Goal: Task Accomplishment & Management: Use online tool/utility

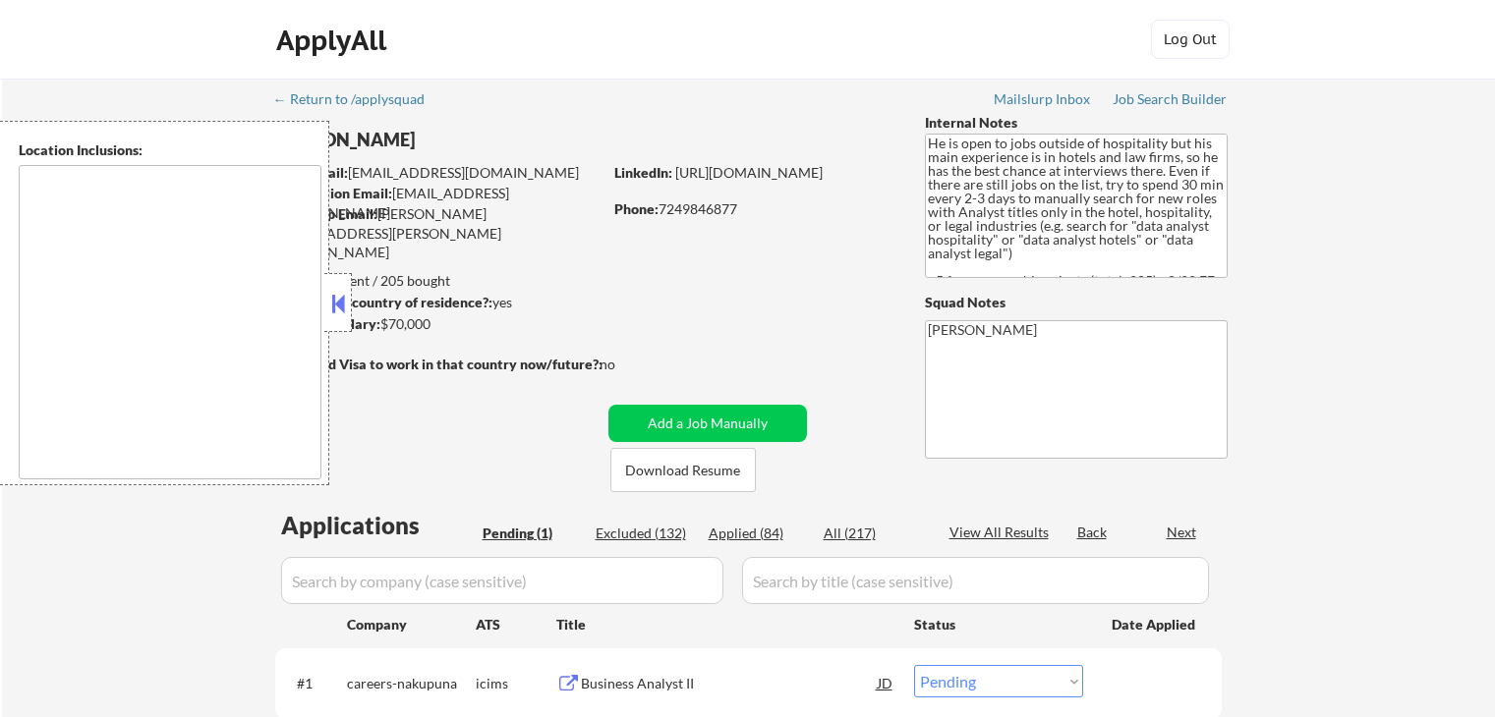
select select ""pending""
click at [334, 311] on button at bounding box center [338, 303] width 22 height 29
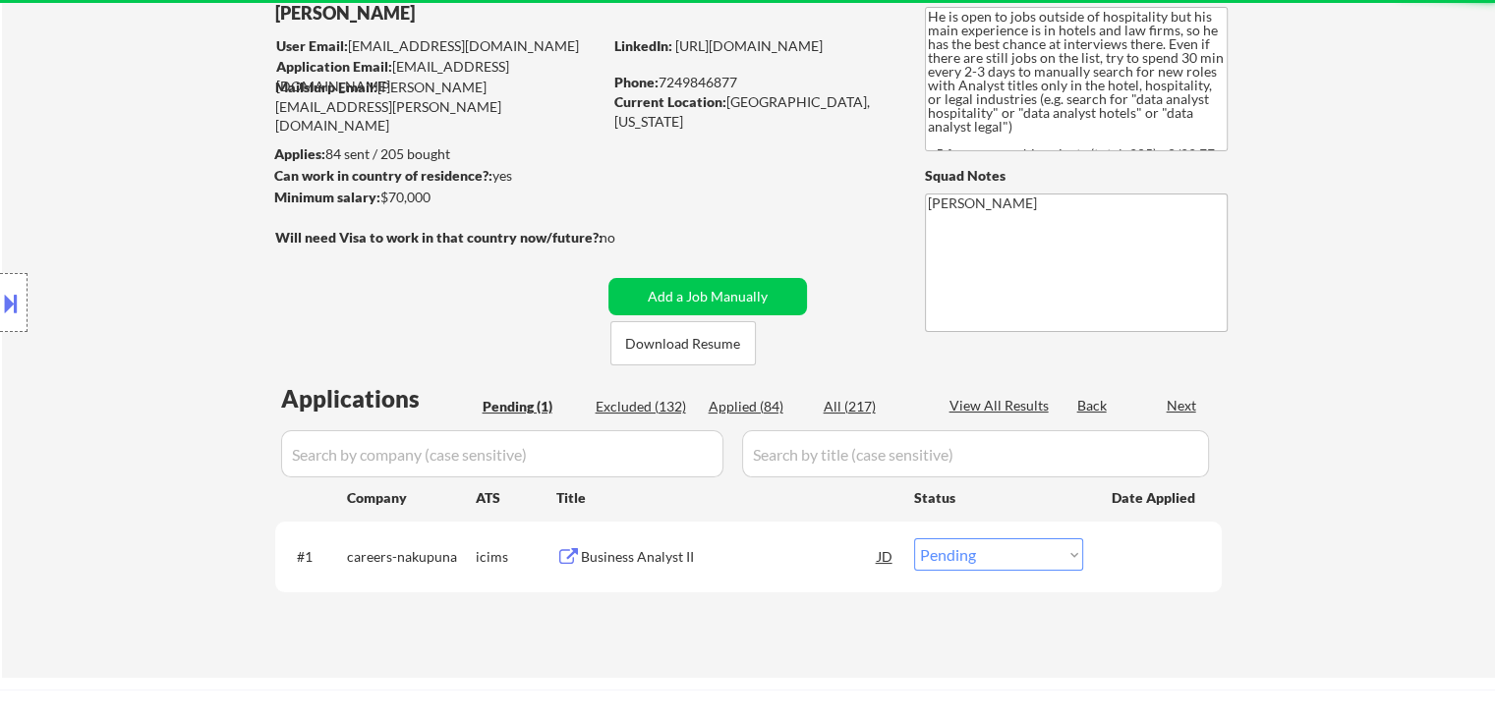
scroll to position [197, 0]
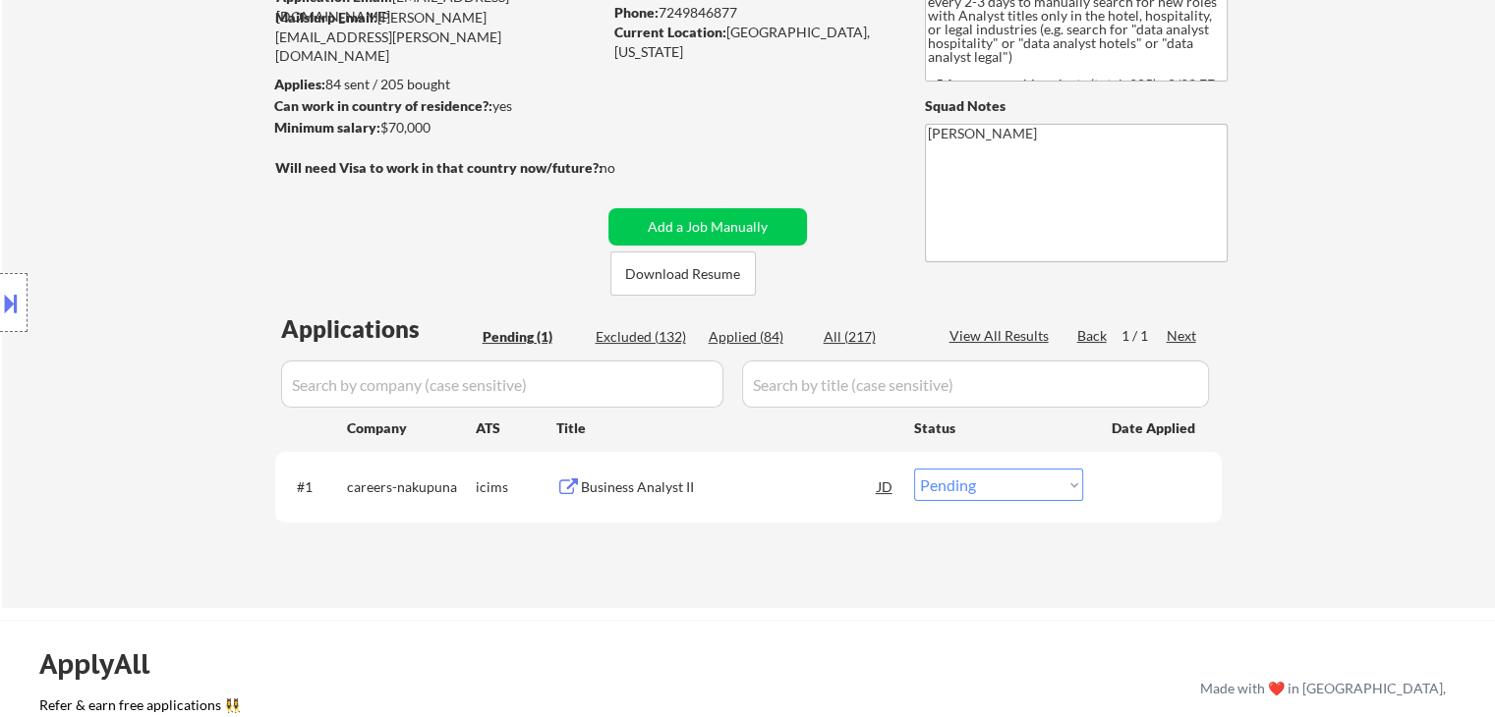
click at [169, 308] on div "Location Inclusions:" at bounding box center [176, 303] width 352 height 365
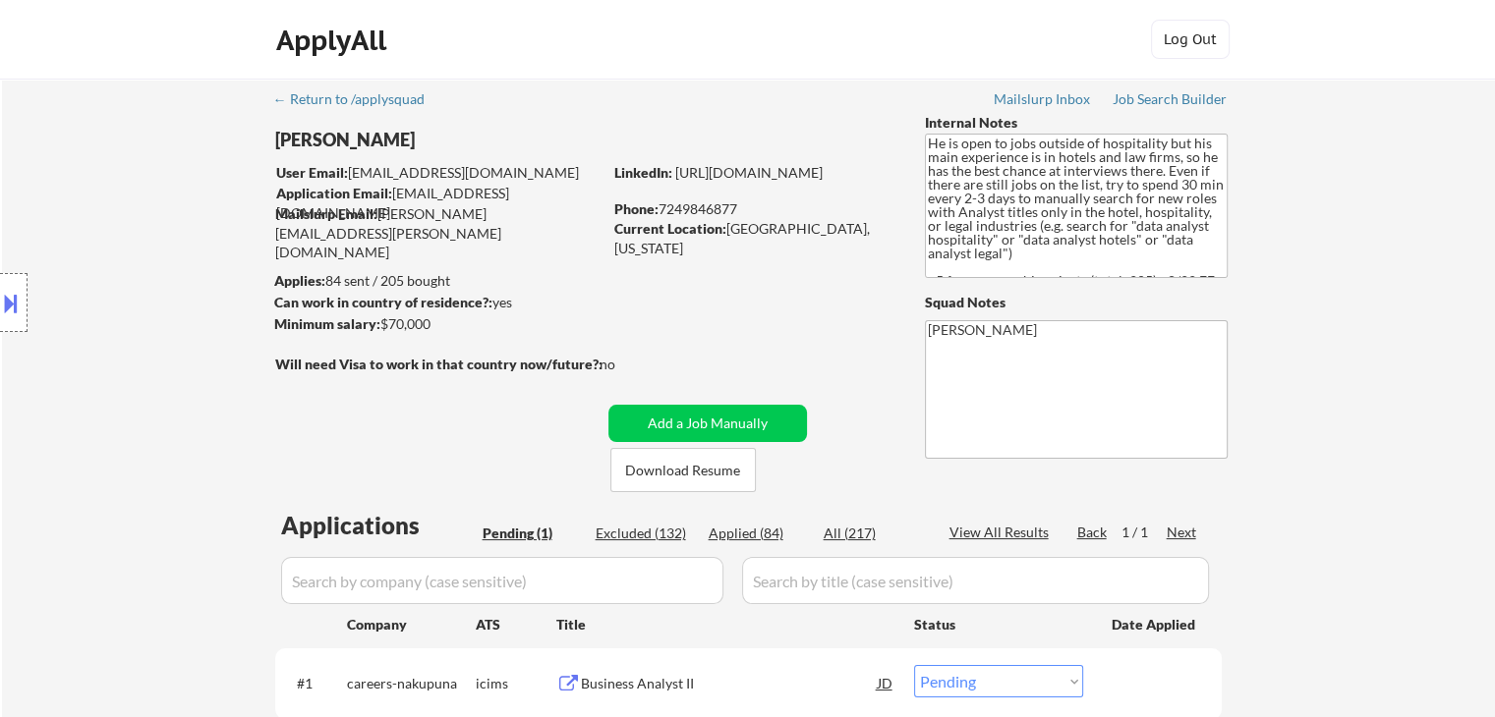
click at [169, 308] on div "Location Inclusions:" at bounding box center [176, 303] width 352 height 365
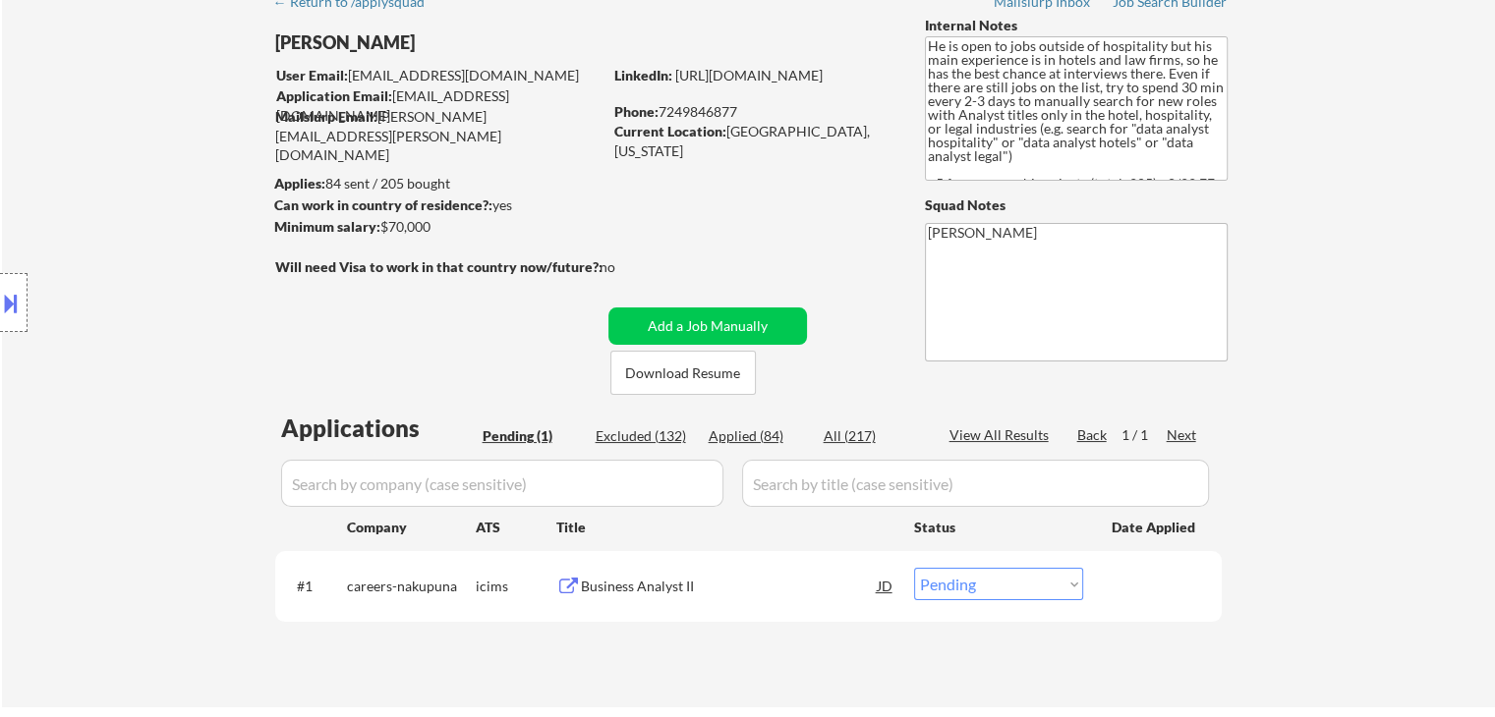
scroll to position [98, 0]
click at [169, 308] on div "Location Inclusions:" at bounding box center [176, 303] width 352 height 365
click at [191, 330] on div "Location Inclusions:" at bounding box center [176, 303] width 352 height 365
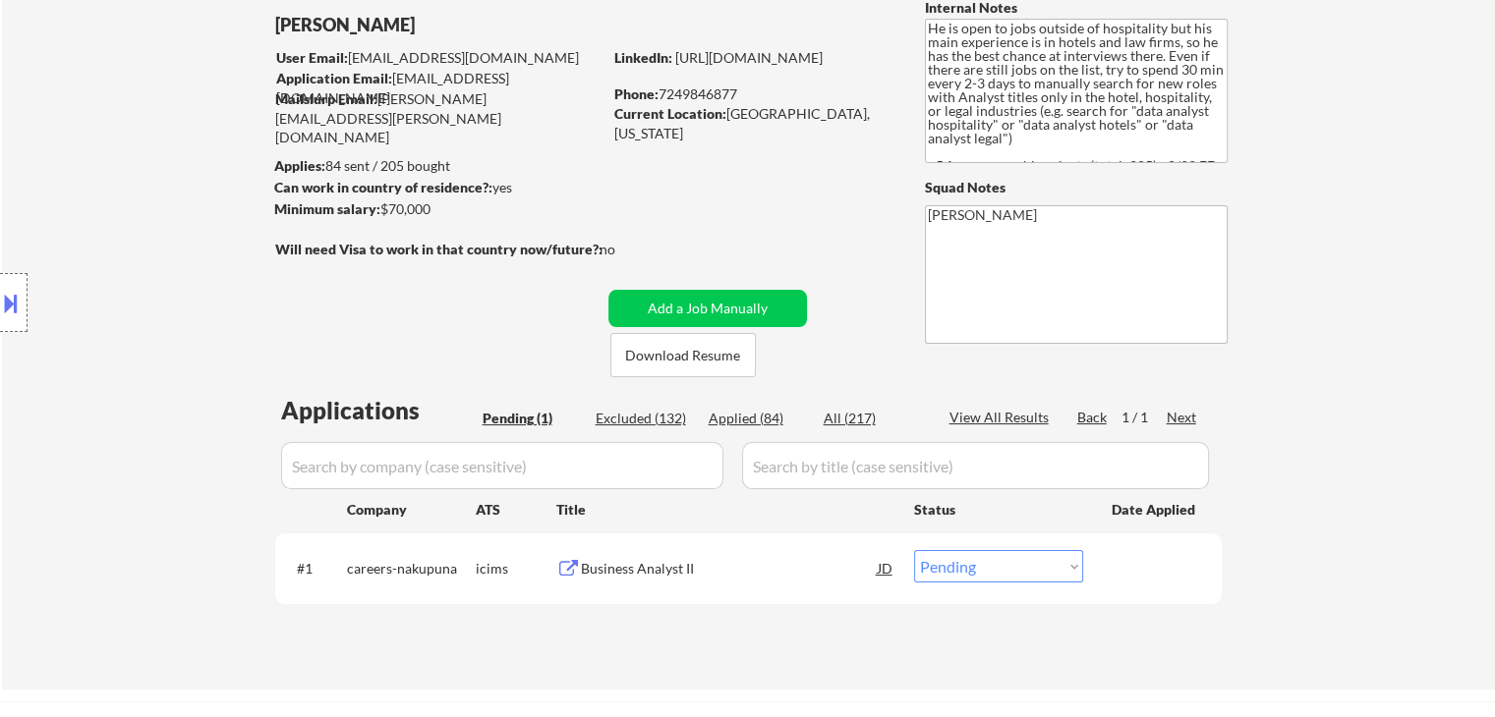
scroll to position [0, 0]
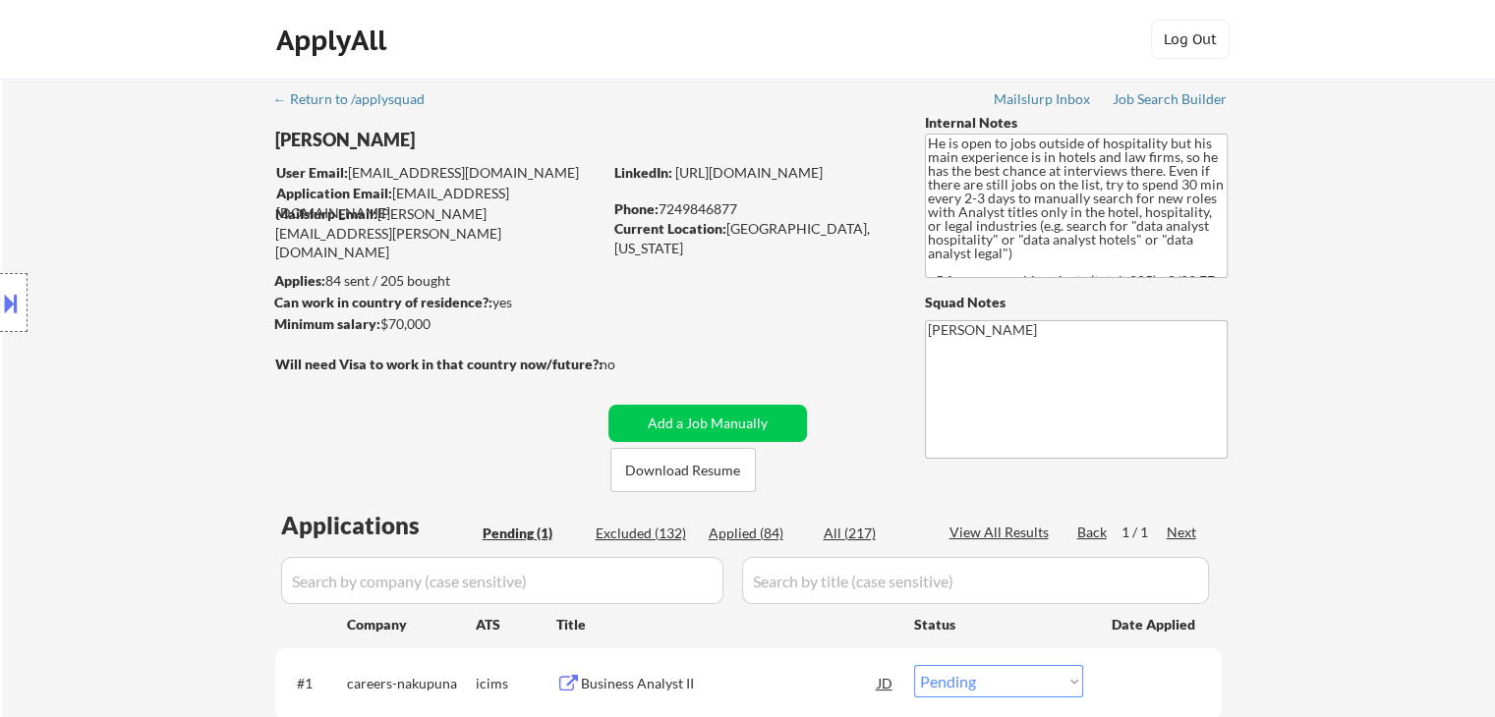
click at [187, 330] on div "Location Inclusions:" at bounding box center [176, 303] width 352 height 365
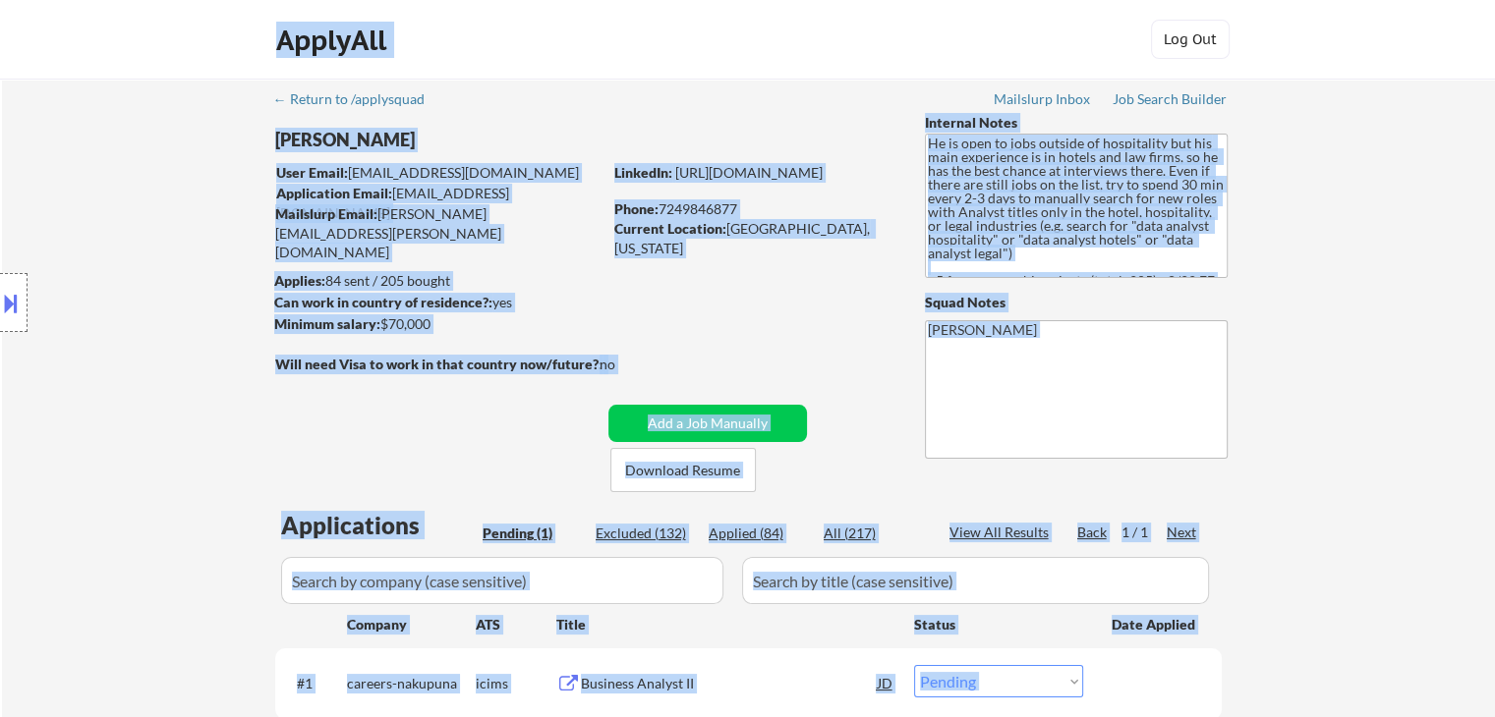
drag, startPoint x: 260, startPoint y: 365, endPoint x: 723, endPoint y: 366, distance: 462.9
click at [723, 366] on body "← Return to /applysquad Mailslurp Inbox Job Search Builder [PERSON_NAME] User E…" at bounding box center [747, 358] width 1495 height 717
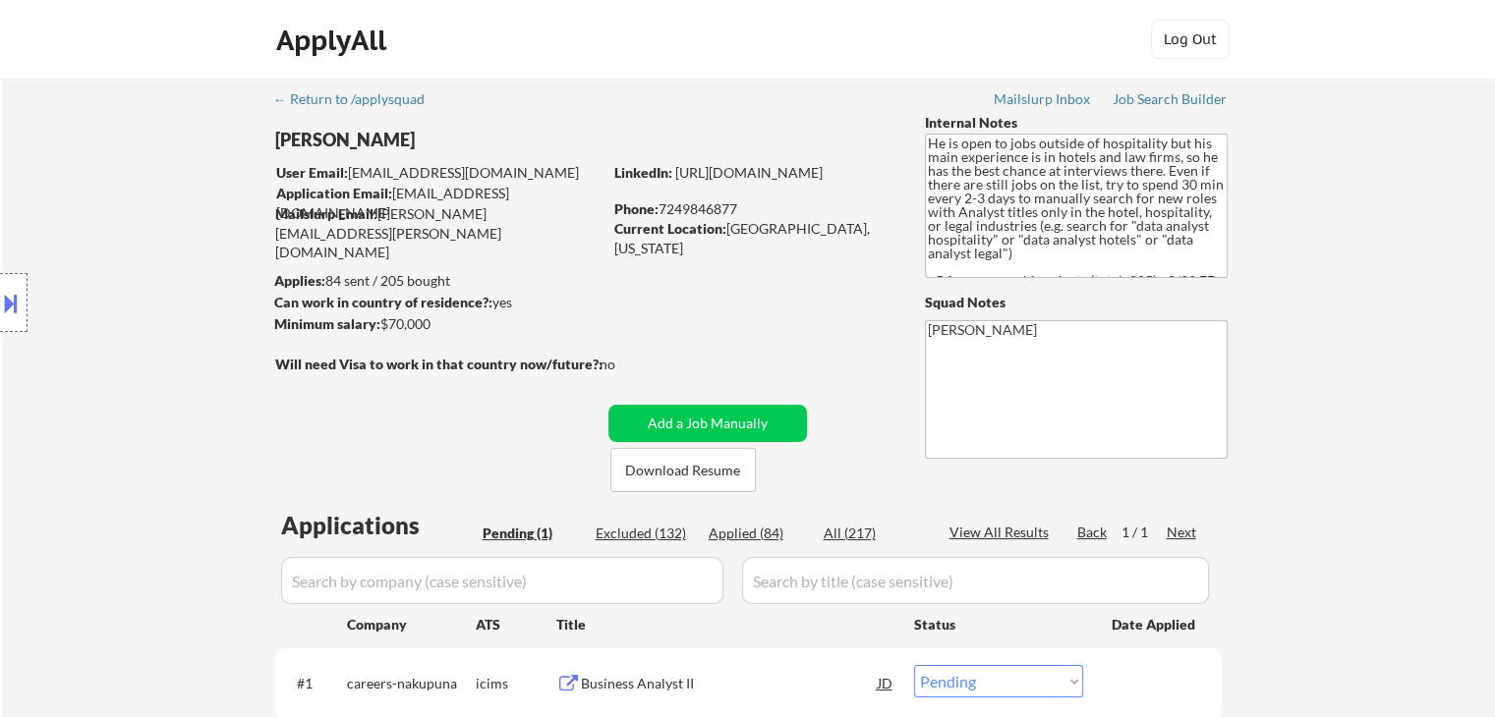
click at [647, 341] on div "← Return to /applysquad Mailslurp Inbox Job Search Builder [PERSON_NAME] User E…" at bounding box center [748, 434] width 981 height 711
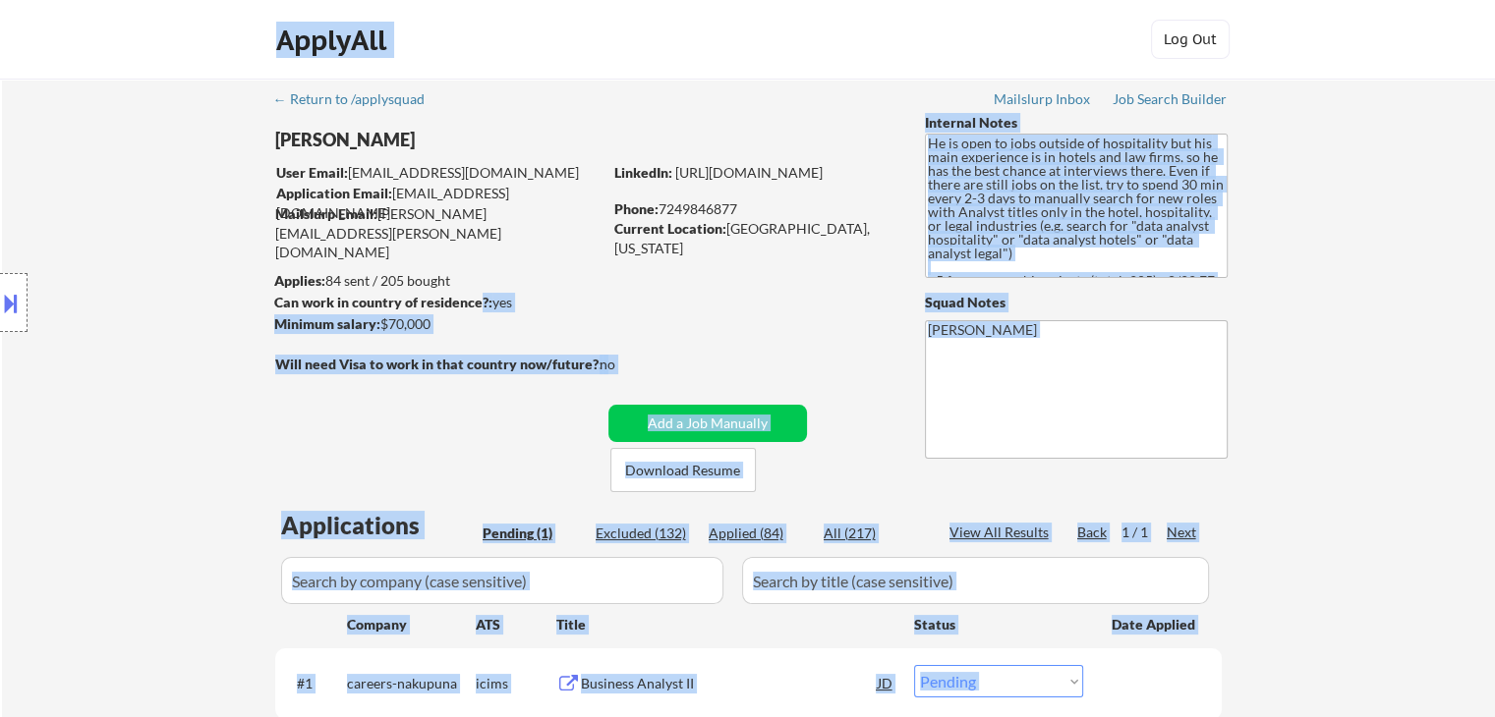
drag, startPoint x: 482, startPoint y: 312, endPoint x: 238, endPoint y: 280, distance: 245.8
click at [253, 284] on body "← Return to /applysquad Mailslurp Inbox Job Search Builder [PERSON_NAME] User E…" at bounding box center [747, 358] width 1495 height 717
click at [193, 274] on div "Location Inclusions:" at bounding box center [176, 303] width 352 height 365
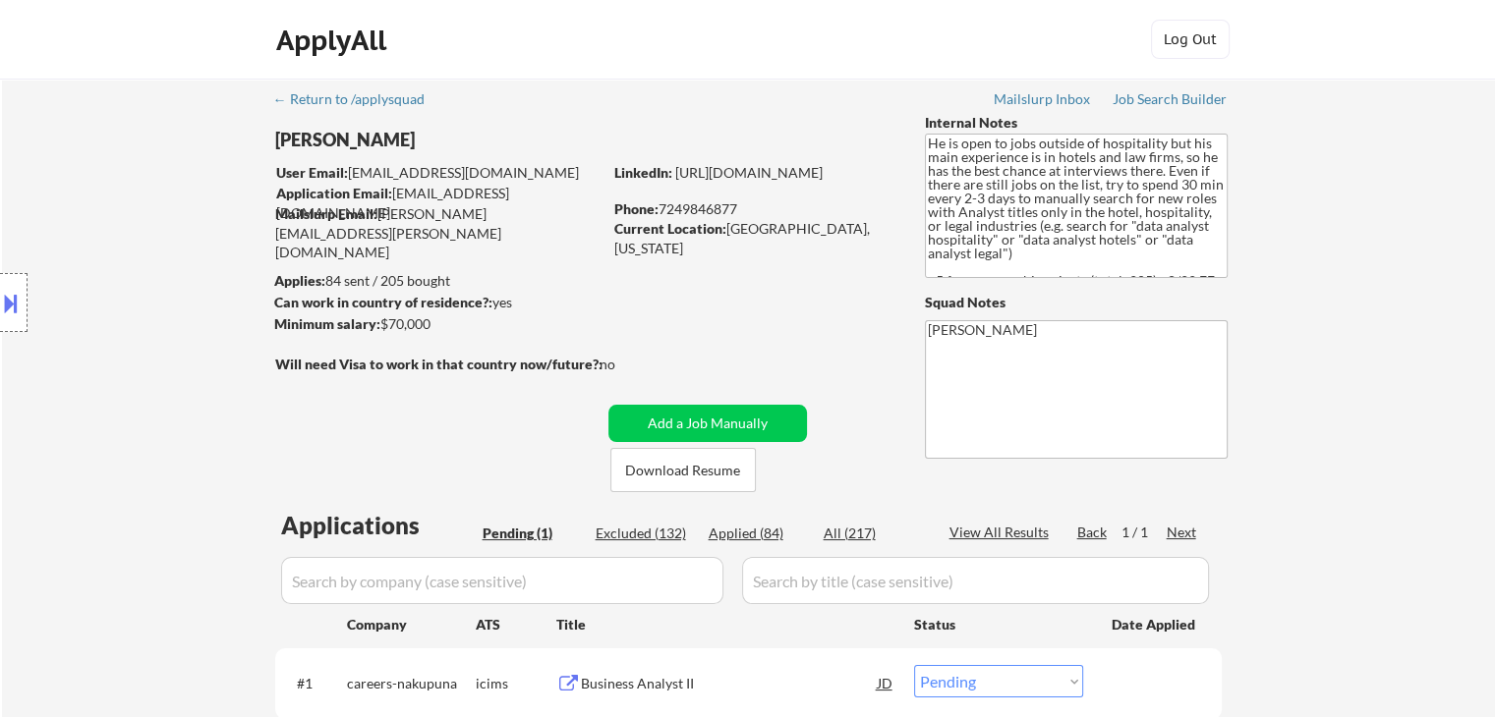
drag, startPoint x: 440, startPoint y: 314, endPoint x: 234, endPoint y: 258, distance: 213.6
click at [276, 259] on body "← Return to /applysquad Mailslurp Inbox Job Search Builder [PERSON_NAME] User E…" at bounding box center [747, 358] width 1495 height 717
click at [228, 257] on div "Location Inclusions:" at bounding box center [176, 303] width 352 height 365
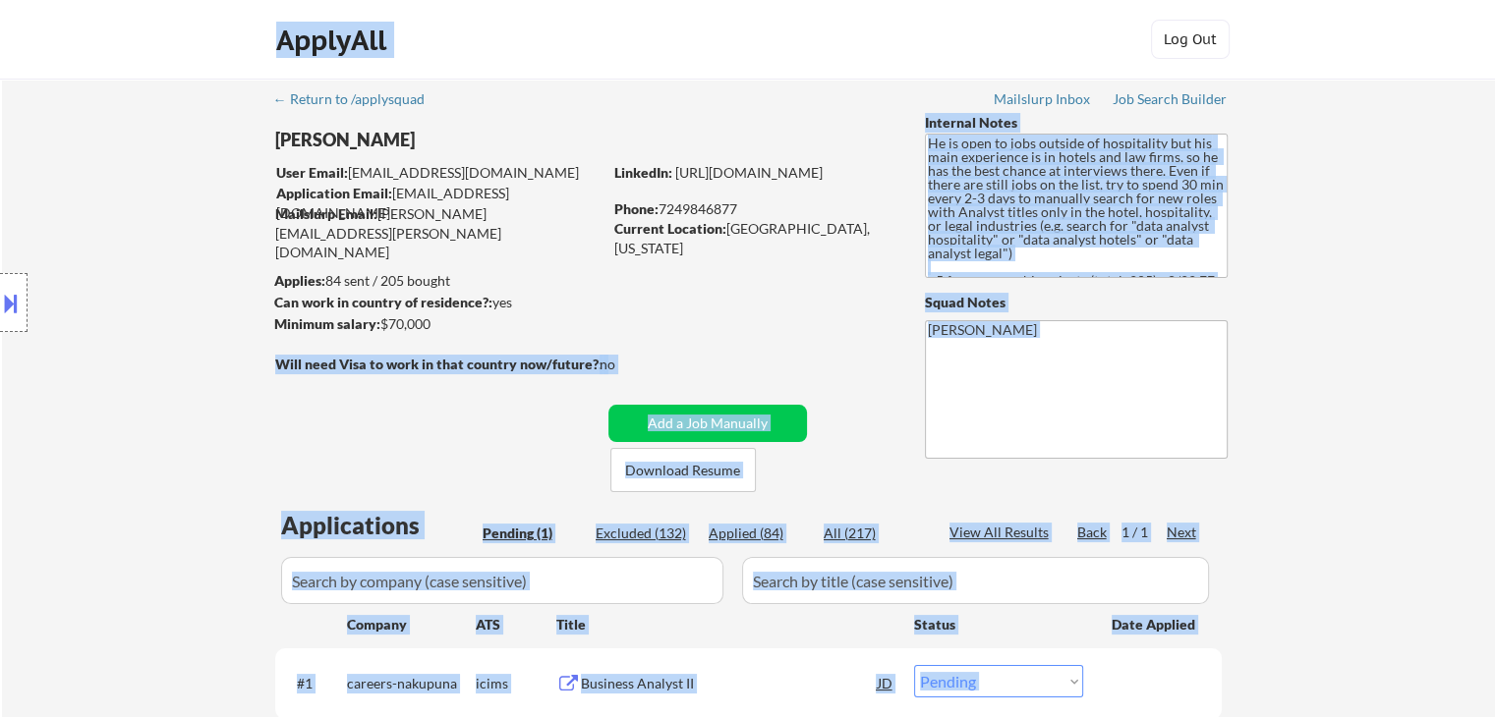
drag, startPoint x: 428, startPoint y: 326, endPoint x: 346, endPoint y: 291, distance: 88.9
click at [346, 291] on body "← Return to /applysquad Mailslurp Inbox Job Search Builder [PERSON_NAME] User E…" at bounding box center [747, 358] width 1495 height 717
click at [126, 323] on div "Location Inclusions:" at bounding box center [176, 303] width 352 height 365
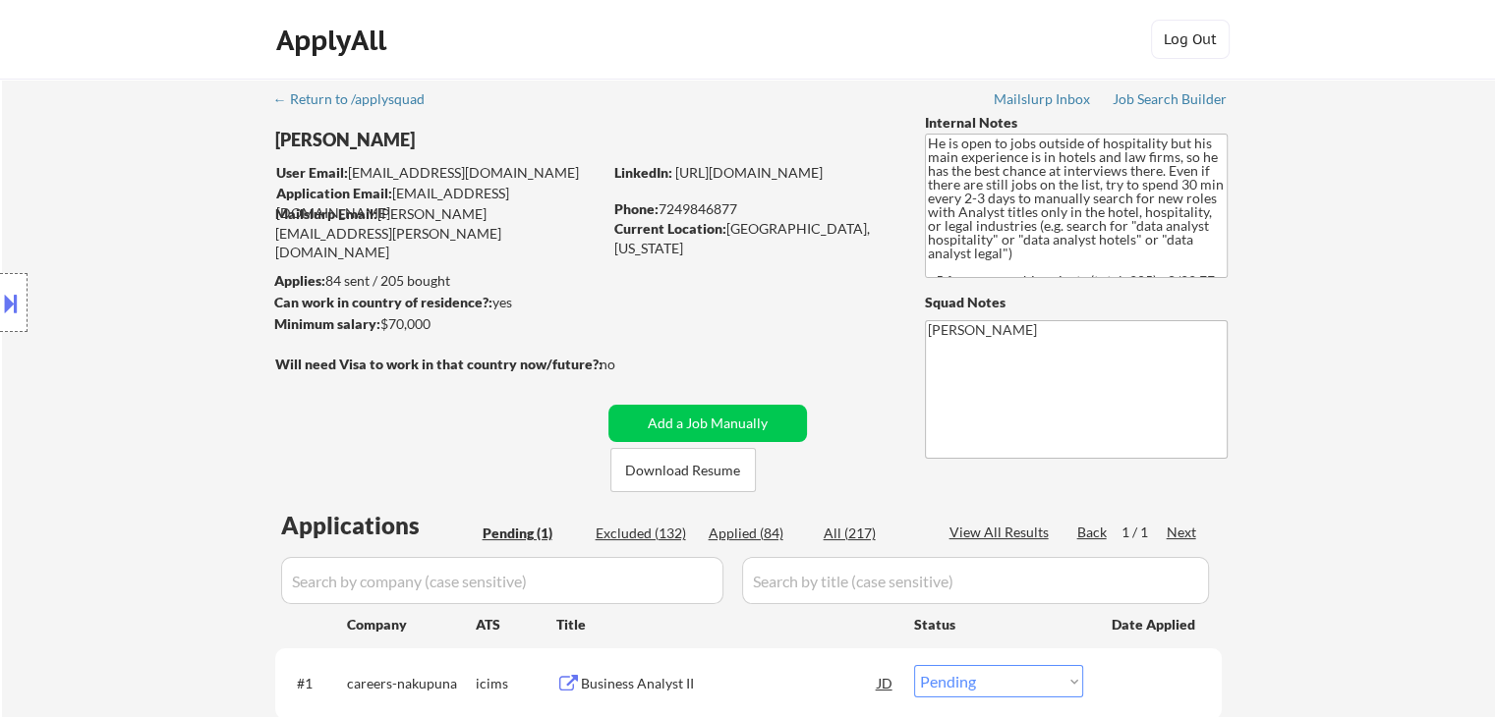
click at [601, 293] on div "← Return to /applysquad Mailslurp Inbox Job Search Builder [PERSON_NAME] User E…" at bounding box center [748, 434] width 981 height 711
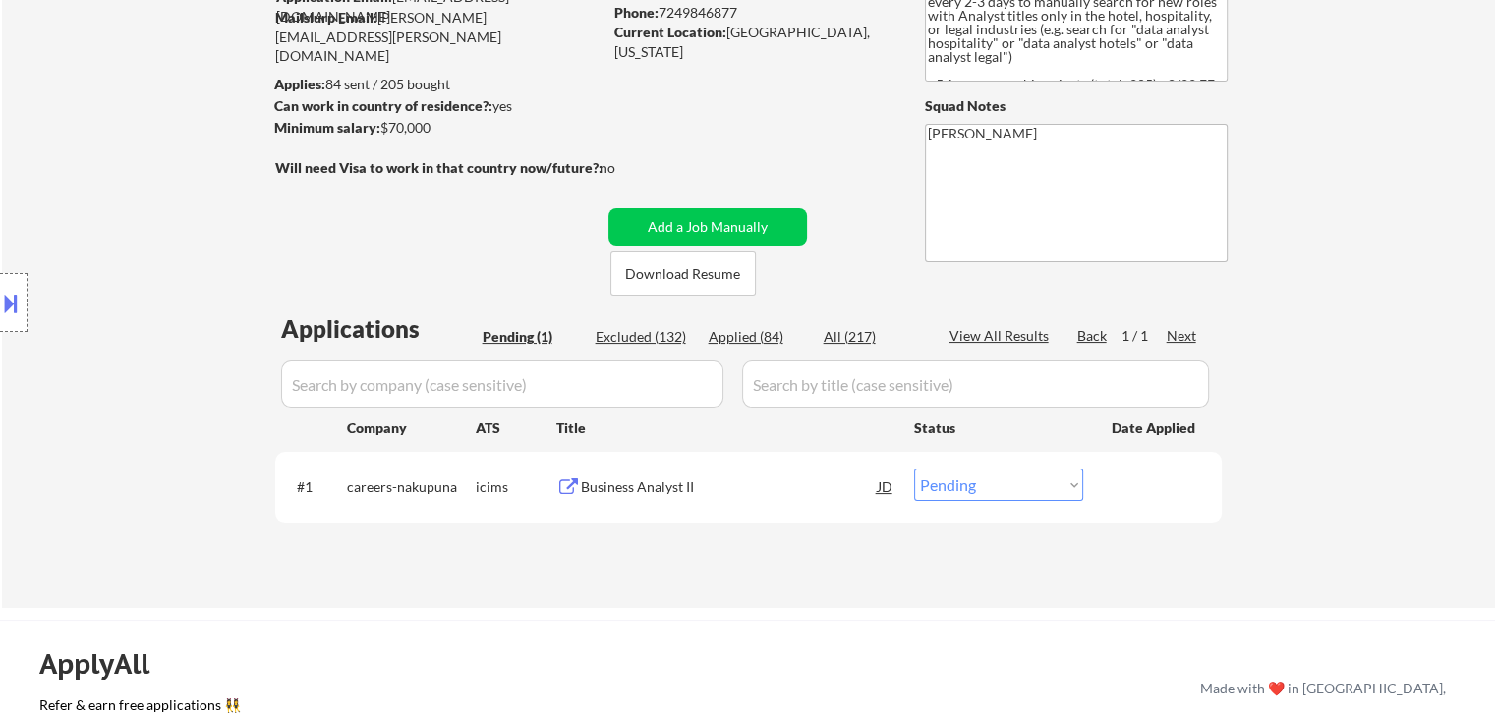
click at [16, 355] on div "Location Inclusions:" at bounding box center [176, 303] width 352 height 365
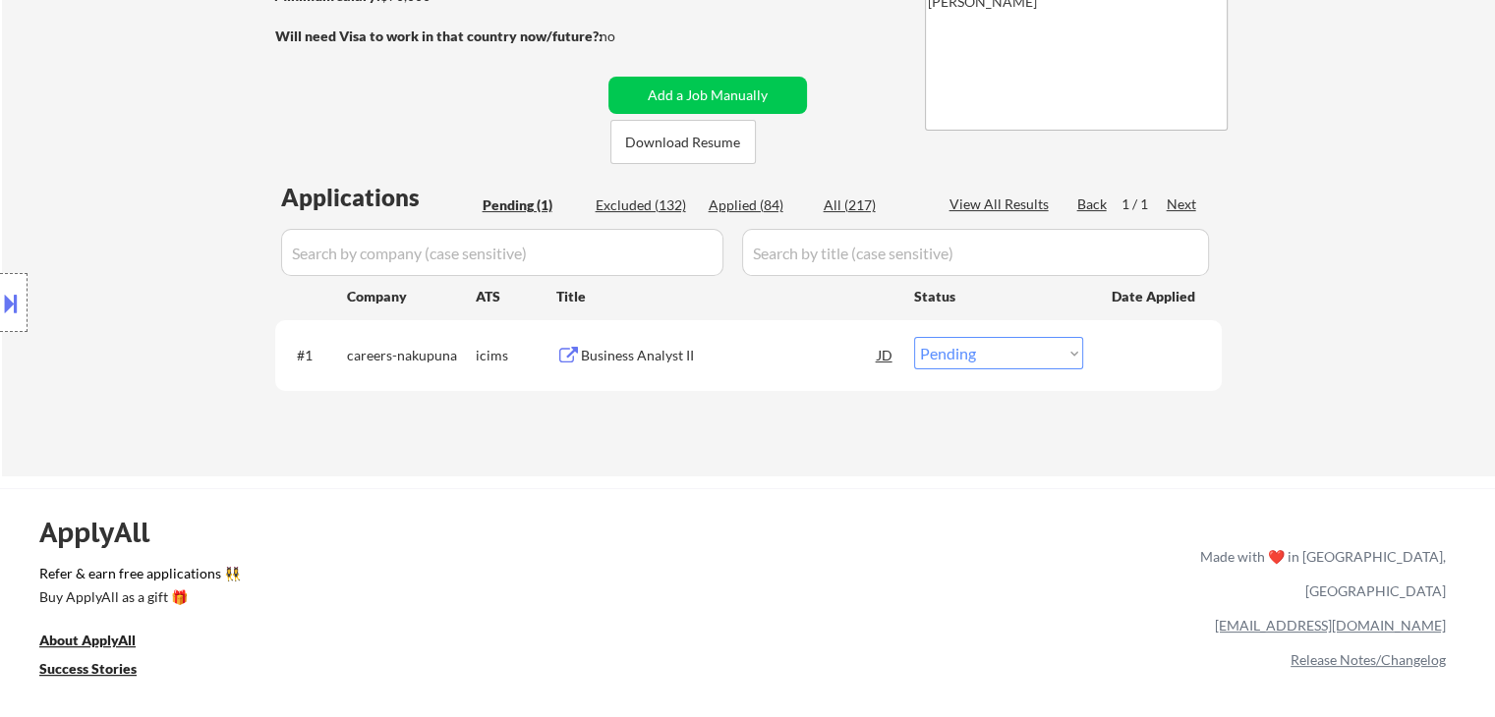
scroll to position [295, 0]
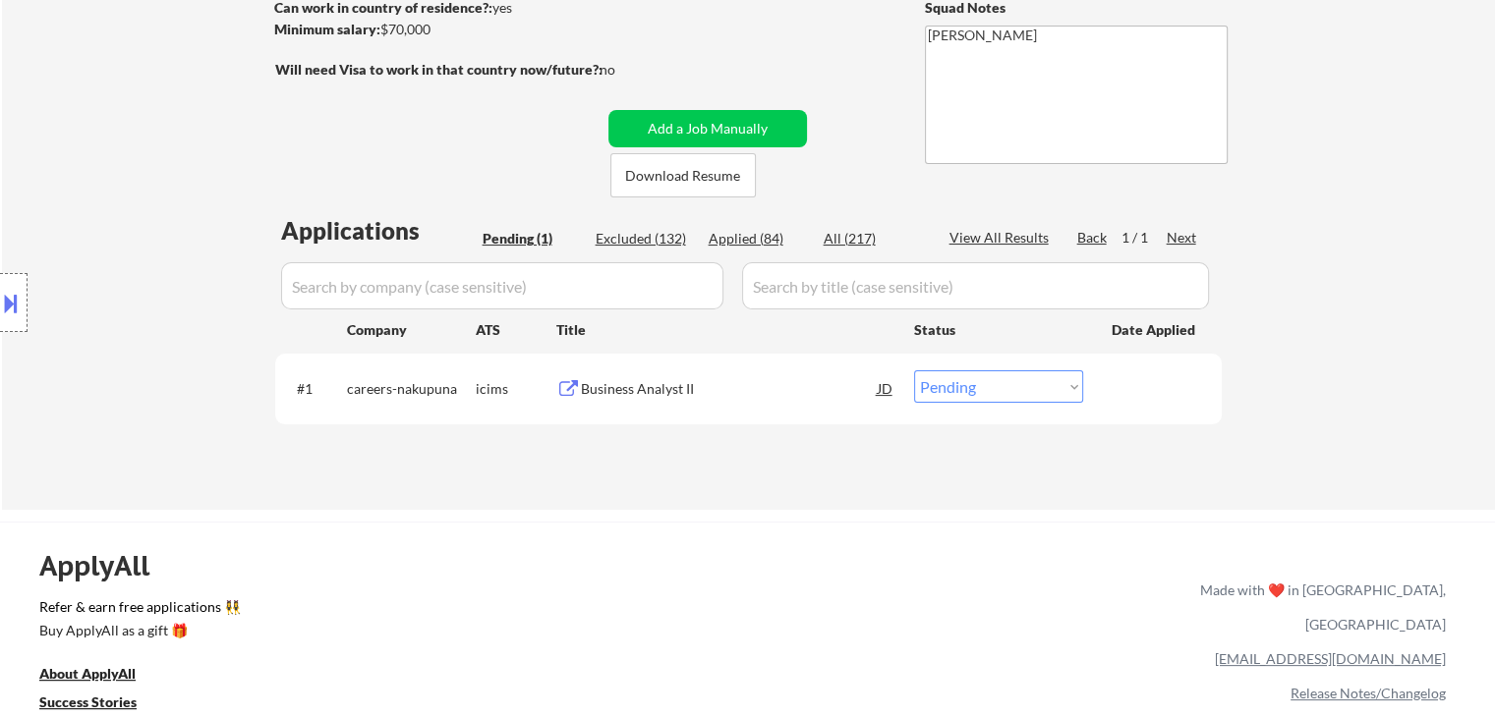
click at [154, 267] on div "Location Inclusions:" at bounding box center [176, 303] width 352 height 365
click at [112, 265] on div "Location Inclusions:" at bounding box center [176, 303] width 352 height 365
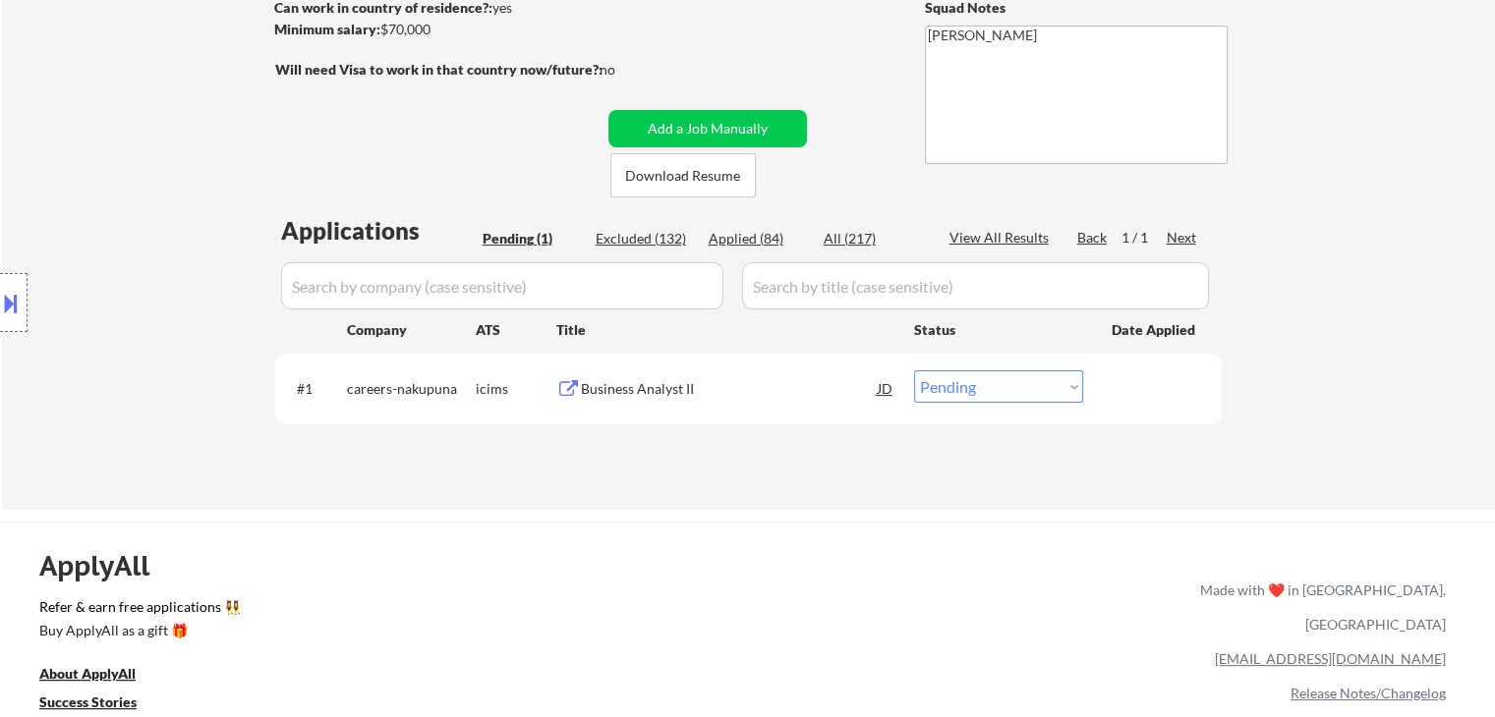
click at [143, 278] on div "Location Inclusions:" at bounding box center [176, 303] width 352 height 365
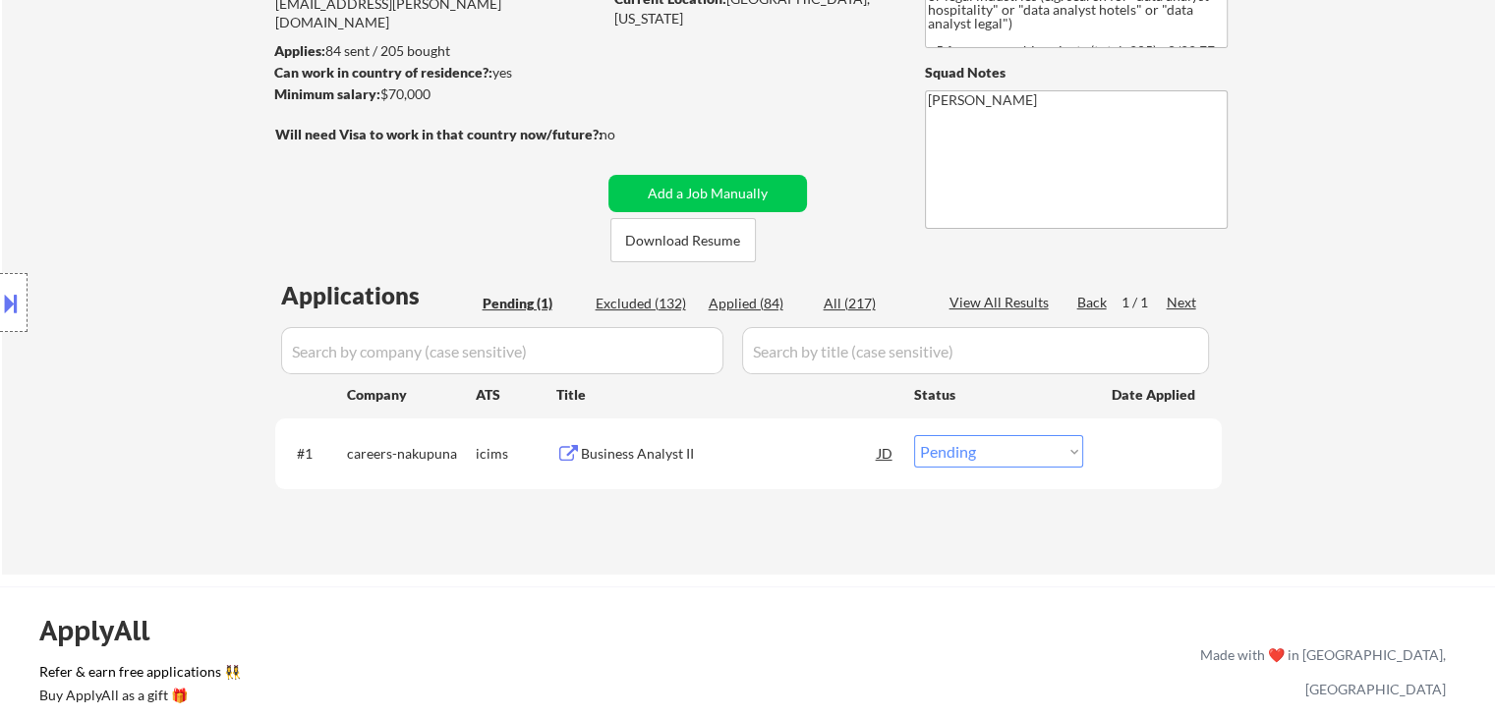
scroll to position [197, 0]
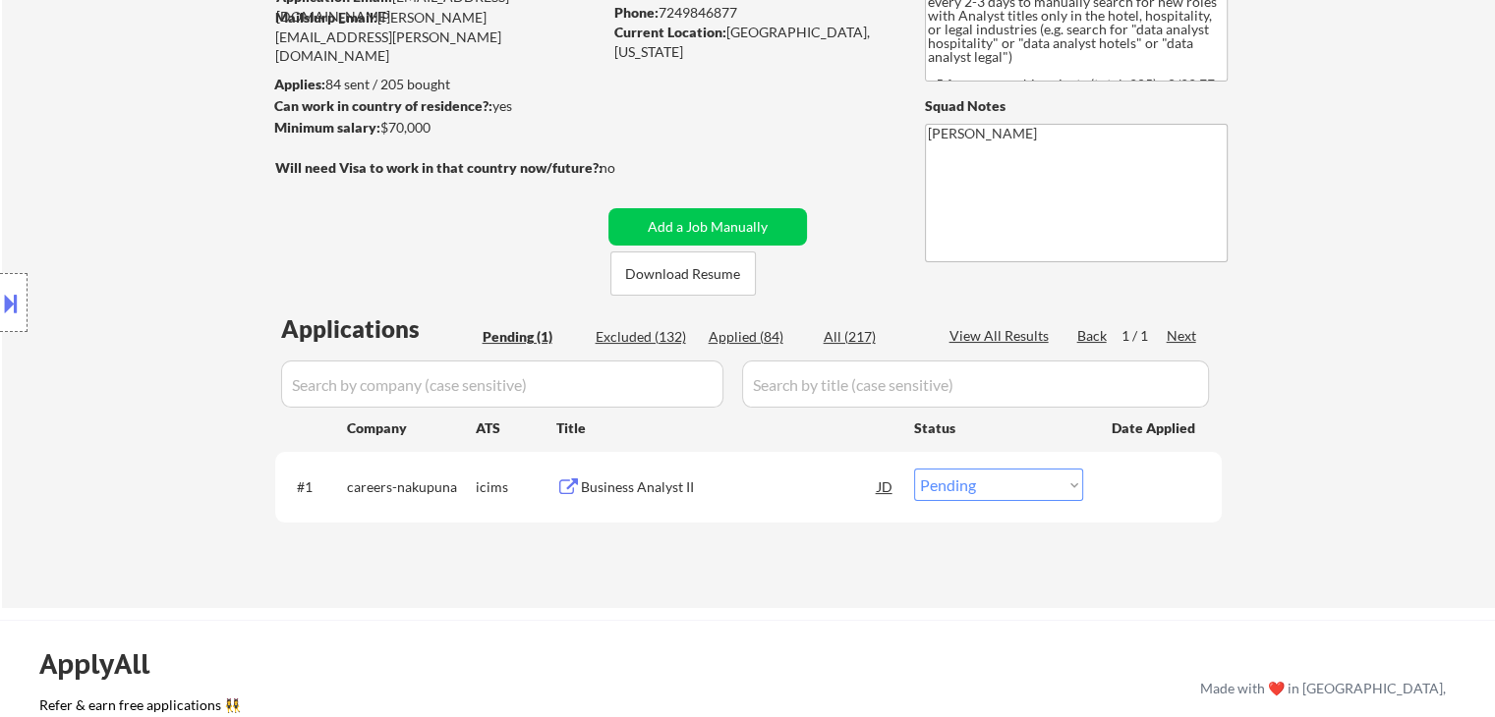
click at [143, 278] on div "Location Inclusions:" at bounding box center [176, 303] width 352 height 365
click at [169, 278] on div "Location Inclusions:" at bounding box center [176, 303] width 352 height 365
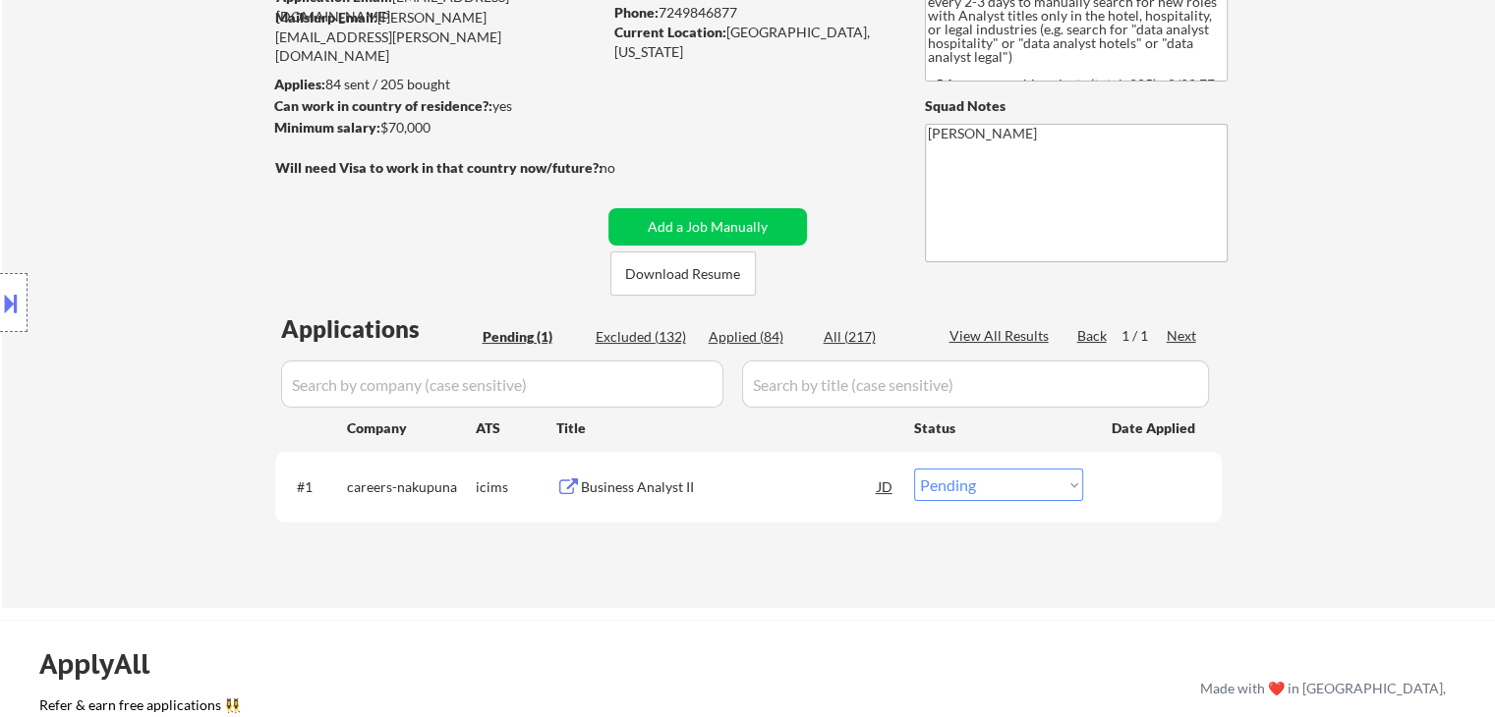
click at [169, 278] on div "Location Inclusions:" at bounding box center [176, 303] width 352 height 365
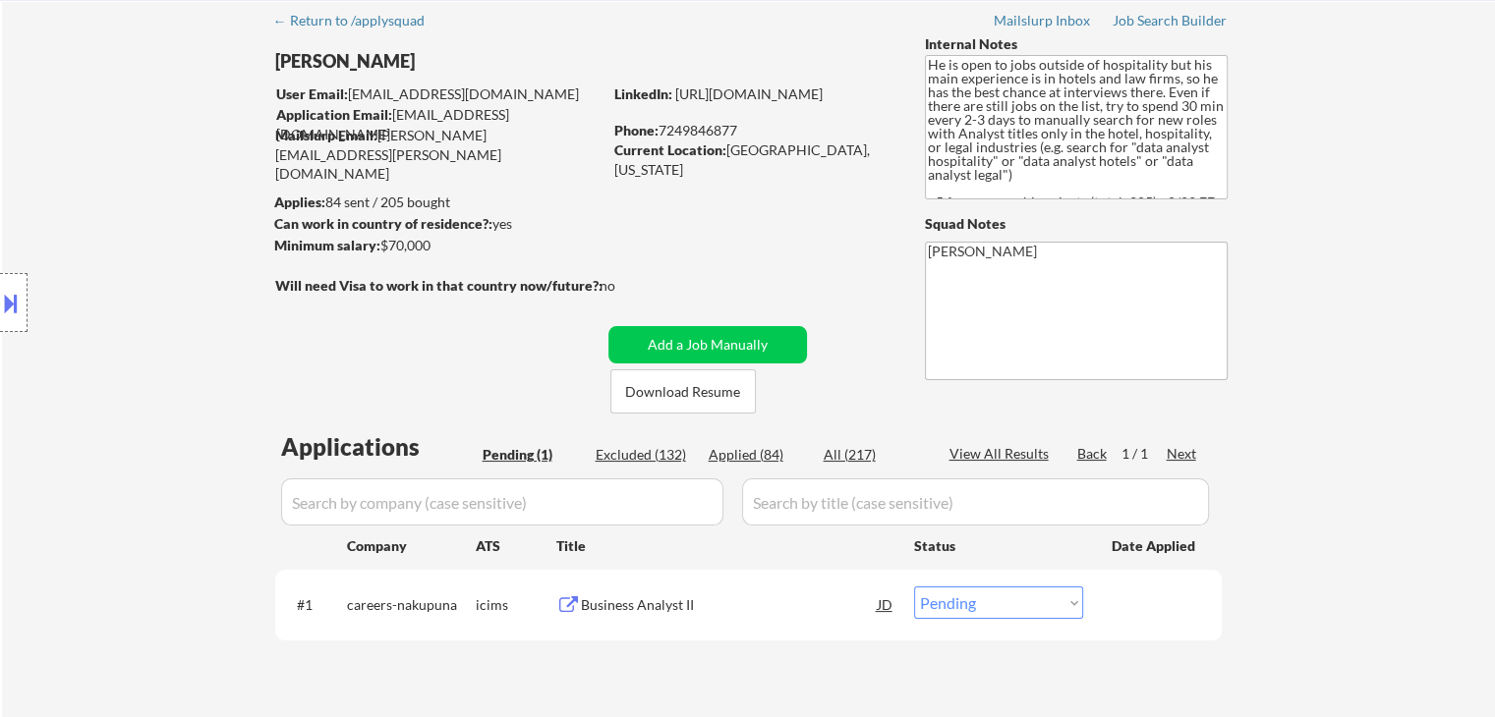
scroll to position [0, 0]
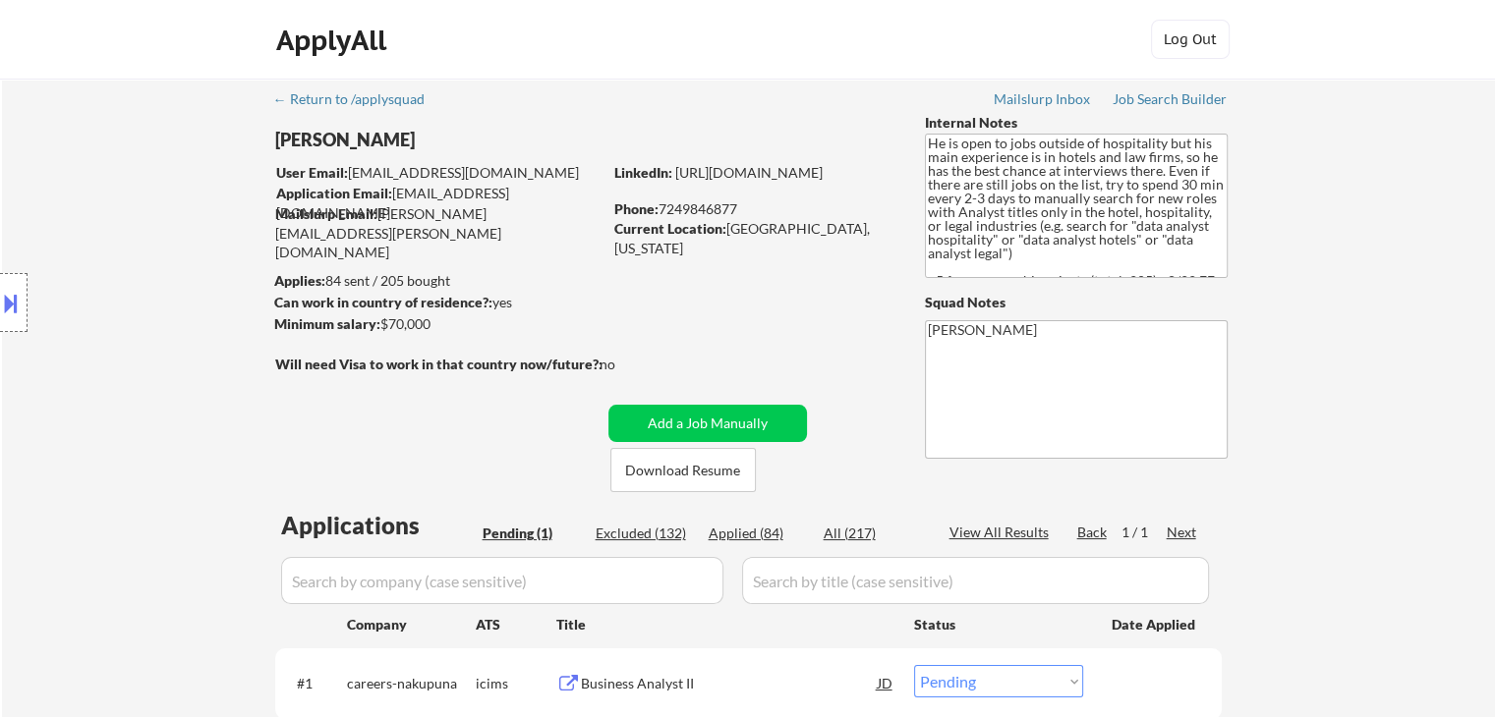
click at [170, 278] on div "Location Inclusions:" at bounding box center [176, 303] width 352 height 365
click at [171, 278] on div "Location Inclusions:" at bounding box center [176, 303] width 352 height 365
click at [158, 301] on div "Location Inclusions:" at bounding box center [176, 303] width 352 height 365
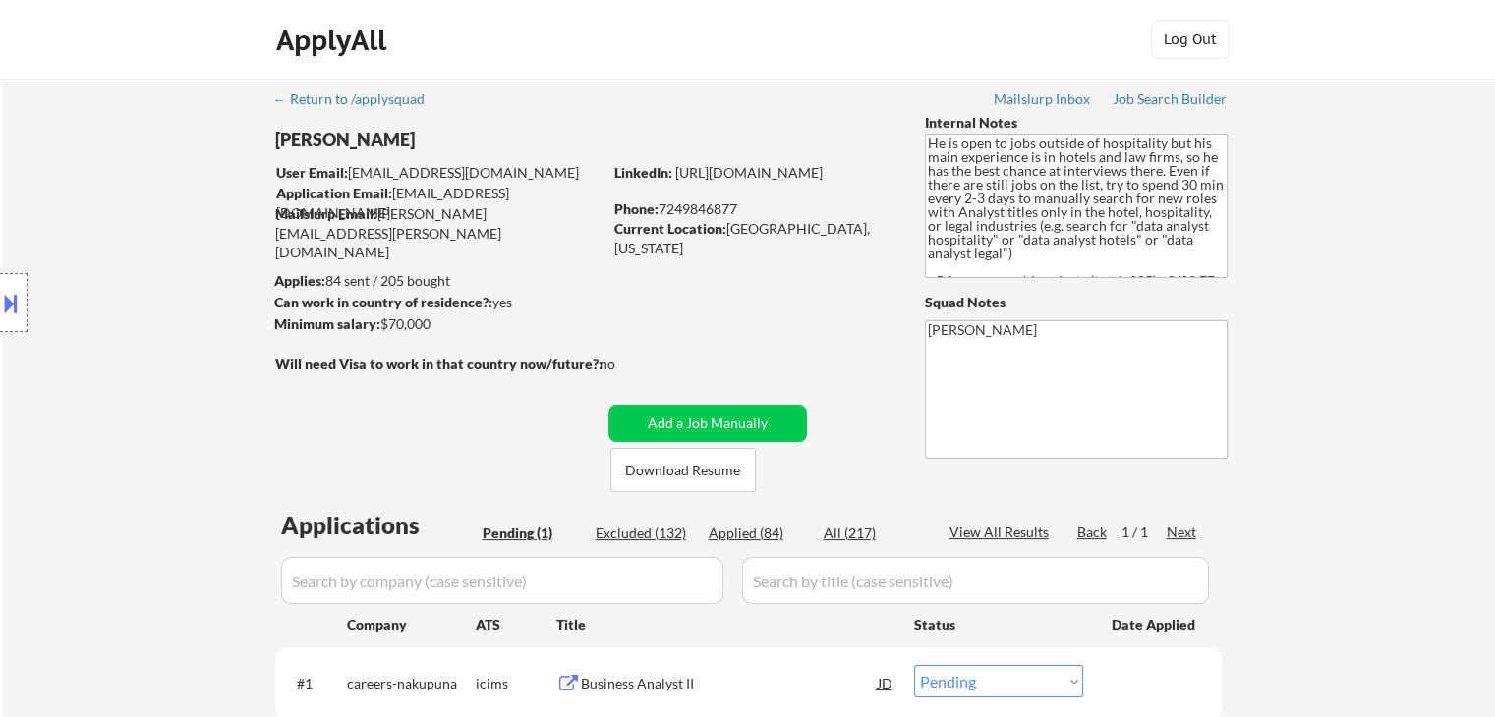
scroll to position [98, 0]
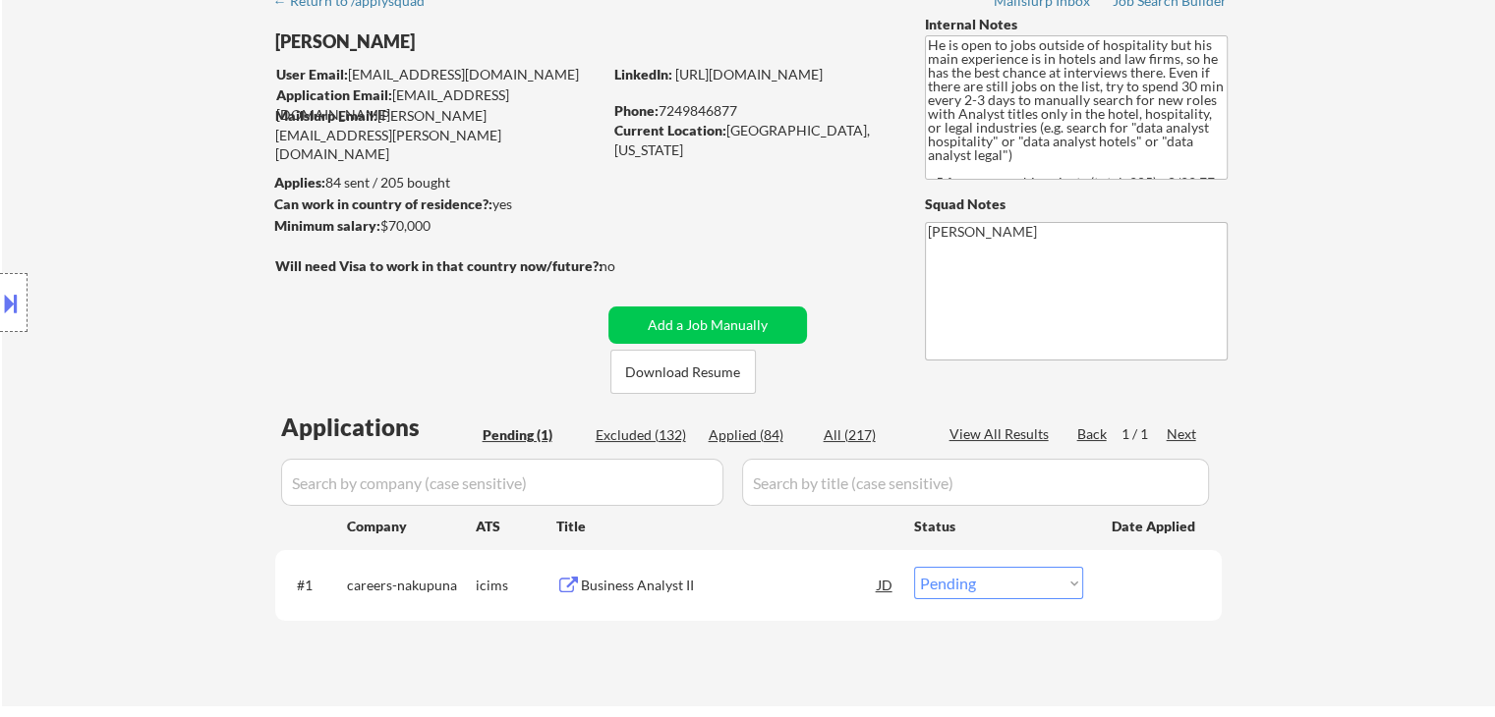
click at [158, 300] on div "Location Inclusions:" at bounding box center [176, 303] width 352 height 365
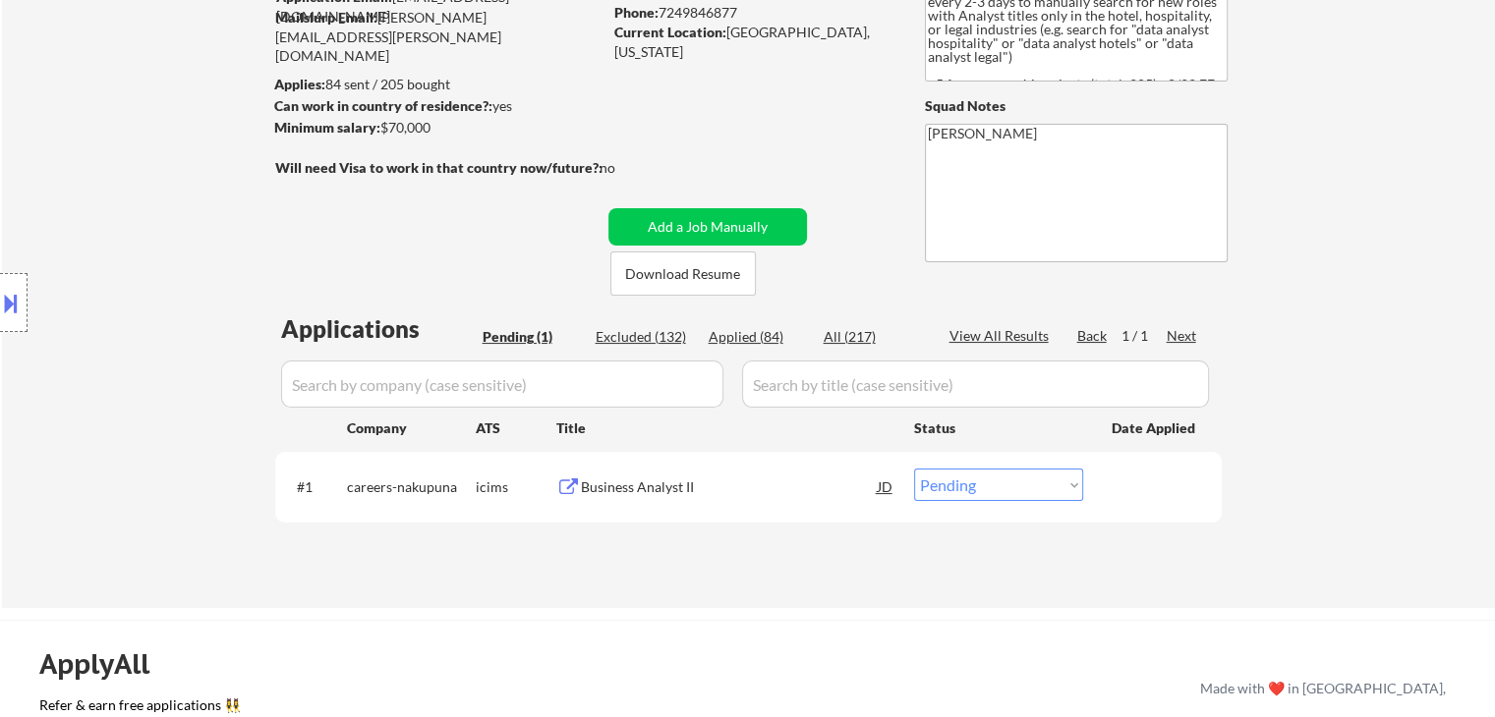
click at [157, 300] on div "Location Inclusions:" at bounding box center [176, 303] width 352 height 365
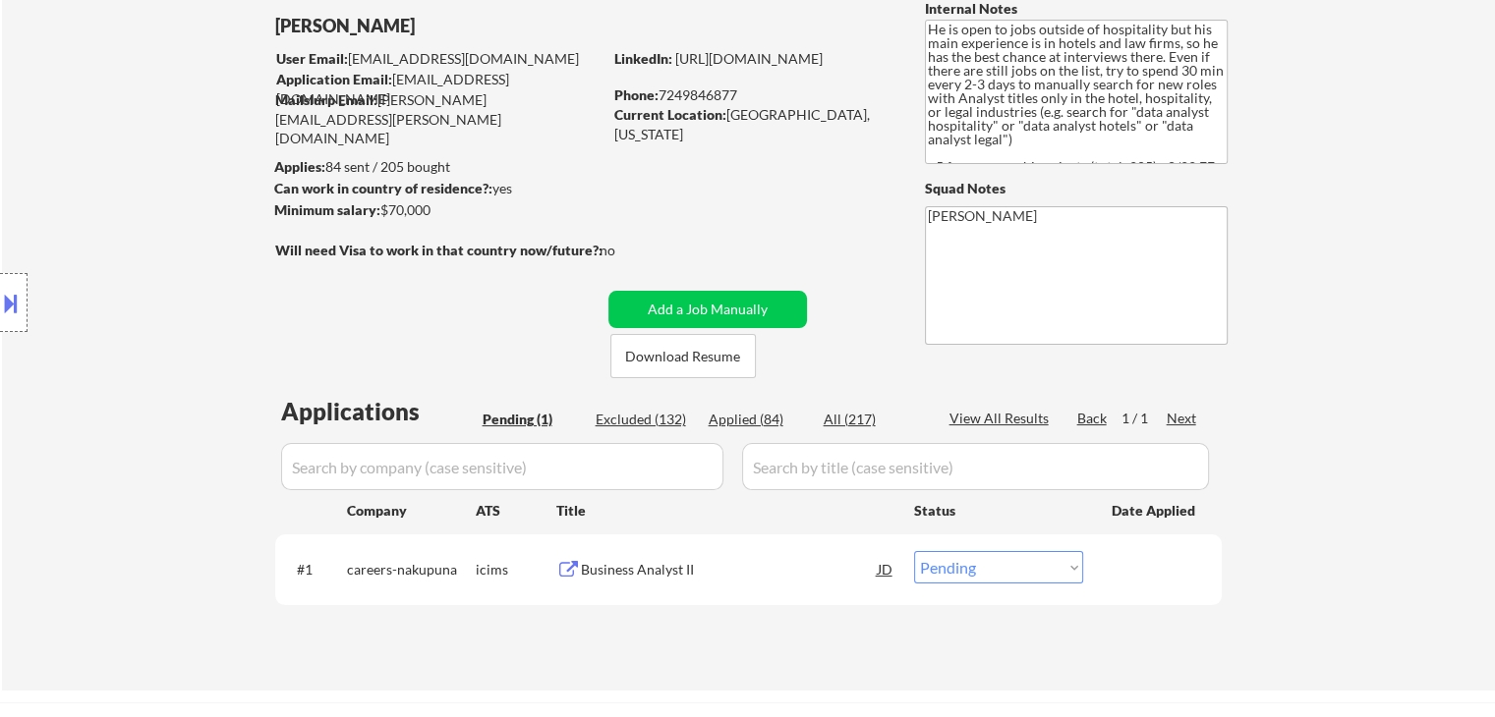
scroll to position [0, 0]
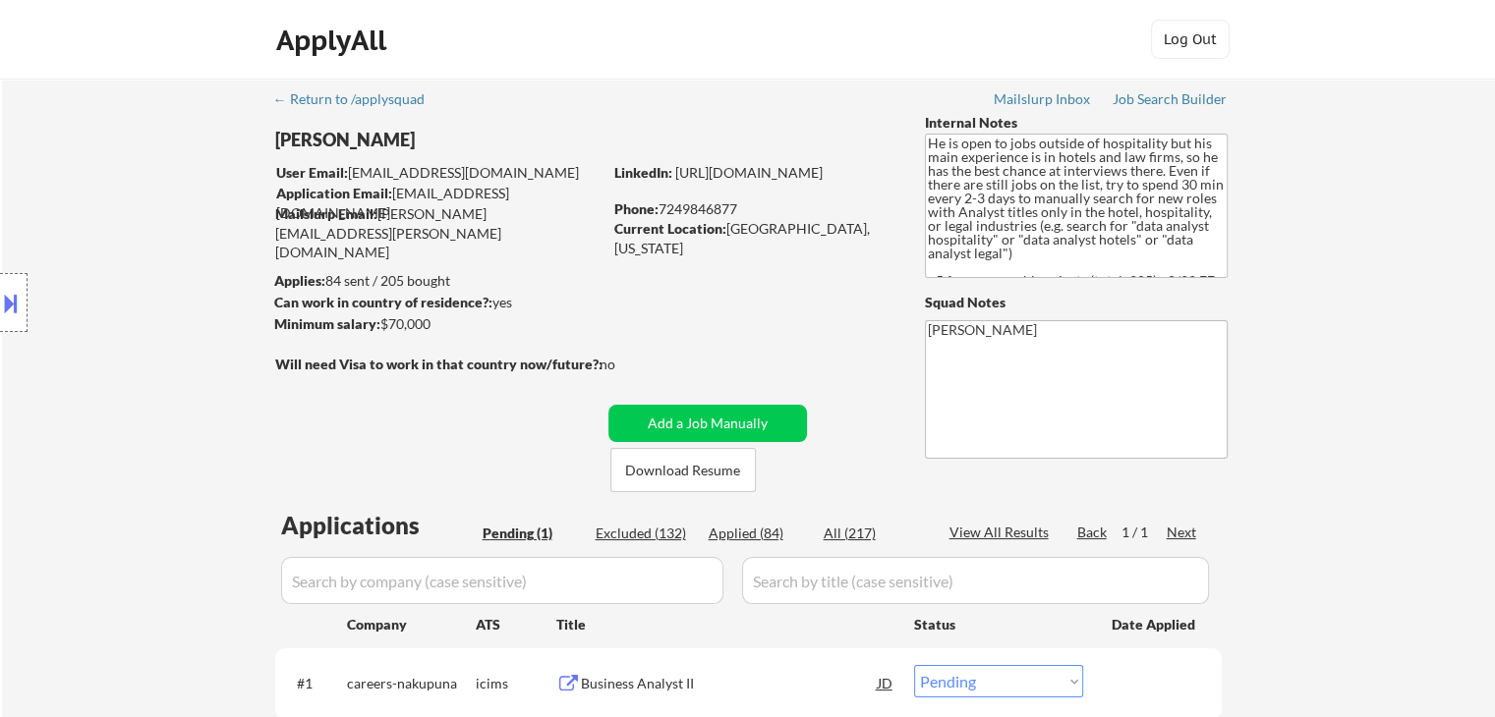
click at [123, 312] on div "Location Inclusions:" at bounding box center [176, 303] width 352 height 365
click at [132, 308] on div "Location Inclusions:" at bounding box center [176, 303] width 352 height 365
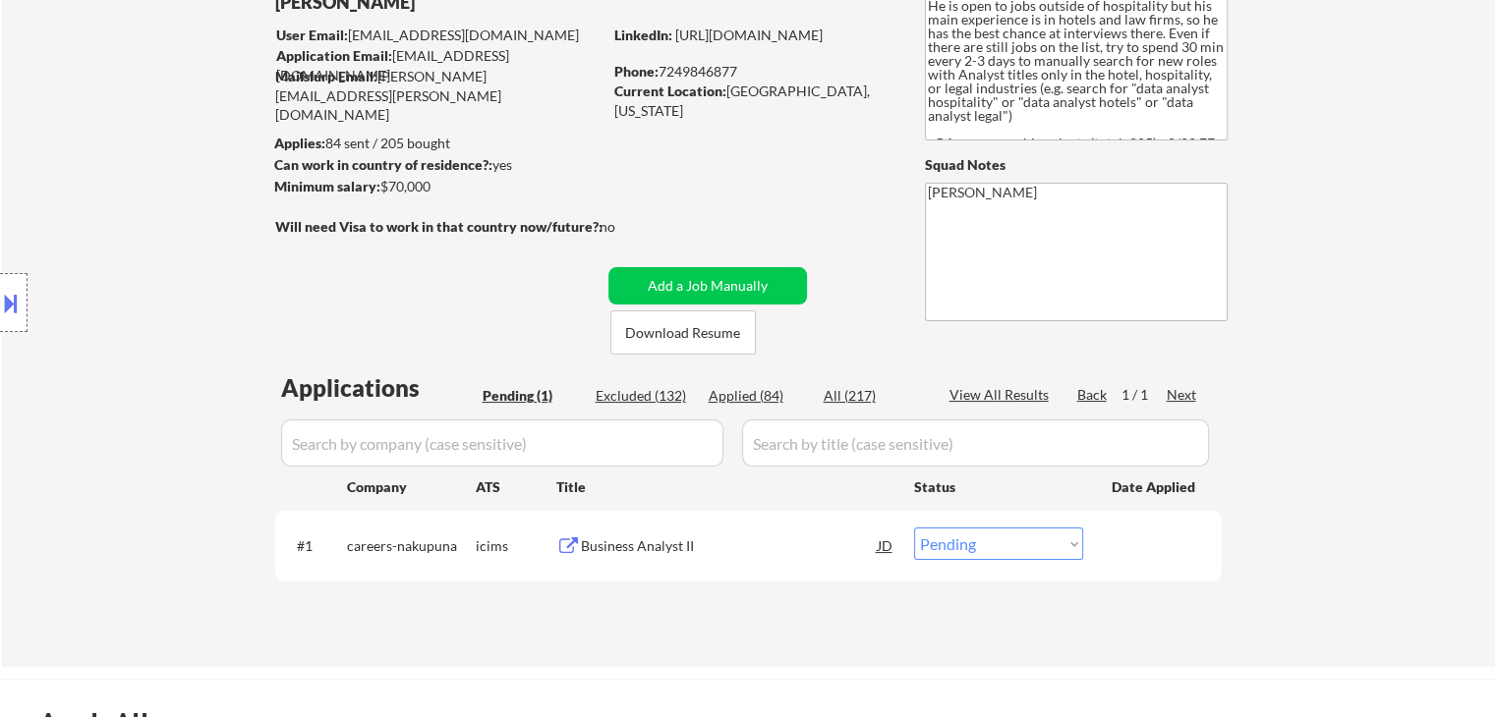
scroll to position [197, 0]
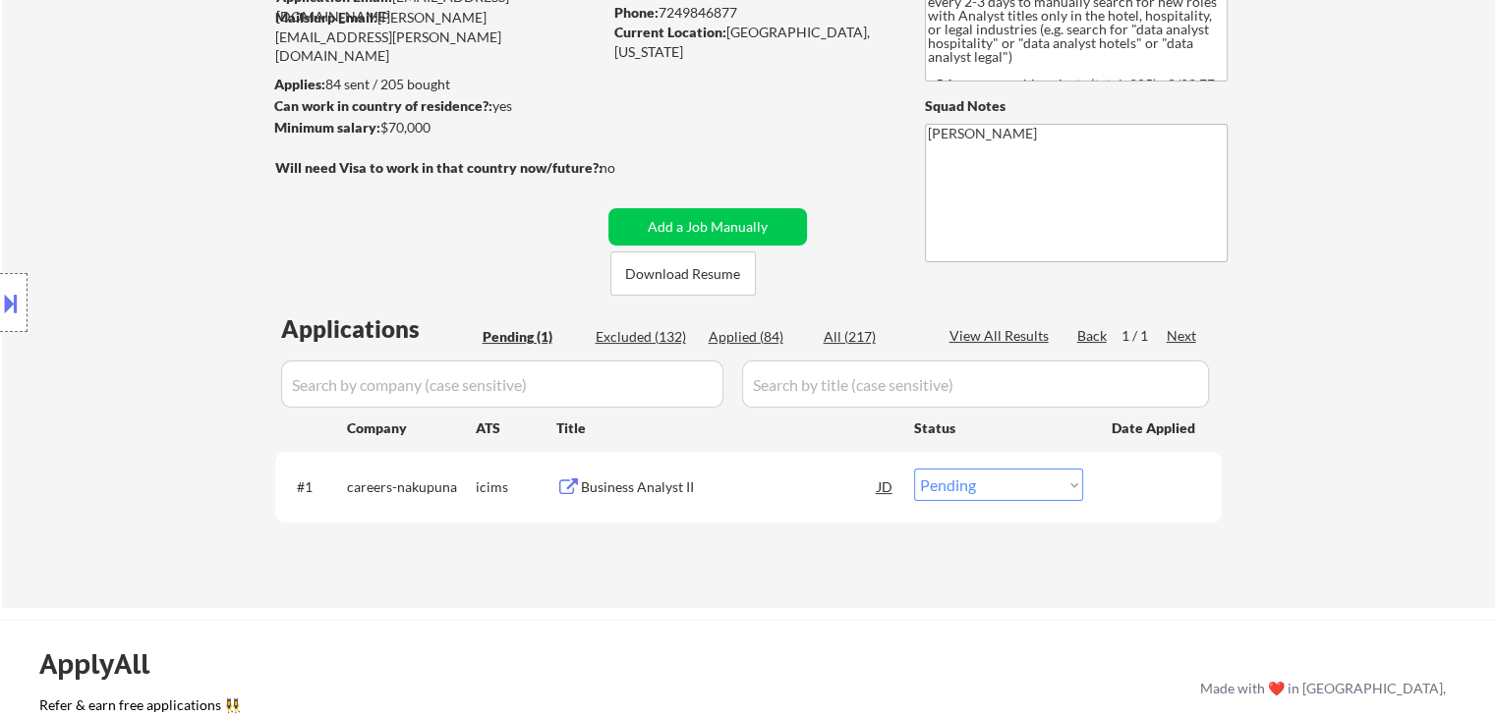
click at [132, 308] on div "Location Inclusions:" at bounding box center [176, 303] width 352 height 365
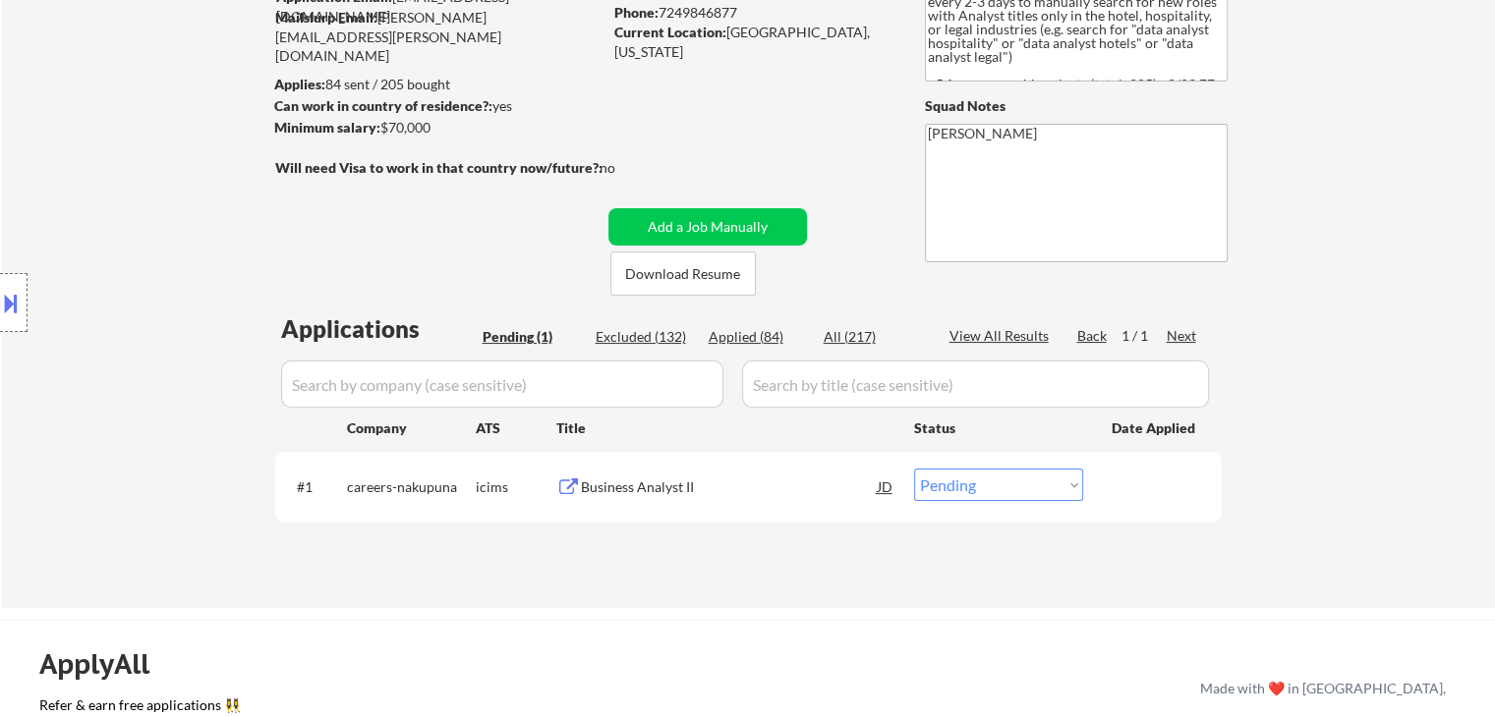
click at [132, 308] on div "Location Inclusions:" at bounding box center [176, 303] width 352 height 365
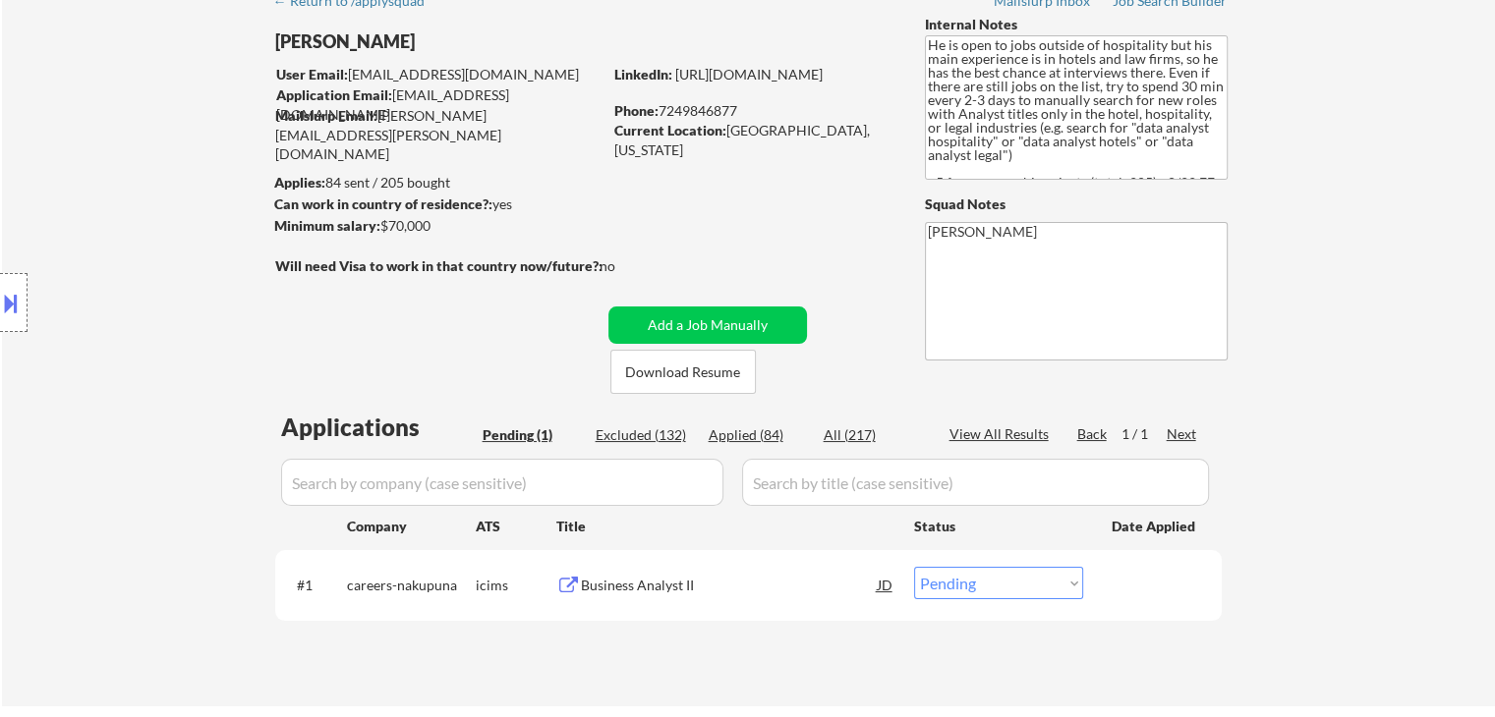
click at [132, 308] on div "Location Inclusions:" at bounding box center [176, 303] width 352 height 365
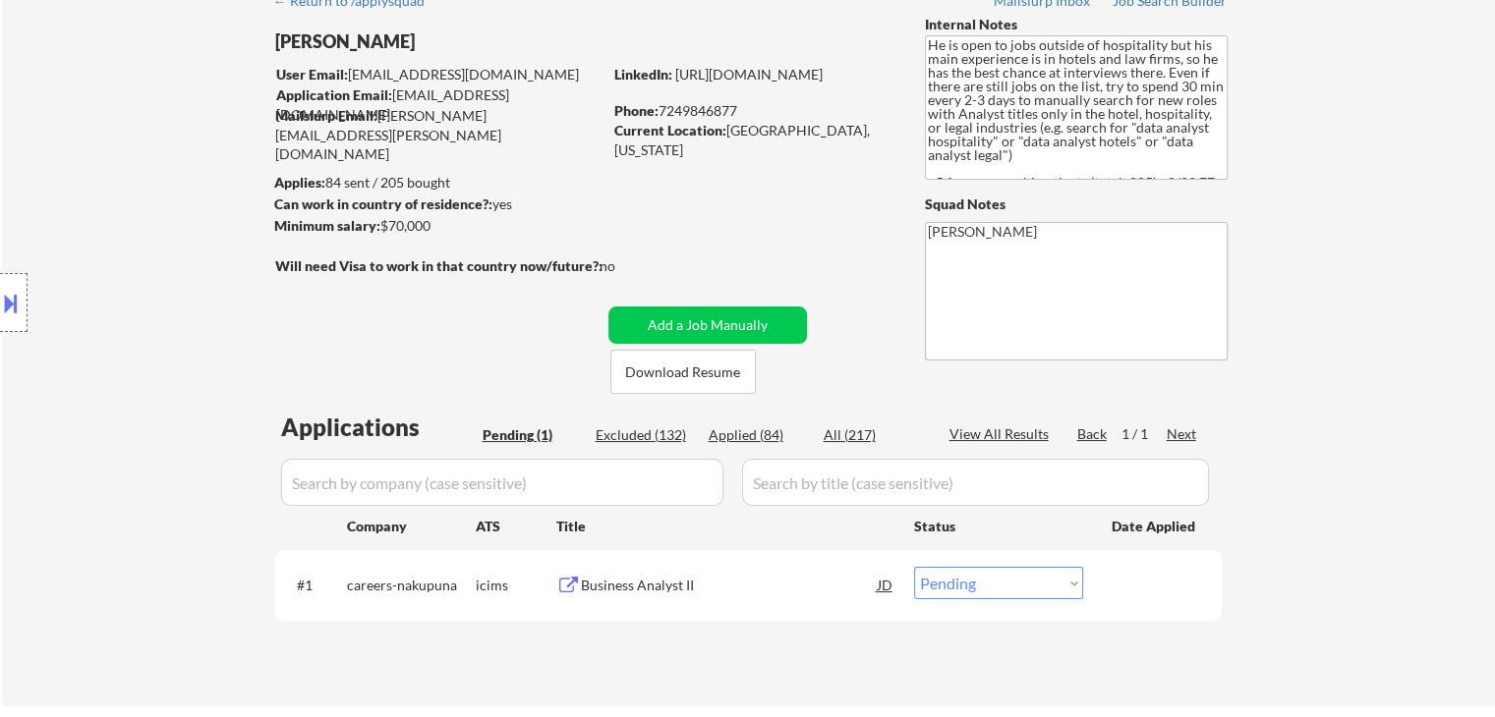
scroll to position [0, 0]
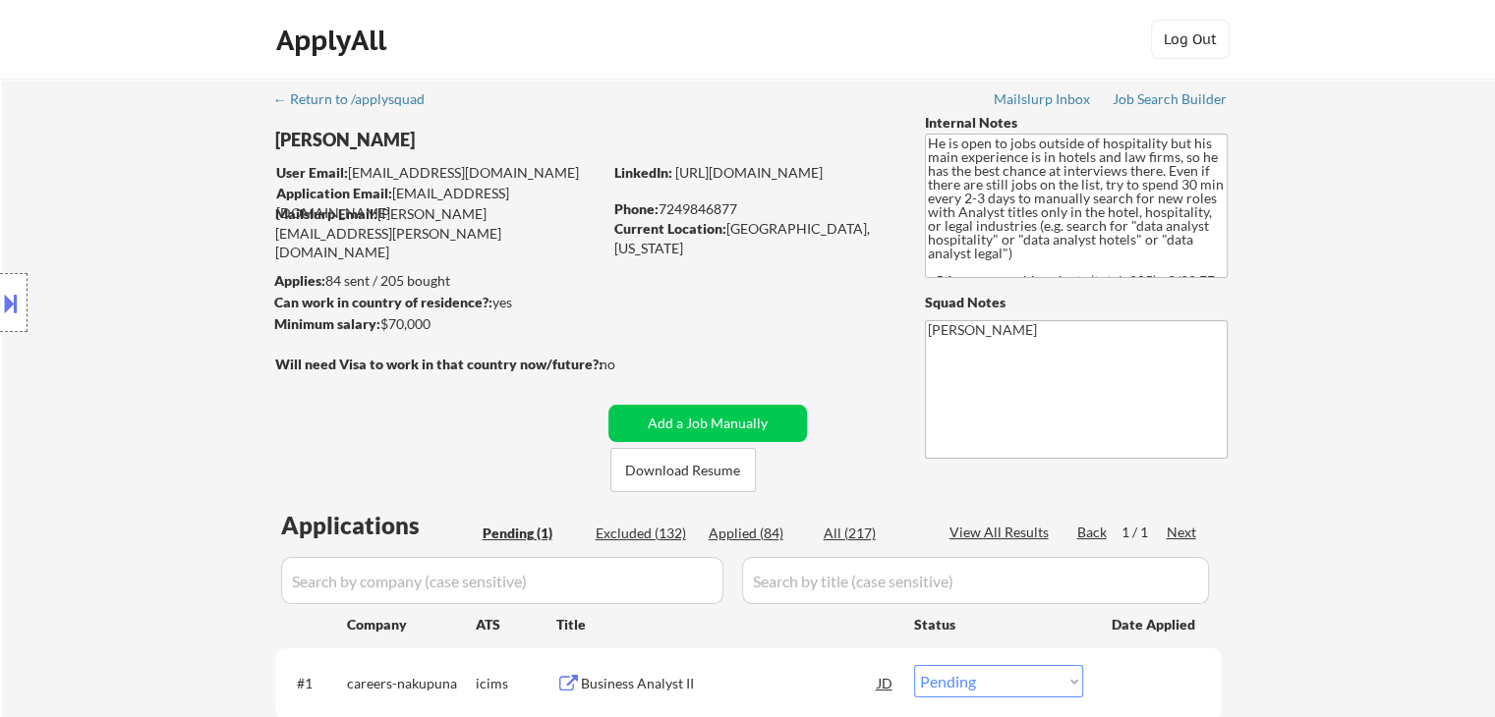
click at [132, 308] on div "Location Inclusions:" at bounding box center [176, 303] width 352 height 365
click at [139, 334] on div "Location Inclusions:" at bounding box center [176, 303] width 352 height 365
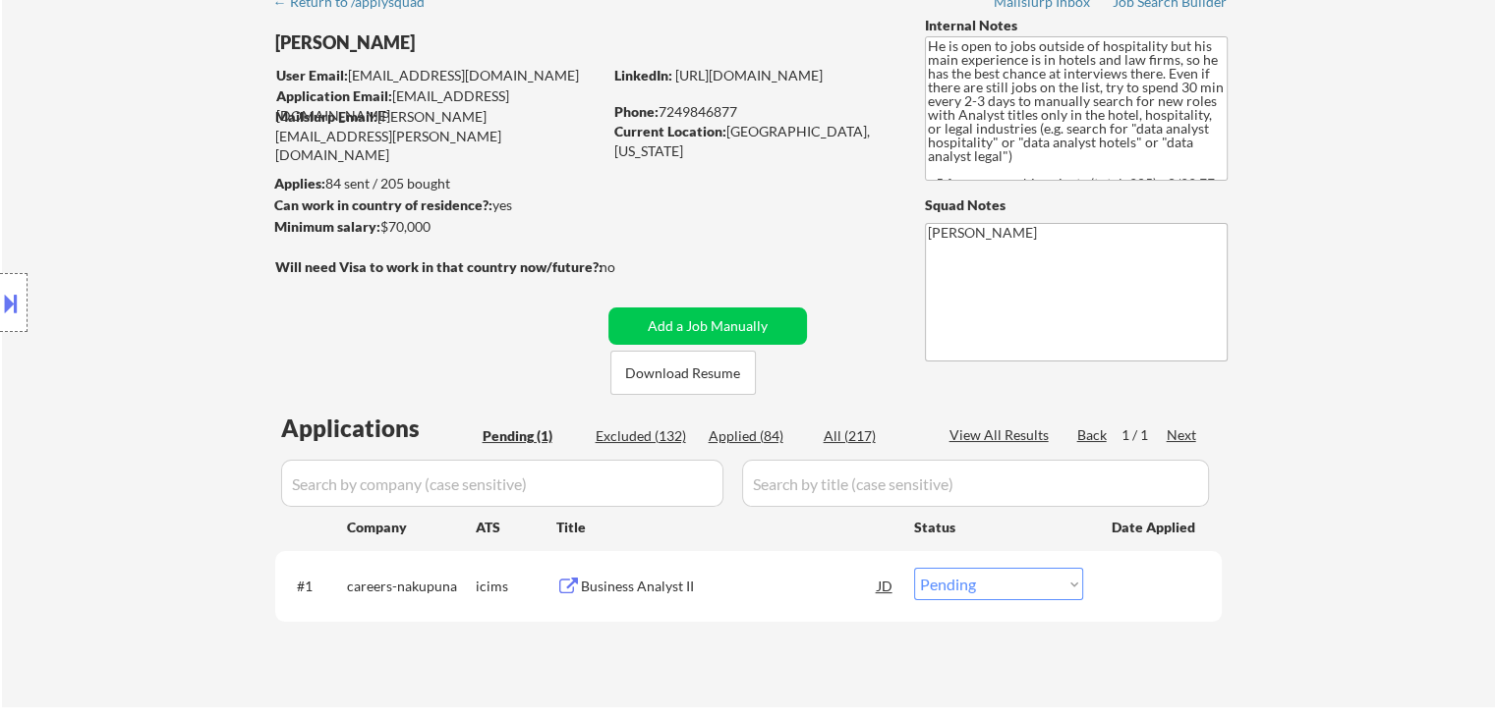
scroll to position [98, 0]
click at [139, 342] on div "Location Inclusions:" at bounding box center [176, 303] width 352 height 365
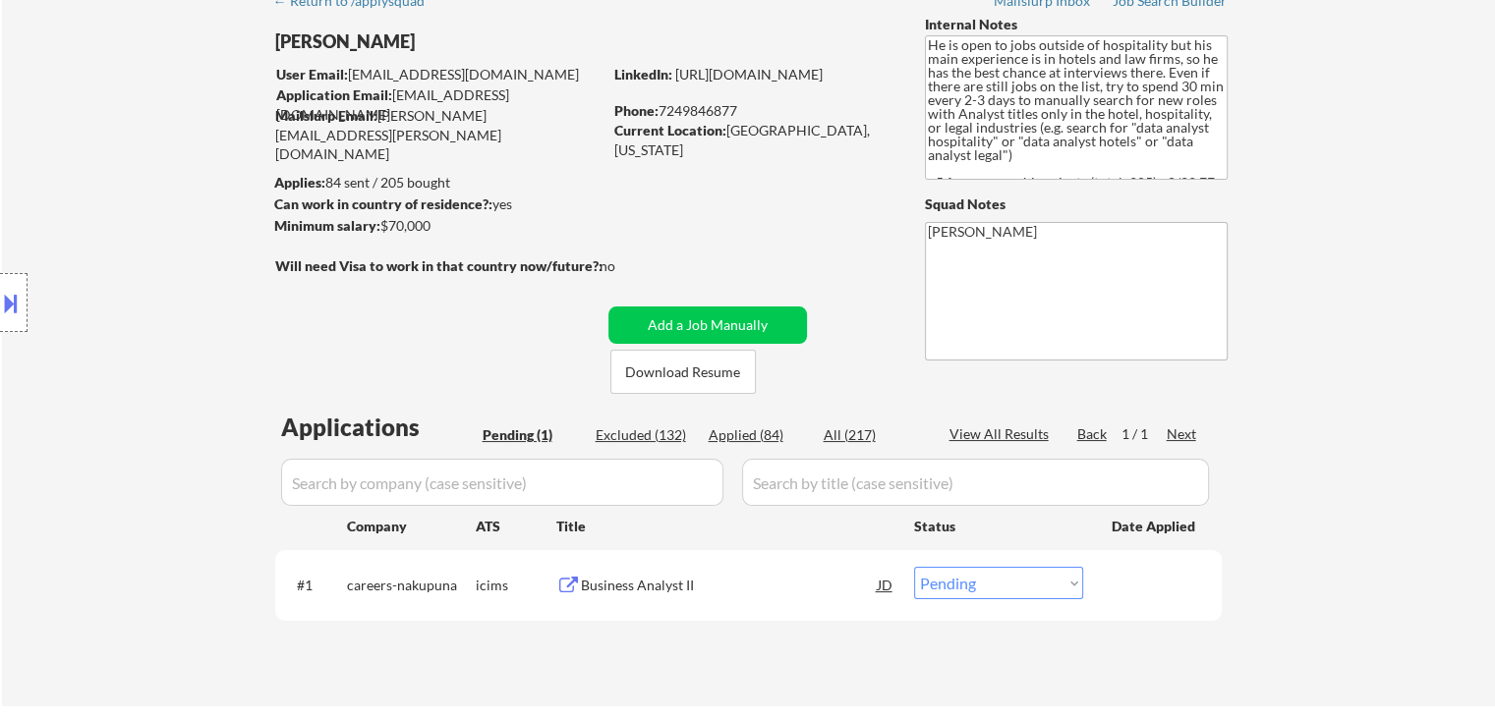
scroll to position [197, 0]
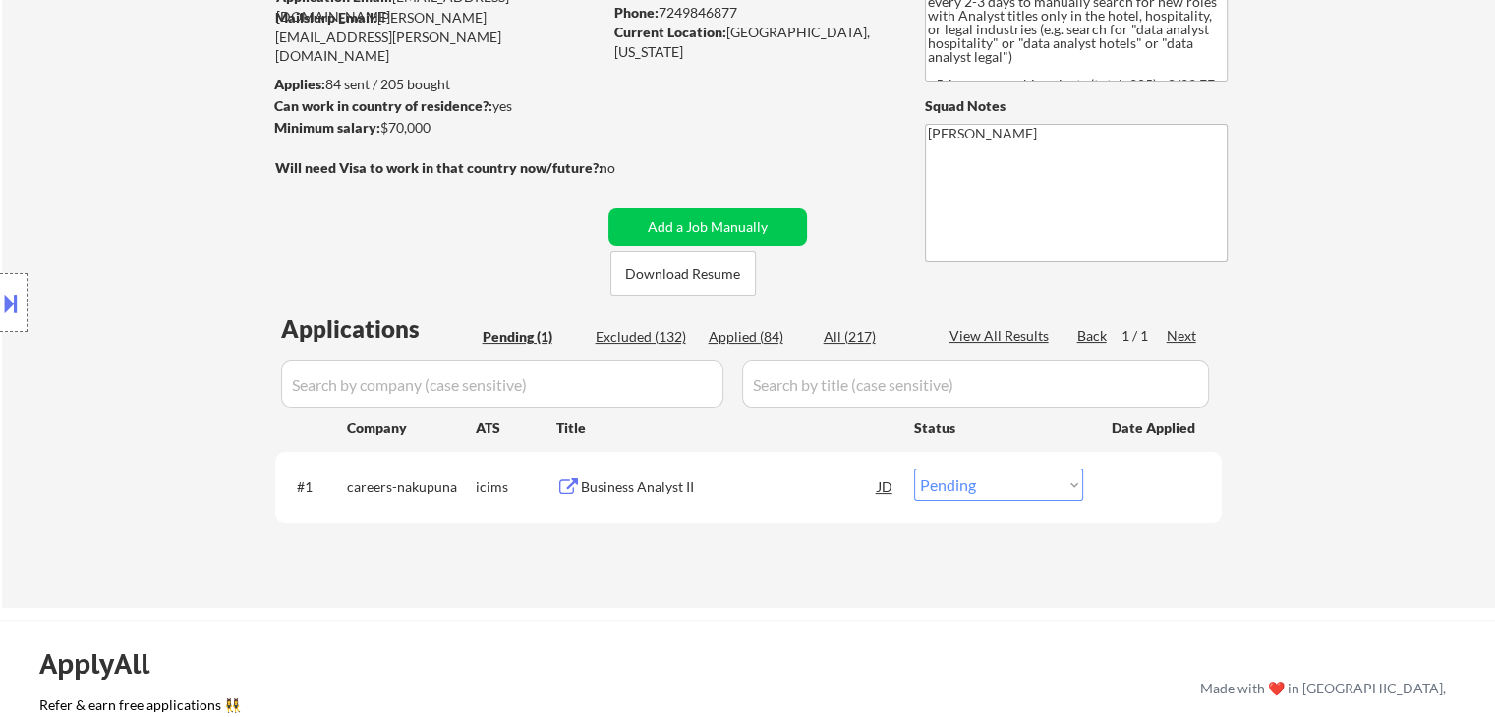
click at [139, 342] on div "Location Inclusions:" at bounding box center [176, 303] width 352 height 365
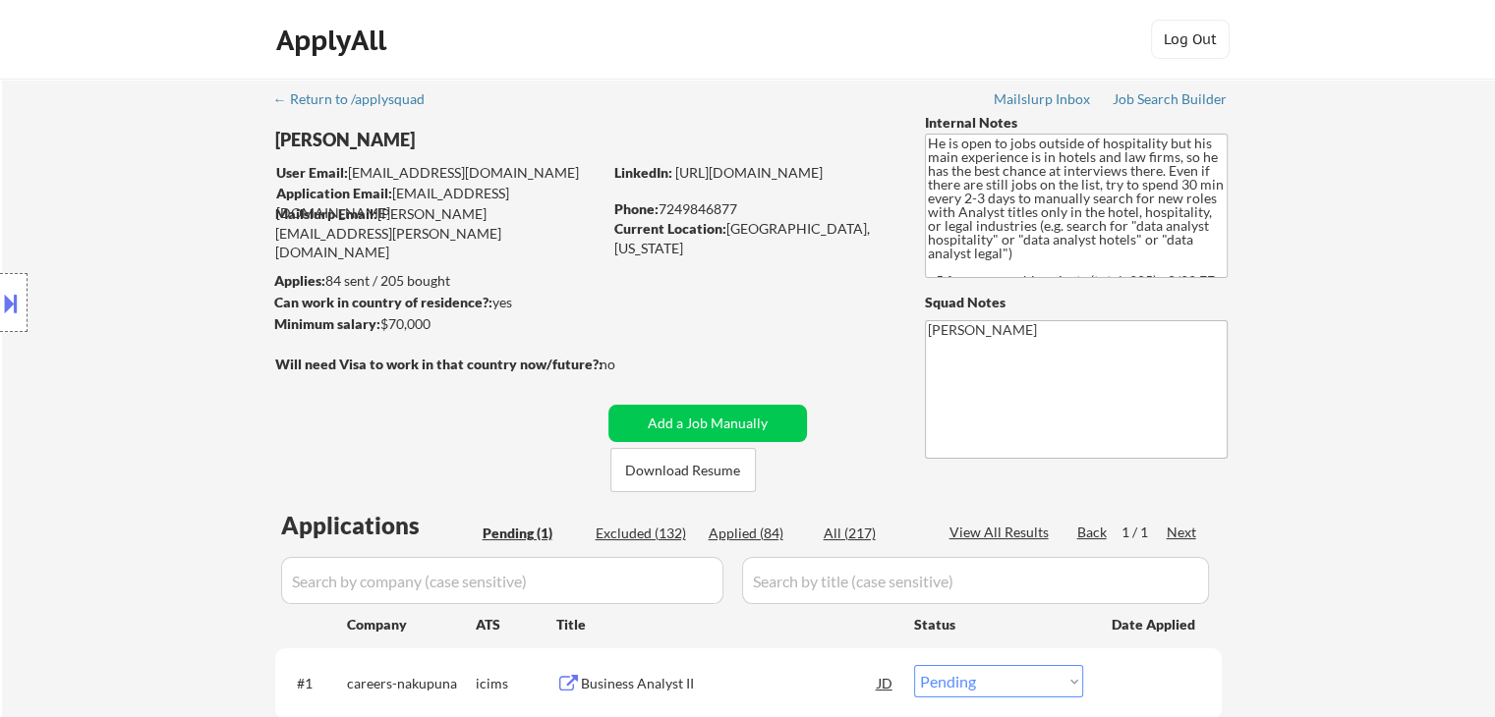
click at [139, 342] on div "Location Inclusions:" at bounding box center [176, 303] width 352 height 365
click at [142, 343] on div "Location Inclusions:" at bounding box center [176, 303] width 352 height 365
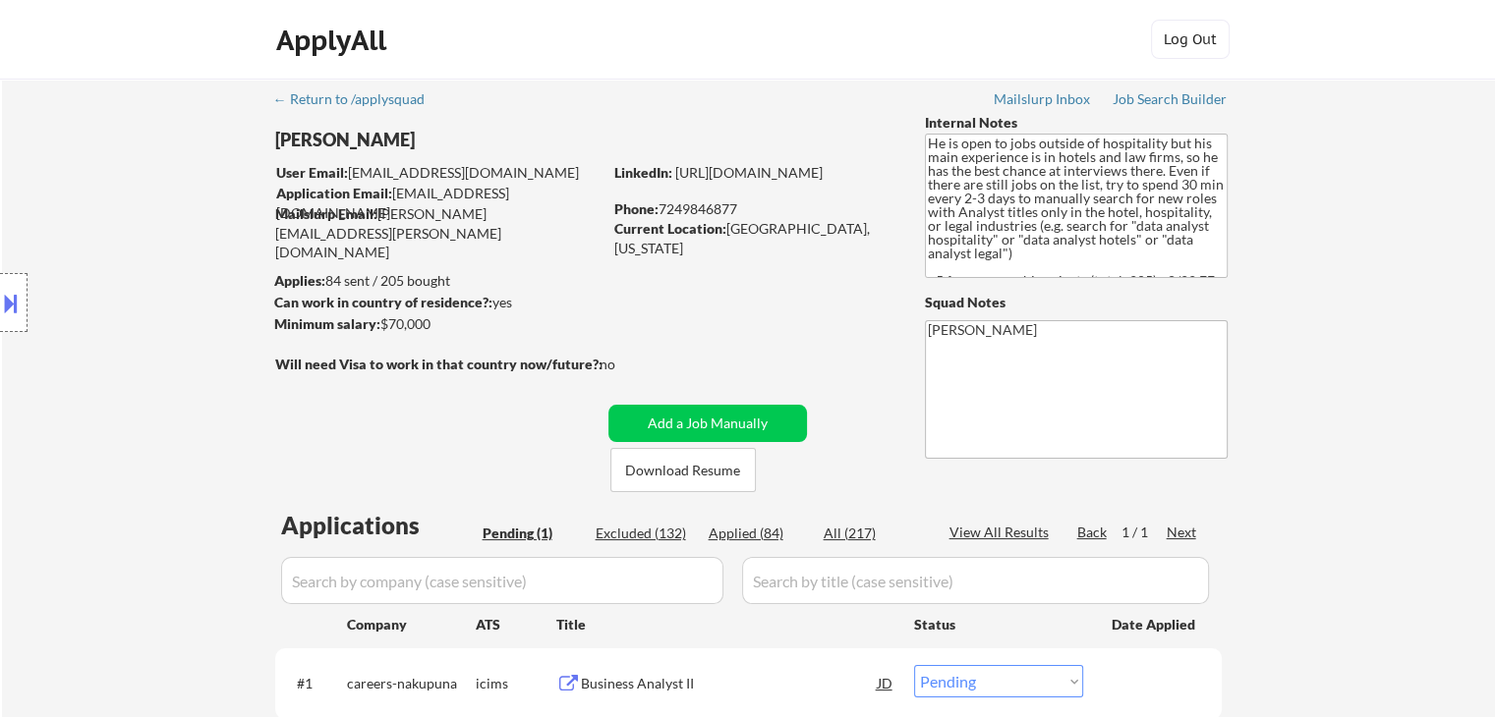
click at [142, 343] on div "Location Inclusions:" at bounding box center [176, 303] width 352 height 365
click at [142, 342] on div "Location Inclusions:" at bounding box center [176, 303] width 352 height 365
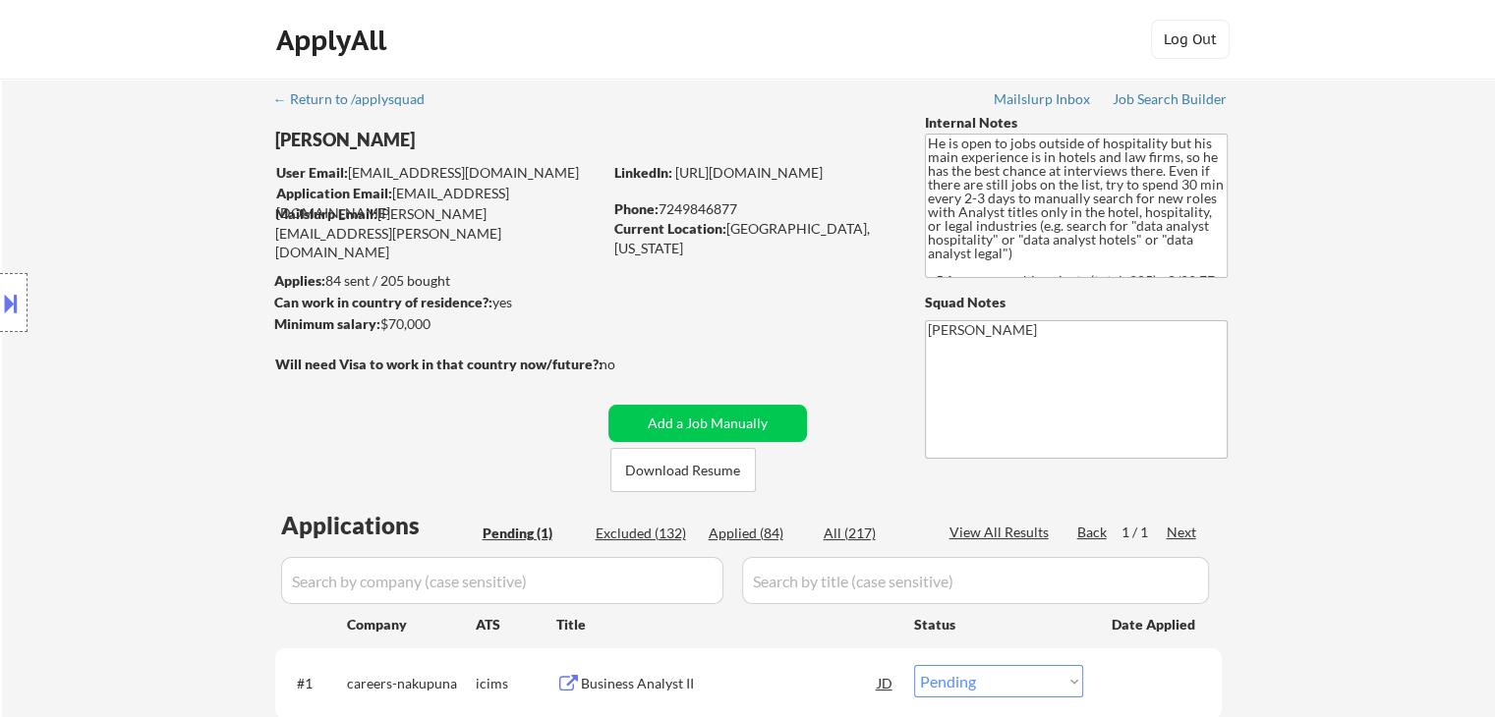
click at [142, 342] on div "Location Inclusions:" at bounding box center [176, 303] width 352 height 365
click at [173, 358] on div "Location Inclusions:" at bounding box center [176, 303] width 352 height 365
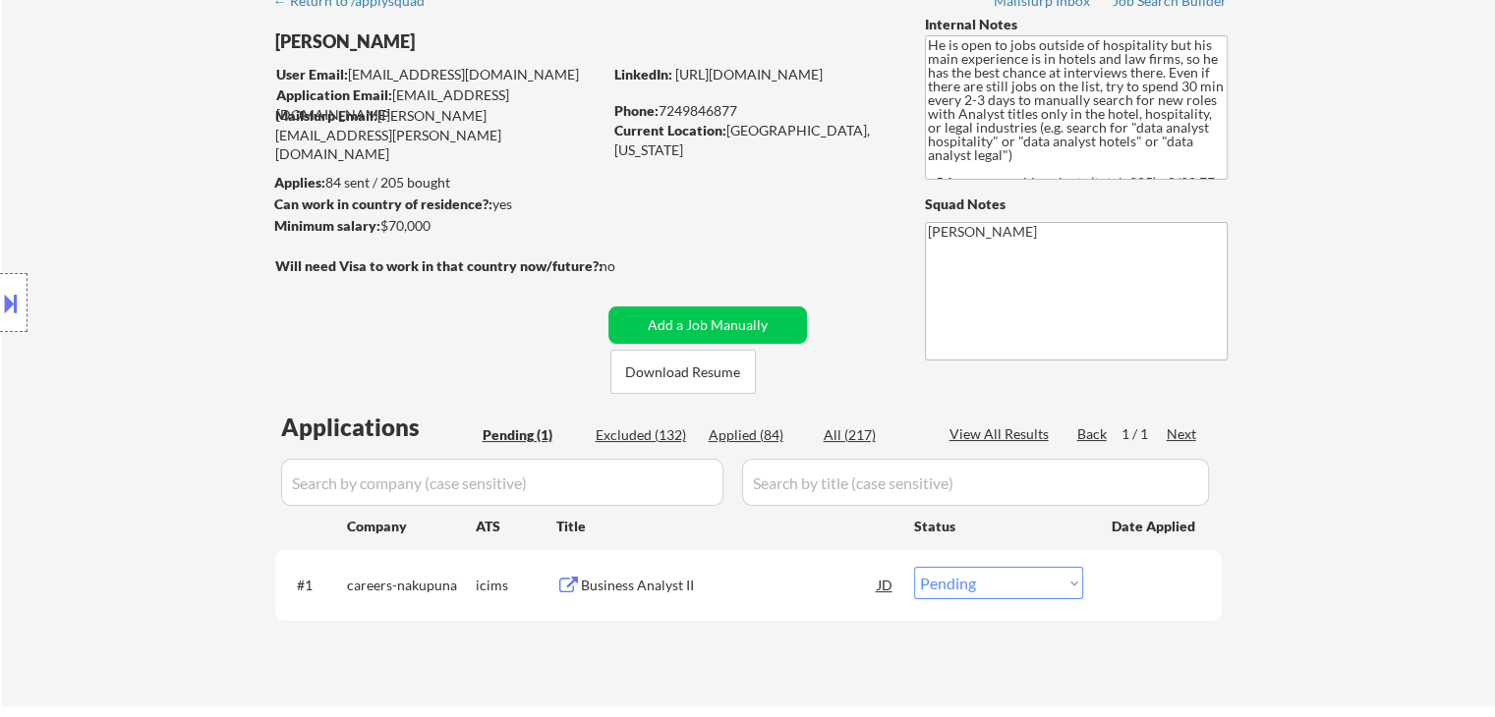
click at [158, 354] on div "Location Inclusions:" at bounding box center [176, 303] width 352 height 365
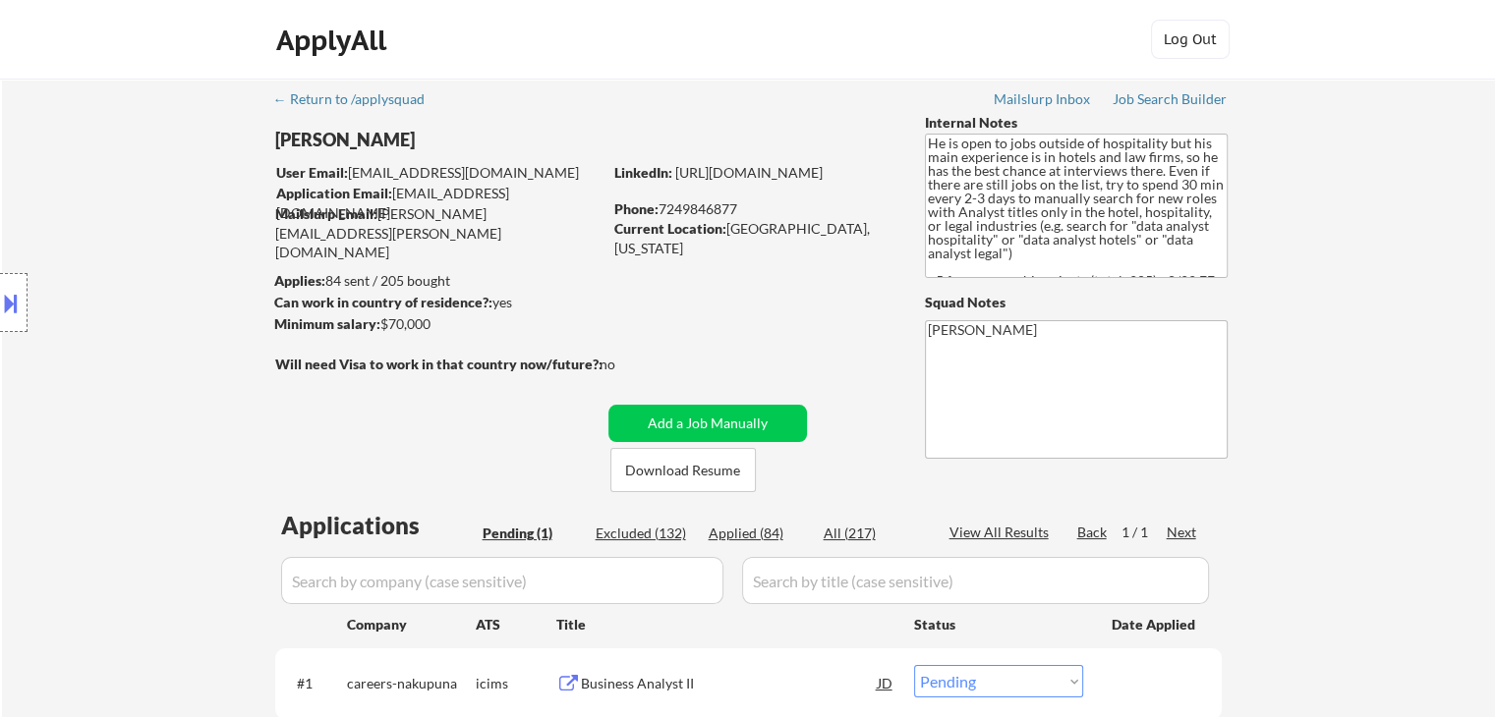
click at [158, 354] on div "Location Inclusions:" at bounding box center [176, 303] width 352 height 365
click at [140, 348] on div "Location Inclusions:" at bounding box center [176, 303] width 352 height 365
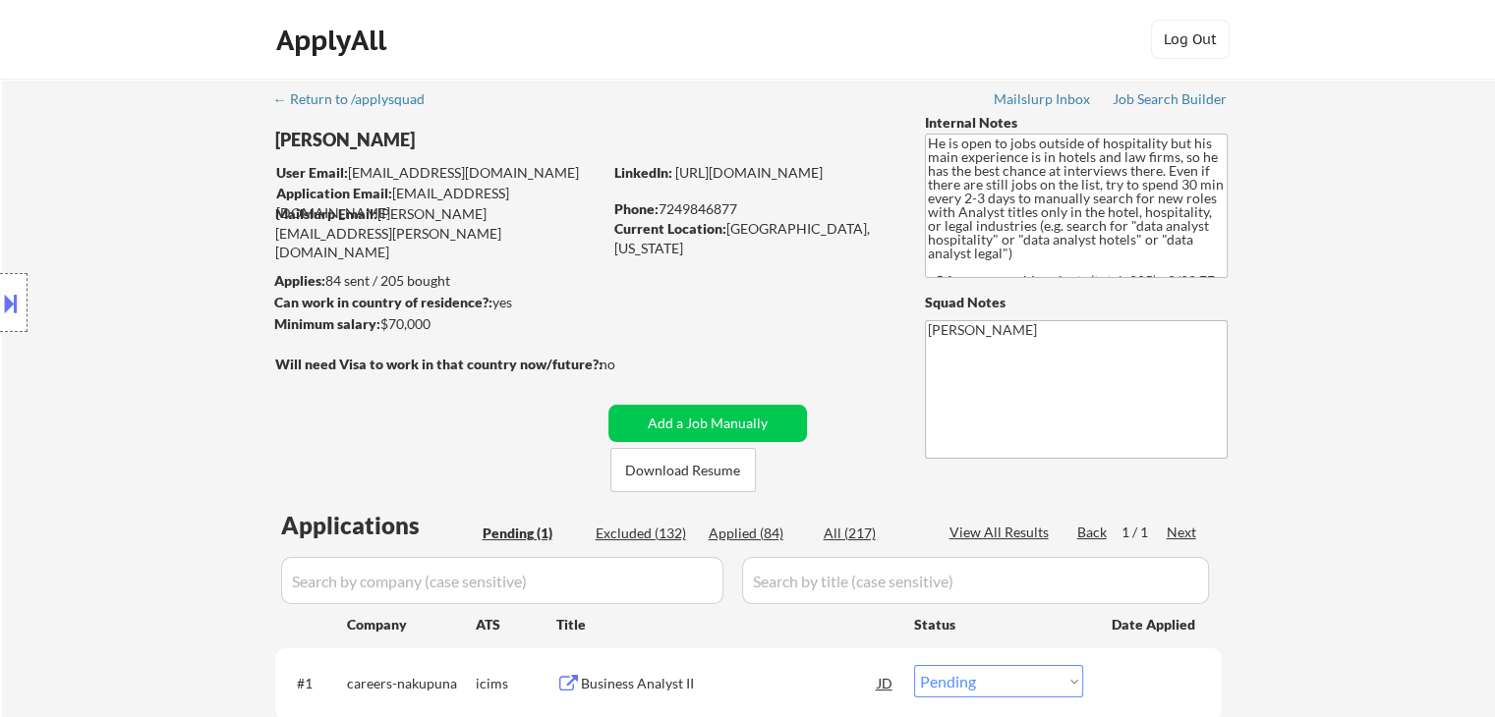
click at [140, 348] on div "Location Inclusions:" at bounding box center [176, 303] width 352 height 365
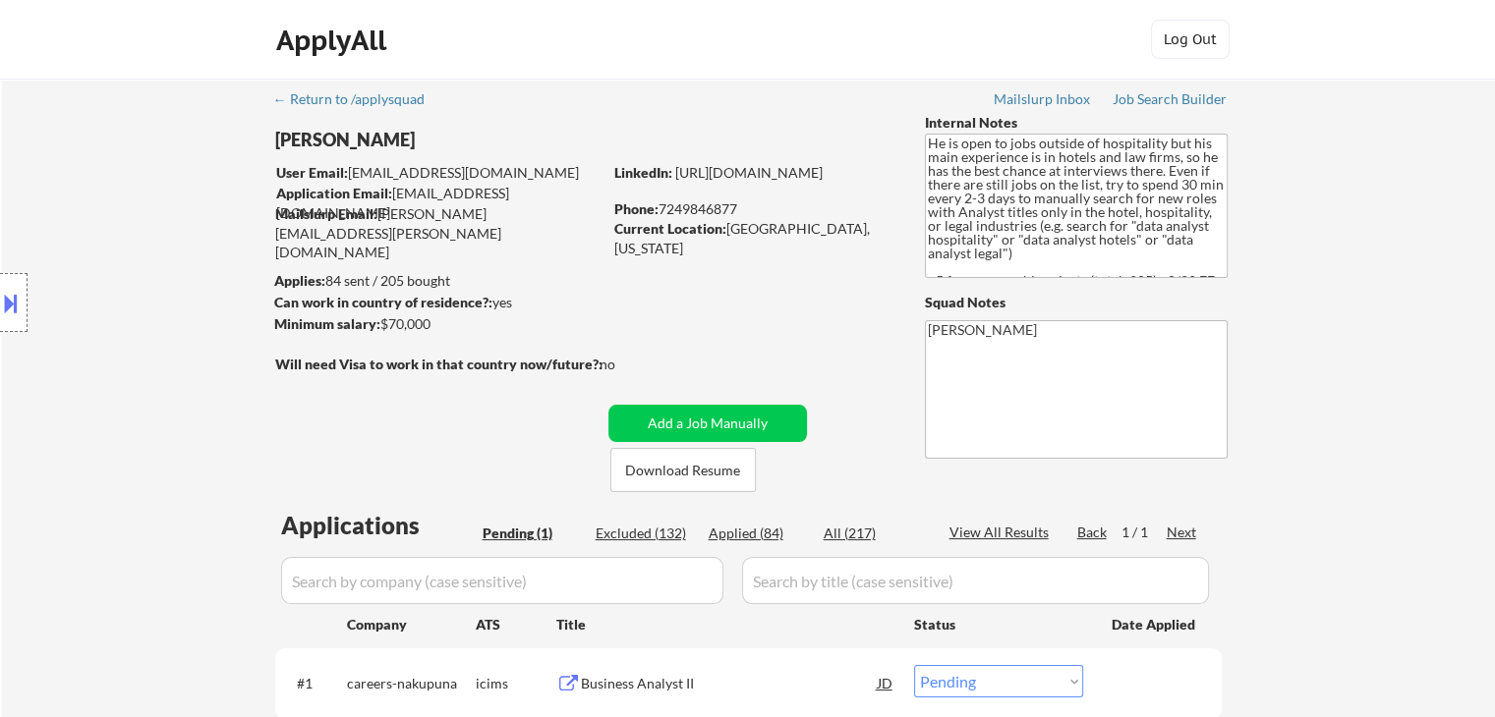
click at [140, 348] on div "Location Inclusions:" at bounding box center [176, 303] width 352 height 365
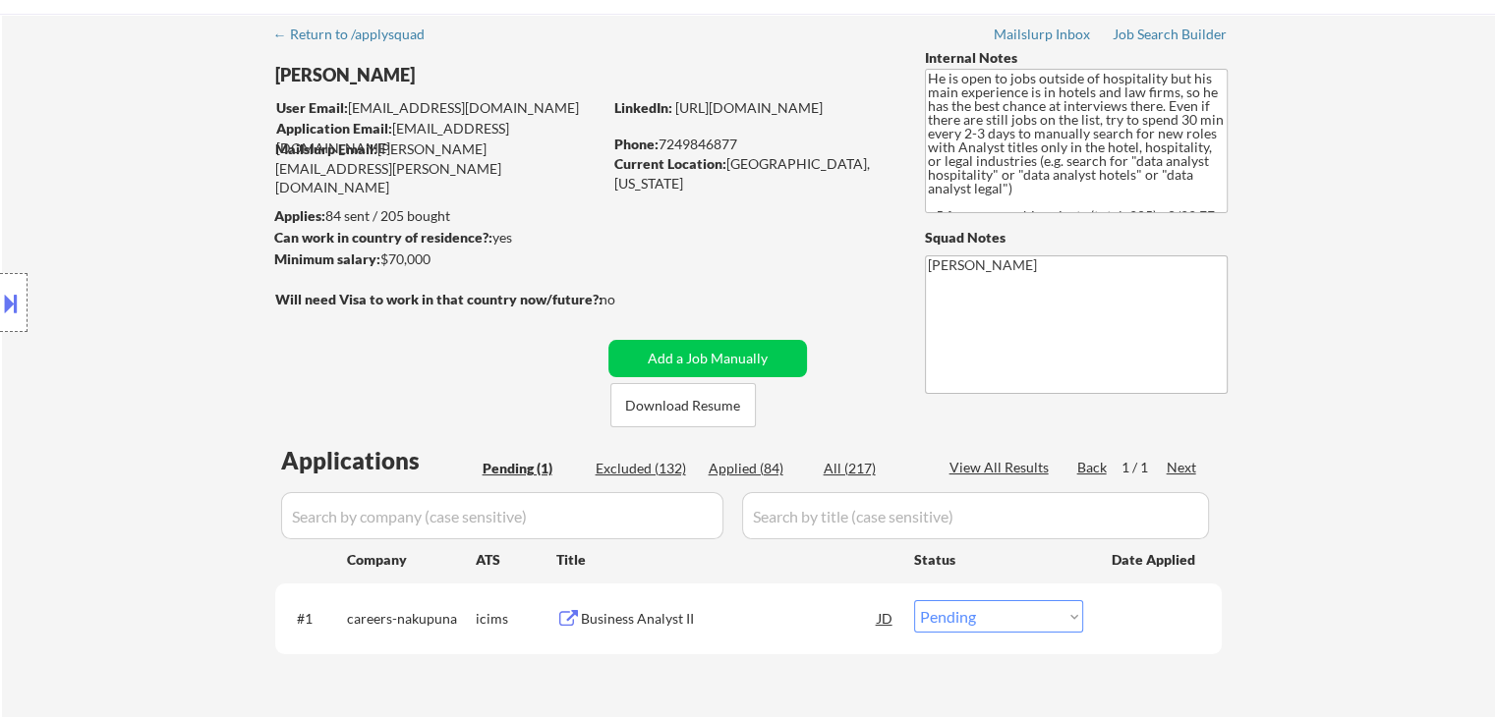
scroll to position [98, 0]
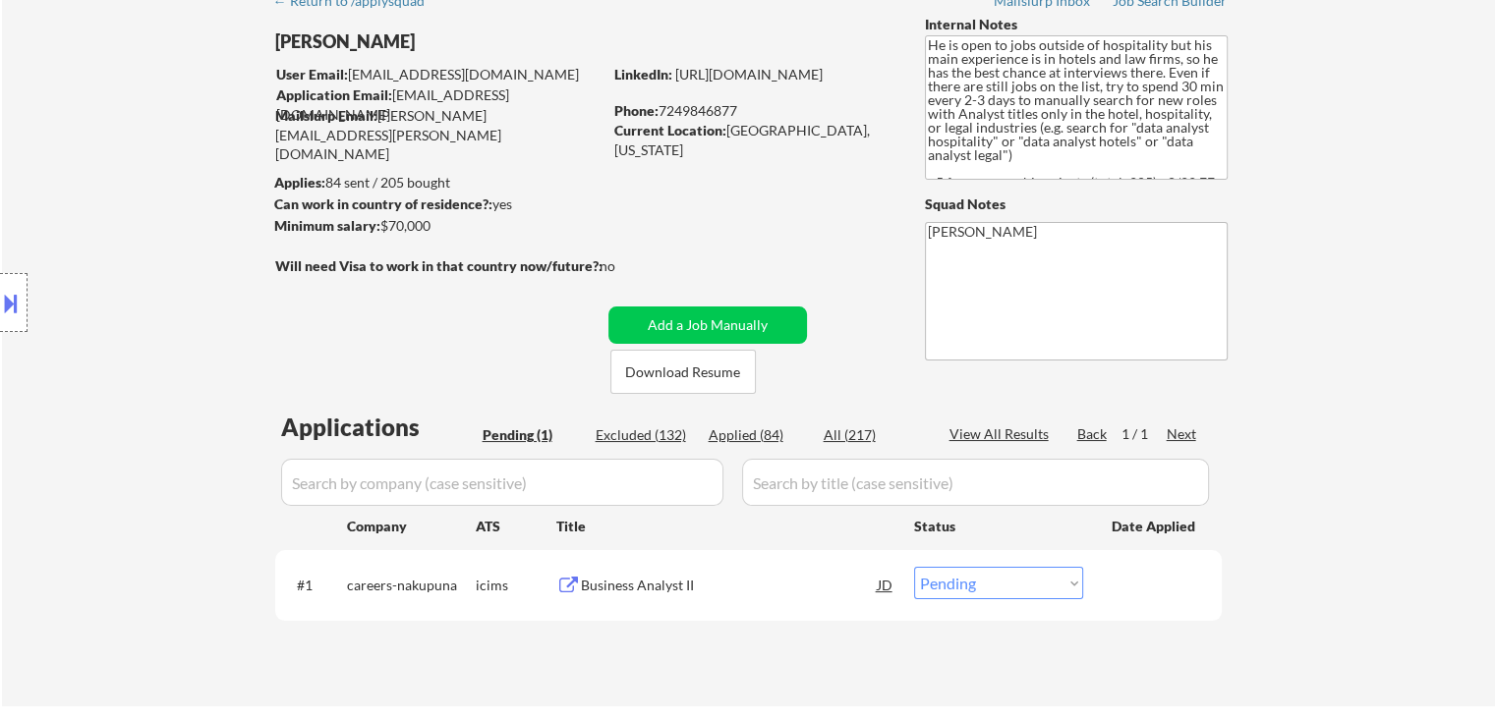
click at [140, 348] on div "Location Inclusions:" at bounding box center [176, 303] width 352 height 365
click at [145, 280] on div "Location Inclusions:" at bounding box center [176, 303] width 352 height 365
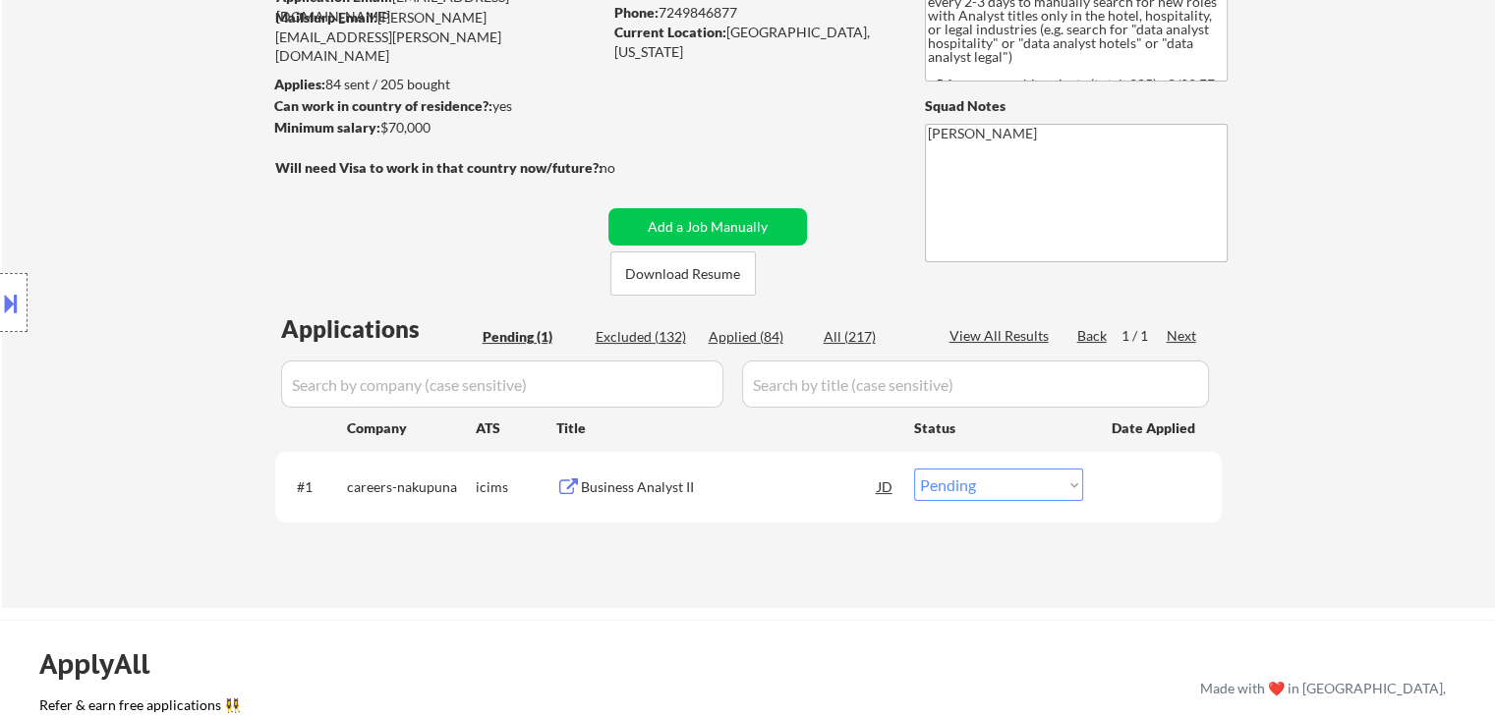
click at [145, 280] on div "Location Inclusions:" at bounding box center [176, 303] width 352 height 365
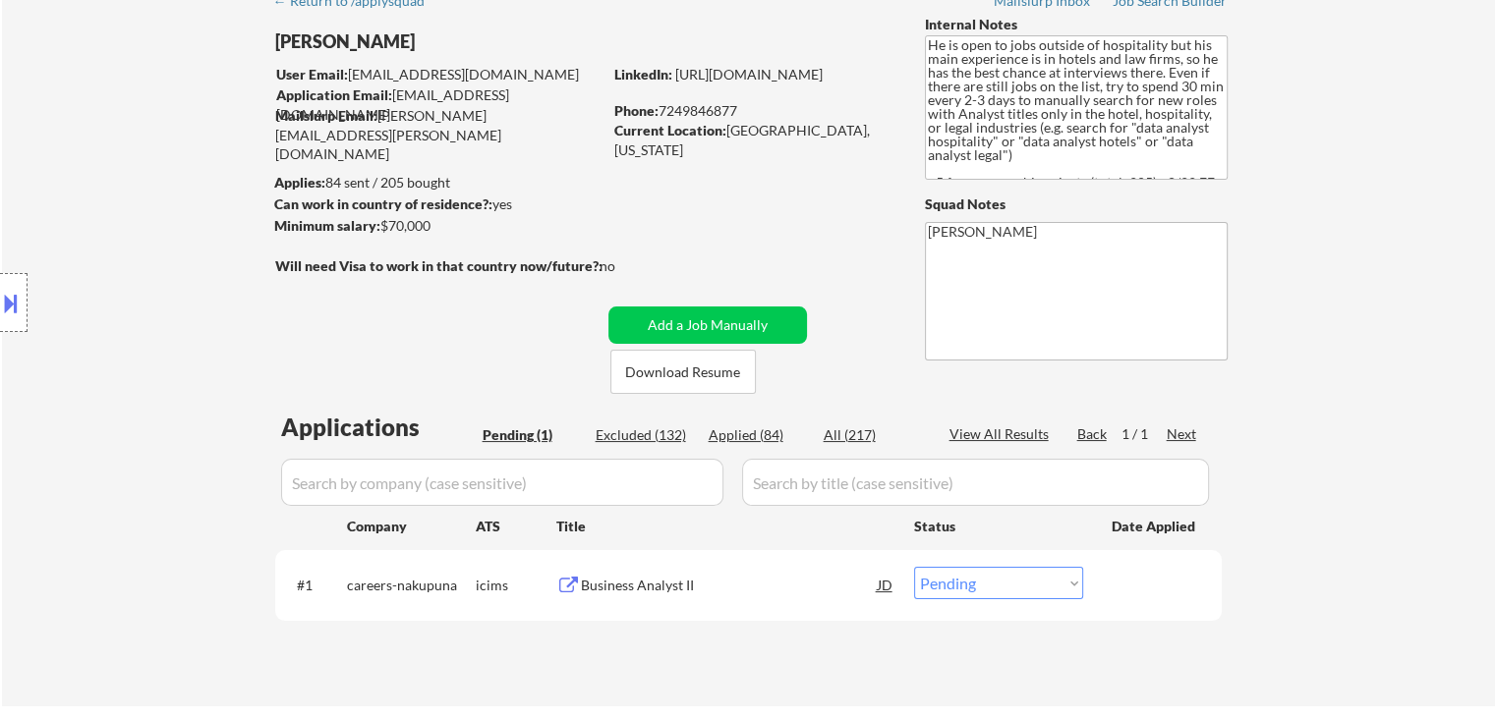
click at [144, 280] on div "Location Inclusions:" at bounding box center [176, 303] width 352 height 365
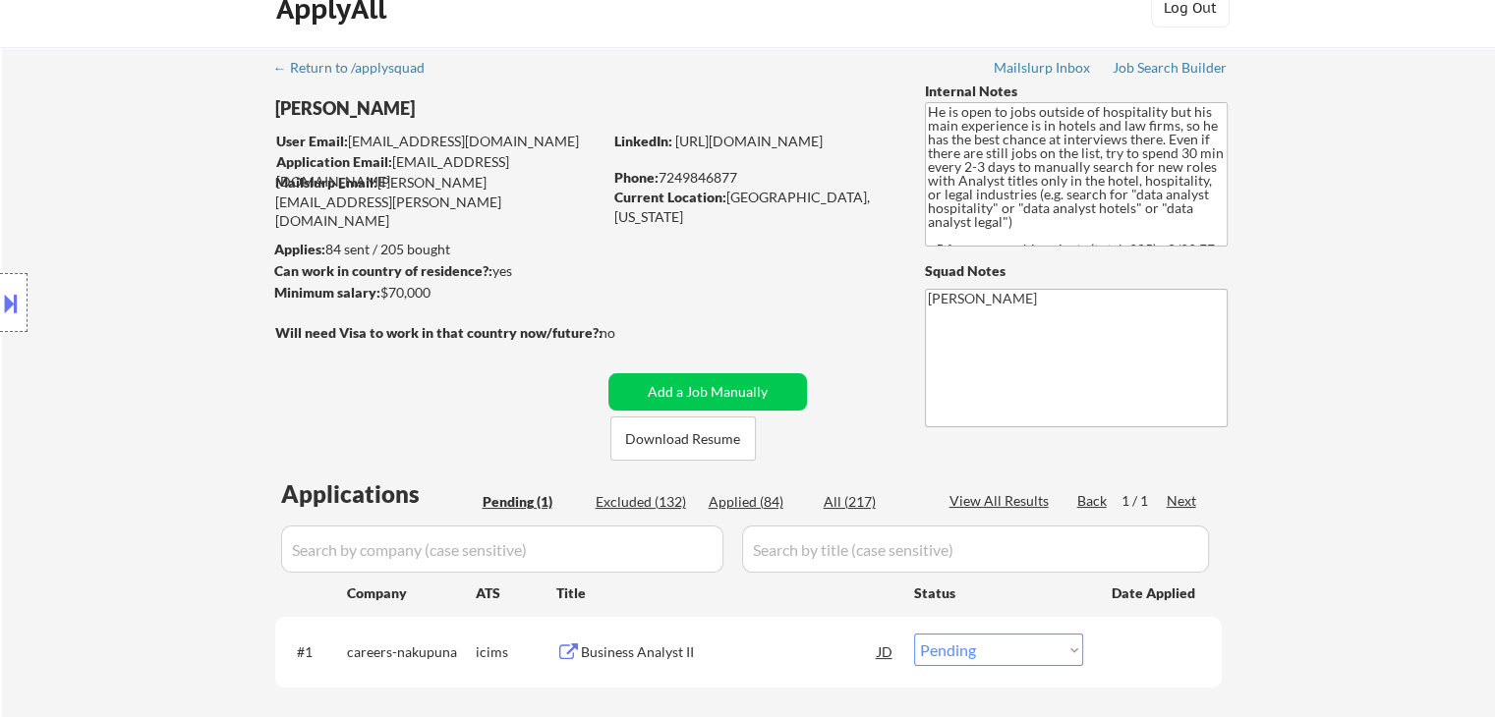
scroll to position [0, 0]
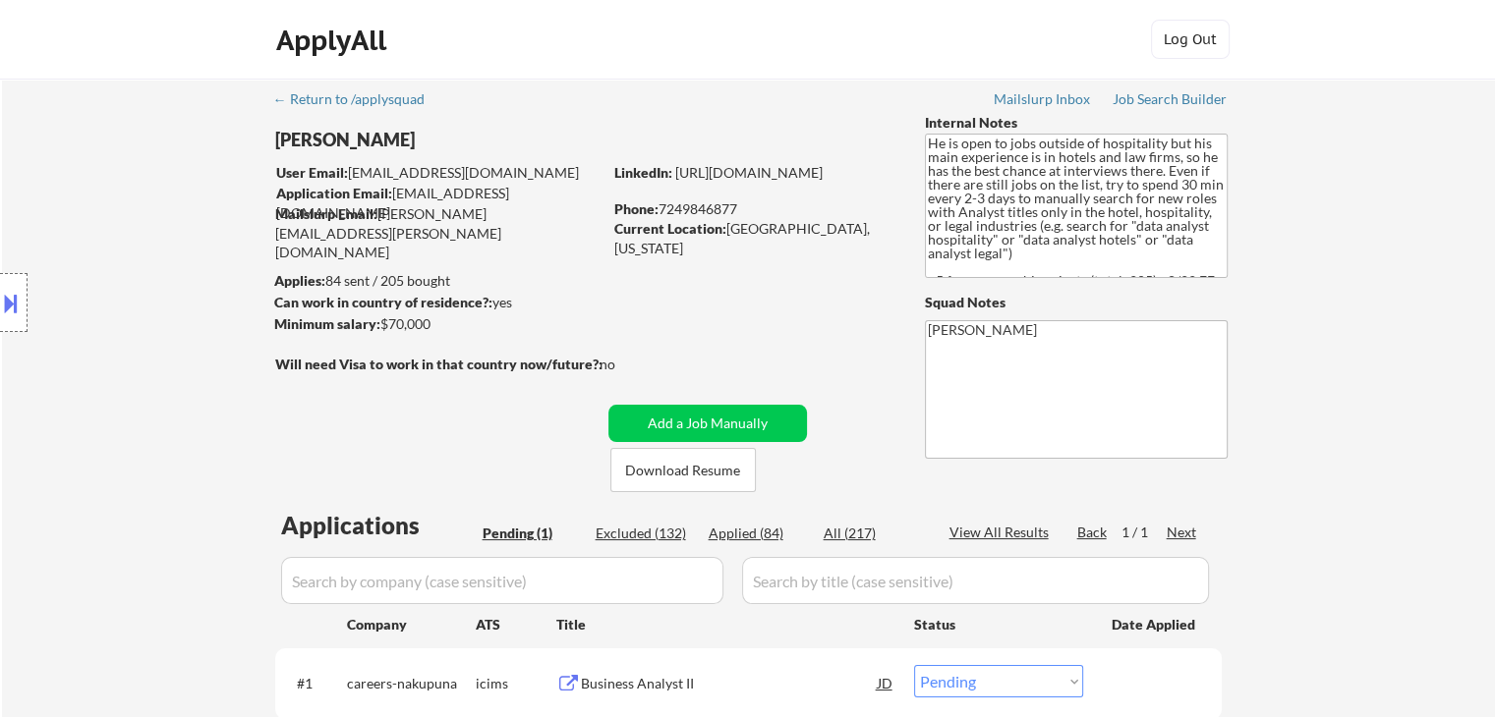
click at [143, 280] on div "Location Inclusions:" at bounding box center [176, 303] width 352 height 365
click at [150, 284] on div "Location Inclusions:" at bounding box center [176, 303] width 352 height 365
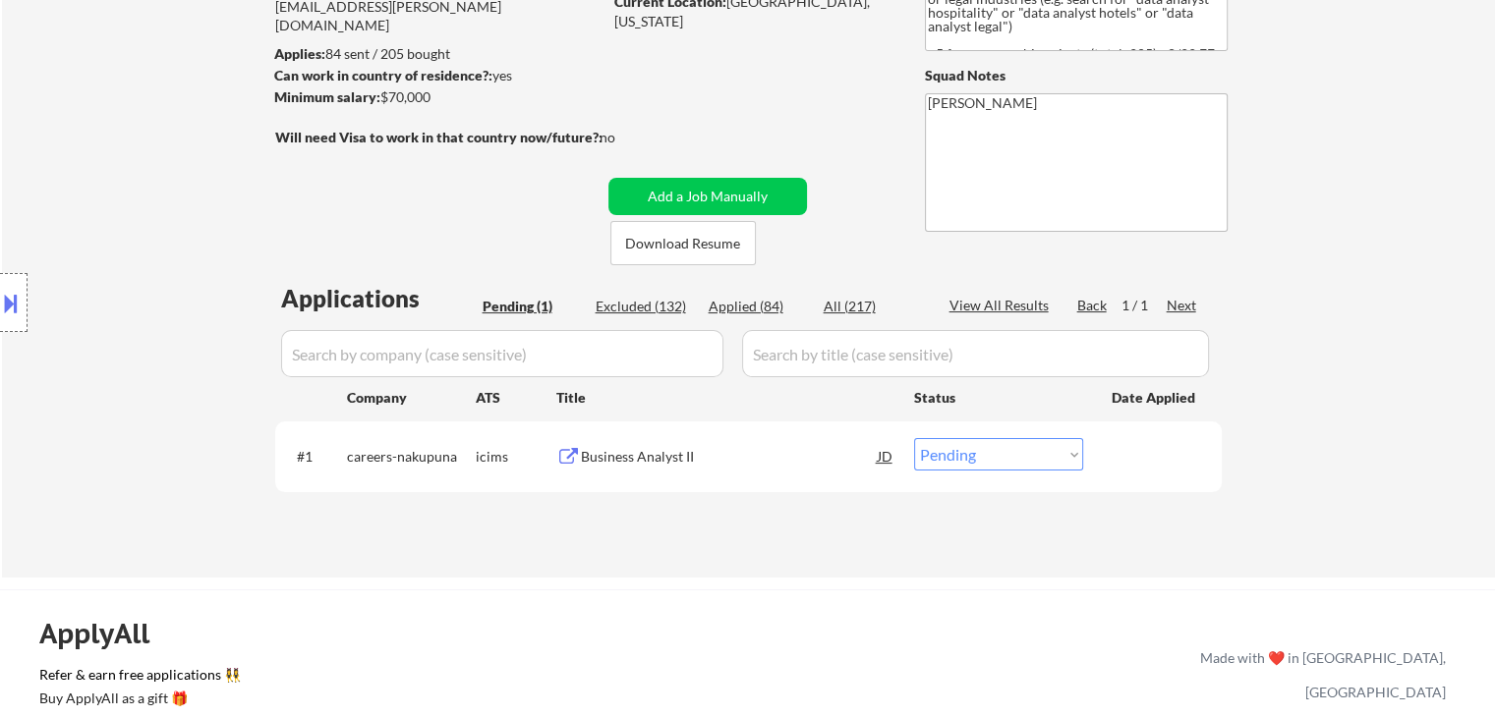
scroll to position [295, 0]
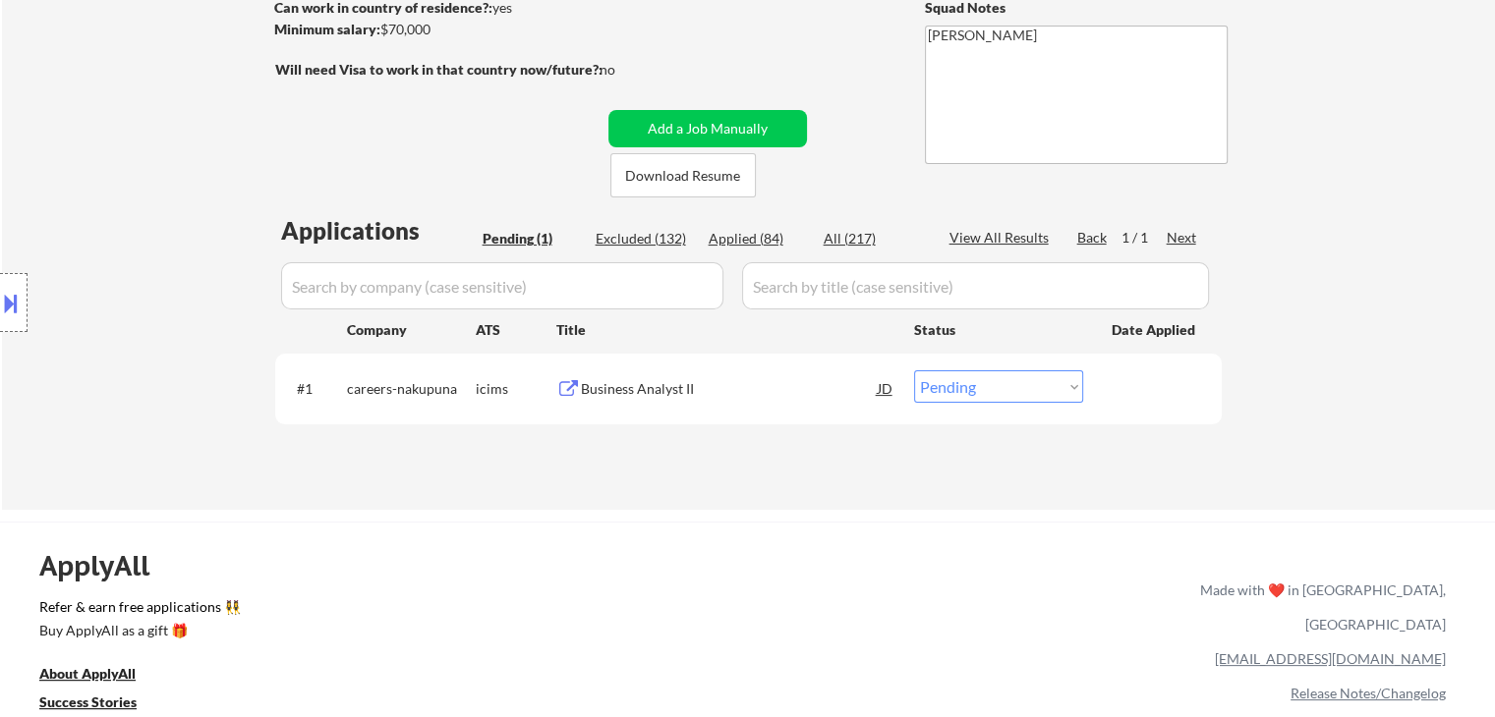
click at [121, 290] on div "Location Inclusions:" at bounding box center [176, 303] width 352 height 365
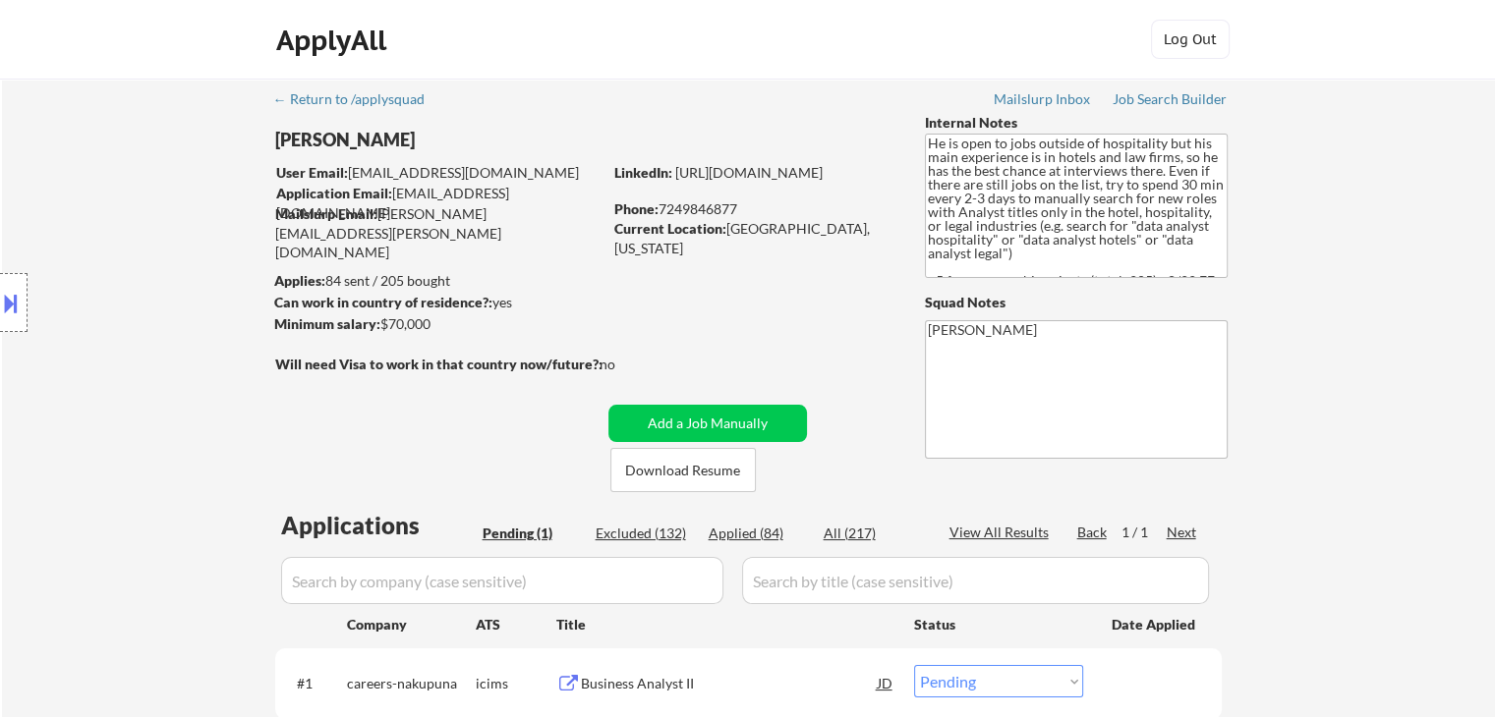
click at [121, 290] on div "Location Inclusions:" at bounding box center [176, 303] width 352 height 365
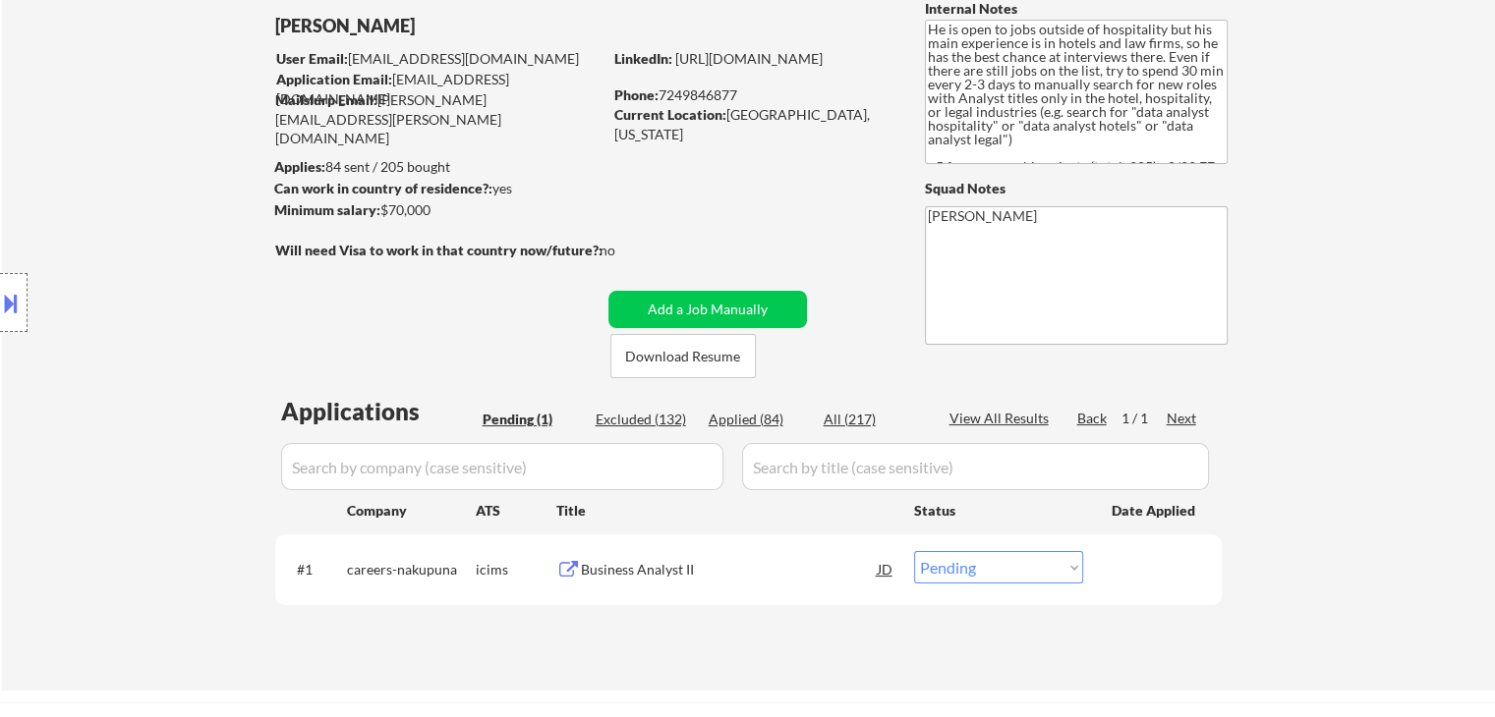
scroll to position [197, 0]
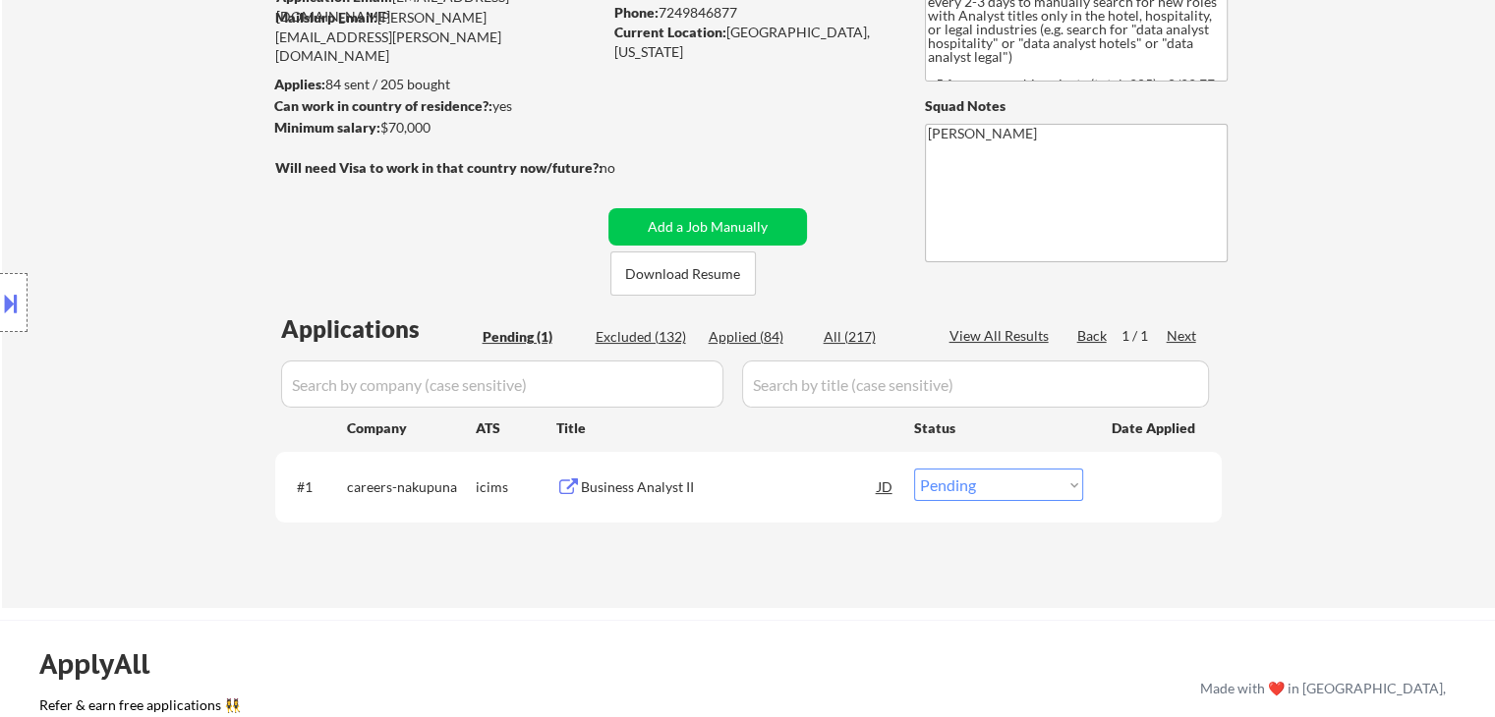
click at [121, 290] on div "Location Inclusions:" at bounding box center [176, 303] width 352 height 365
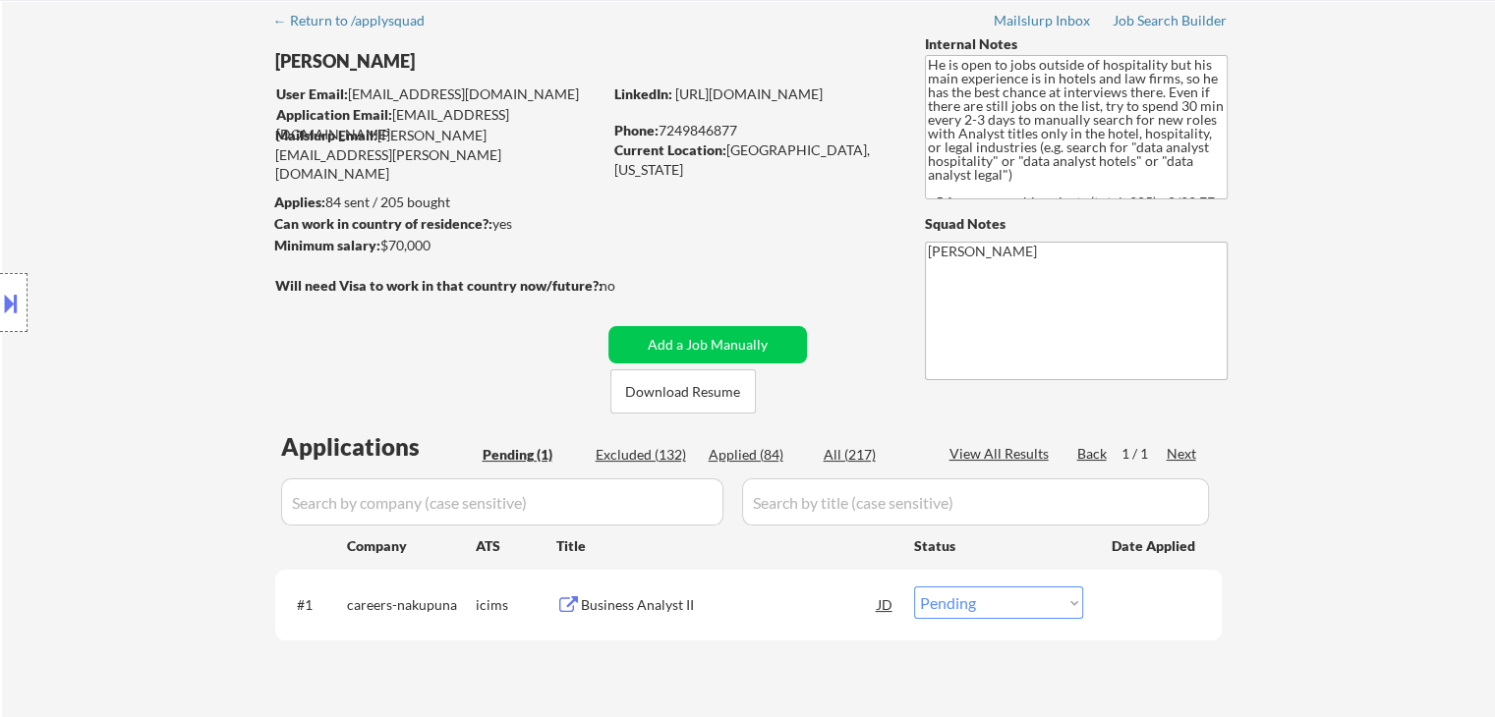
scroll to position [0, 0]
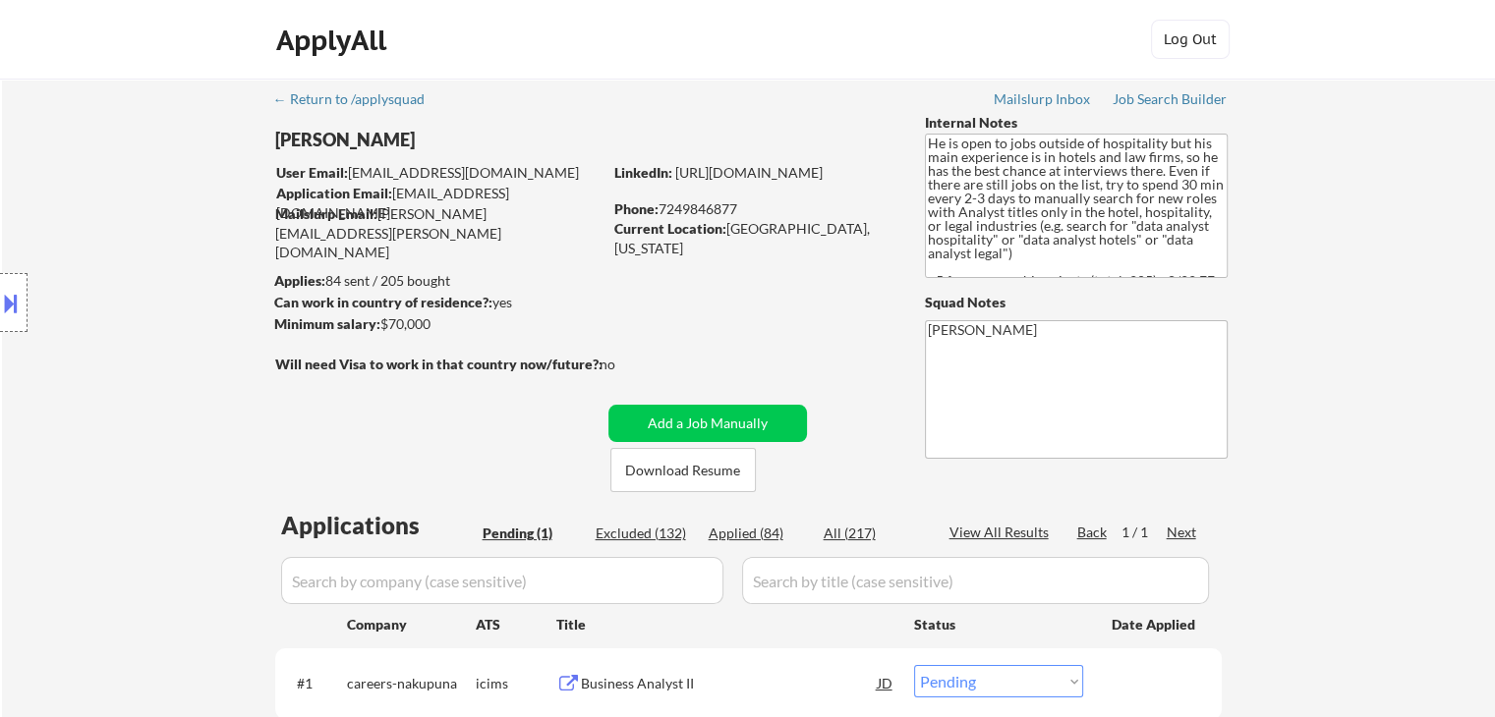
click at [143, 288] on div "Location Inclusions:" at bounding box center [176, 303] width 352 height 365
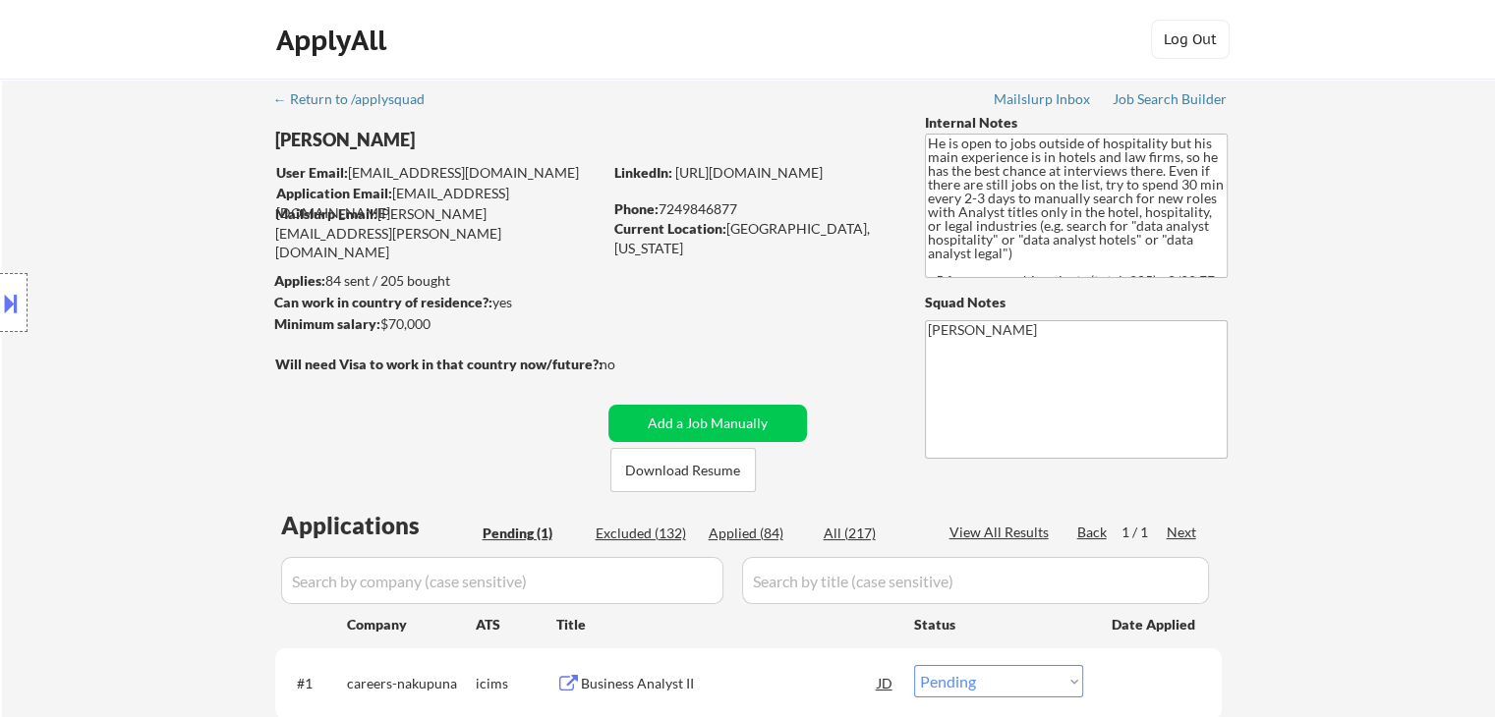
click at [143, 288] on div "Location Inclusions:" at bounding box center [176, 303] width 352 height 365
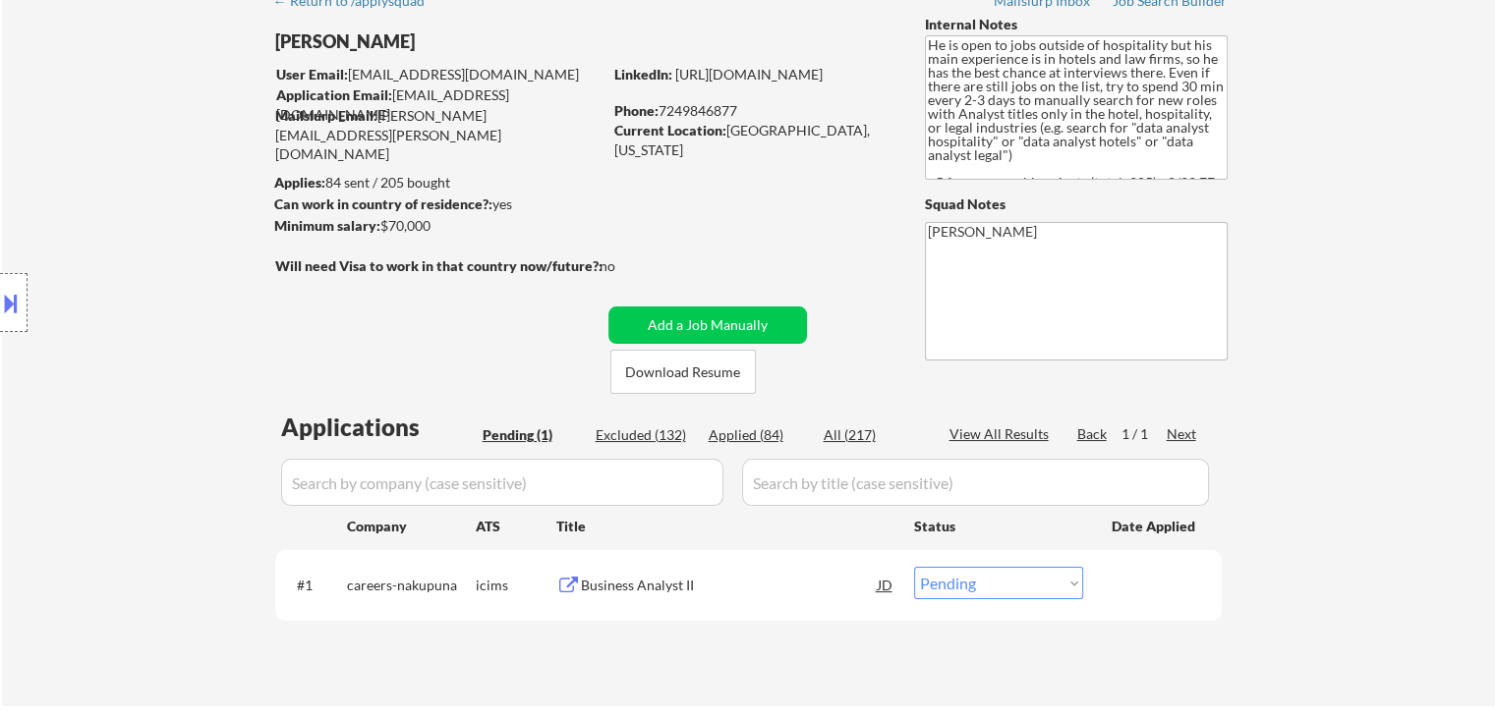
click at [143, 288] on div "Location Inclusions:" at bounding box center [176, 303] width 352 height 365
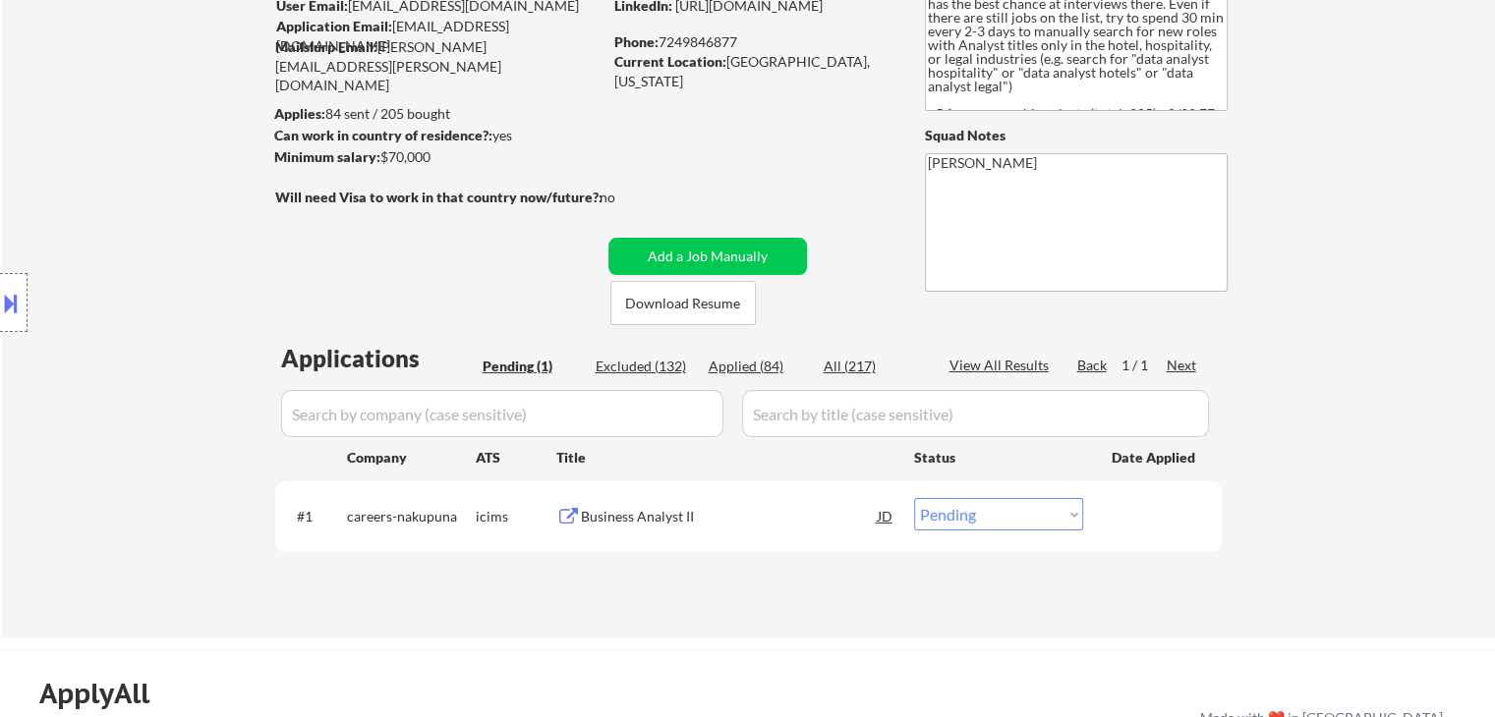
scroll to position [197, 0]
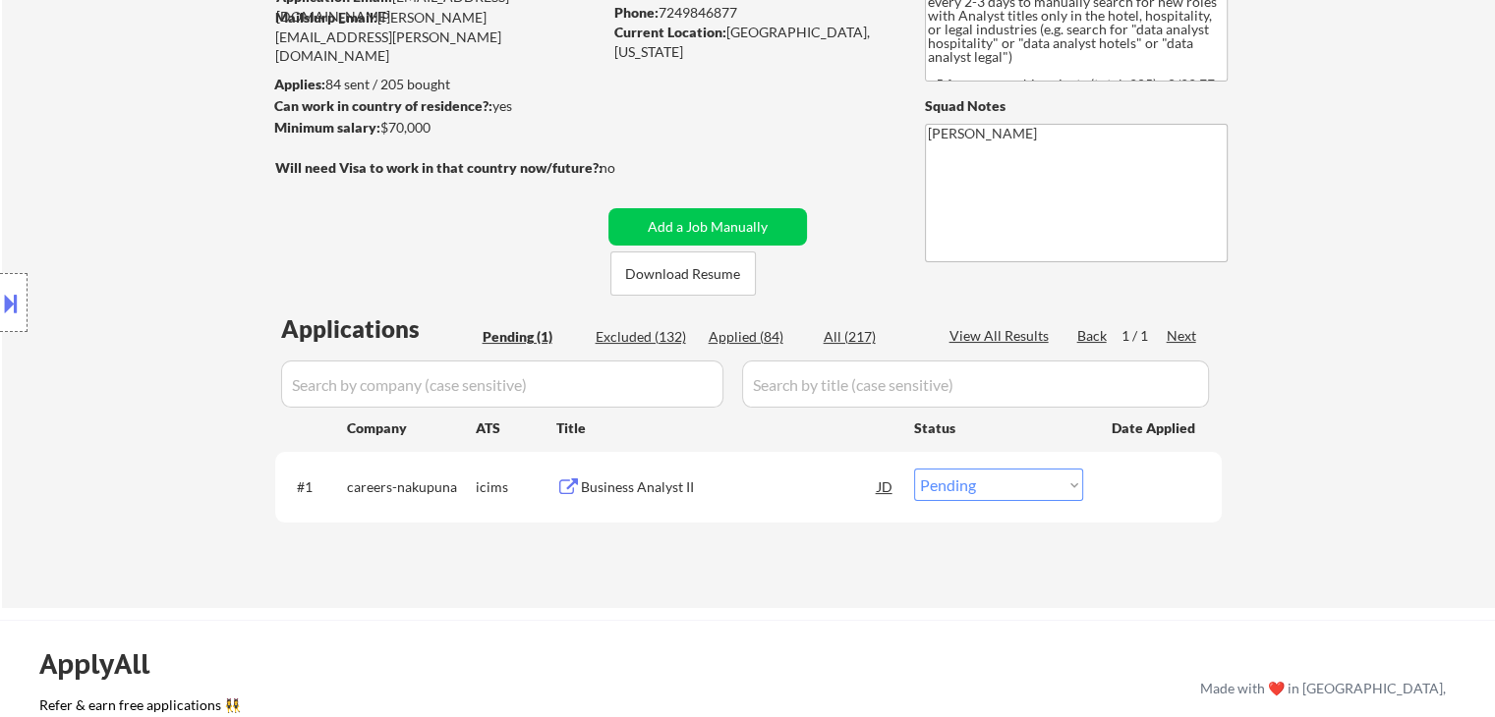
click at [143, 288] on div "Location Inclusions:" at bounding box center [176, 303] width 352 height 365
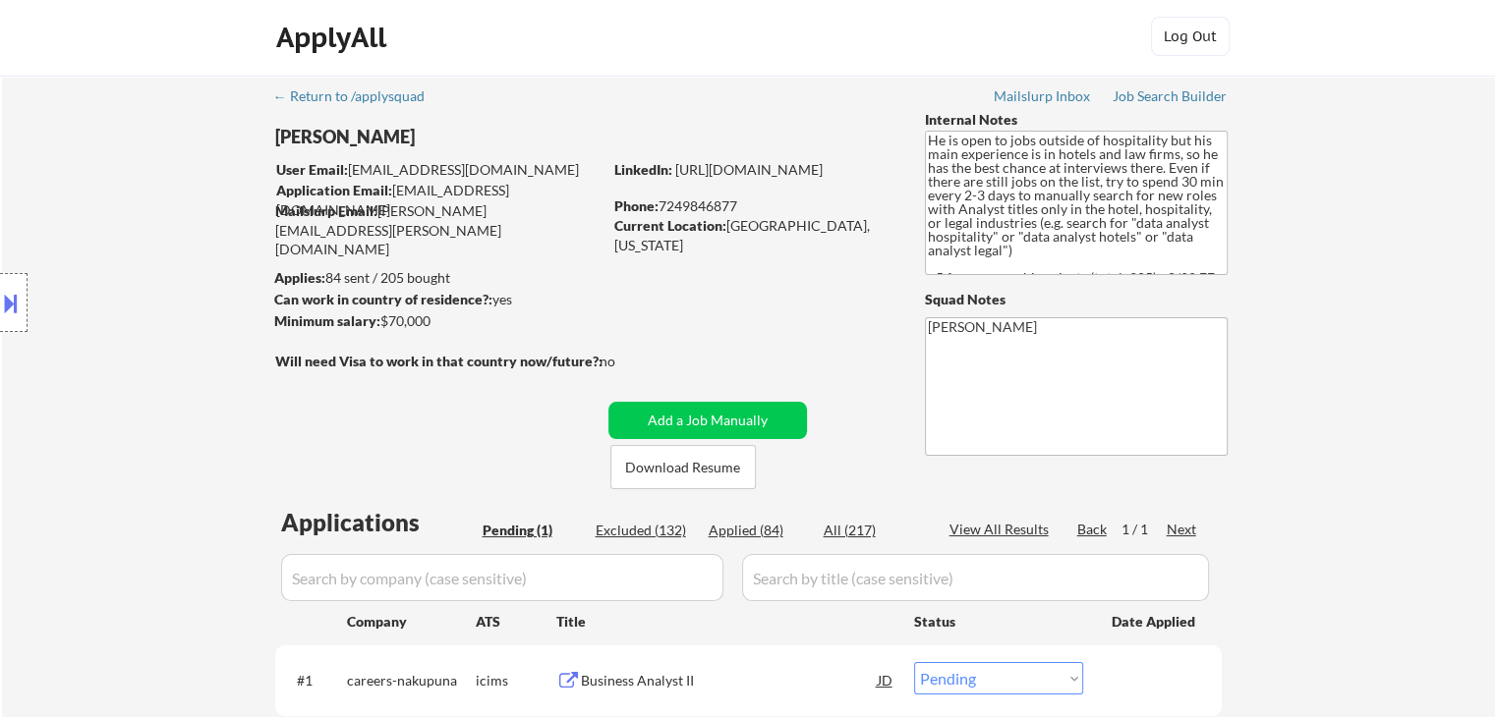
scroll to position [0, 0]
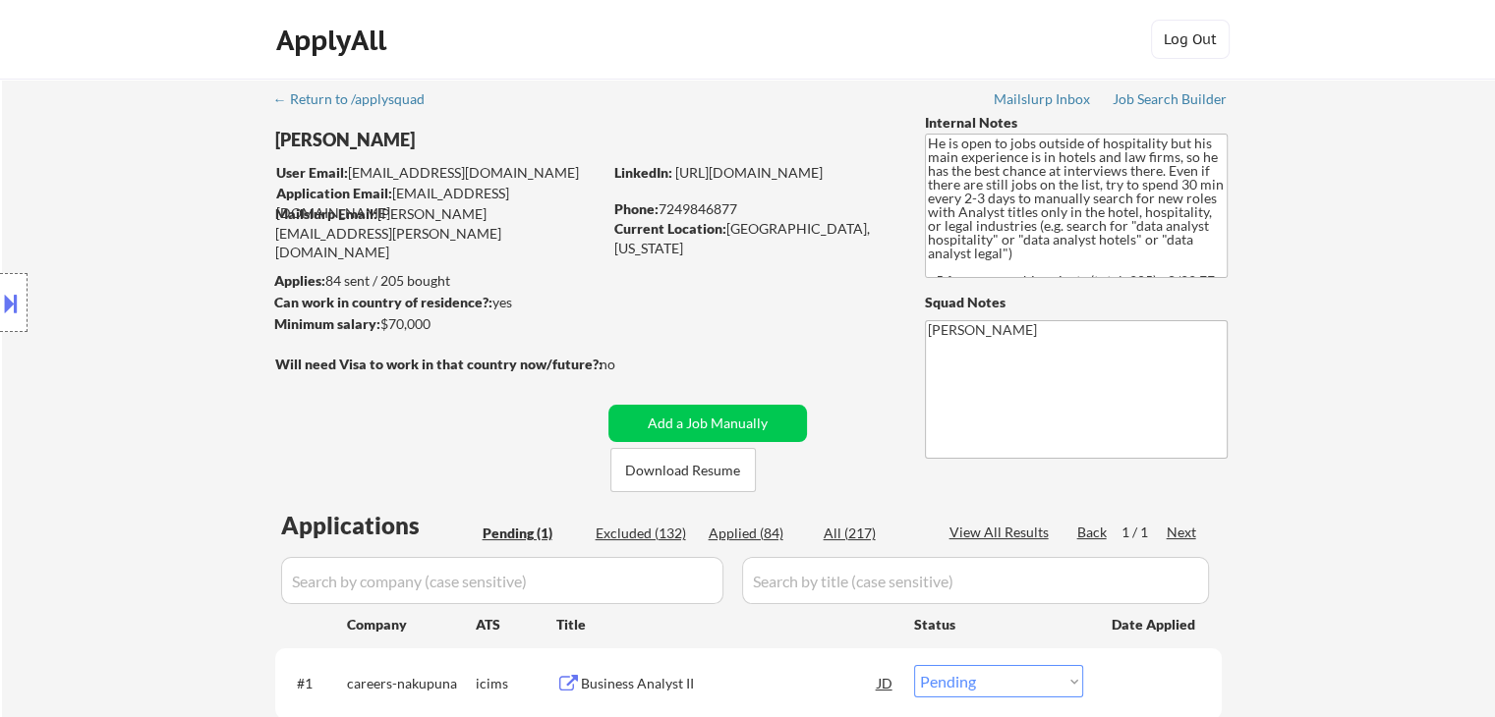
click at [145, 289] on div "Location Inclusions:" at bounding box center [176, 303] width 352 height 365
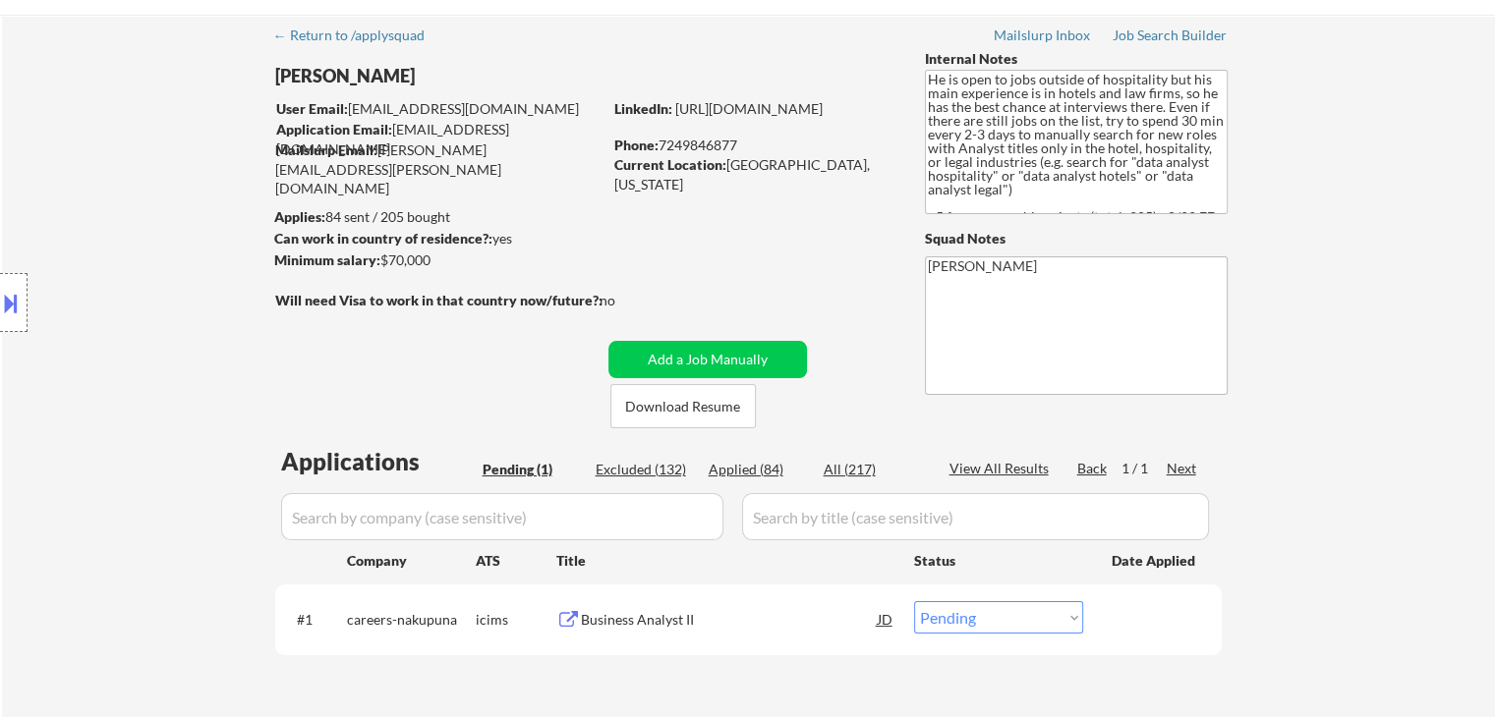
scroll to position [98, 0]
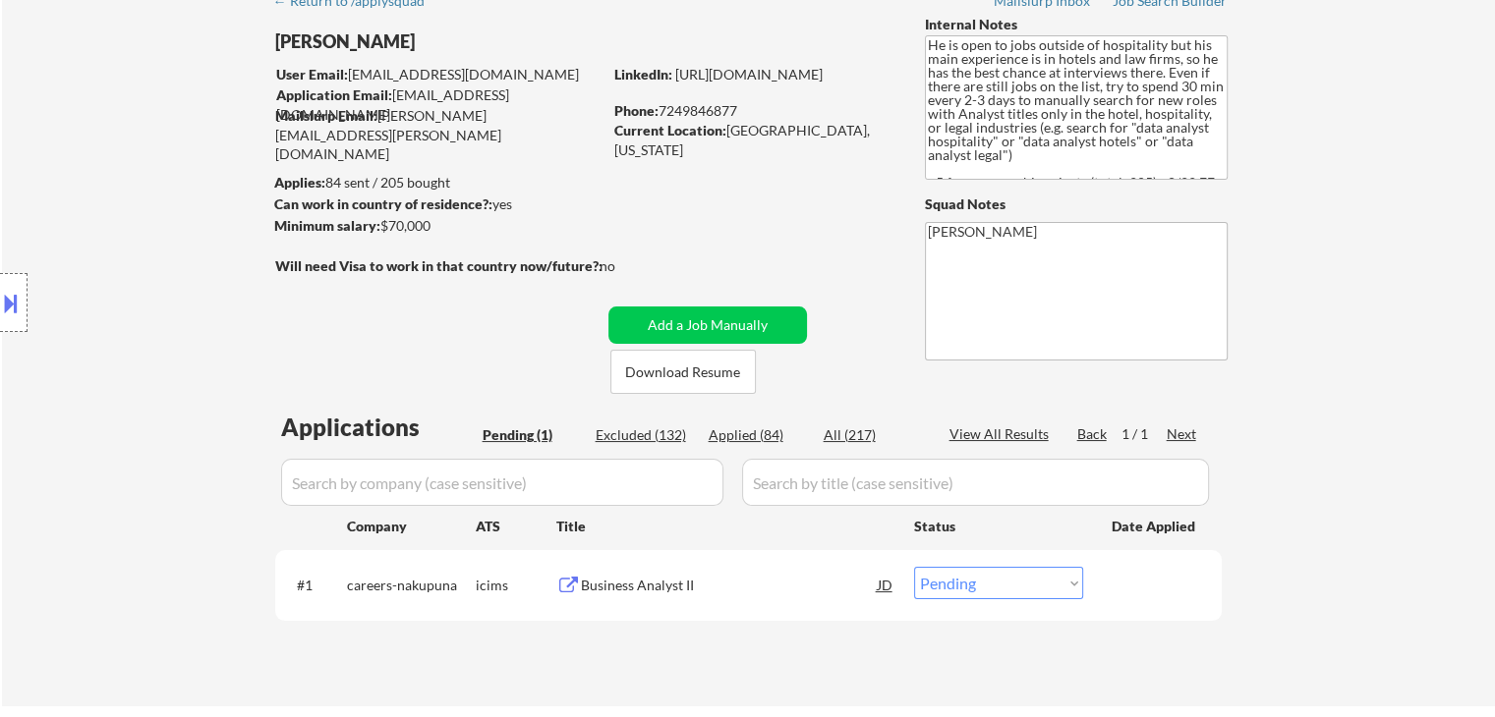
click at [145, 289] on div "Location Inclusions:" at bounding box center [176, 303] width 352 height 365
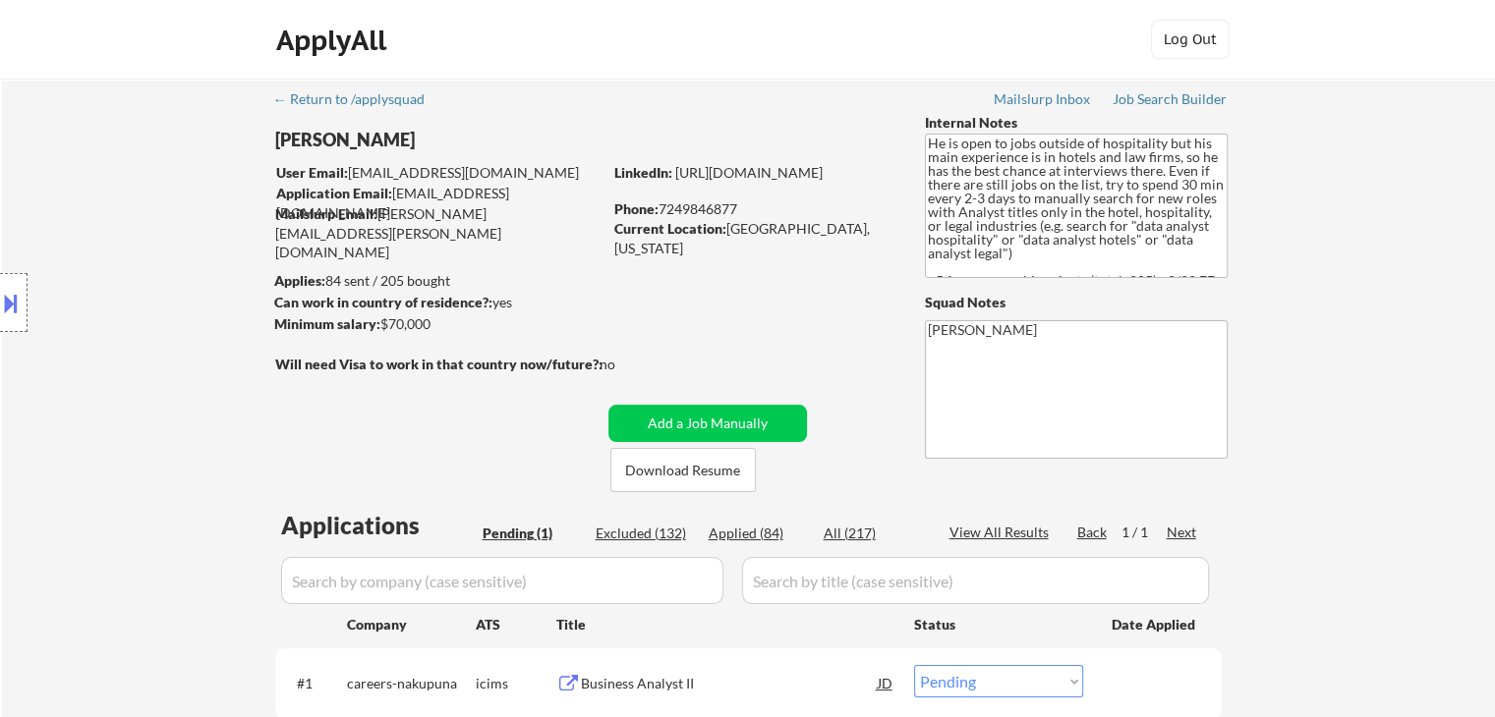
click at [145, 289] on div "Location Inclusions:" at bounding box center [176, 303] width 352 height 365
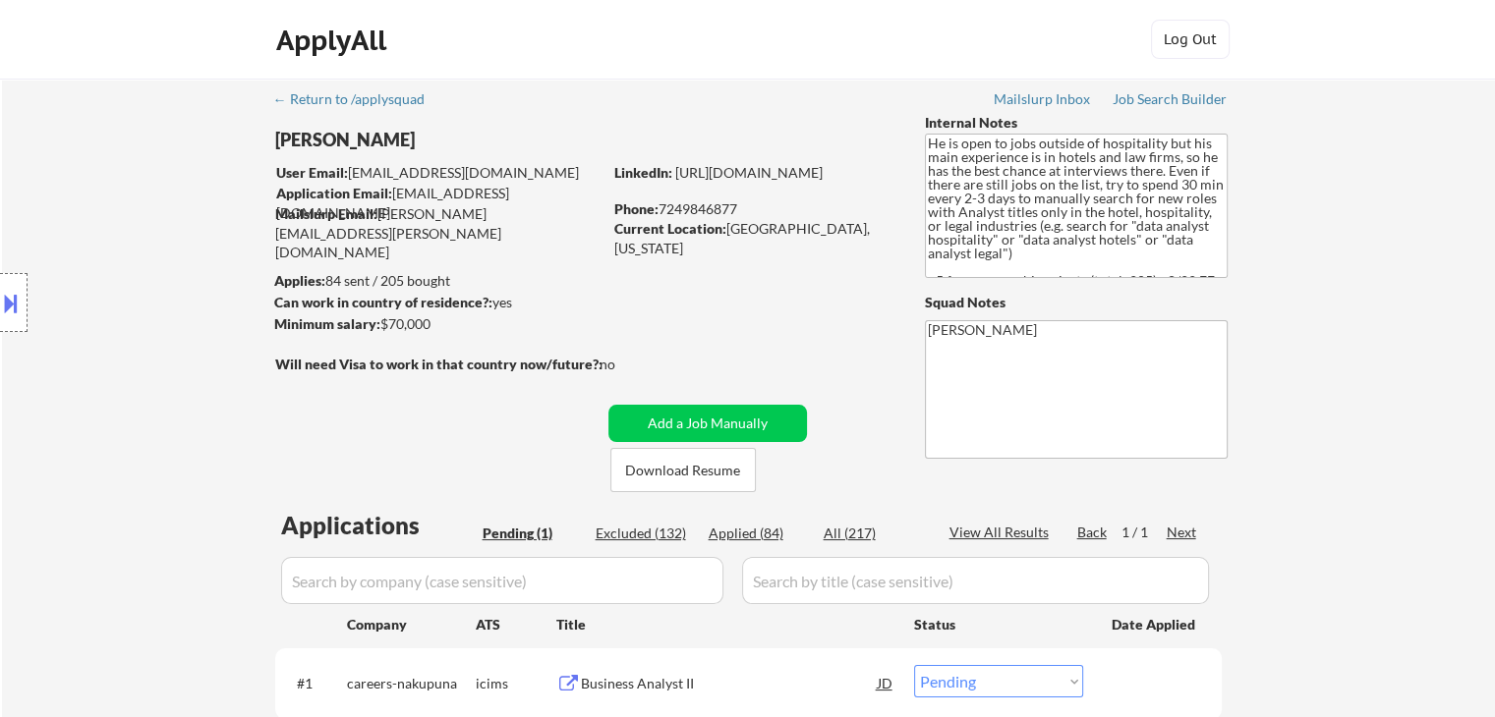
scroll to position [98, 0]
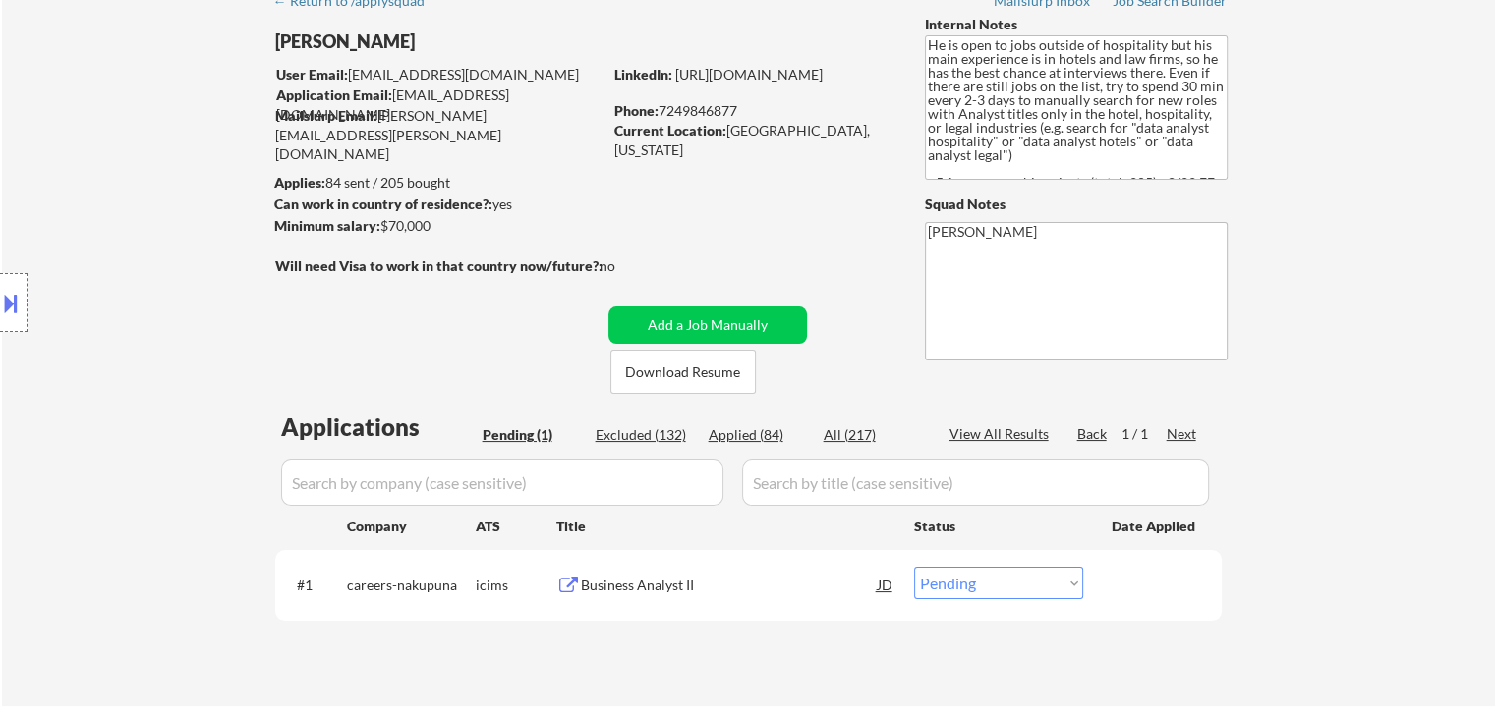
click at [145, 289] on div "Location Inclusions:" at bounding box center [176, 303] width 352 height 365
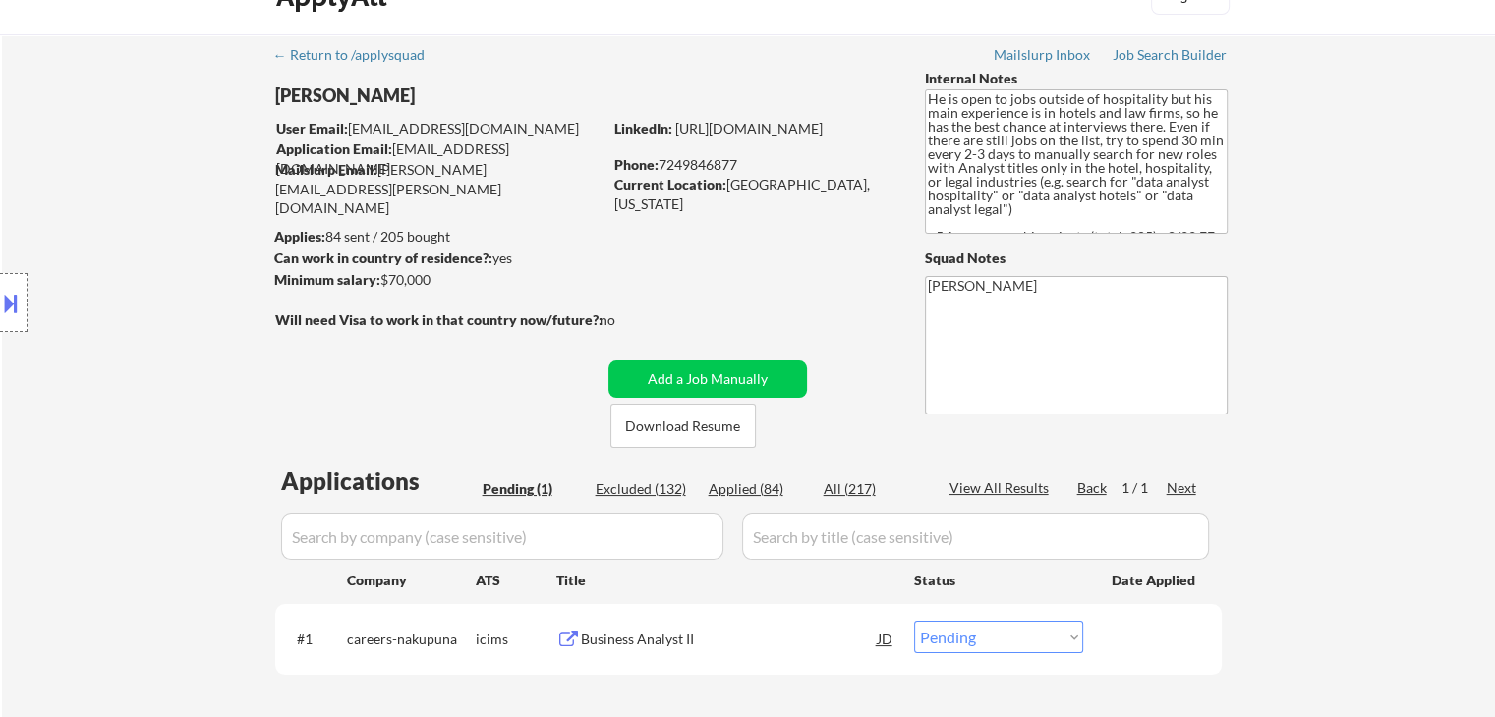
scroll to position [0, 0]
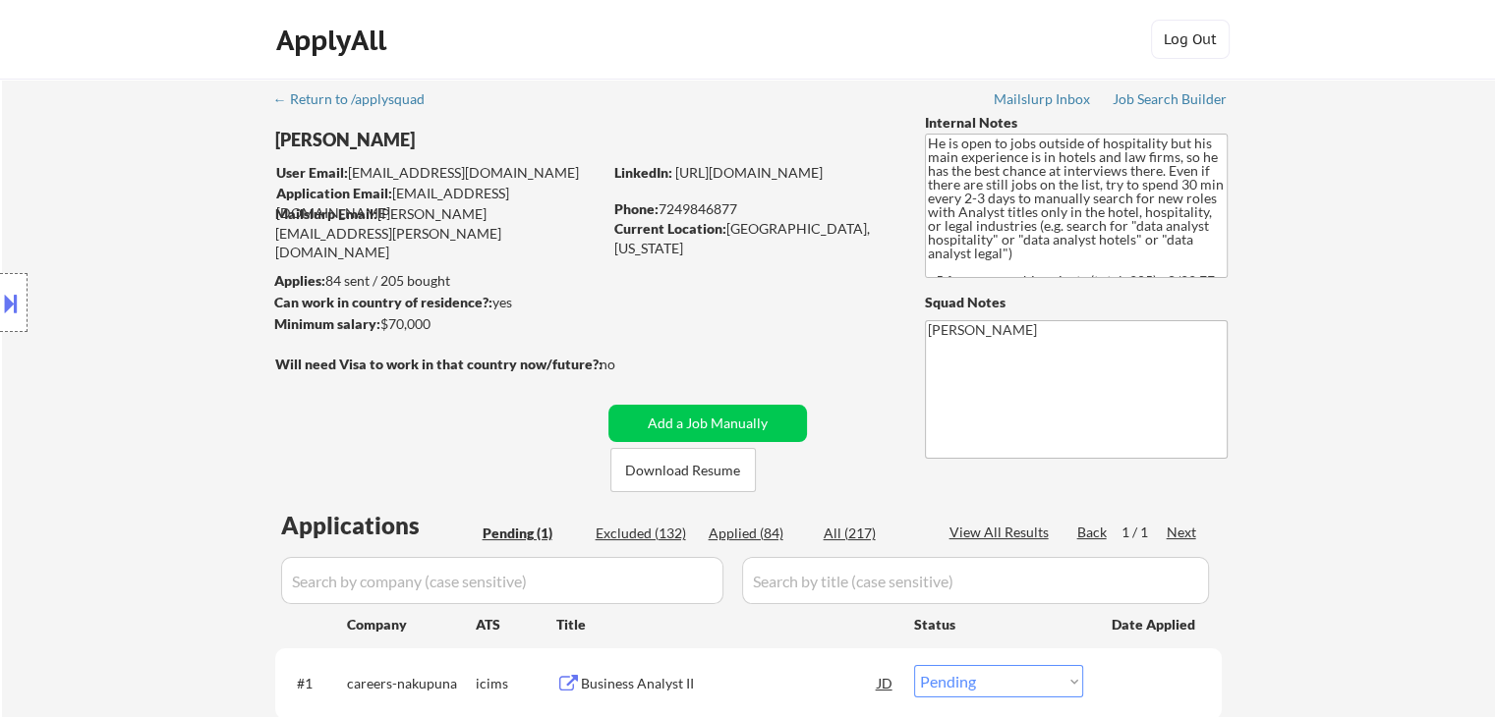
click at [161, 268] on div "Location Inclusions:" at bounding box center [176, 303] width 352 height 365
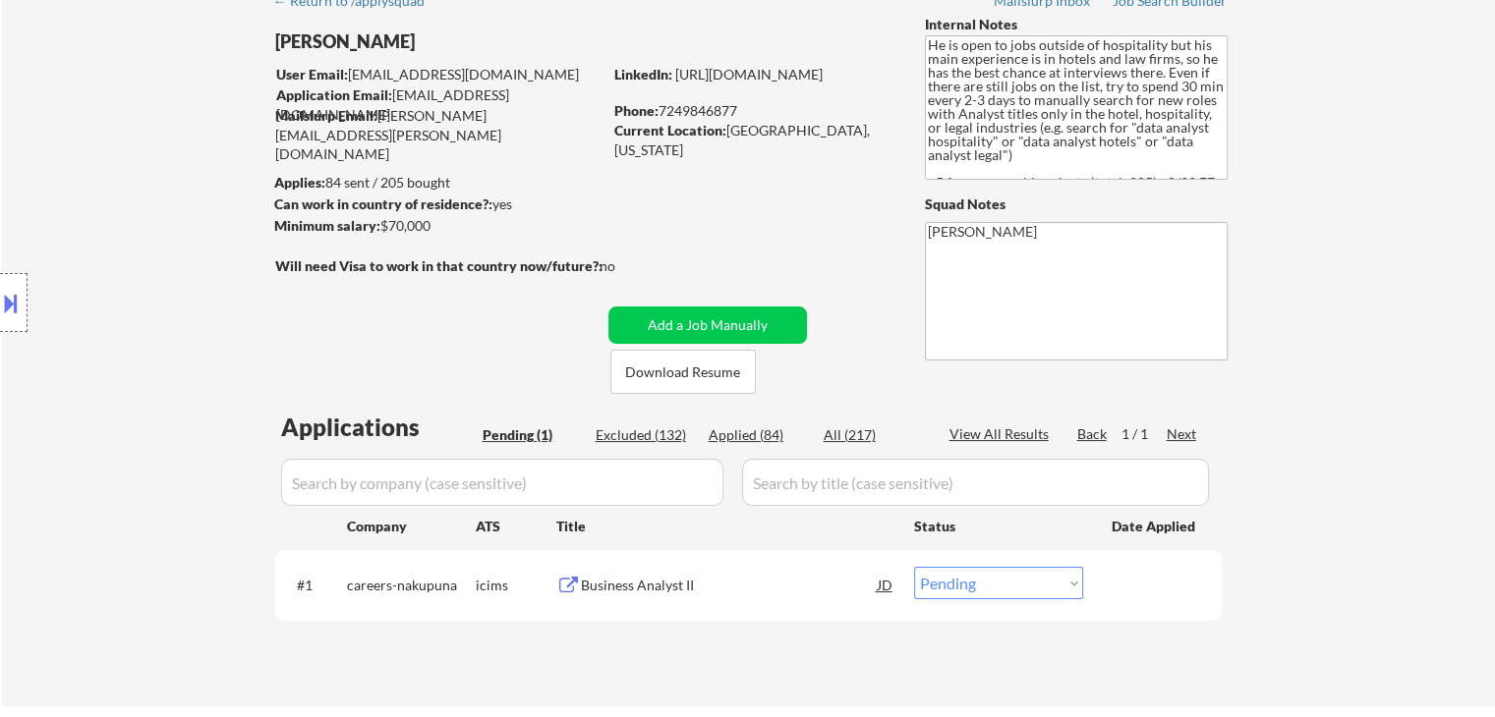
click at [157, 268] on div "Location Inclusions:" at bounding box center [176, 303] width 352 height 365
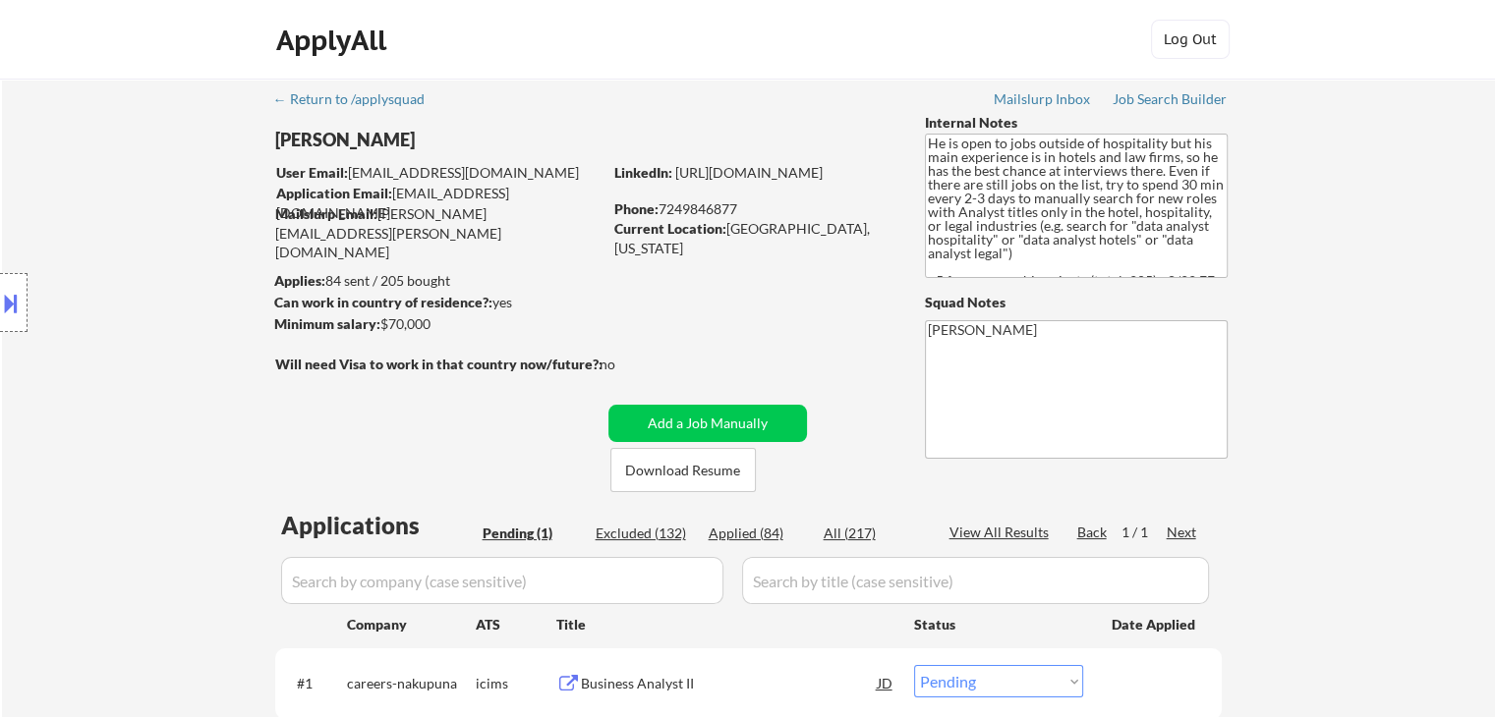
click at [157, 268] on div "Location Inclusions:" at bounding box center [176, 303] width 352 height 365
click at [176, 321] on div "Location Inclusions:" at bounding box center [176, 303] width 352 height 365
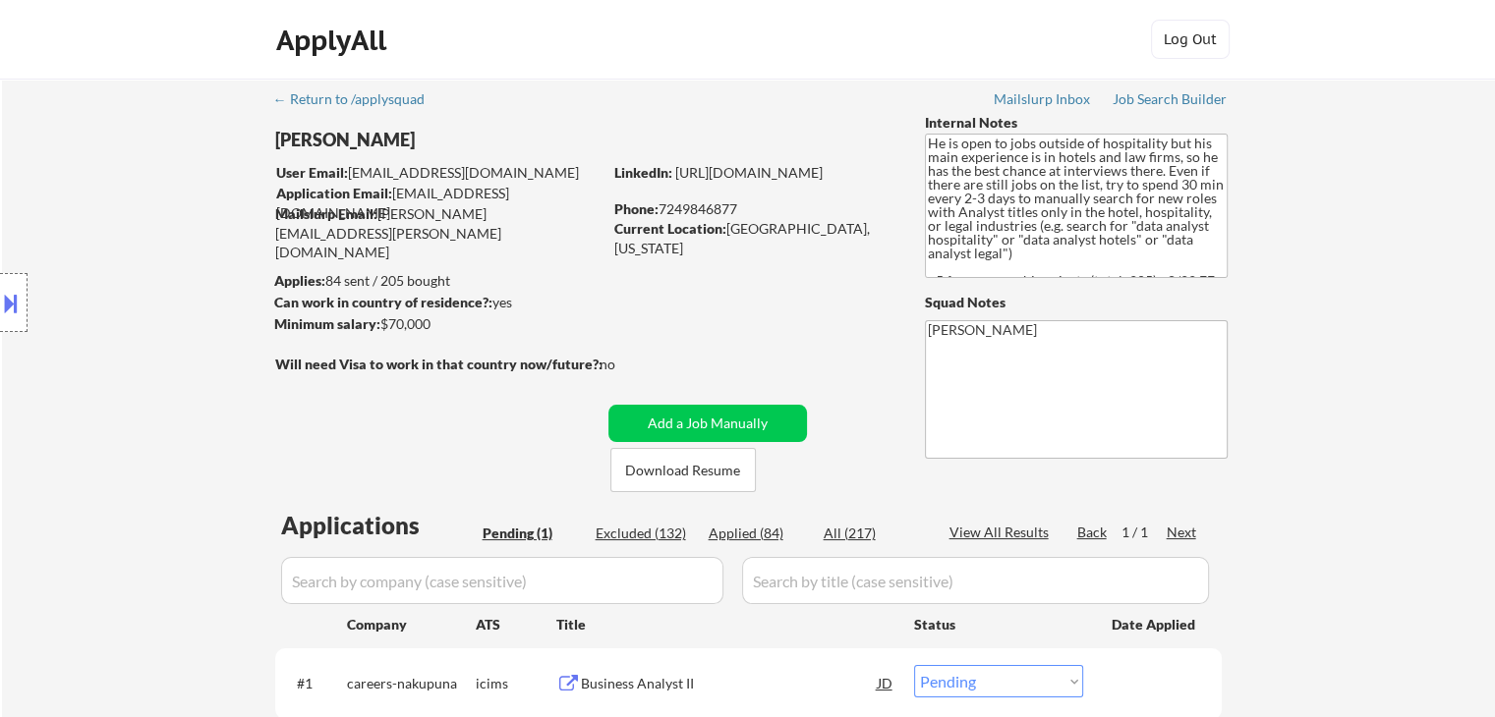
click at [176, 321] on div "Location Inclusions:" at bounding box center [176, 303] width 352 height 365
click at [1127, 96] on div "Job Search Builder" at bounding box center [1170, 99] width 115 height 14
click at [51, 161] on div "Location Inclusions:" at bounding box center [176, 303] width 352 height 365
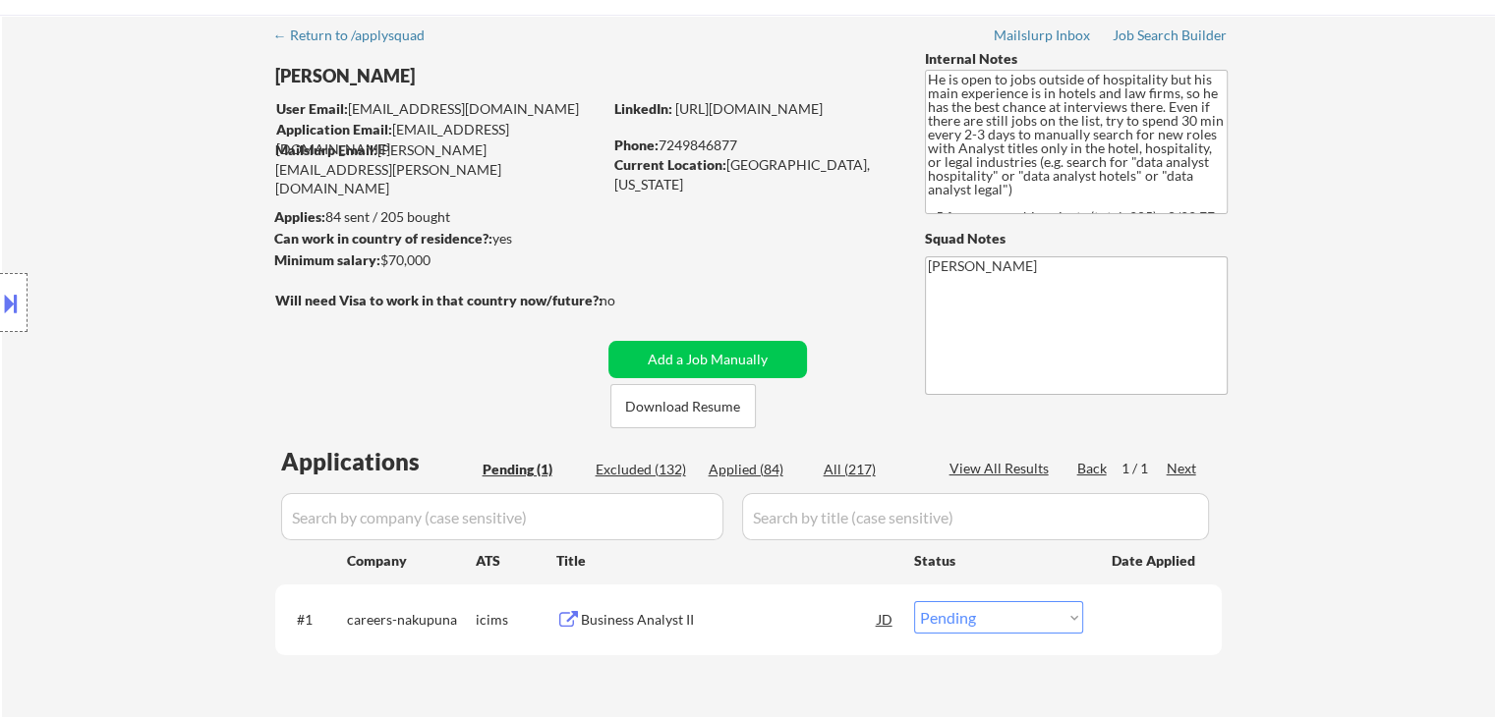
scroll to position [98, 0]
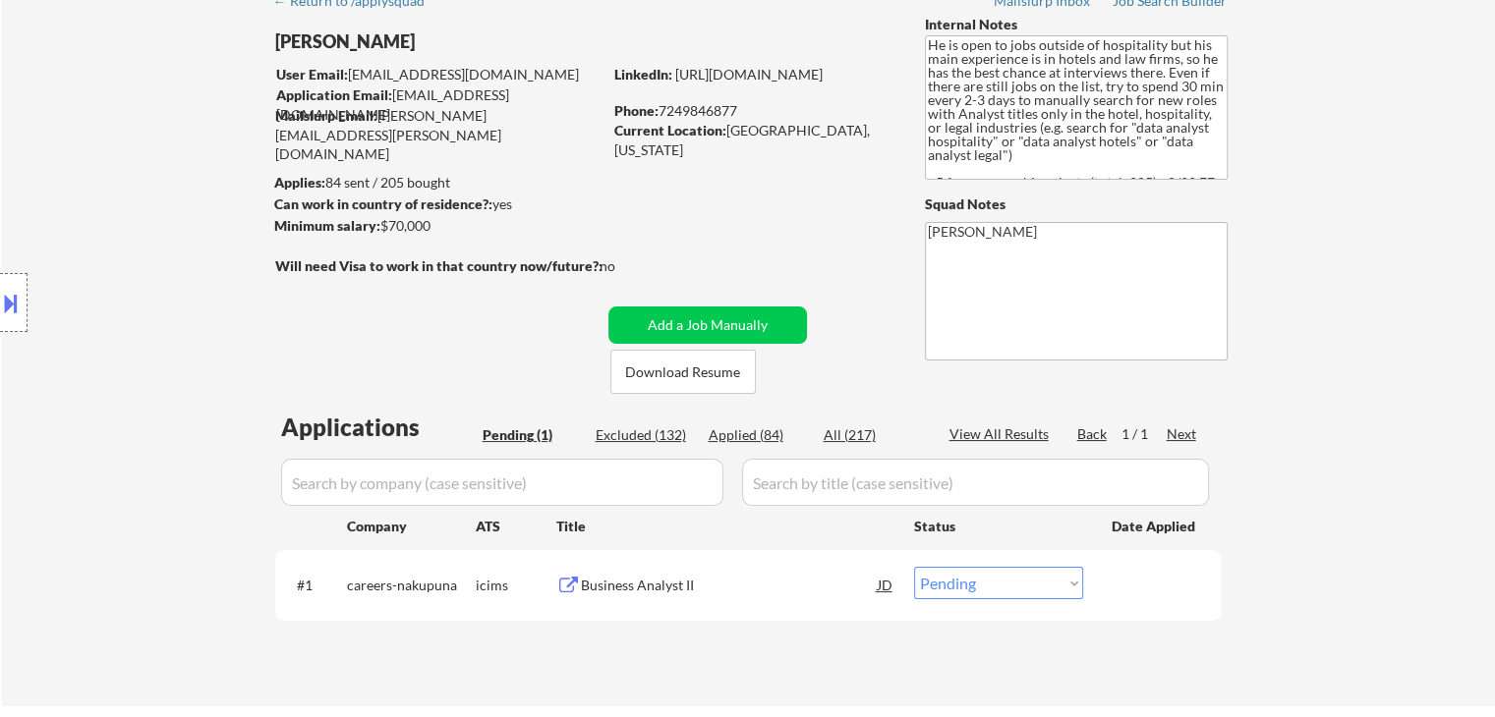
click at [173, 374] on div "Location Inclusions:" at bounding box center [176, 303] width 352 height 365
click at [9, 312] on button at bounding box center [11, 303] width 22 height 32
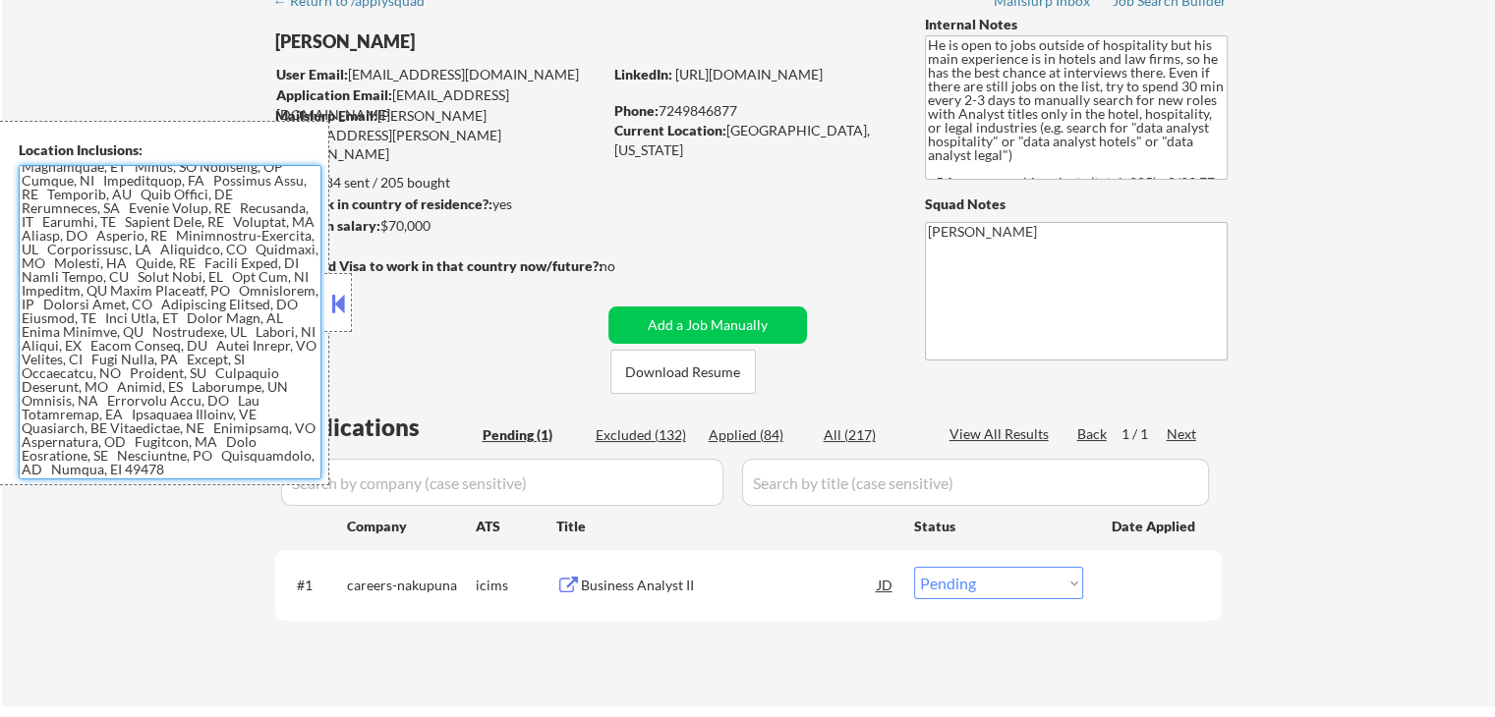
scroll to position [0, 0]
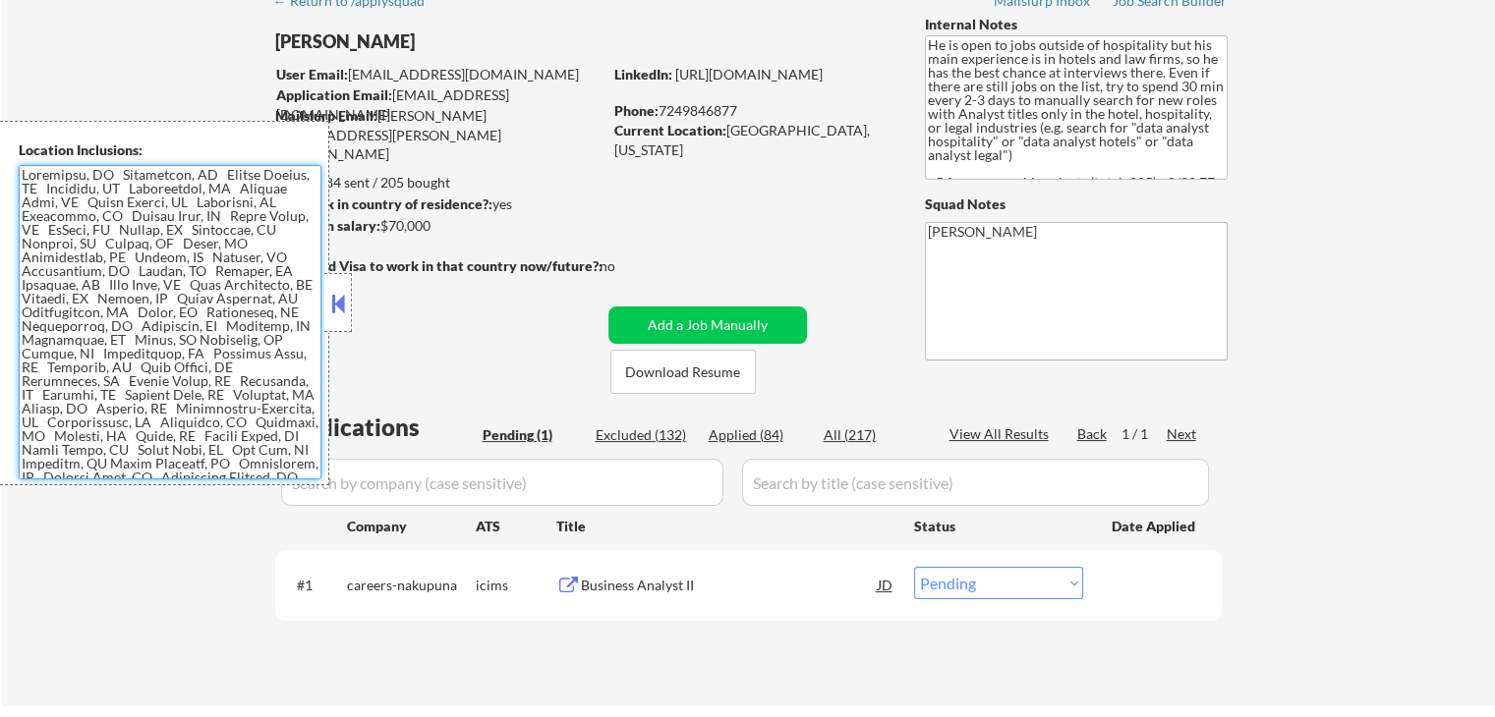
drag, startPoint x: 173, startPoint y: 471, endPoint x: 0, endPoint y: 145, distance: 368.4
click at [0, 145] on div "Location Inclusions:" at bounding box center [164, 303] width 329 height 365
click at [175, 44] on div "← Return to /applysquad Mailslurp Inbox Job Search Builder [PERSON_NAME] User E…" at bounding box center [748, 343] width 1493 height 726
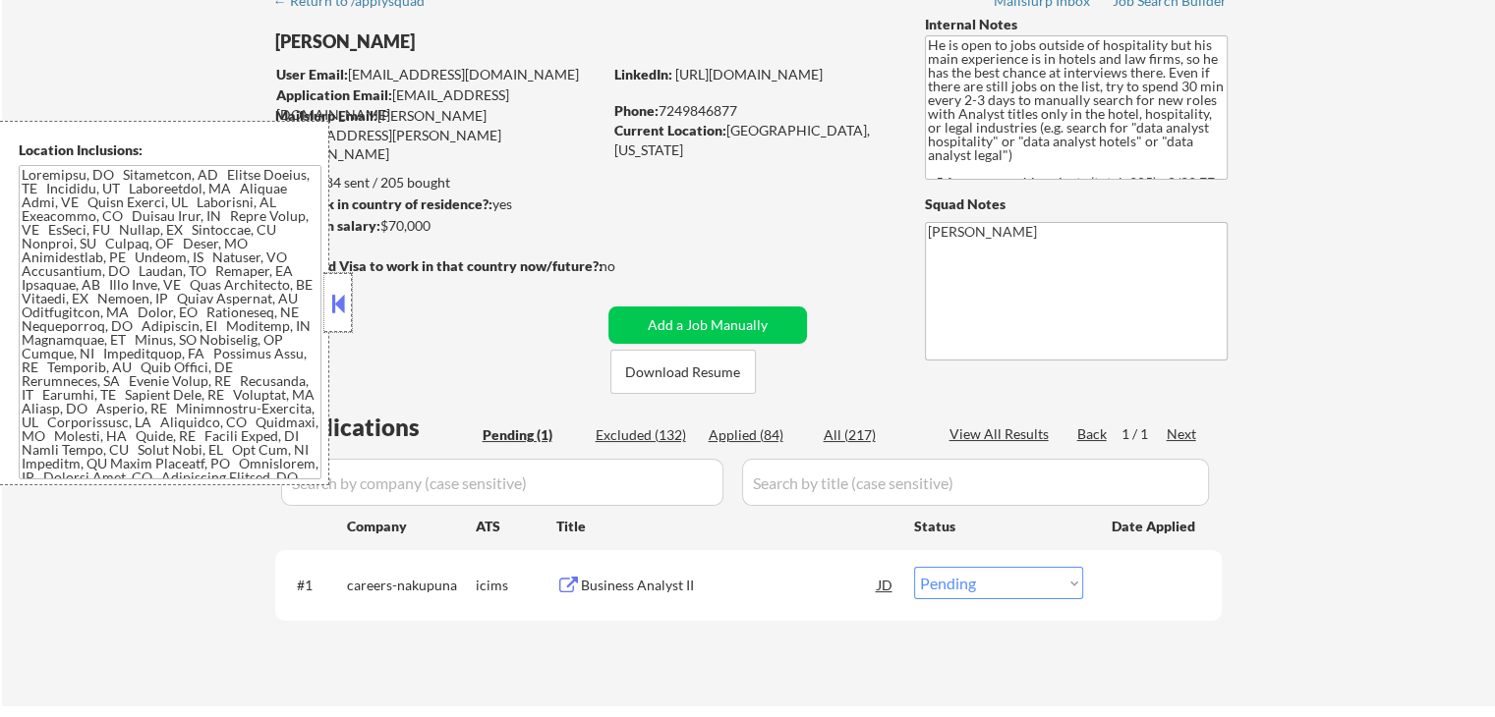
click at [342, 323] on div at bounding box center [338, 302] width 28 height 59
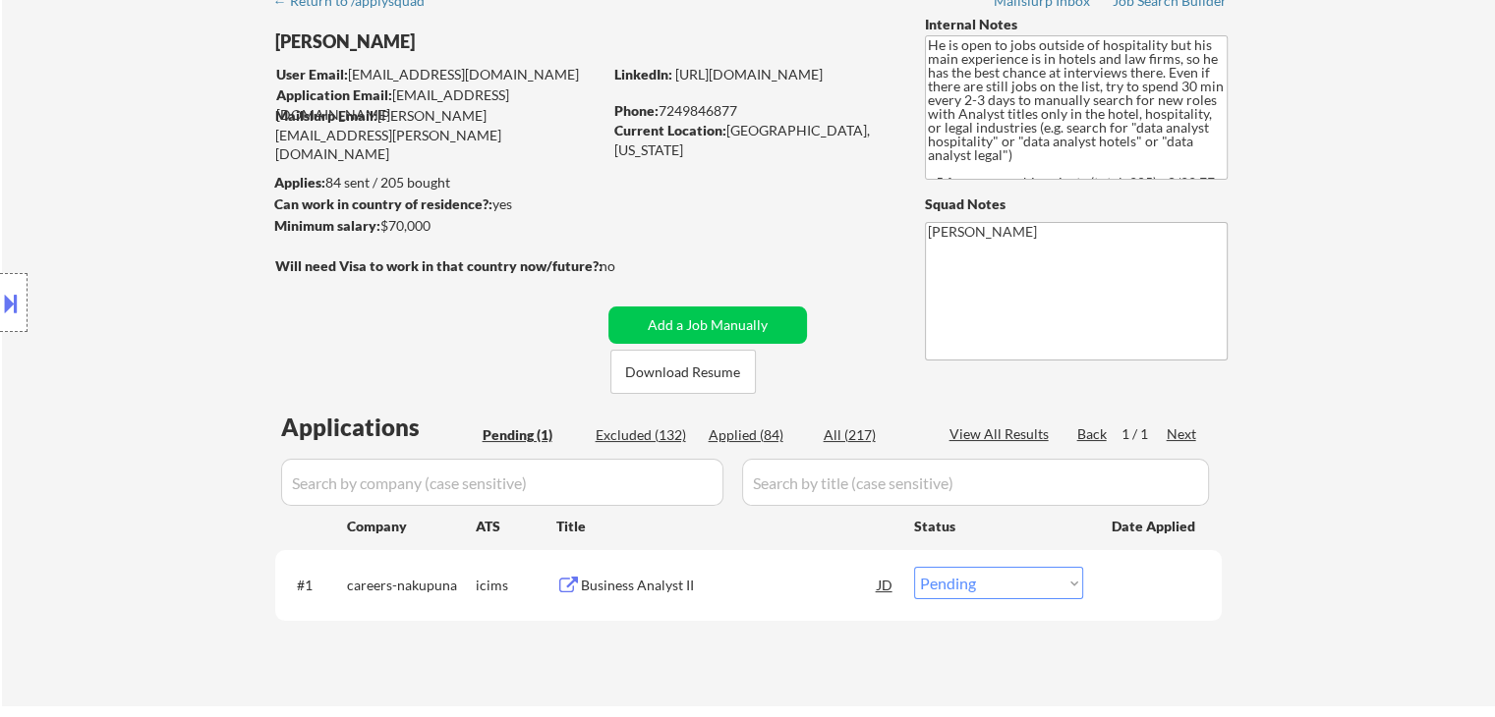
click at [169, 344] on div "Location Inclusions:" at bounding box center [176, 303] width 352 height 365
click at [143, 314] on div "Location Inclusions:" at bounding box center [176, 303] width 352 height 365
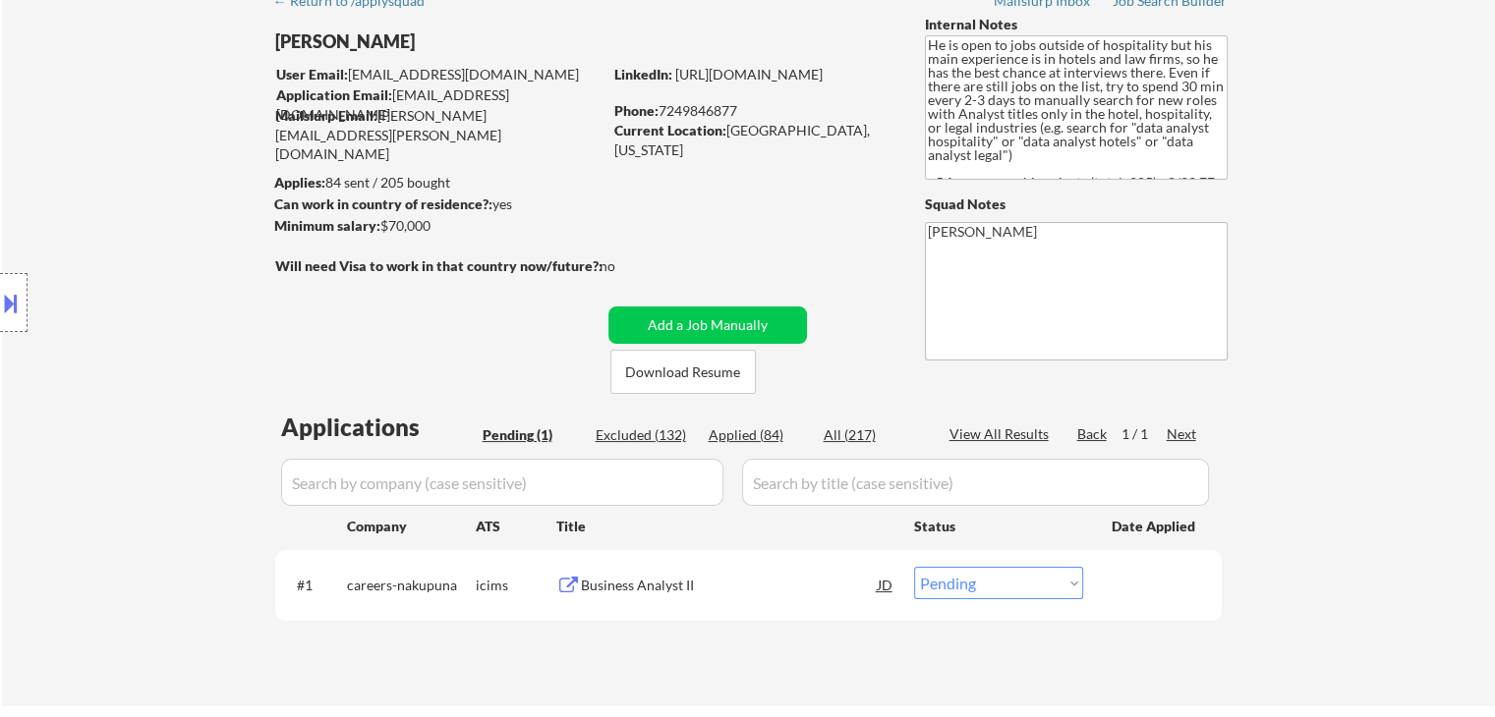
click at [143, 314] on div "Location Inclusions:" at bounding box center [176, 303] width 352 height 365
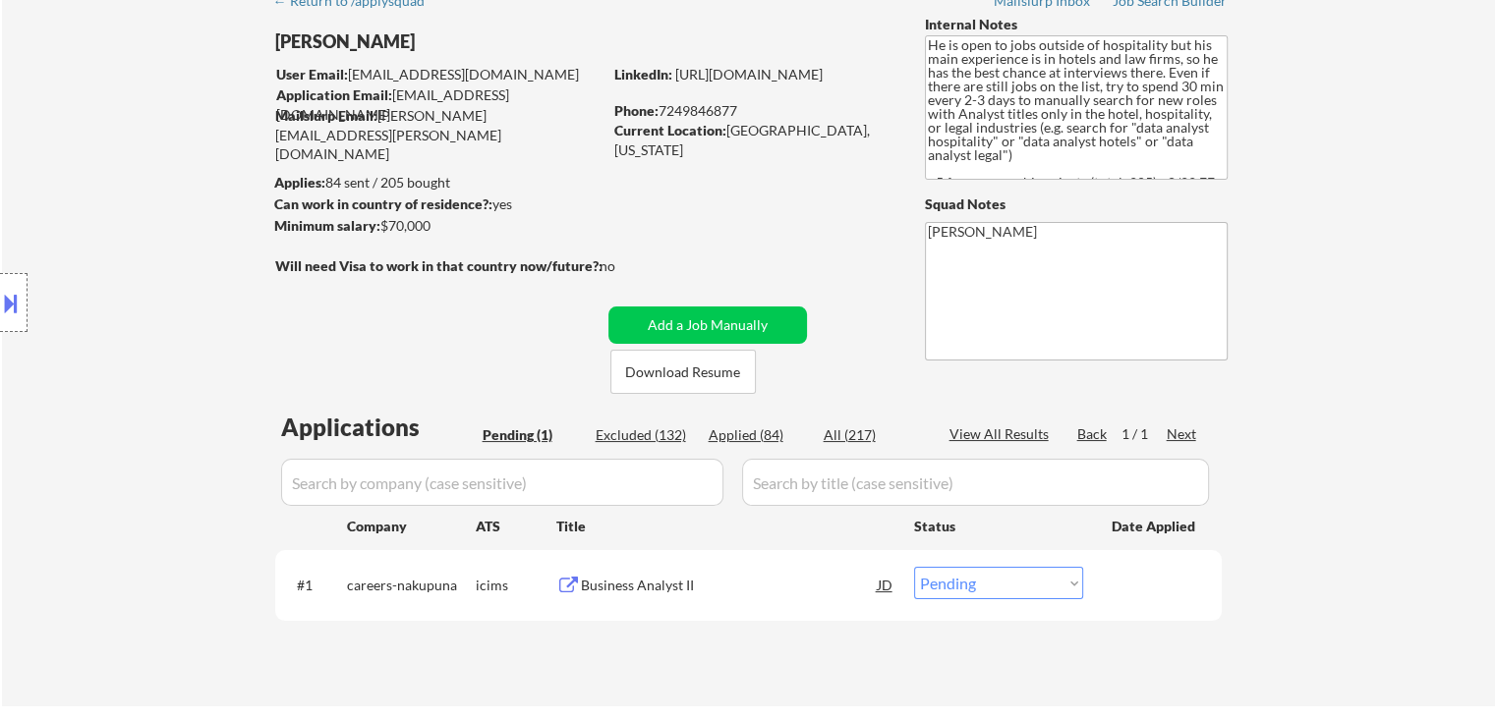
click at [143, 314] on div "Location Inclusions:" at bounding box center [176, 303] width 352 height 365
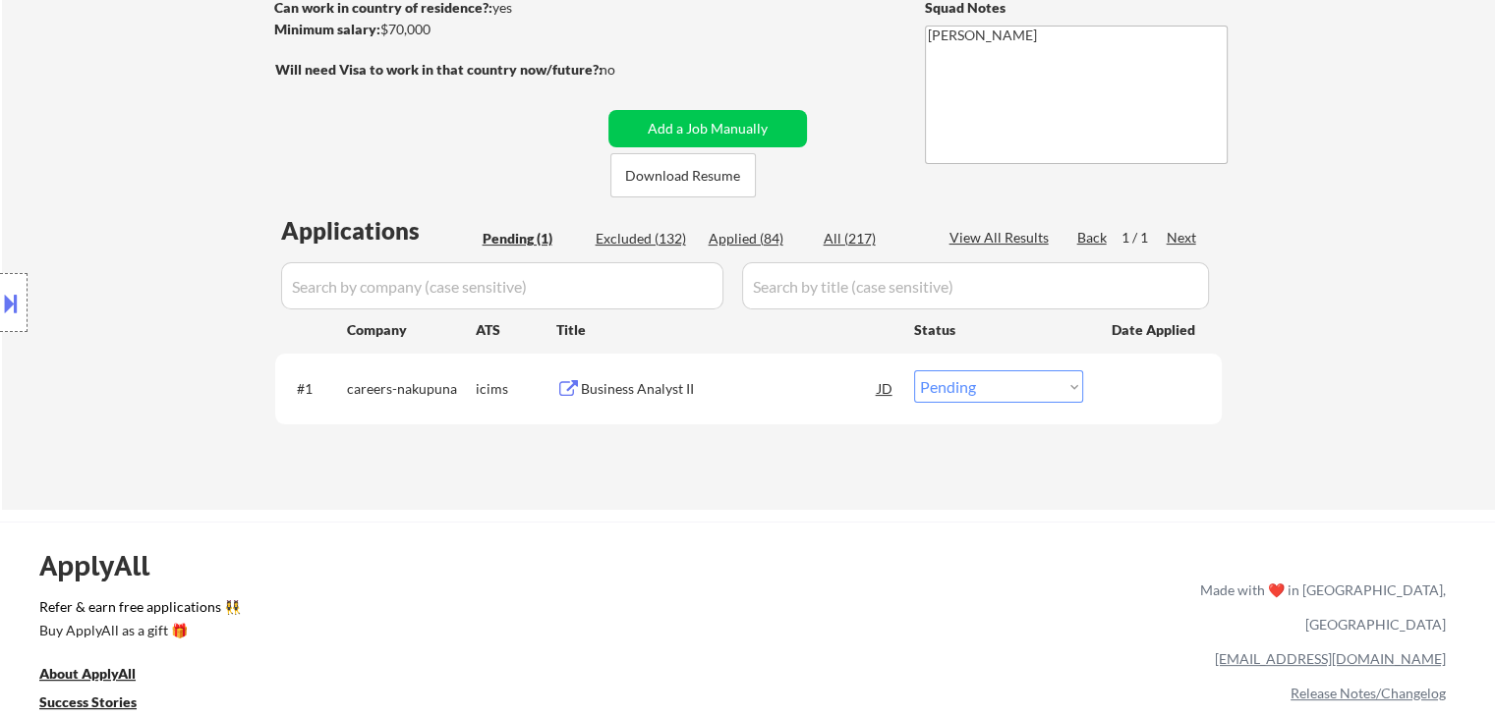
click at [143, 314] on div "Location Inclusions:" at bounding box center [176, 303] width 352 height 365
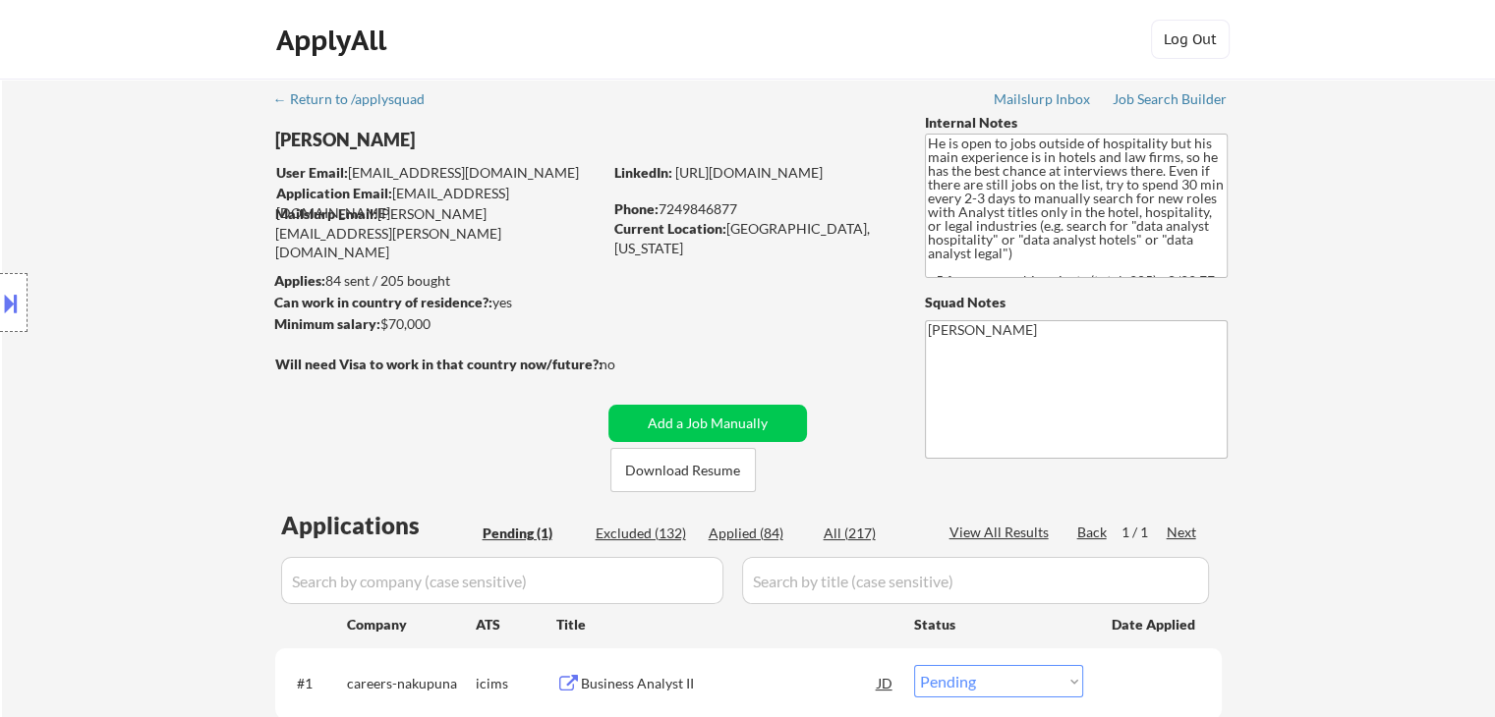
click at [143, 314] on div "Location Inclusions:" at bounding box center [176, 303] width 352 height 365
click at [75, 329] on div "Location Inclusions:" at bounding box center [176, 303] width 352 height 365
click at [90, 354] on div "Location Inclusions:" at bounding box center [176, 303] width 352 height 365
click at [137, 344] on div "Location Inclusions:" at bounding box center [176, 303] width 352 height 365
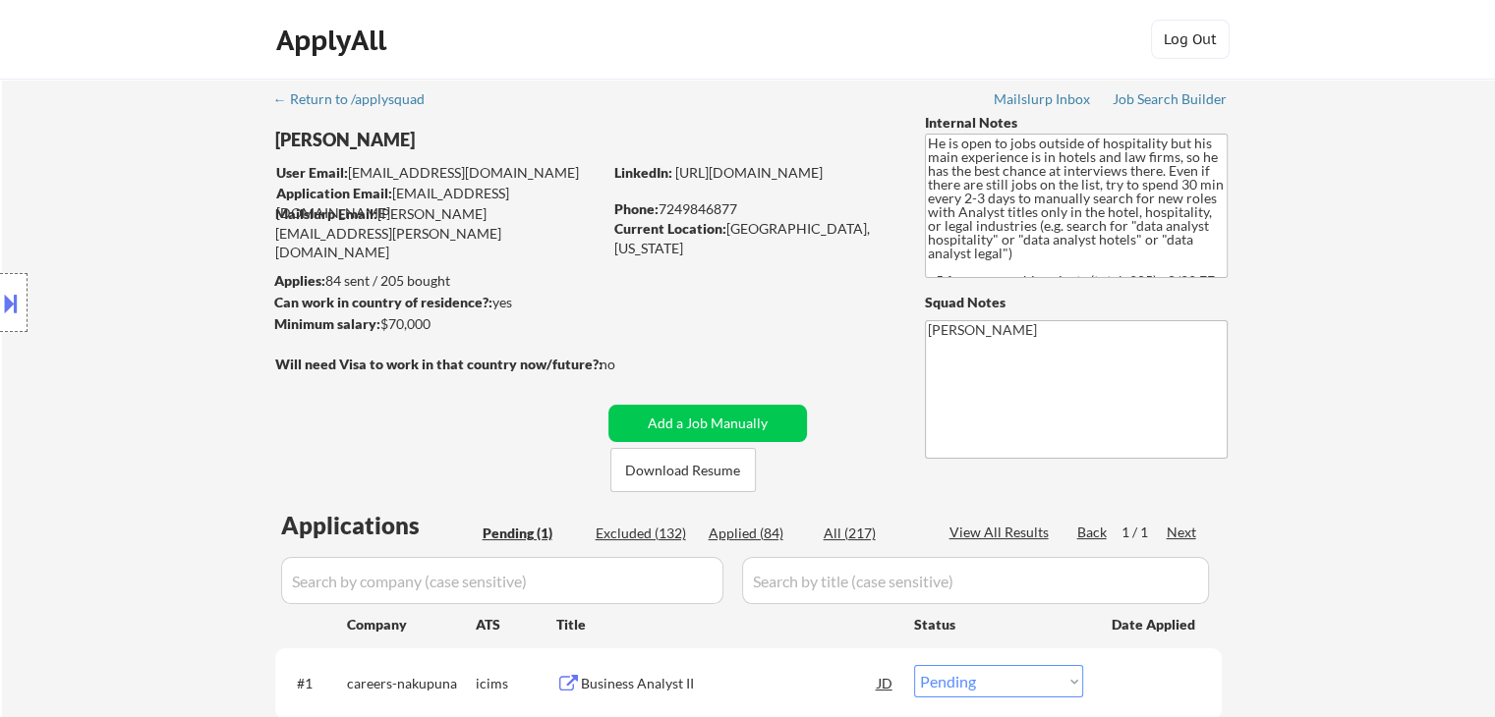
click at [137, 344] on div "Location Inclusions:" at bounding box center [176, 303] width 352 height 365
click at [134, 338] on div "Location Inclusions:" at bounding box center [176, 303] width 352 height 365
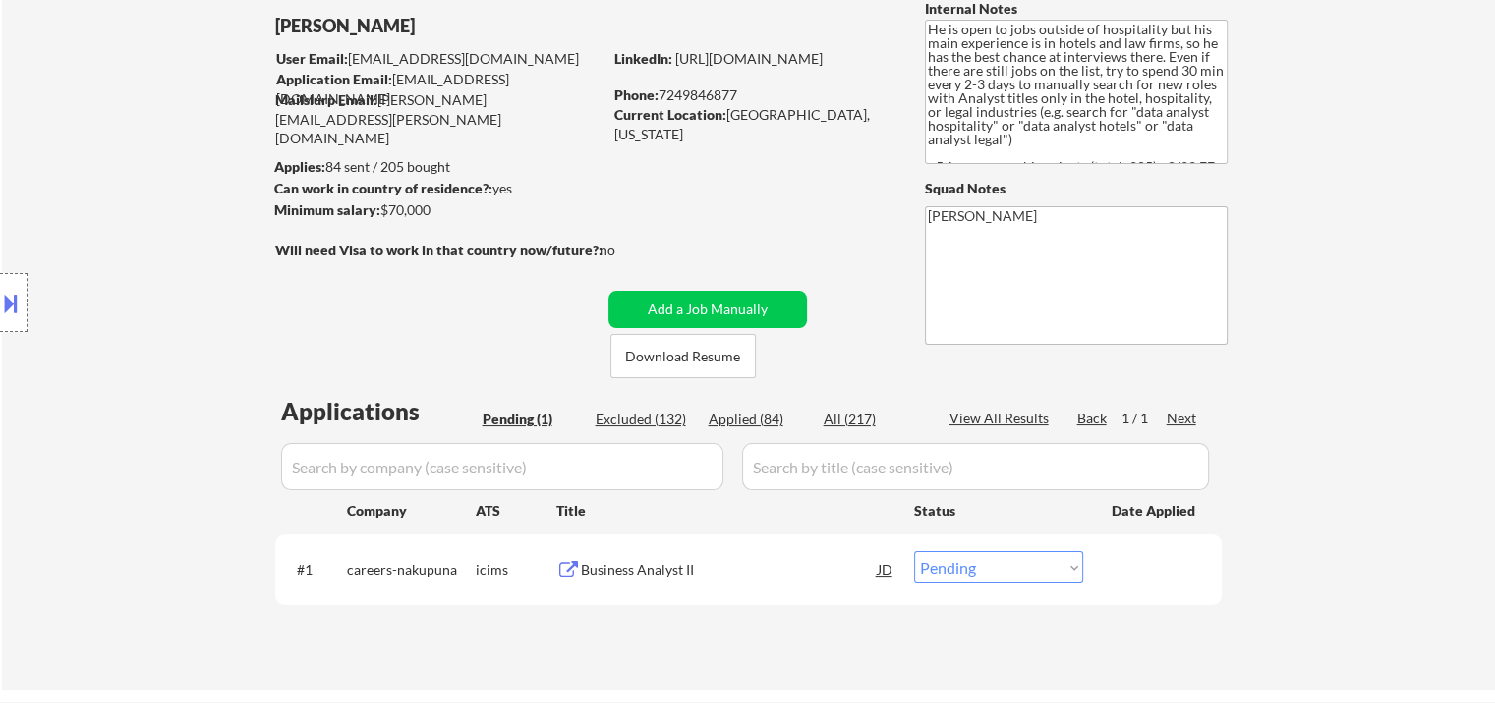
scroll to position [197, 0]
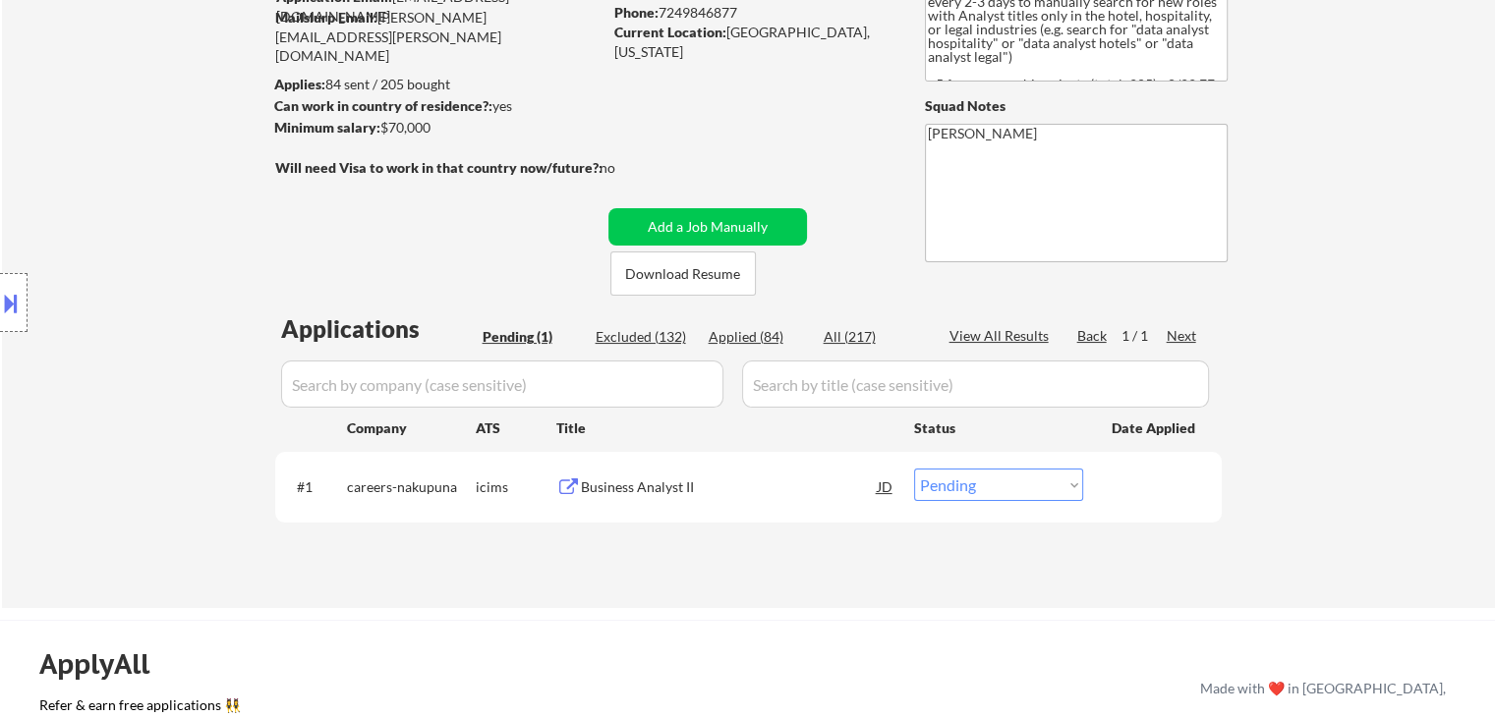
click at [134, 338] on div "Location Inclusions:" at bounding box center [176, 303] width 352 height 365
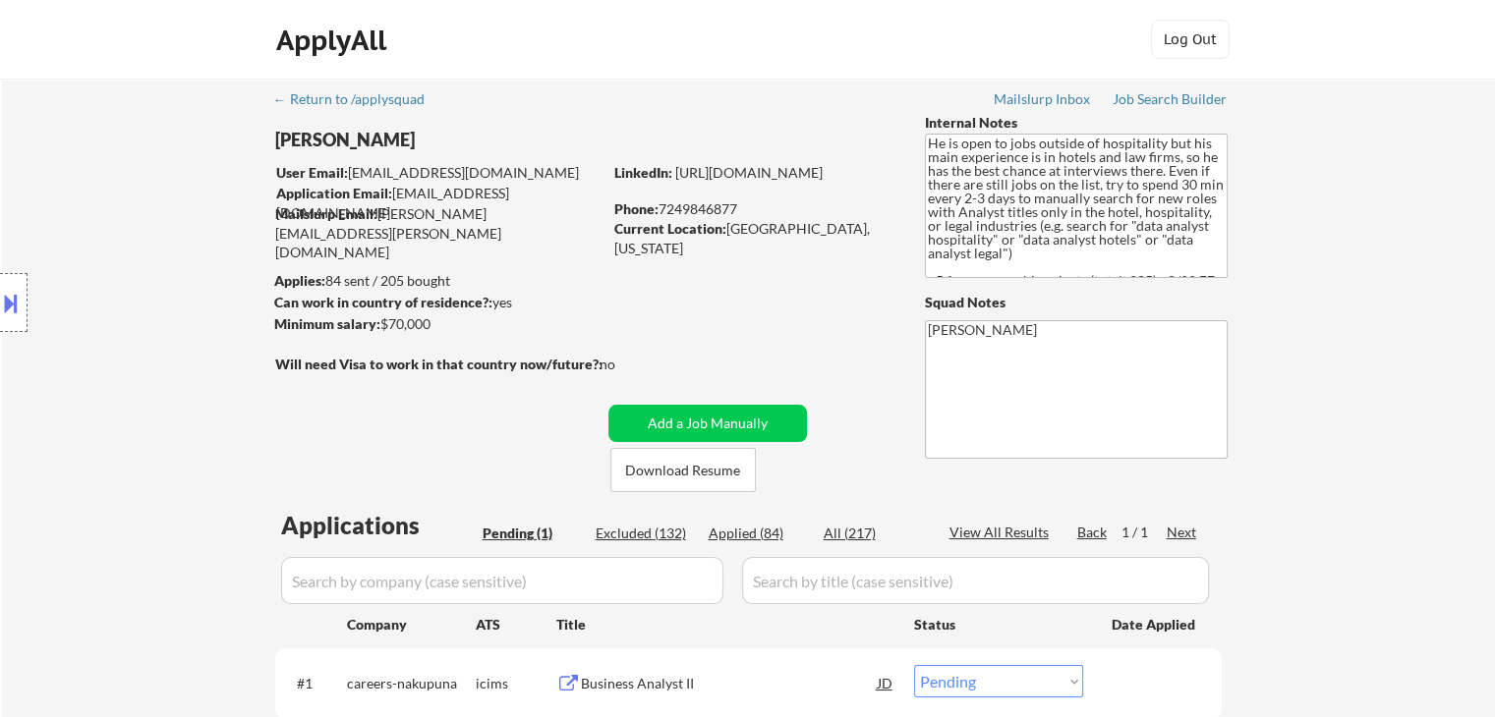
click at [130, 338] on div "Location Inclusions:" at bounding box center [176, 303] width 352 height 365
click at [129, 338] on div "Location Inclusions:" at bounding box center [176, 303] width 352 height 365
click at [692, 32] on div "ApplyAll Log In Sign Up Log Out" at bounding box center [748, 44] width 983 height 49
click at [55, 315] on div "Location Inclusions:" at bounding box center [176, 303] width 352 height 365
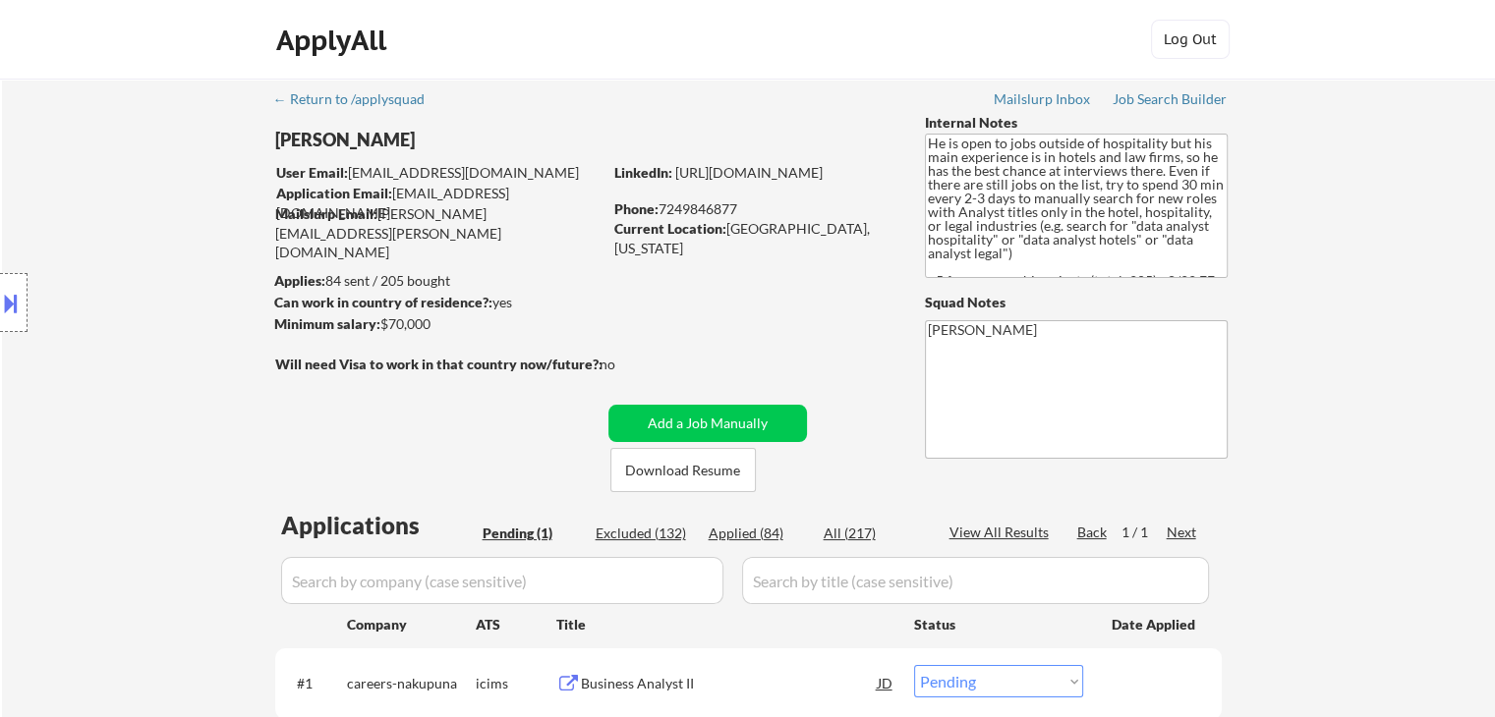
click at [106, 367] on div "Location Inclusions:" at bounding box center [176, 303] width 352 height 365
click at [85, 426] on div "Location Inclusions:" at bounding box center [176, 303] width 352 height 365
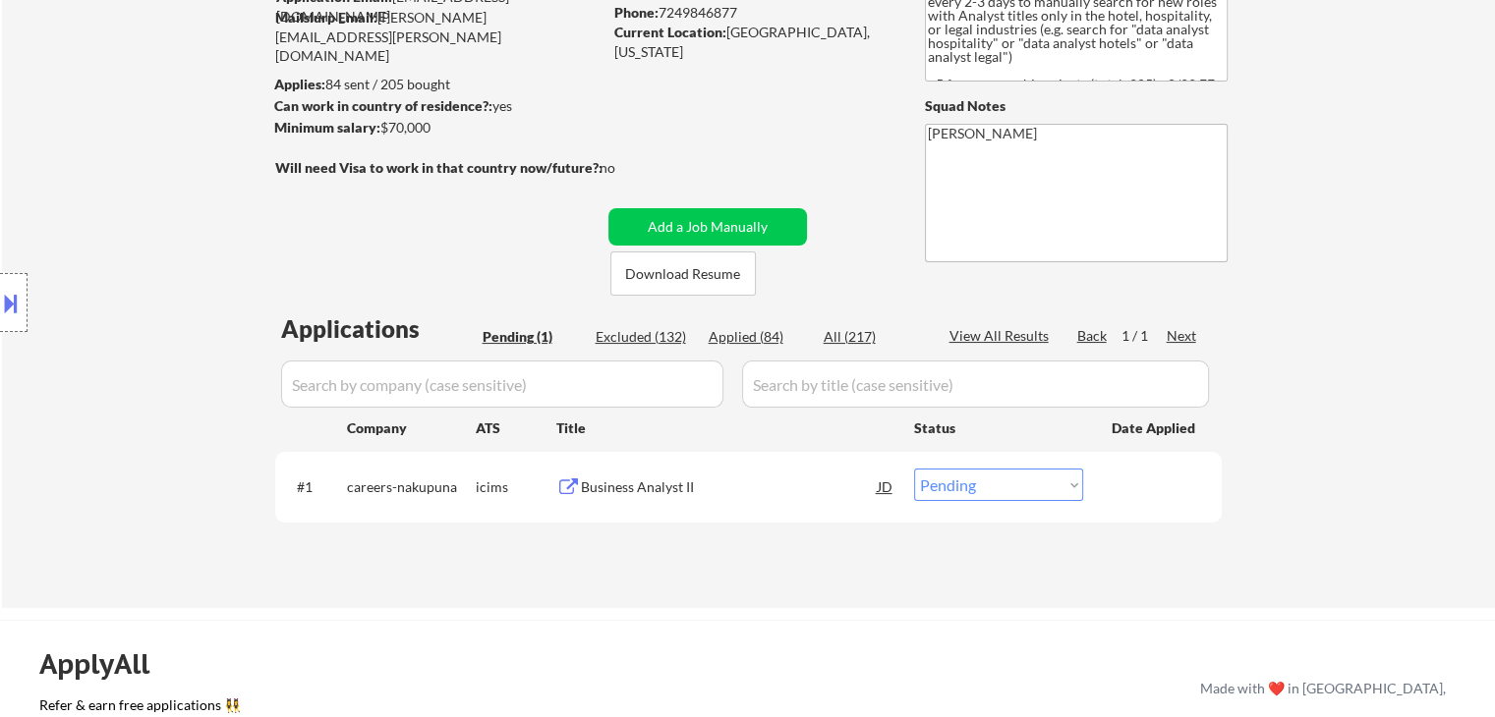
click at [85, 426] on div "Location Inclusions:" at bounding box center [176, 303] width 352 height 365
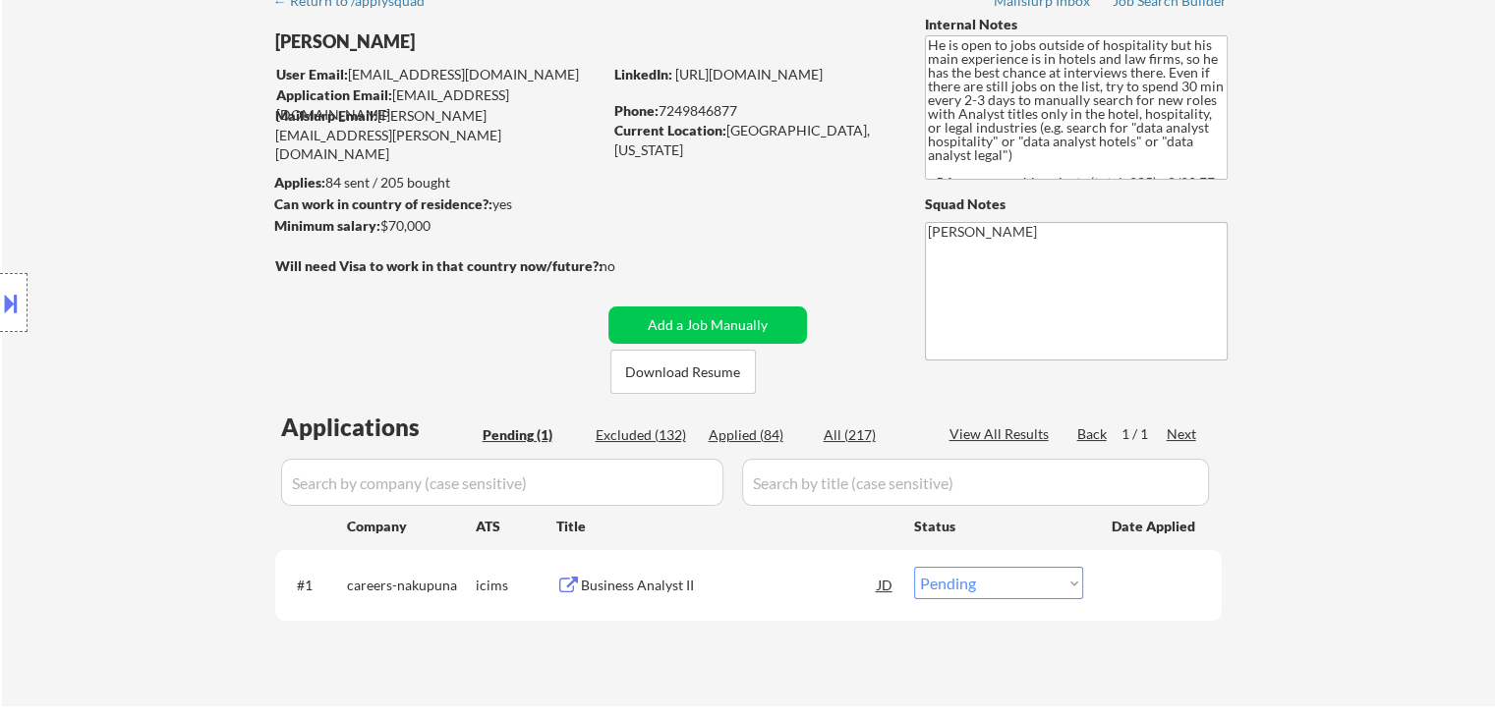
click at [150, 270] on div "Location Inclusions:" at bounding box center [176, 303] width 352 height 365
click at [106, 292] on div "Location Inclusions:" at bounding box center [176, 303] width 352 height 365
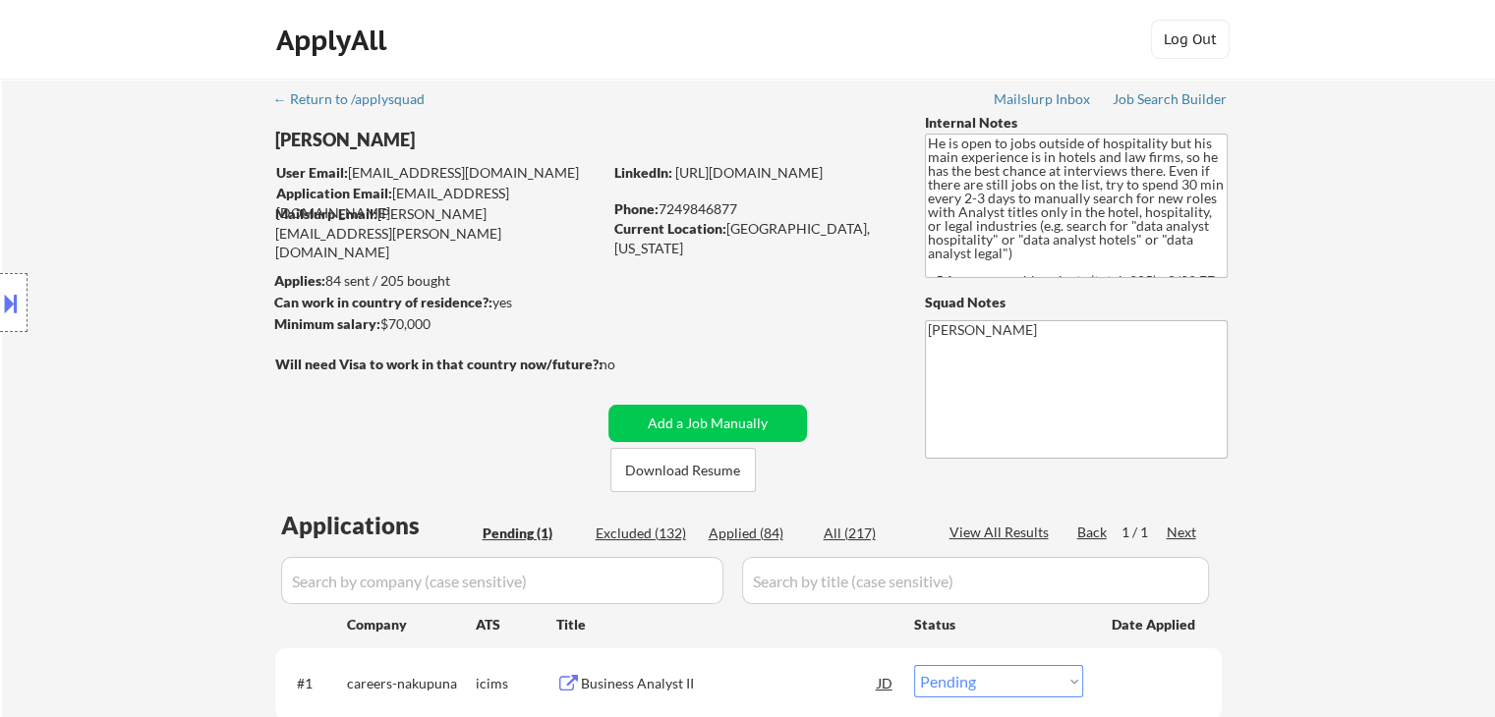
click at [106, 292] on div "Location Inclusions:" at bounding box center [176, 303] width 352 height 365
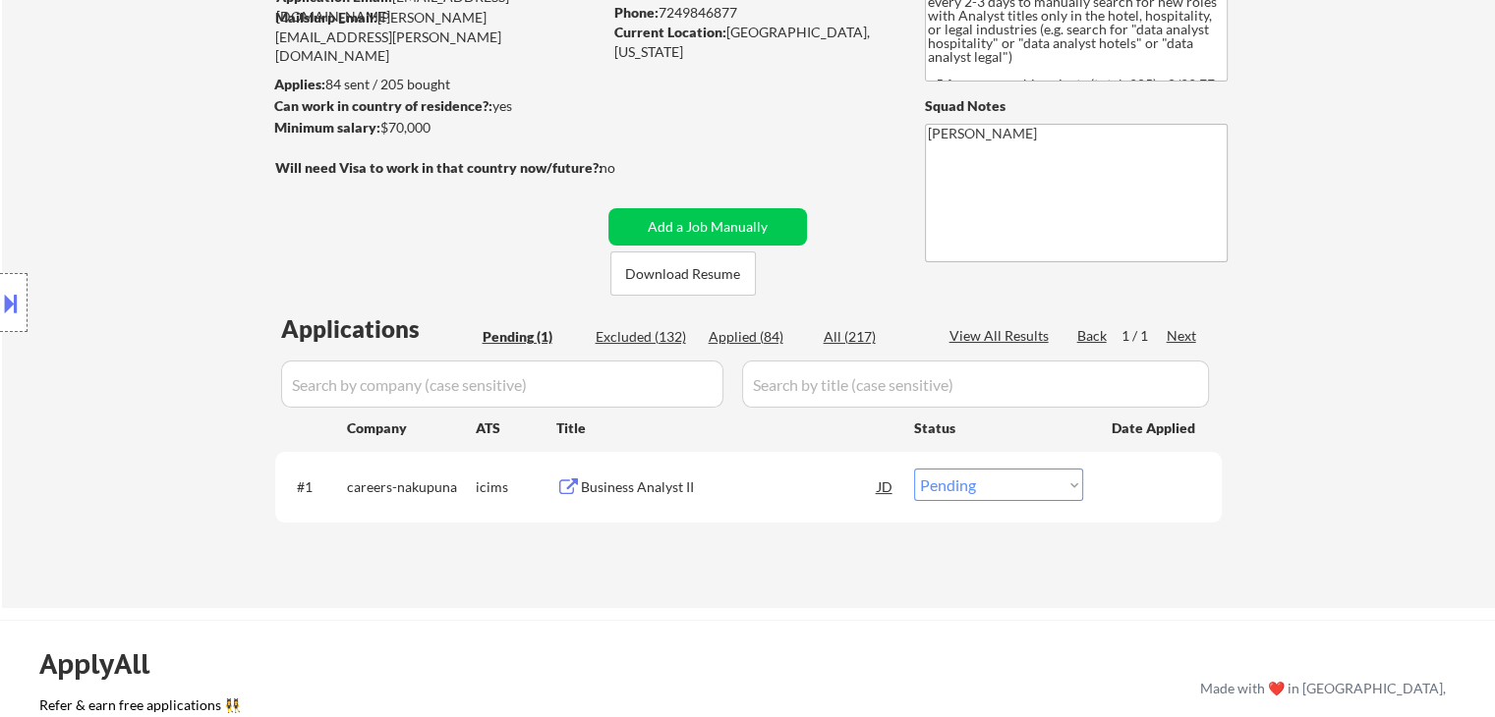
click at [132, 385] on div "Location Inclusions:" at bounding box center [176, 303] width 352 height 365
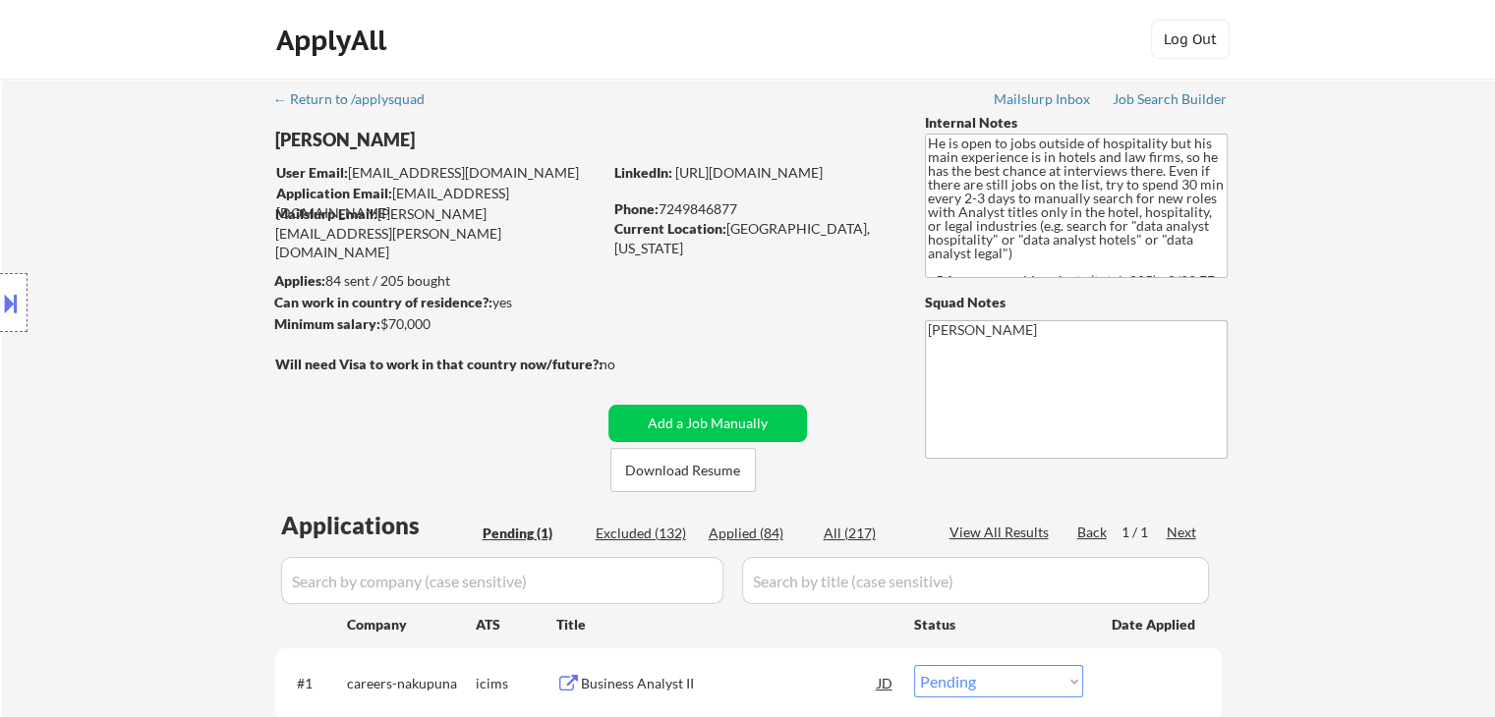
click at [151, 374] on div "Location Inclusions:" at bounding box center [176, 303] width 352 height 365
click at [153, 367] on div "Location Inclusions:" at bounding box center [176, 303] width 352 height 365
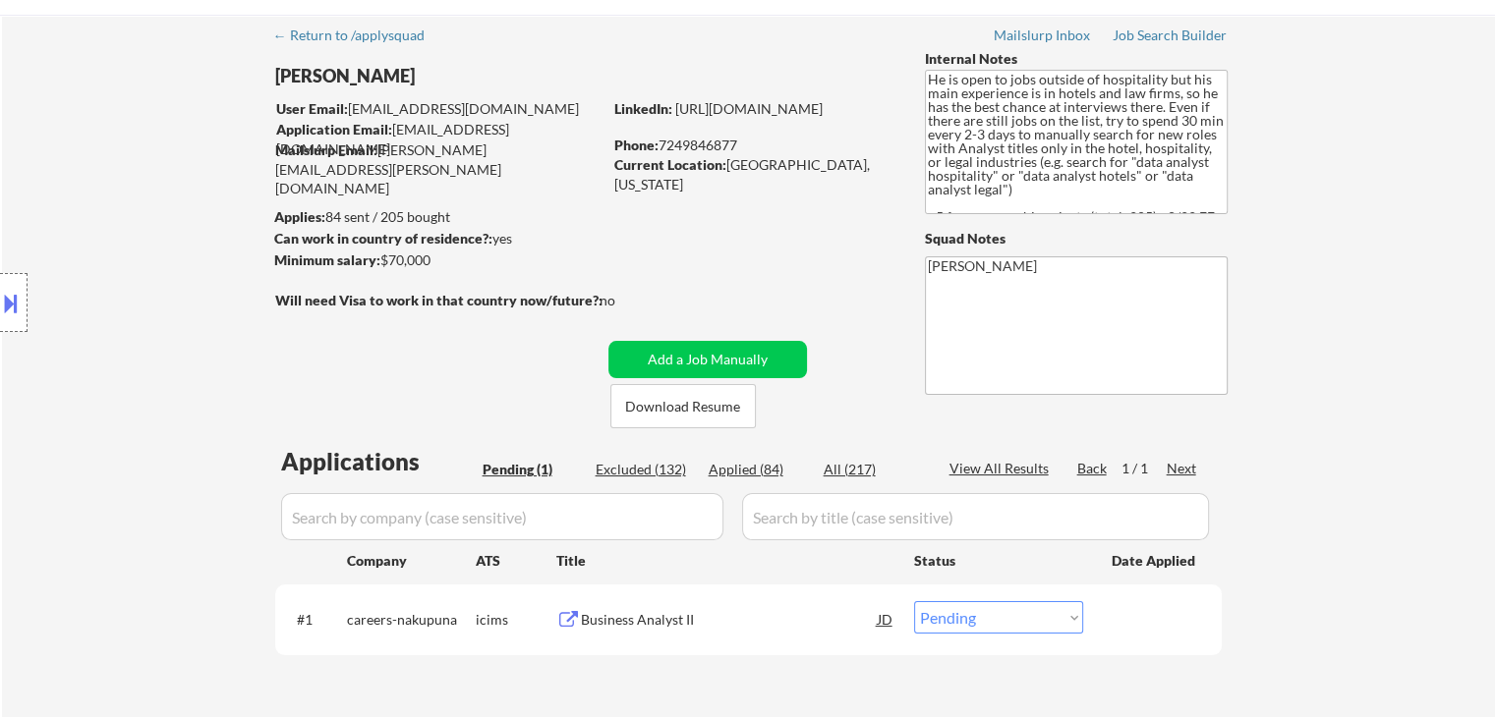
scroll to position [98, 0]
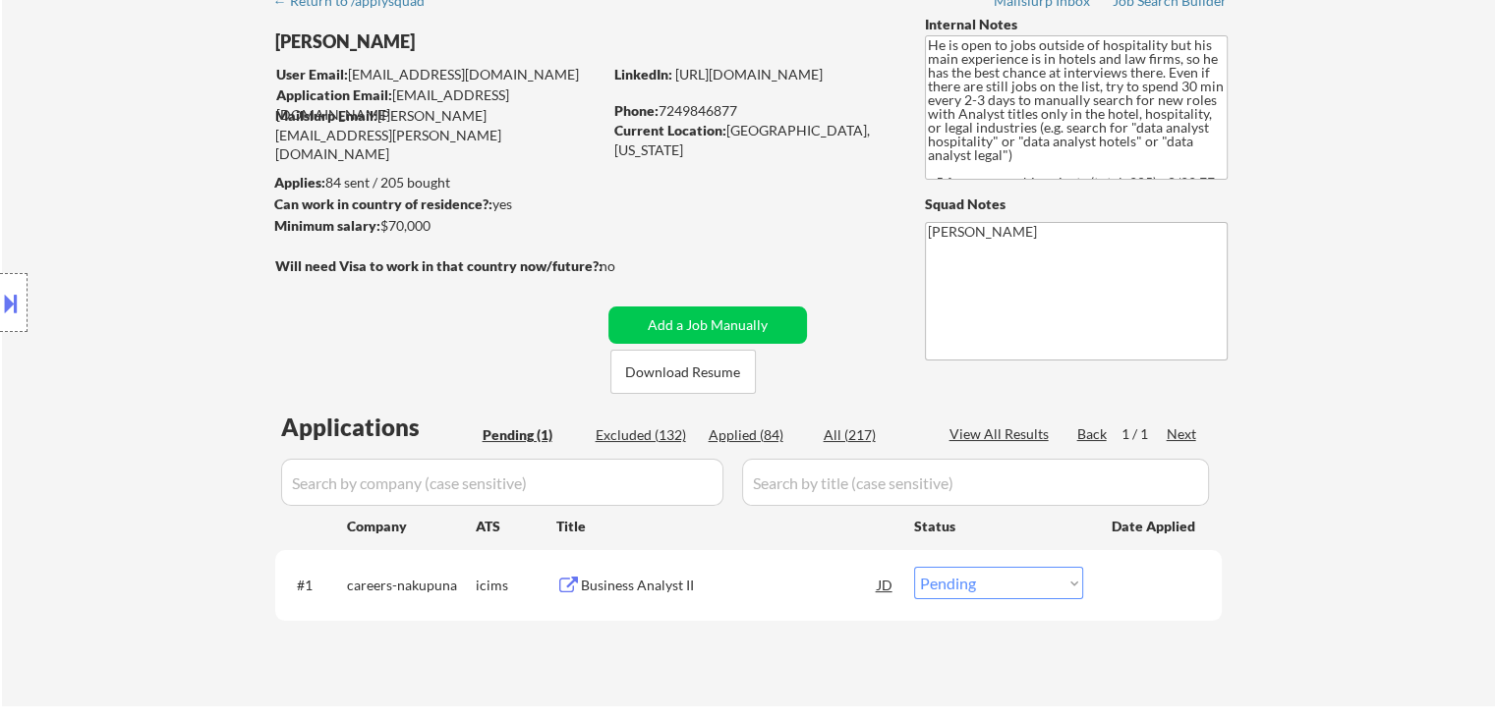
click at [177, 327] on div "Location Inclusions:" at bounding box center [176, 303] width 352 height 365
click at [191, 305] on div "Location Inclusions:" at bounding box center [176, 303] width 352 height 365
click at [189, 304] on div "Location Inclusions:" at bounding box center [176, 303] width 352 height 365
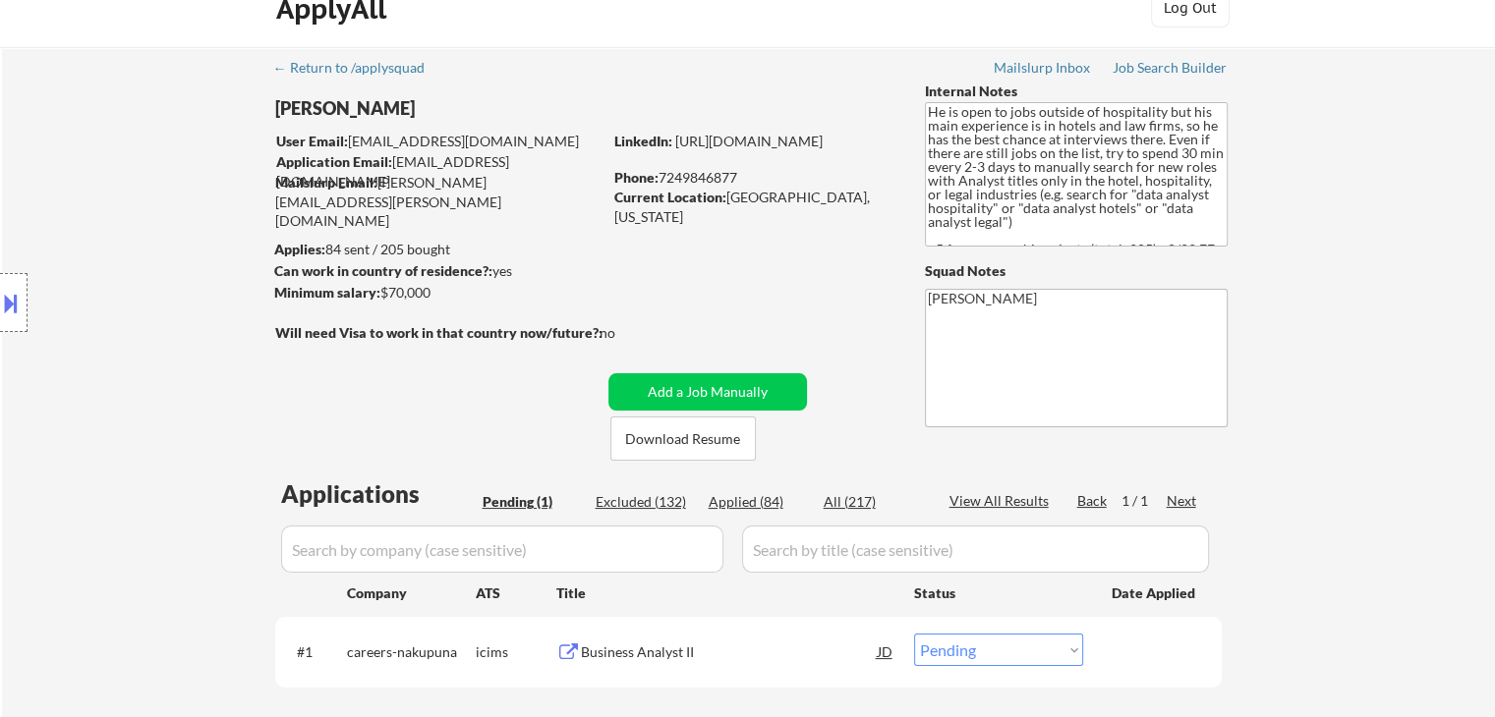
scroll to position [0, 0]
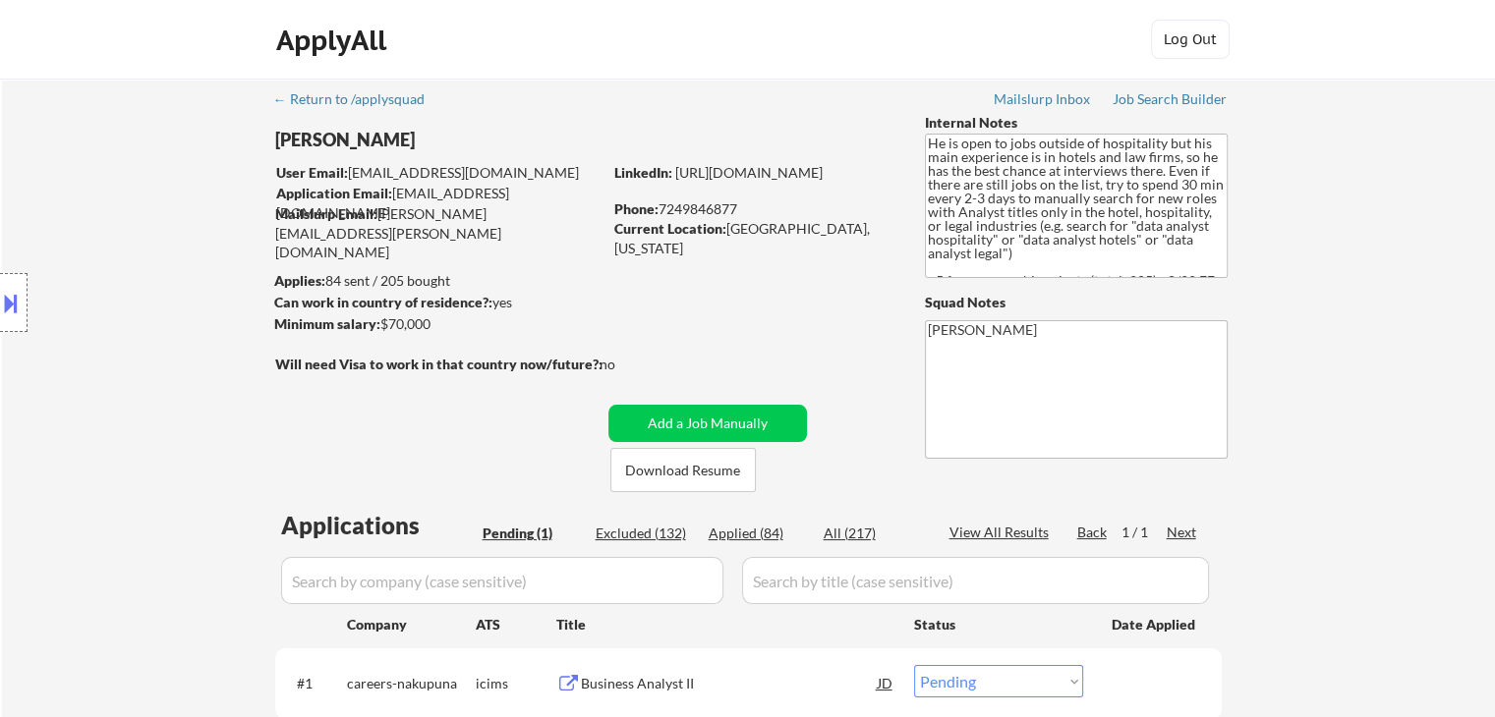
click at [201, 305] on div "Location Inclusions:" at bounding box center [176, 303] width 352 height 365
click at [204, 330] on div "Location Inclusions:" at bounding box center [176, 303] width 352 height 365
click at [136, 396] on div "Location Inclusions:" at bounding box center [176, 303] width 352 height 365
click at [135, 396] on div "Location Inclusions:" at bounding box center [176, 303] width 352 height 365
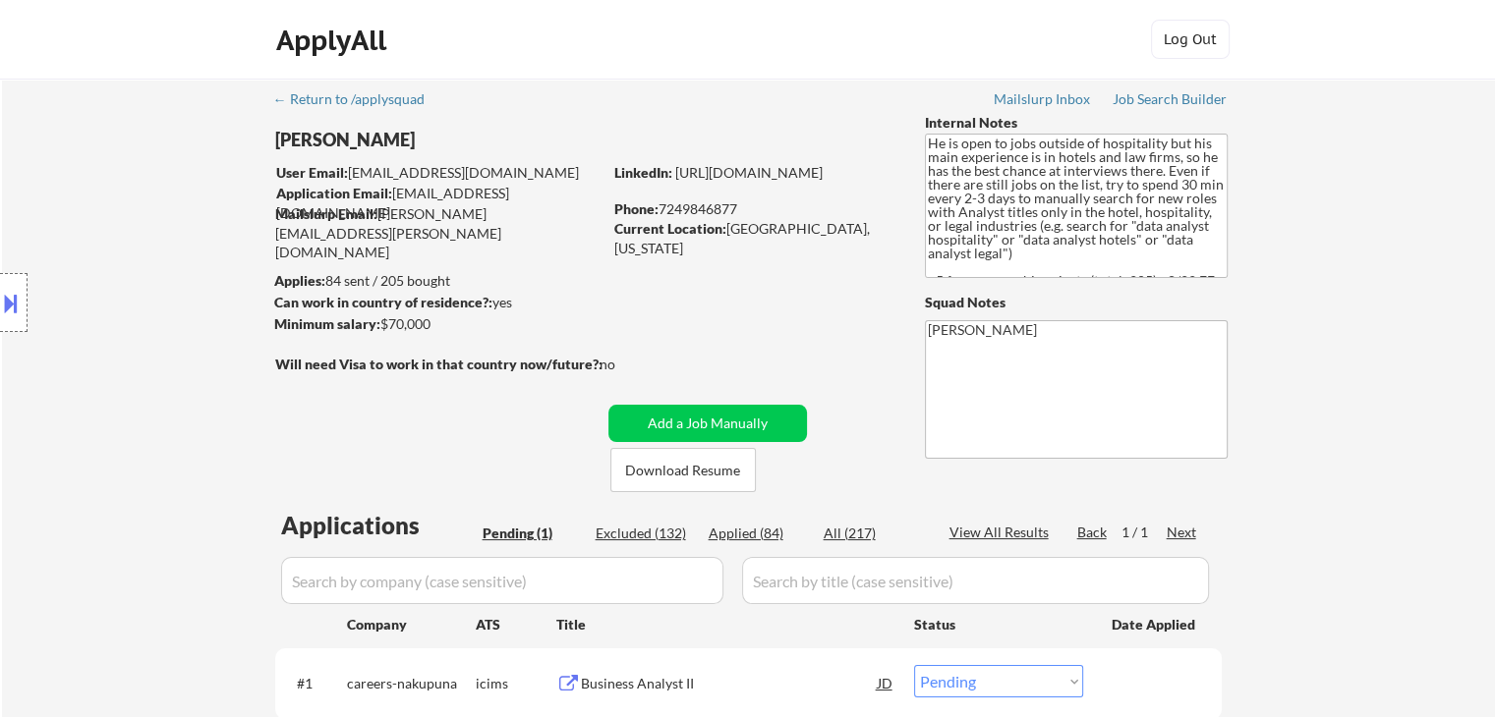
click at [131, 391] on div "Location Inclusions:" at bounding box center [176, 303] width 352 height 365
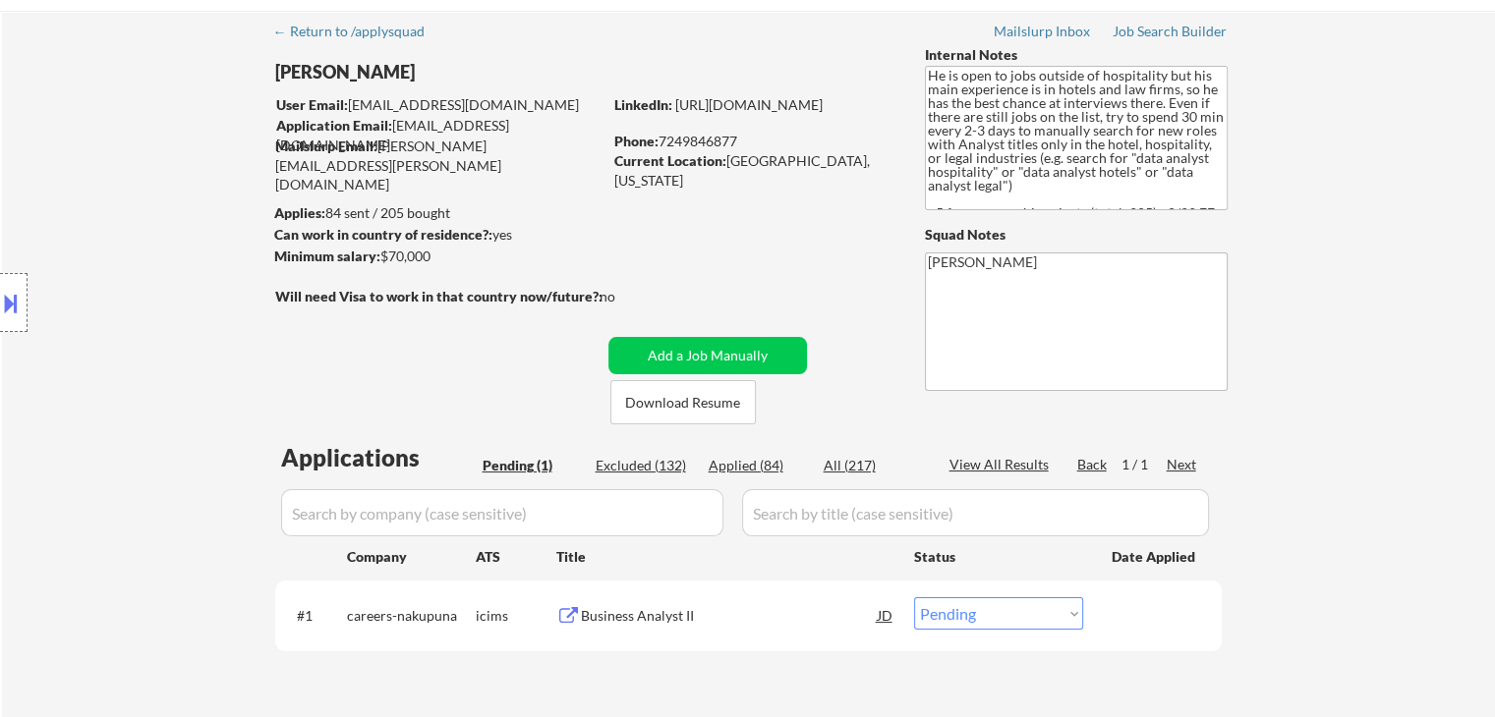
scroll to position [98, 0]
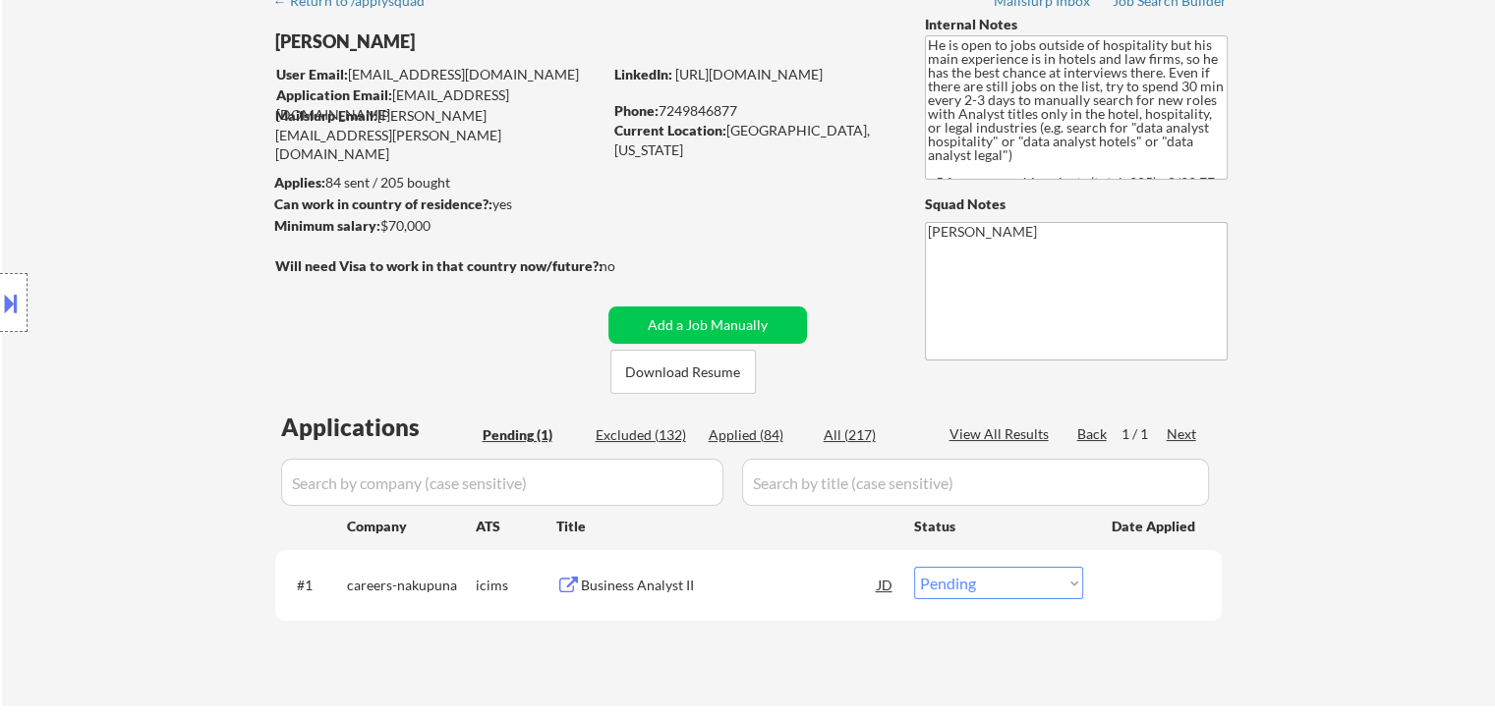
click at [131, 391] on div "Location Inclusions:" at bounding box center [176, 303] width 352 height 365
click at [131, 390] on div "Location Inclusions:" at bounding box center [176, 303] width 352 height 365
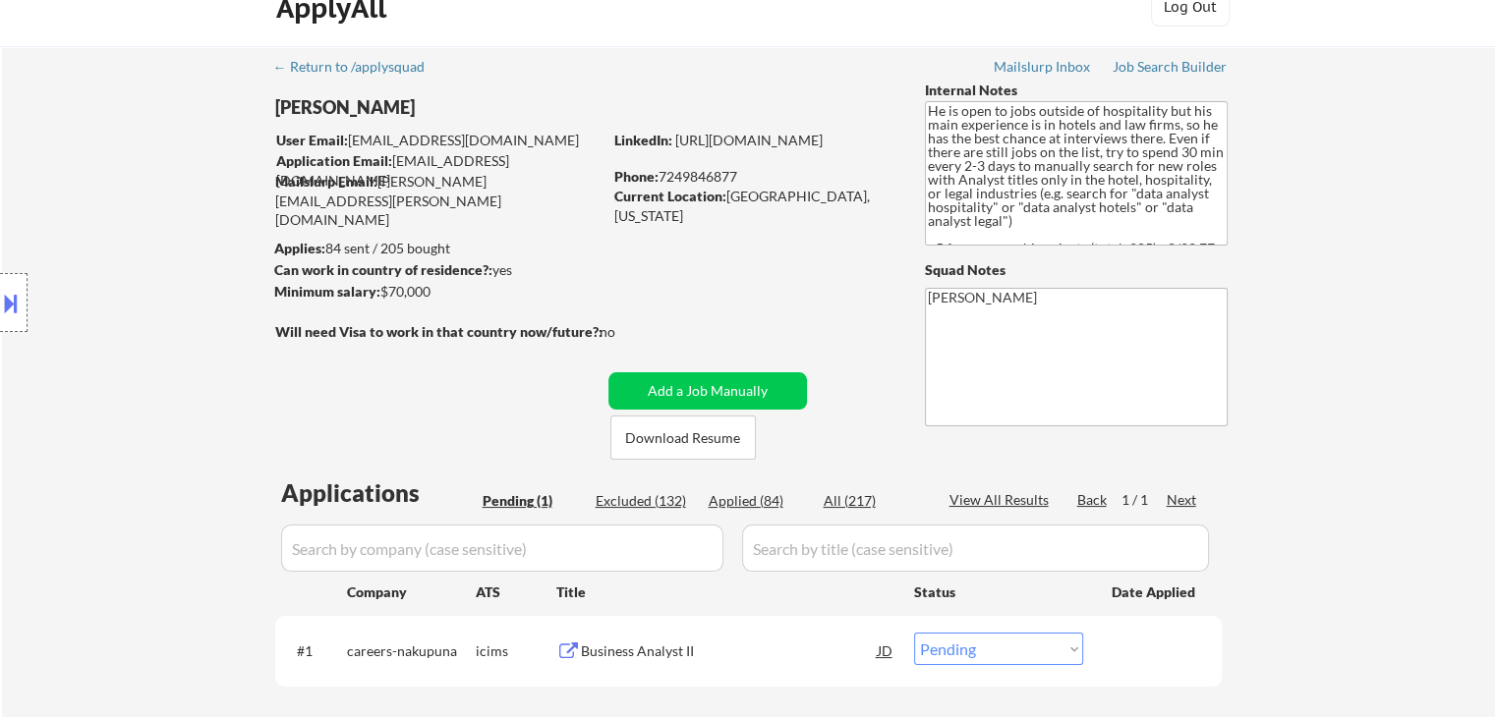
scroll to position [0, 0]
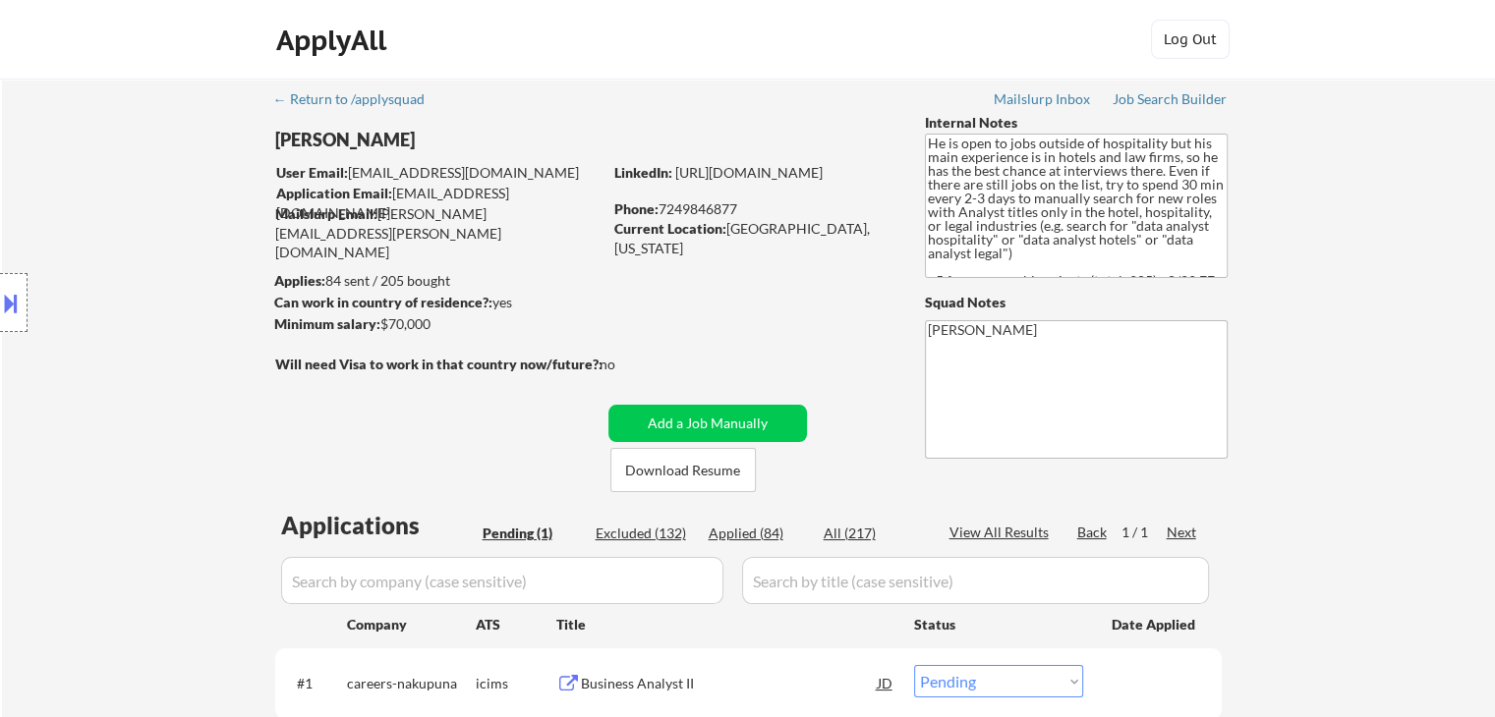
click at [130, 343] on div "Location Inclusions:" at bounding box center [176, 303] width 352 height 365
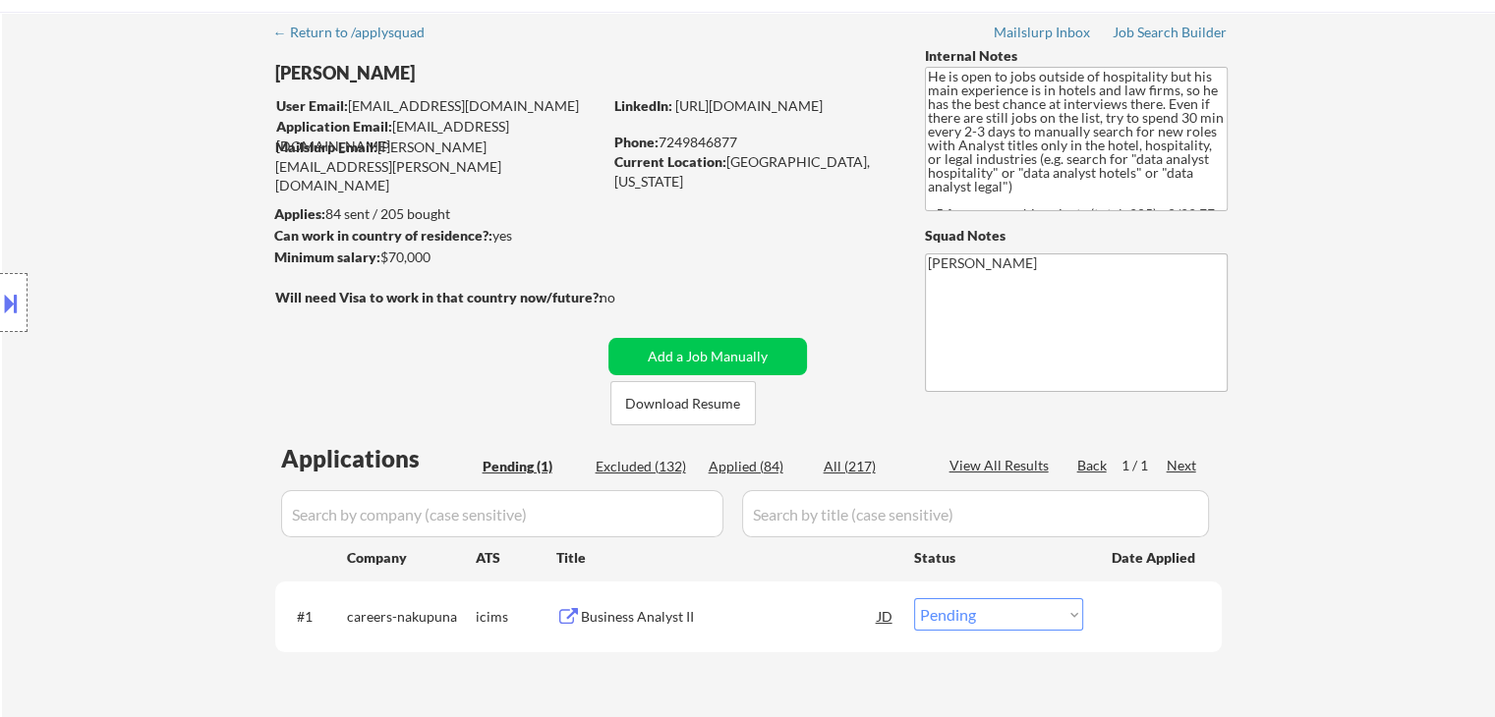
scroll to position [98, 0]
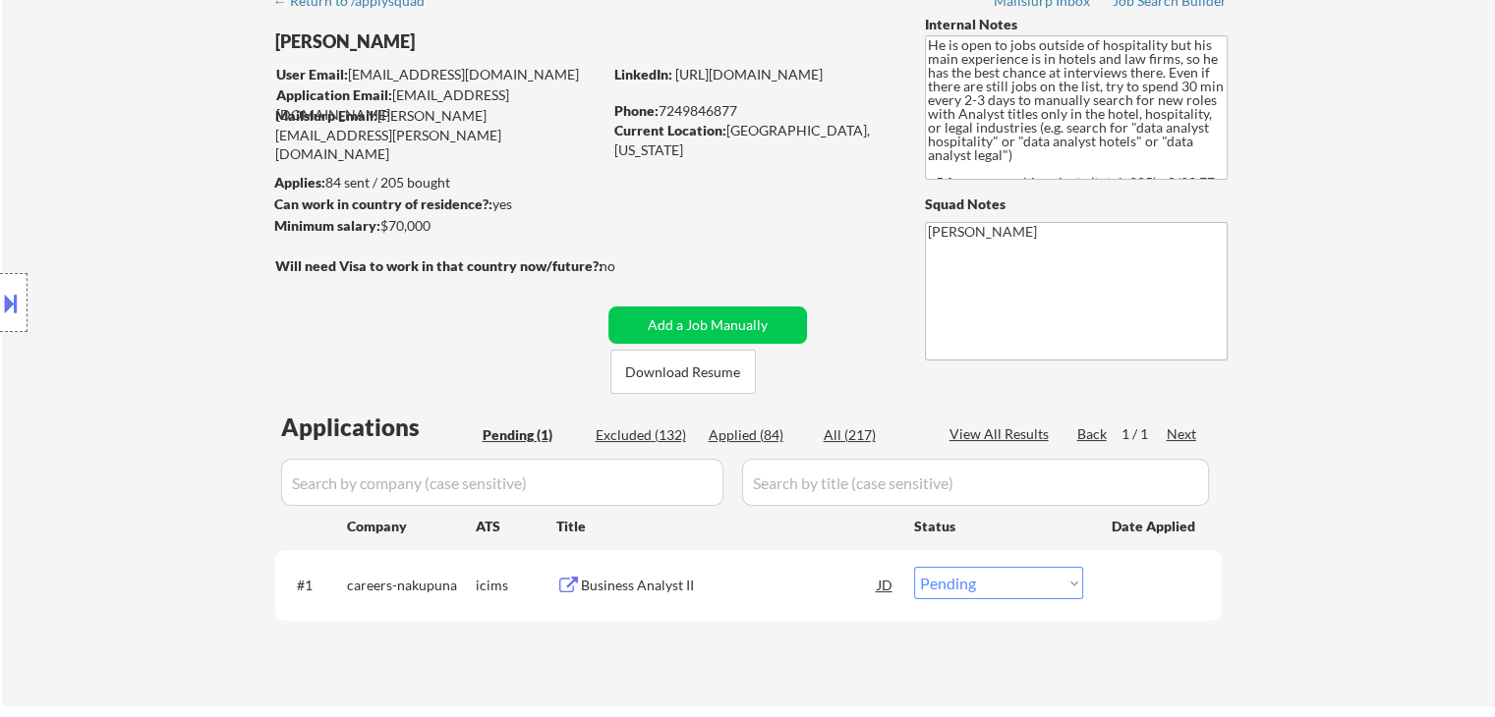
click at [130, 343] on div "Location Inclusions:" at bounding box center [176, 303] width 352 height 365
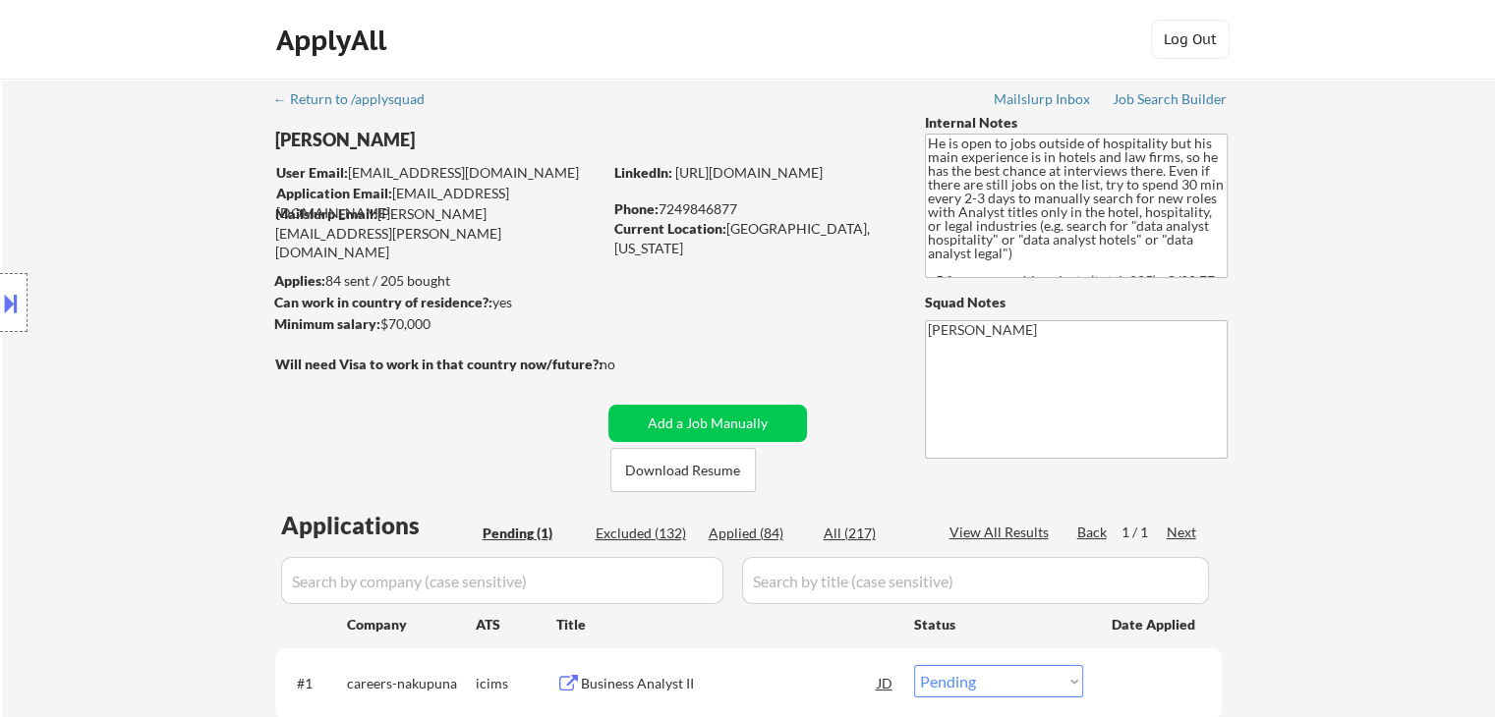
click at [131, 342] on div "Location Inclusions:" at bounding box center [176, 303] width 352 height 365
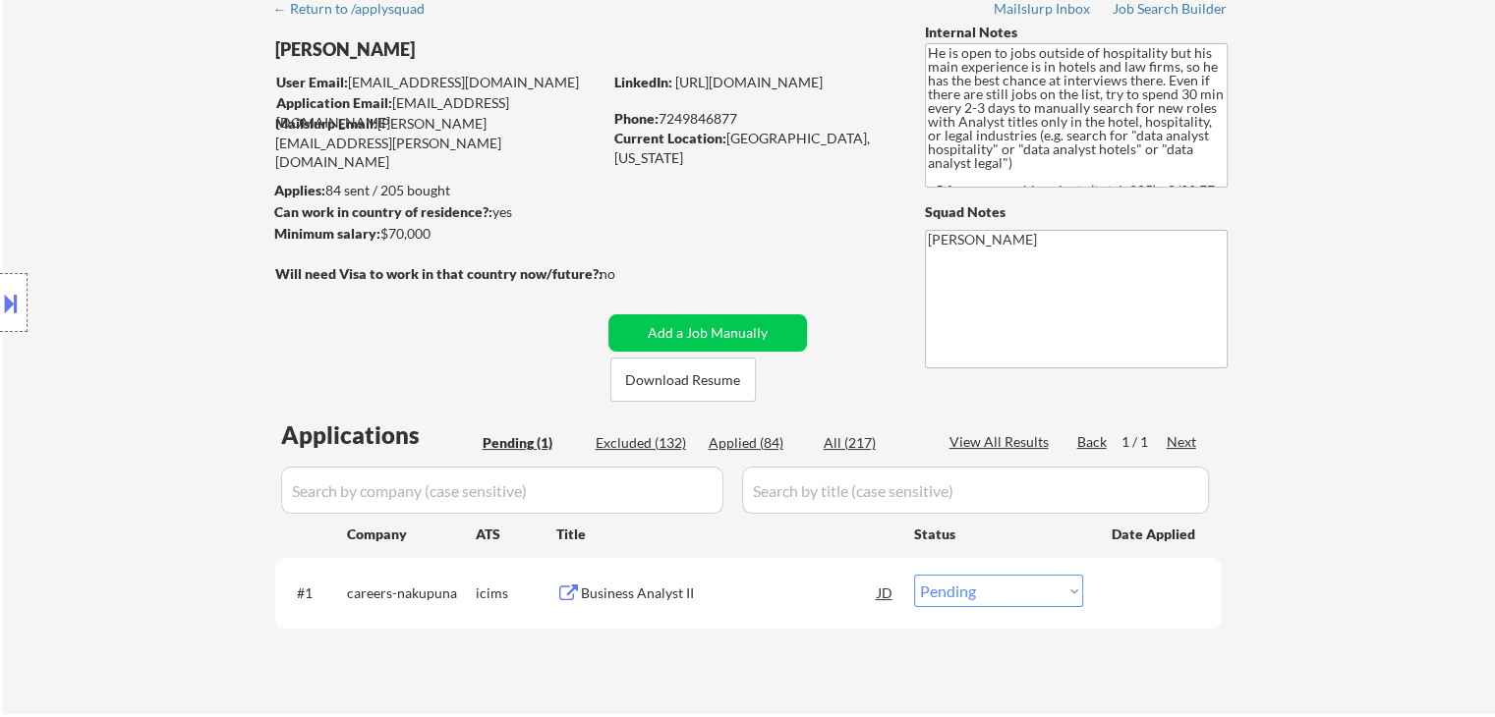
scroll to position [197, 0]
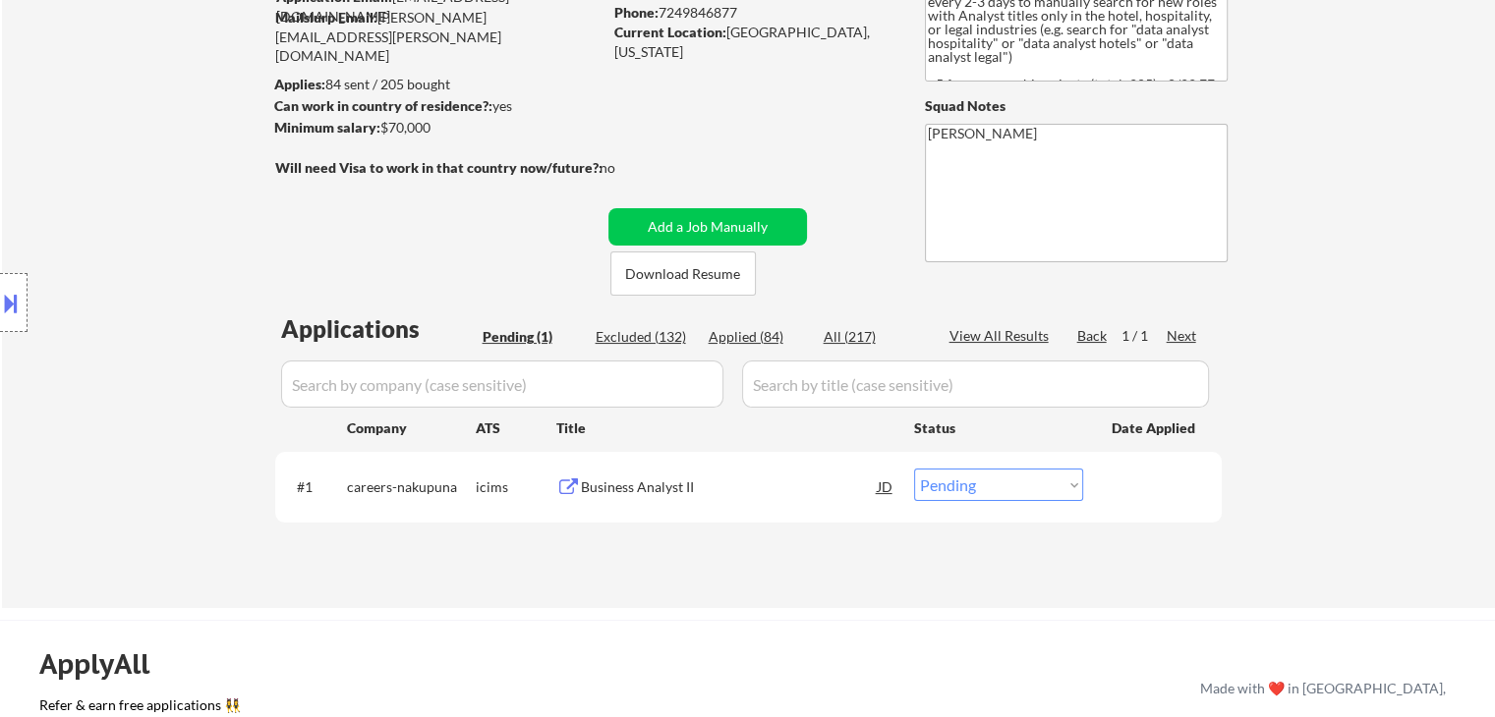
click at [132, 341] on div "Location Inclusions:" at bounding box center [176, 303] width 352 height 365
click at [133, 341] on div "Location Inclusions:" at bounding box center [176, 303] width 352 height 365
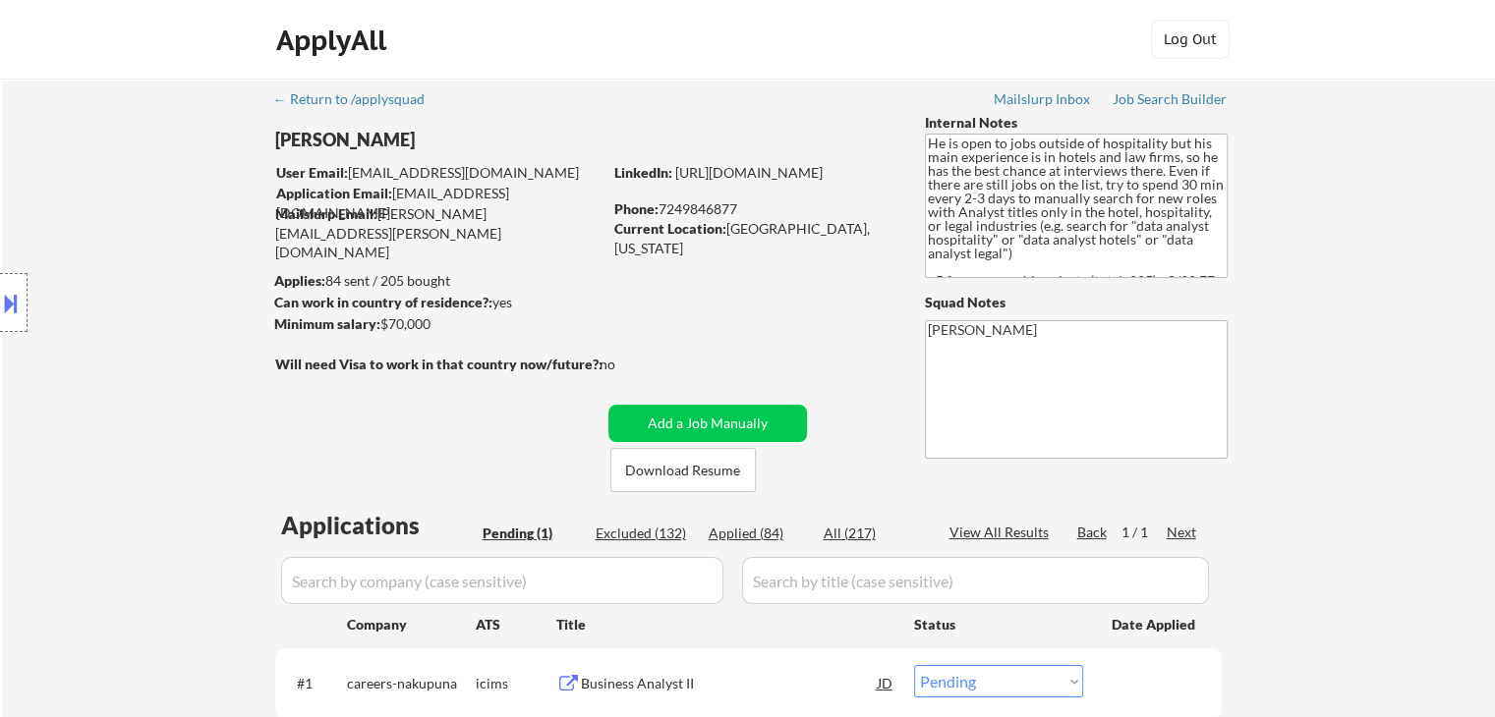
click at [134, 341] on div "Location Inclusions:" at bounding box center [176, 303] width 352 height 365
drag, startPoint x: 262, startPoint y: 271, endPoint x: 544, endPoint y: 299, distance: 283.4
click at [544, 299] on body "← Return to /applysquad Mailslurp Inbox Job Search Builder [PERSON_NAME] User E…" at bounding box center [747, 358] width 1495 height 717
click at [228, 274] on div "Location Inclusions:" at bounding box center [176, 303] width 352 height 365
click at [1038, 201] on textarea "He is open to jobs outside of hospitality but his main experience is in hotels …" at bounding box center [1076, 206] width 303 height 144
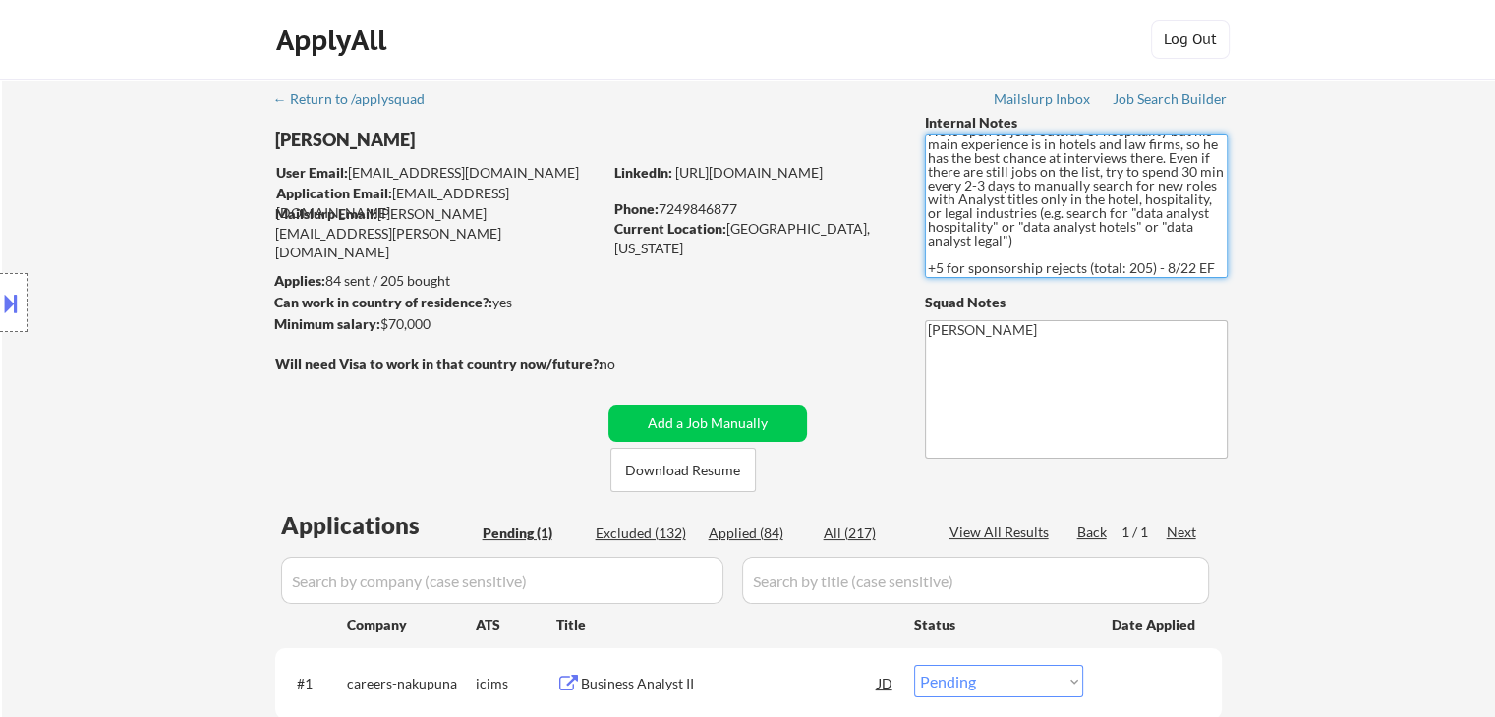
scroll to position [26, 0]
click at [962, 202] on textarea "He is open to jobs outside of hospitality but his main experience is in hotels …" at bounding box center [1076, 206] width 303 height 144
click at [1297, 282] on div "← Return to /applysquad Mailslurp Inbox Job Search Builder [PERSON_NAME] User E…" at bounding box center [748, 442] width 1493 height 726
drag, startPoint x: 1089, startPoint y: 254, endPoint x: 1152, endPoint y: 253, distance: 62.9
click at [1152, 253] on textarea "He is open to jobs outside of hospitality but his main experience is in hotels …" at bounding box center [1076, 206] width 303 height 144
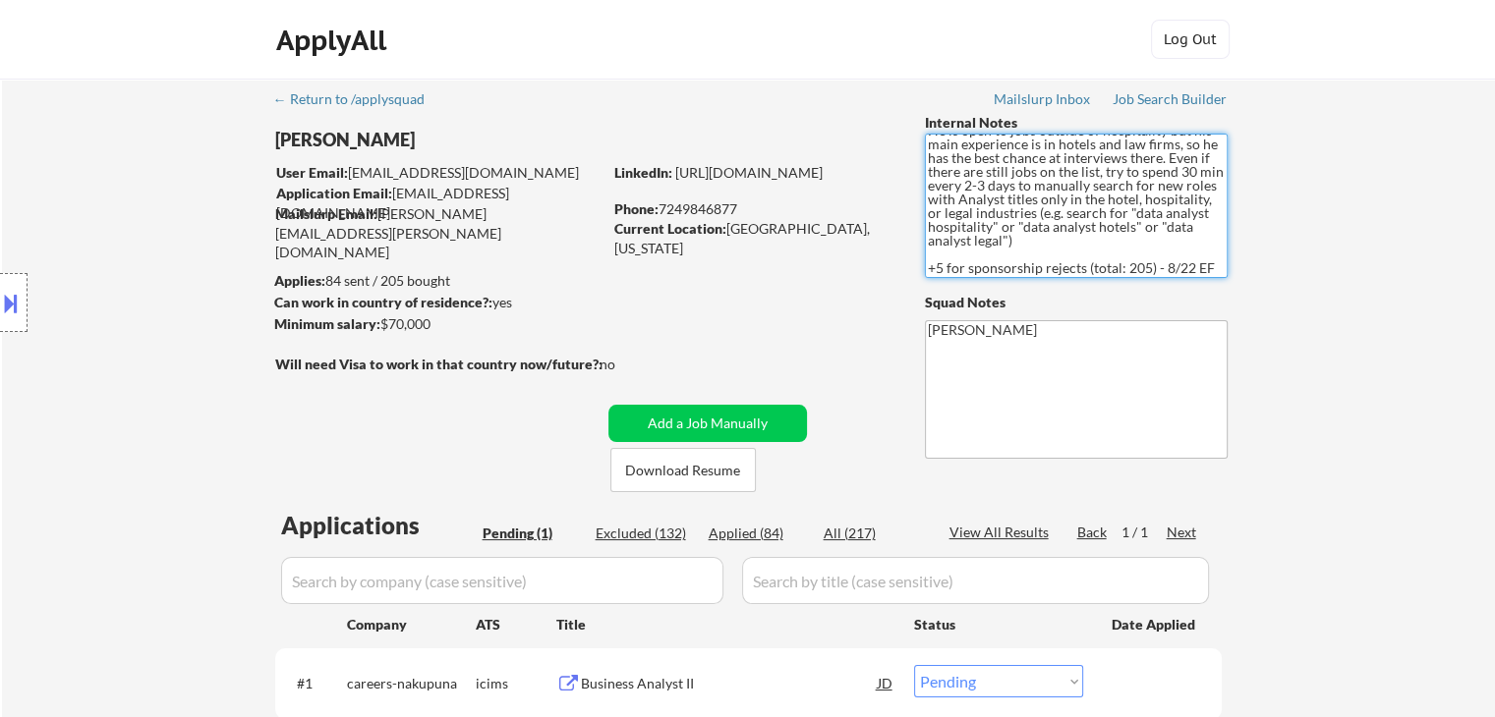
click at [1285, 290] on div "← Return to /applysquad Mailslurp Inbox Job Search Builder [PERSON_NAME] User E…" at bounding box center [748, 442] width 1493 height 726
drag, startPoint x: 1093, startPoint y: 252, endPoint x: 1128, endPoint y: 254, distance: 35.4
click at [1128, 254] on textarea "He is open to jobs outside of hospitality but his main experience is in hotels …" at bounding box center [1076, 206] width 303 height 144
click at [660, 282] on div "← Return to /applysquad Mailslurp Inbox Job Search Builder [PERSON_NAME] User E…" at bounding box center [748, 434] width 981 height 711
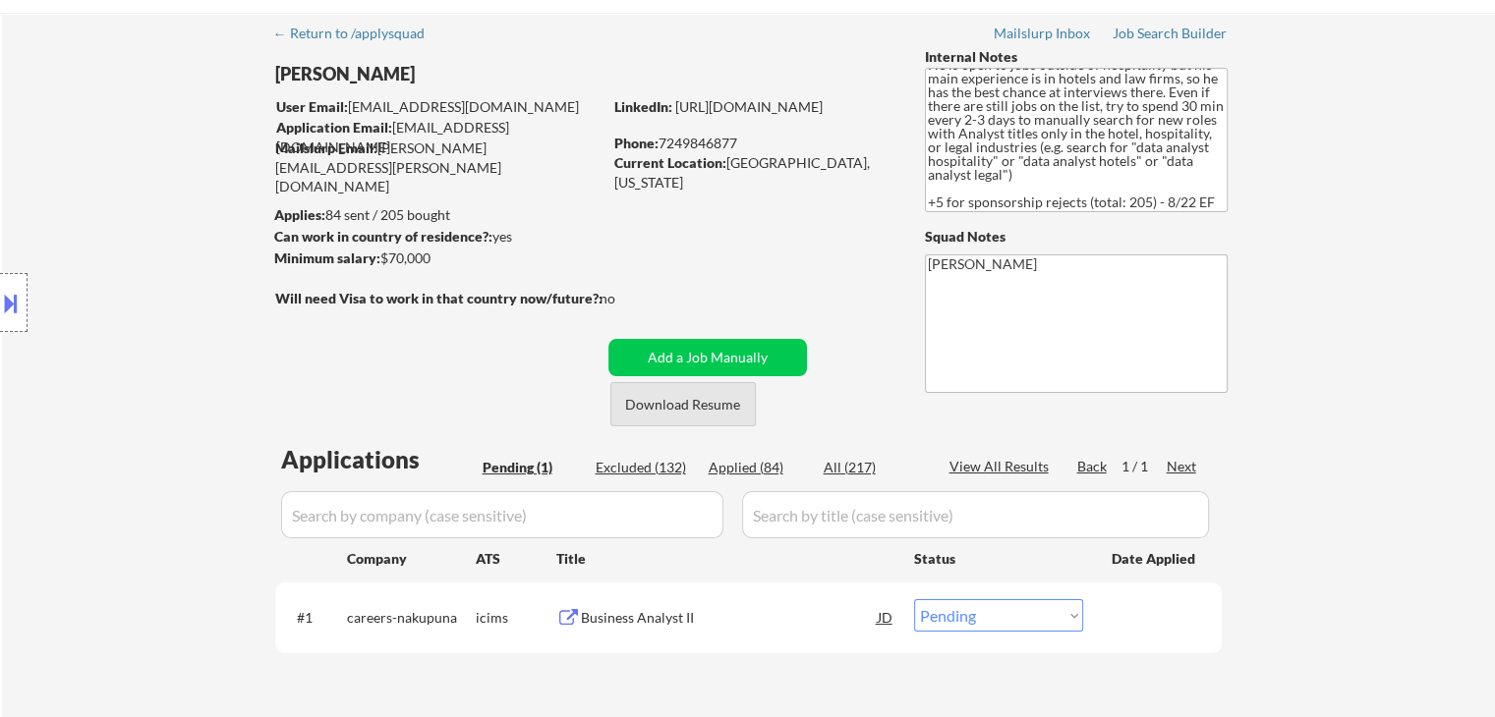
scroll to position [98, 0]
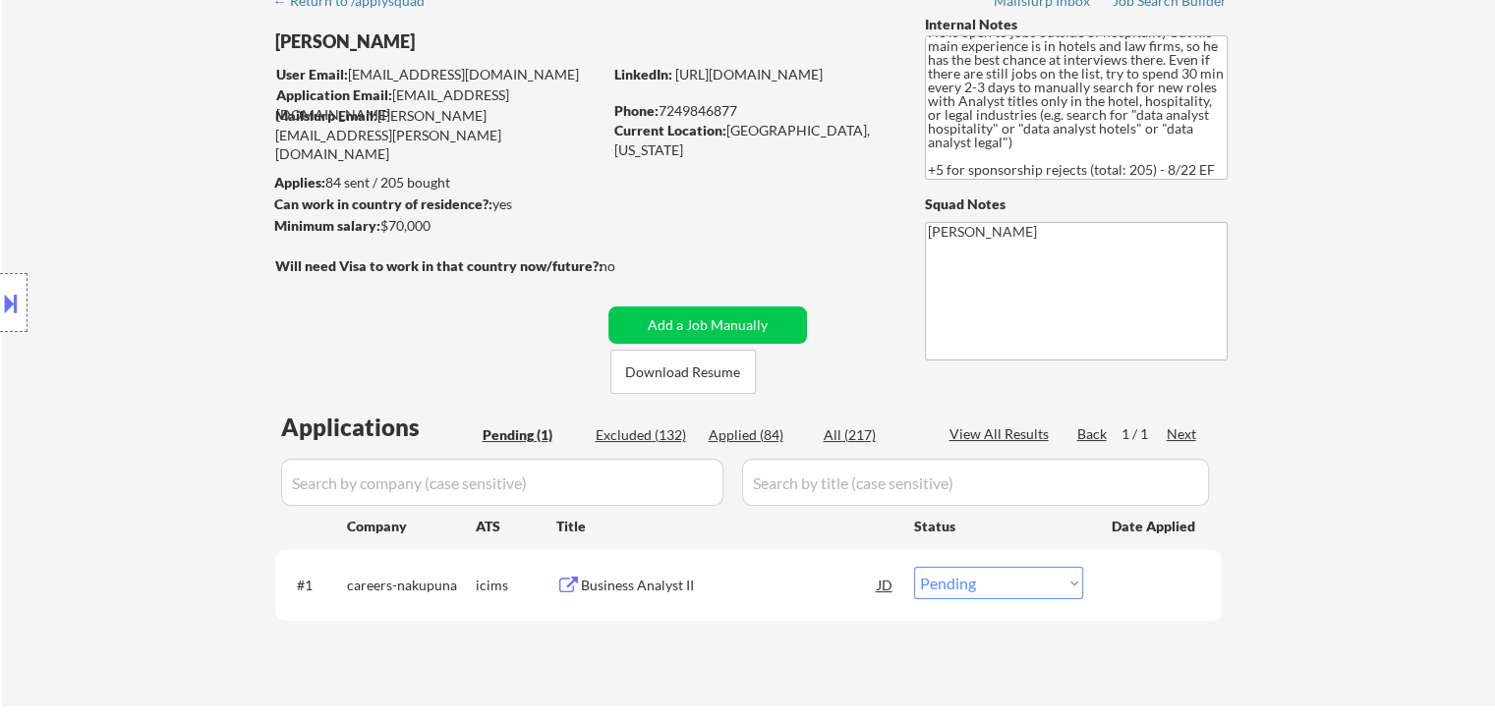
click at [110, 318] on div "Location Inclusions:" at bounding box center [176, 303] width 352 height 365
click at [406, 176] on div "Applies: 84 sent / 205 bought" at bounding box center [437, 183] width 327 height 20
drag, startPoint x: 937, startPoint y: 154, endPoint x: 1195, endPoint y: 148, distance: 258.5
click at [1195, 148] on textarea "He is open to jobs outside of hospitality but his main experience is in hotels …" at bounding box center [1076, 107] width 303 height 144
click at [1184, 135] on textarea "He is open to jobs outside of hospitality but his main experience is in hotels …" at bounding box center [1076, 107] width 303 height 144
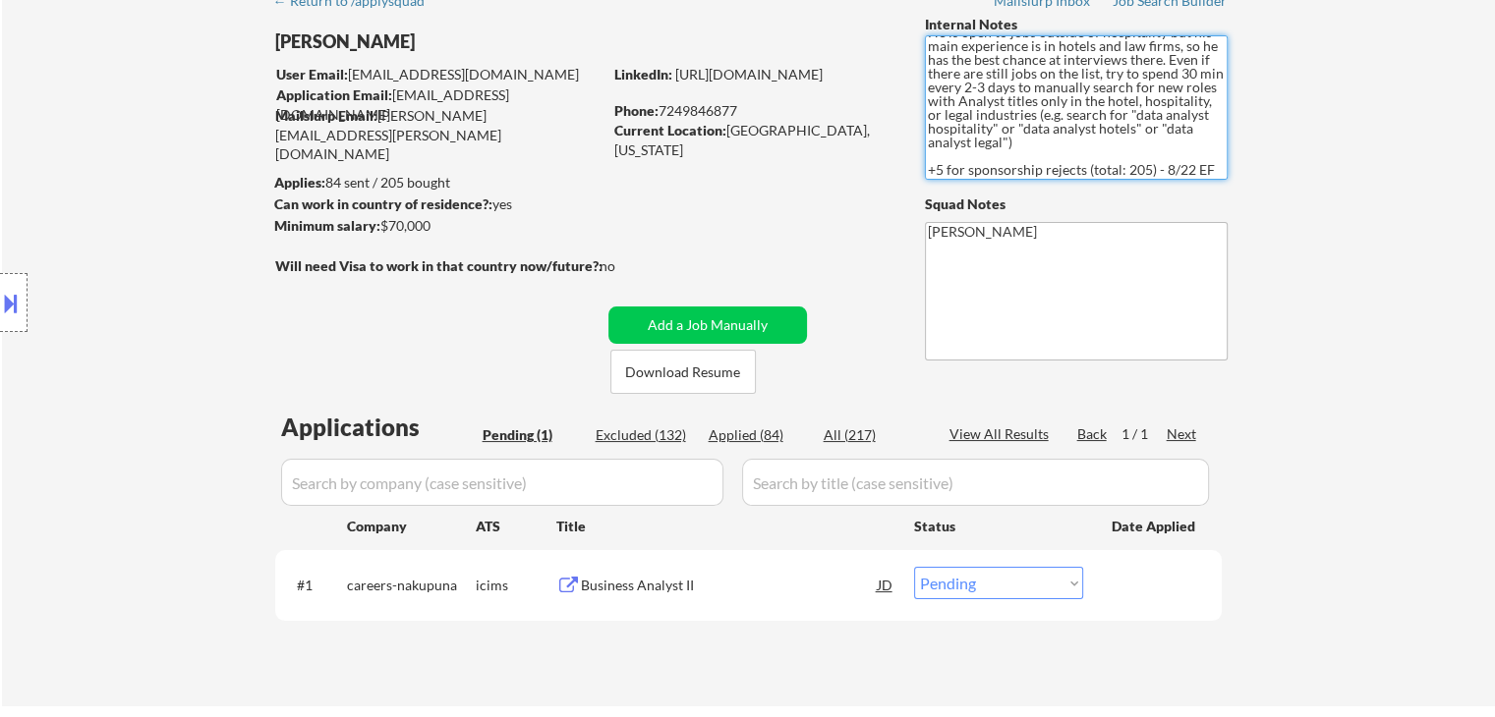
drag, startPoint x: 1163, startPoint y: 118, endPoint x: 1173, endPoint y: 135, distance: 19.9
click at [1173, 135] on textarea "He is open to jobs outside of hospitality but his main experience is in hotels …" at bounding box center [1076, 107] width 303 height 144
click at [1270, 229] on div "← Return to /applysquad Mailslurp Inbox Job Search Builder [PERSON_NAME] User E…" at bounding box center [748, 343] width 1493 height 726
click at [1349, 295] on div "← Return to /applysquad Mailslurp Inbox Job Search Builder [PERSON_NAME] User E…" at bounding box center [748, 343] width 1493 height 726
click at [103, 217] on div "Location Inclusions:" at bounding box center [176, 303] width 352 height 365
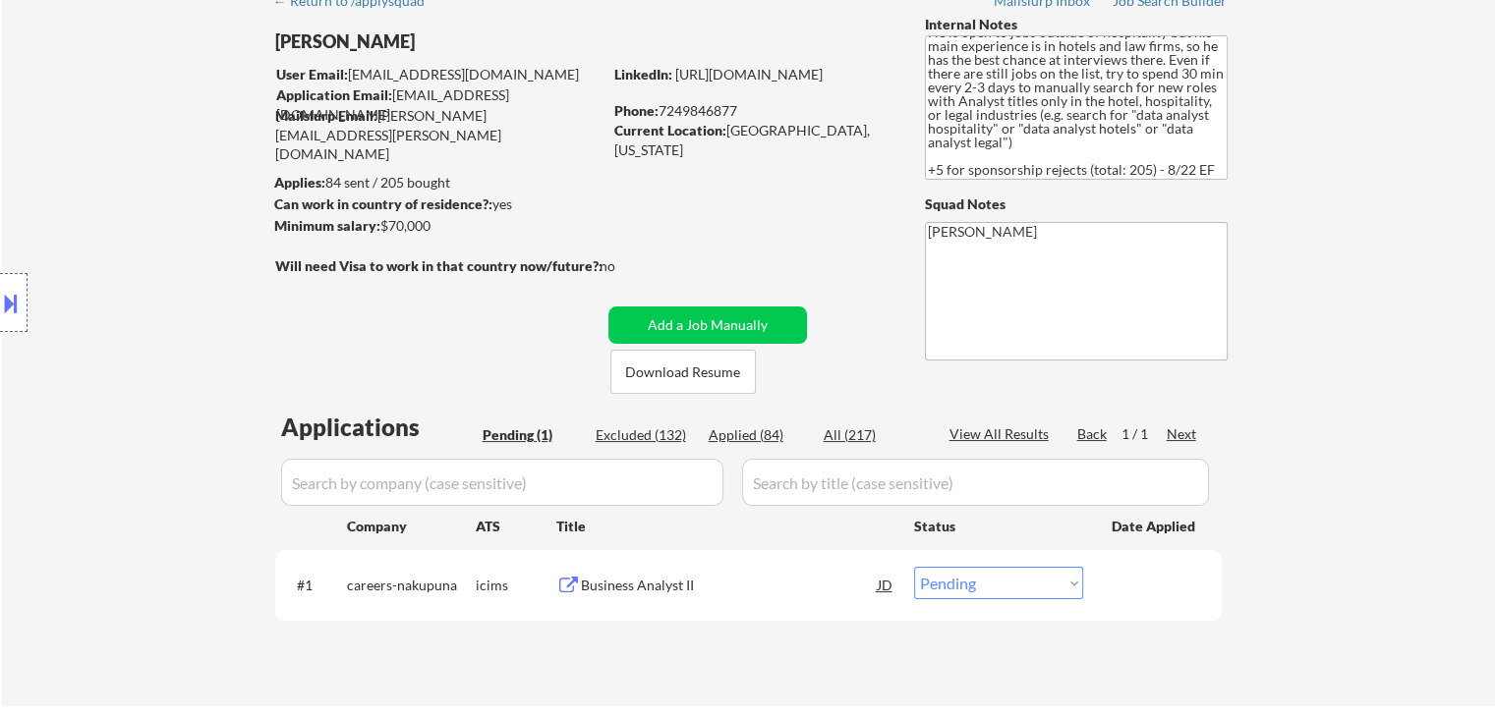
click at [633, 576] on div "Business Analyst II" at bounding box center [729, 586] width 297 height 20
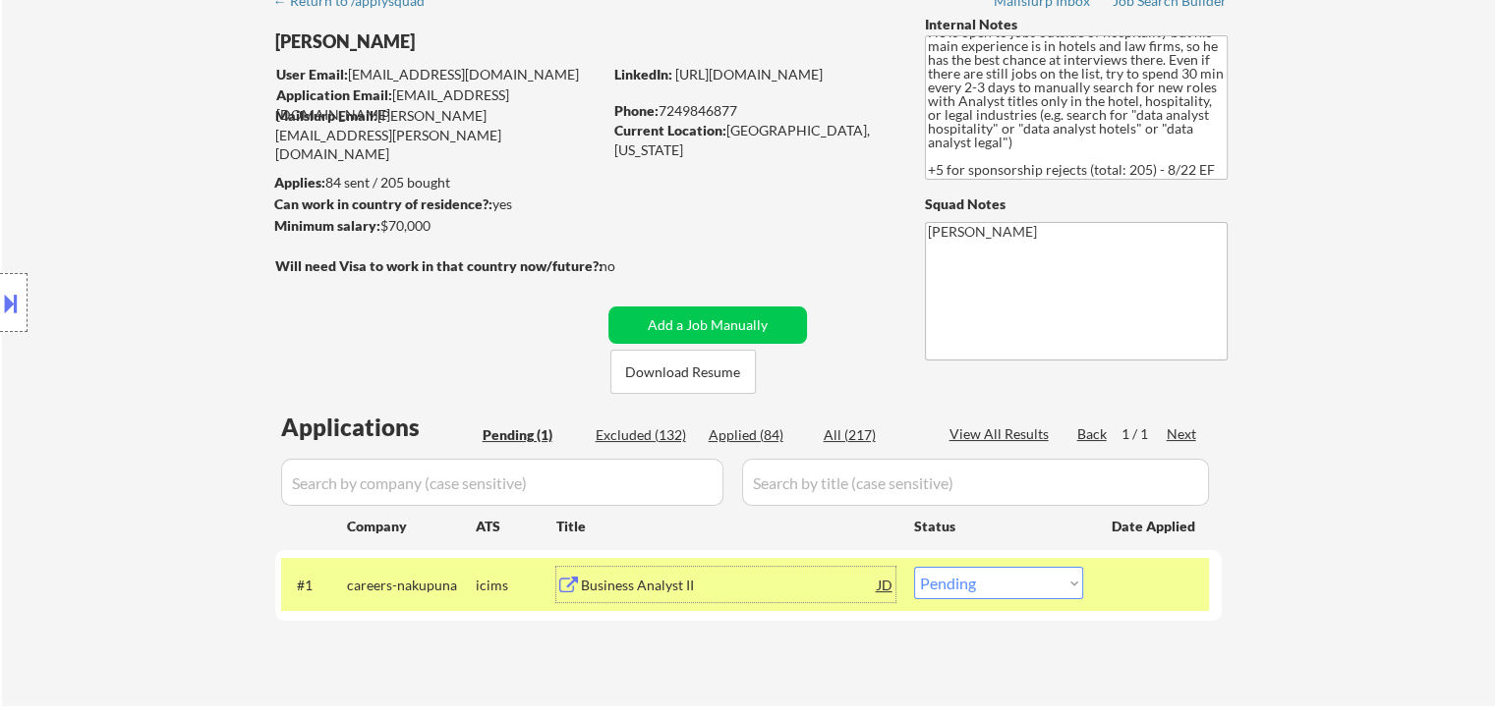
click at [16, 339] on div "Location Inclusions:" at bounding box center [176, 303] width 352 height 365
click at [5, 311] on button at bounding box center [11, 303] width 22 height 32
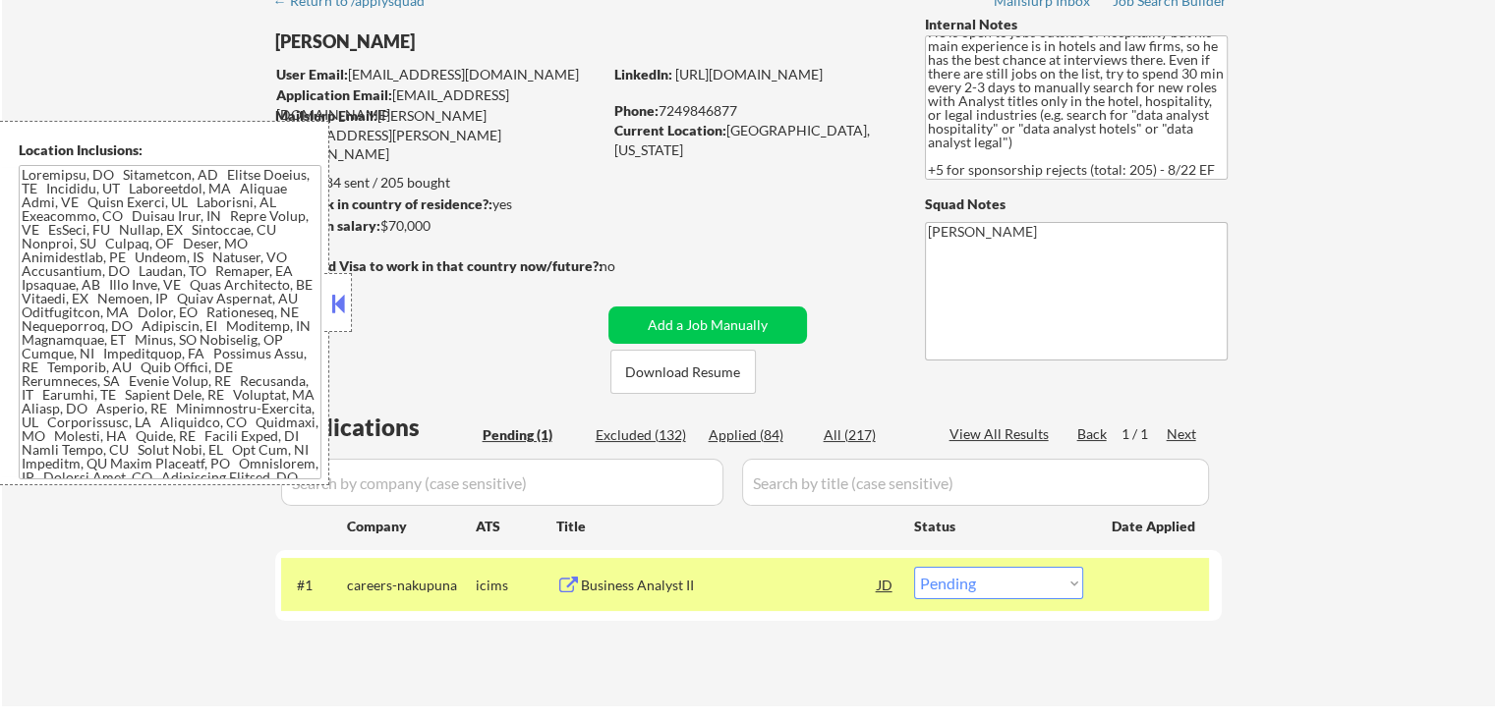
click at [122, 282] on textarea at bounding box center [170, 322] width 303 height 314
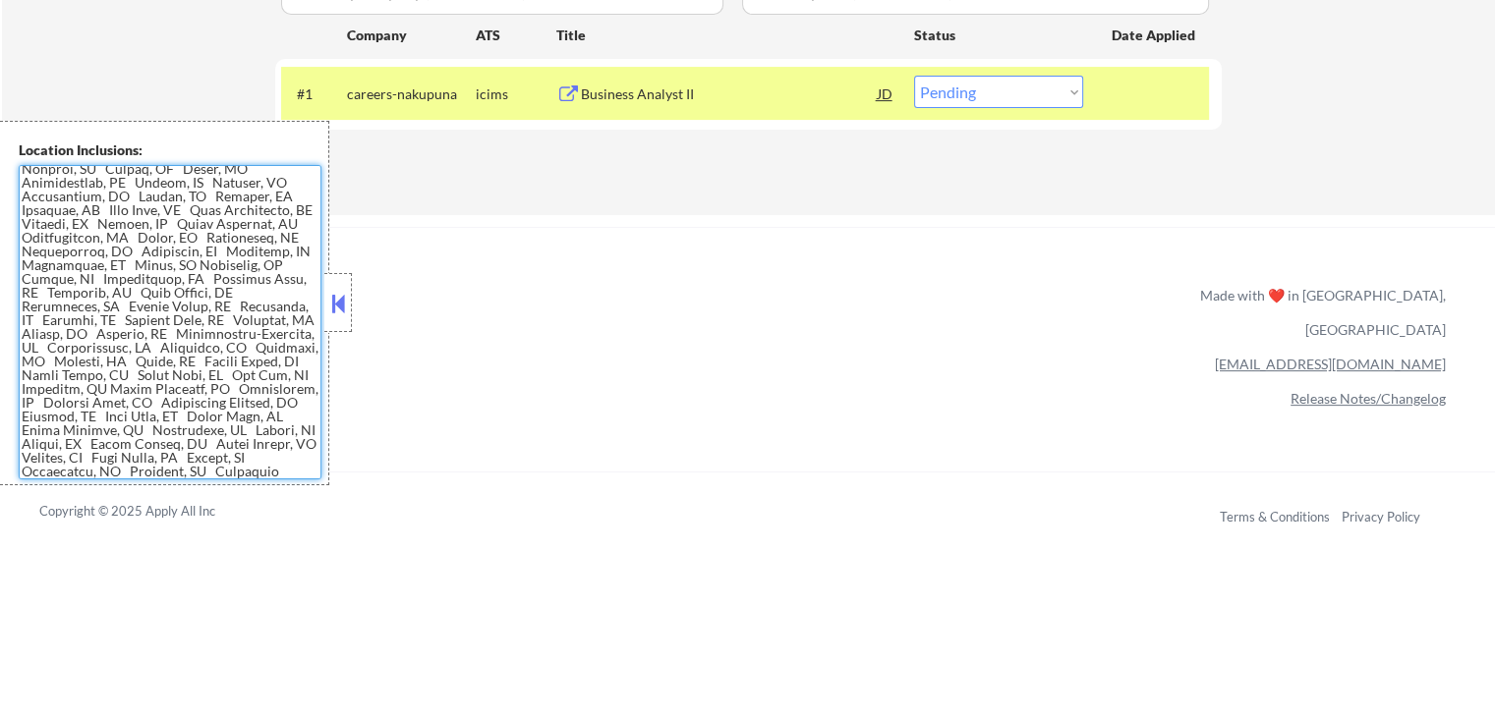
scroll to position [0, 0]
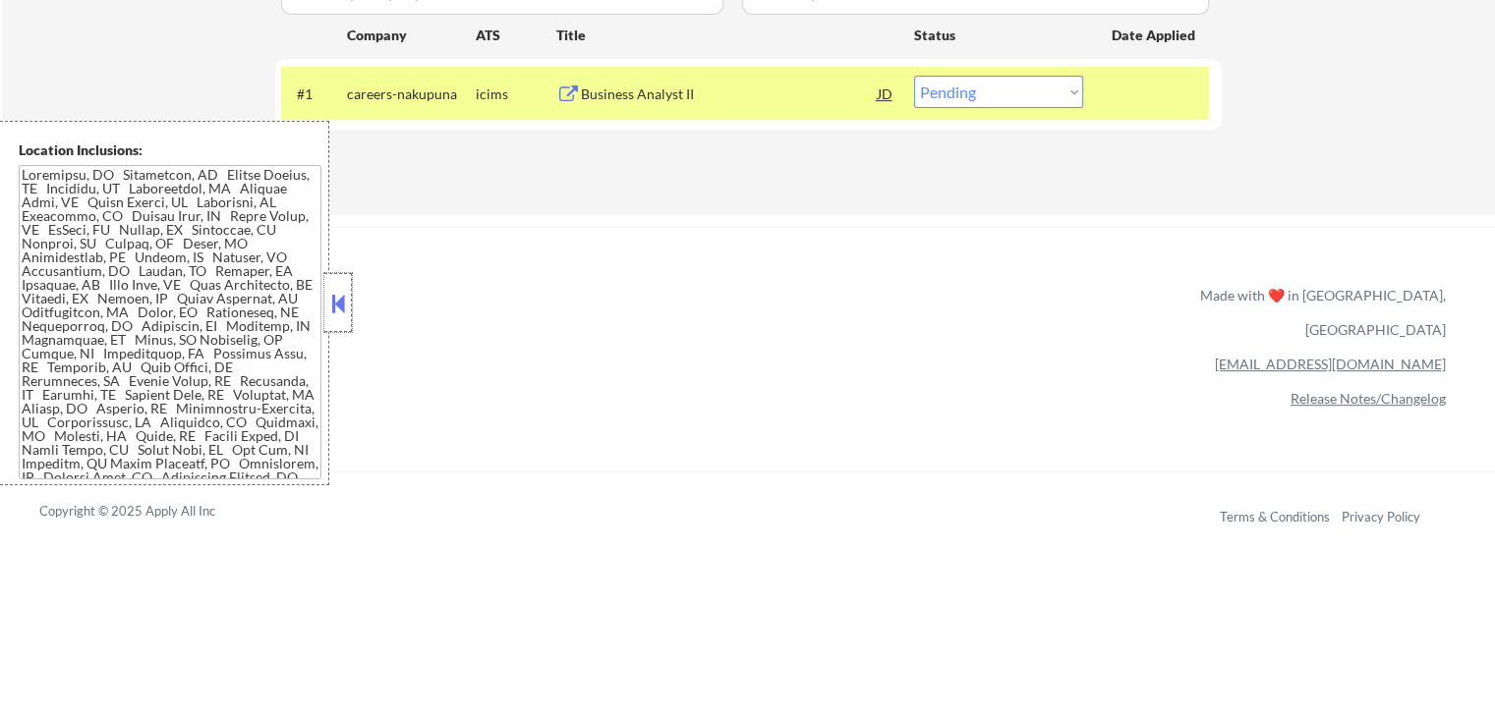
drag, startPoint x: 350, startPoint y: 302, endPoint x: 346, endPoint y: 290, distance: 12.4
click at [350, 300] on div at bounding box center [338, 302] width 28 height 59
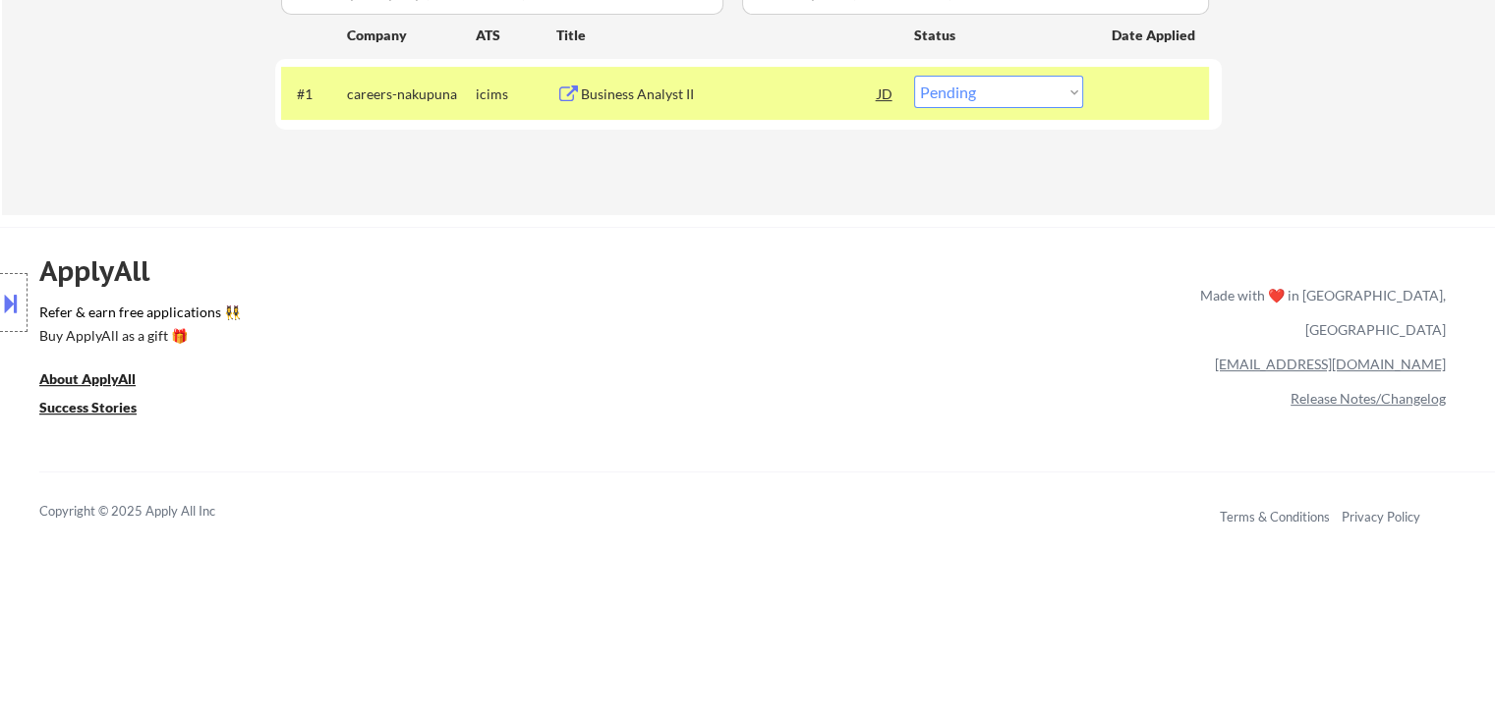
click at [0, 308] on button at bounding box center [11, 303] width 22 height 32
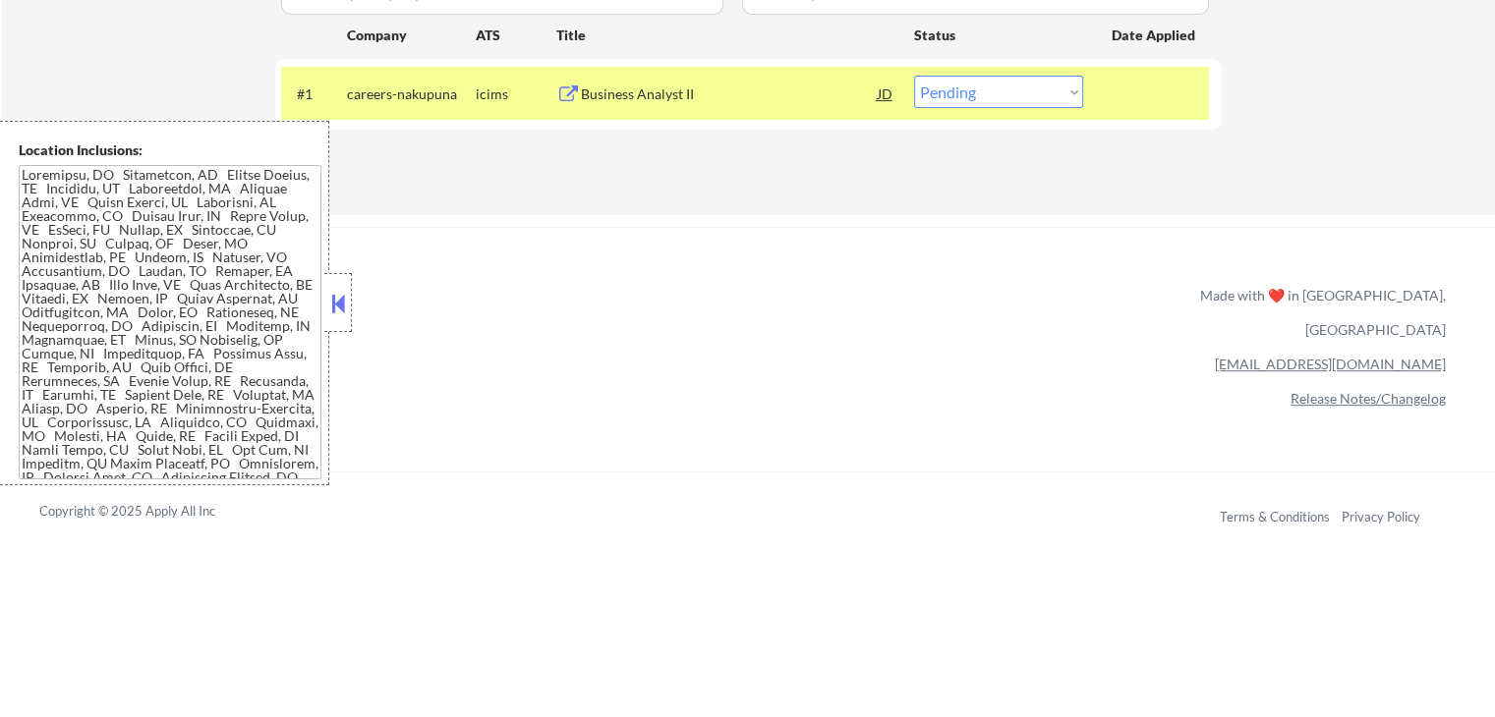
click at [111, 335] on textarea at bounding box center [170, 322] width 303 height 314
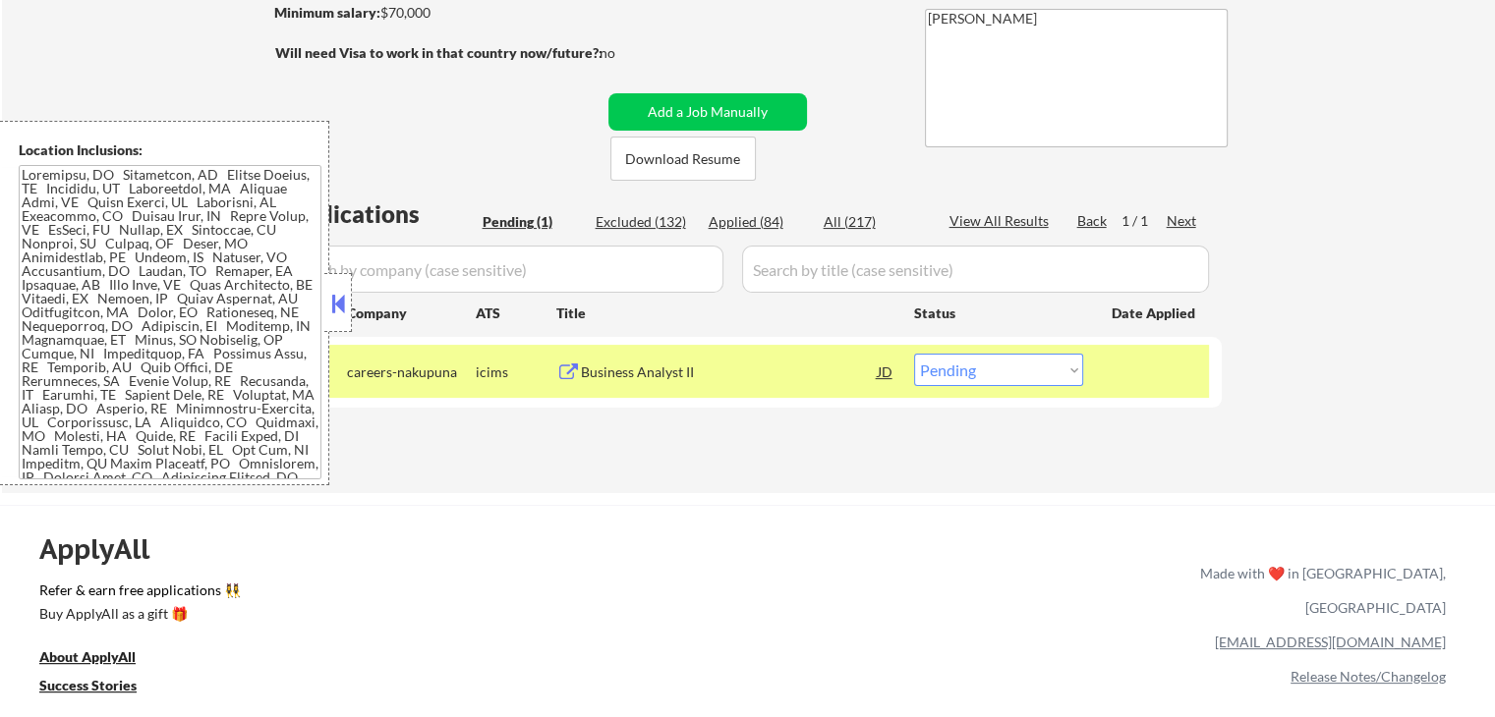
scroll to position [98, 0]
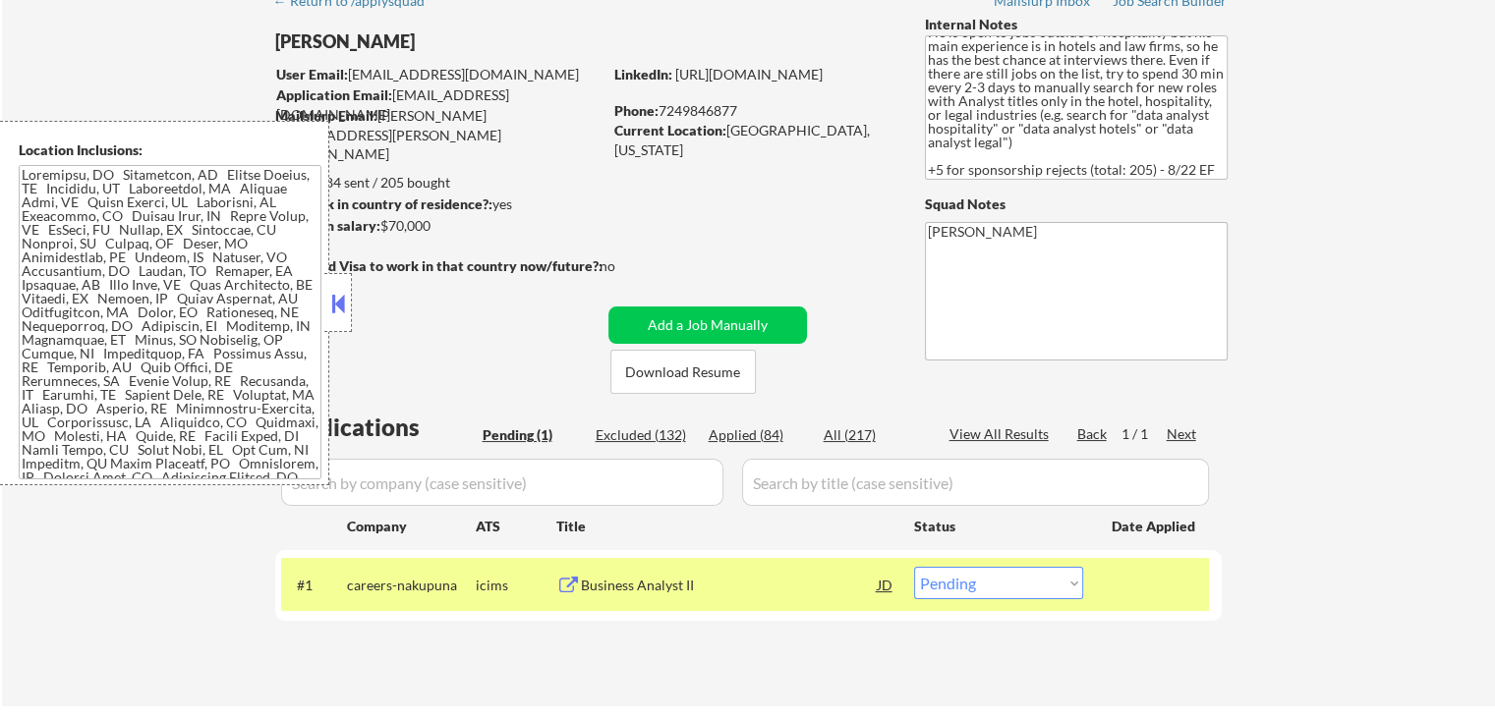
drag, startPoint x: 436, startPoint y: 336, endPoint x: 456, endPoint y: 339, distance: 19.9
click at [436, 336] on div "← Return to /applysquad Mailslurp Inbox Job Search Builder [PERSON_NAME] User E…" at bounding box center [748, 335] width 981 height 711
drag, startPoint x: 381, startPoint y: 225, endPoint x: 431, endPoint y: 229, distance: 50.3
click at [431, 229] on div "Minimum salary: $70,000" at bounding box center [437, 226] width 327 height 20
copy div "$70,000"
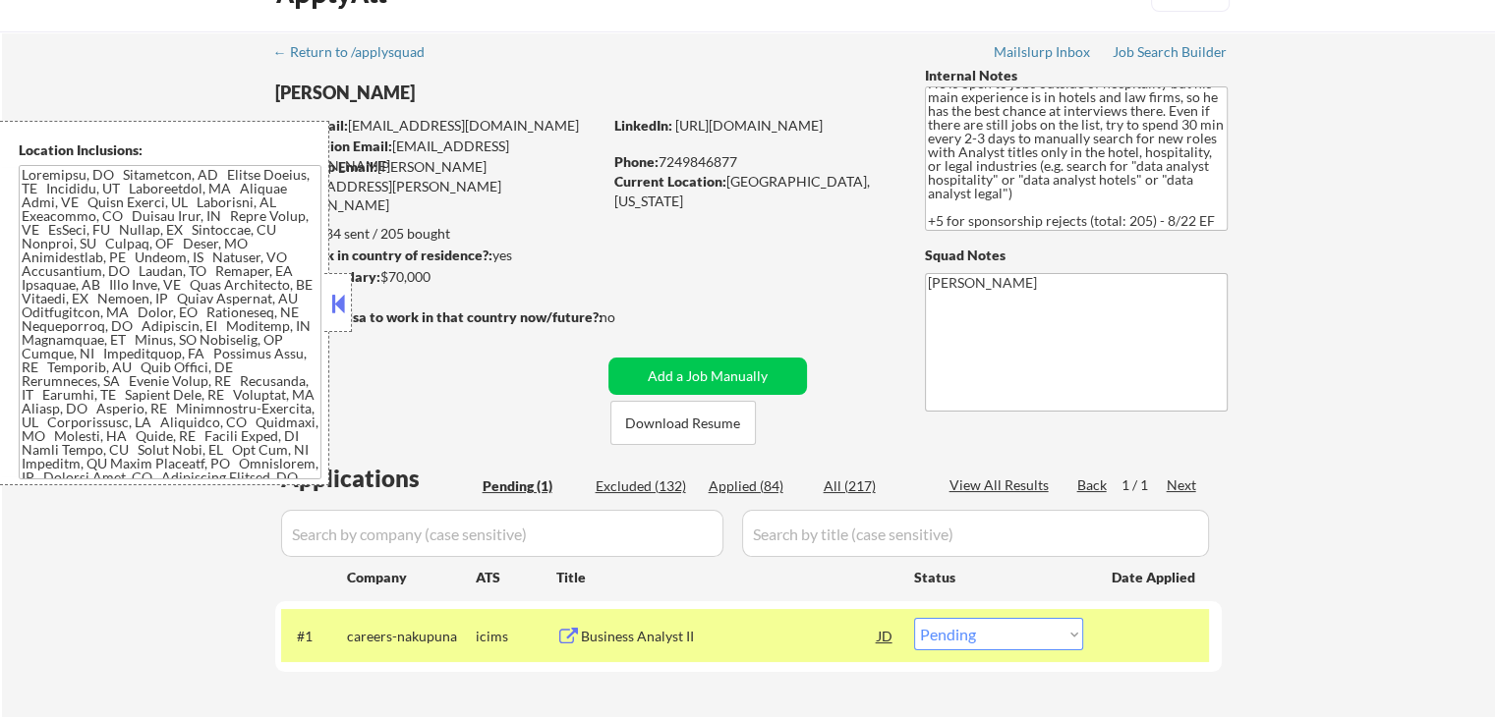
scroll to position [0, 0]
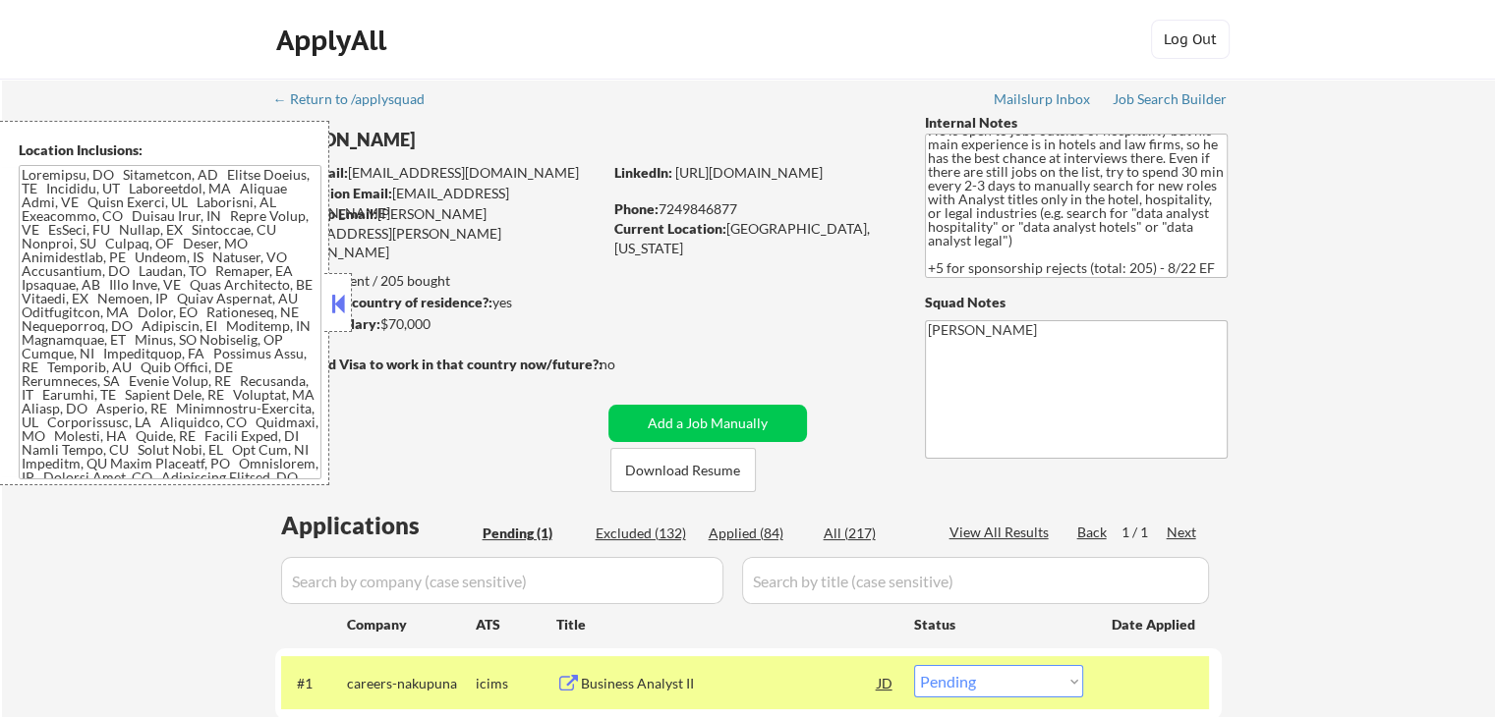
click at [339, 301] on button at bounding box center [338, 303] width 22 height 29
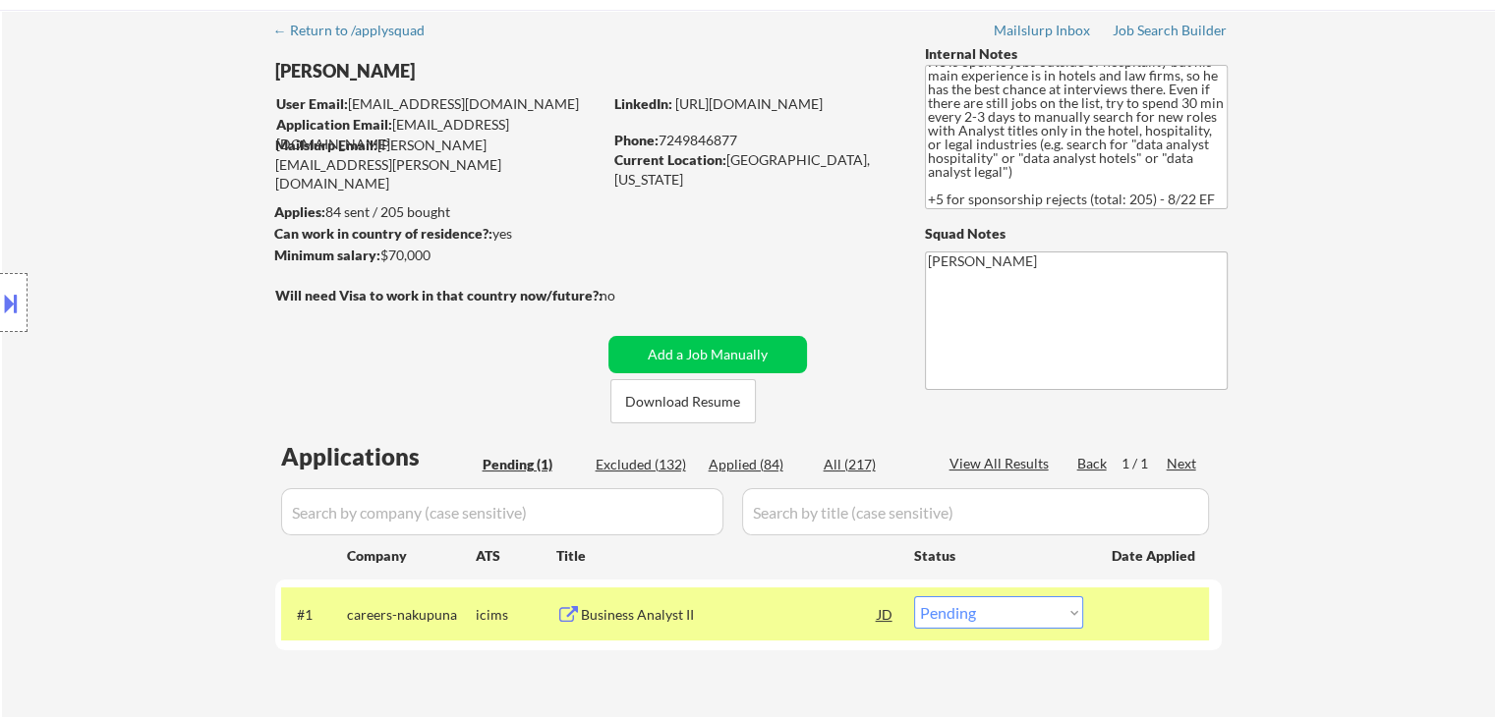
scroll to position [98, 0]
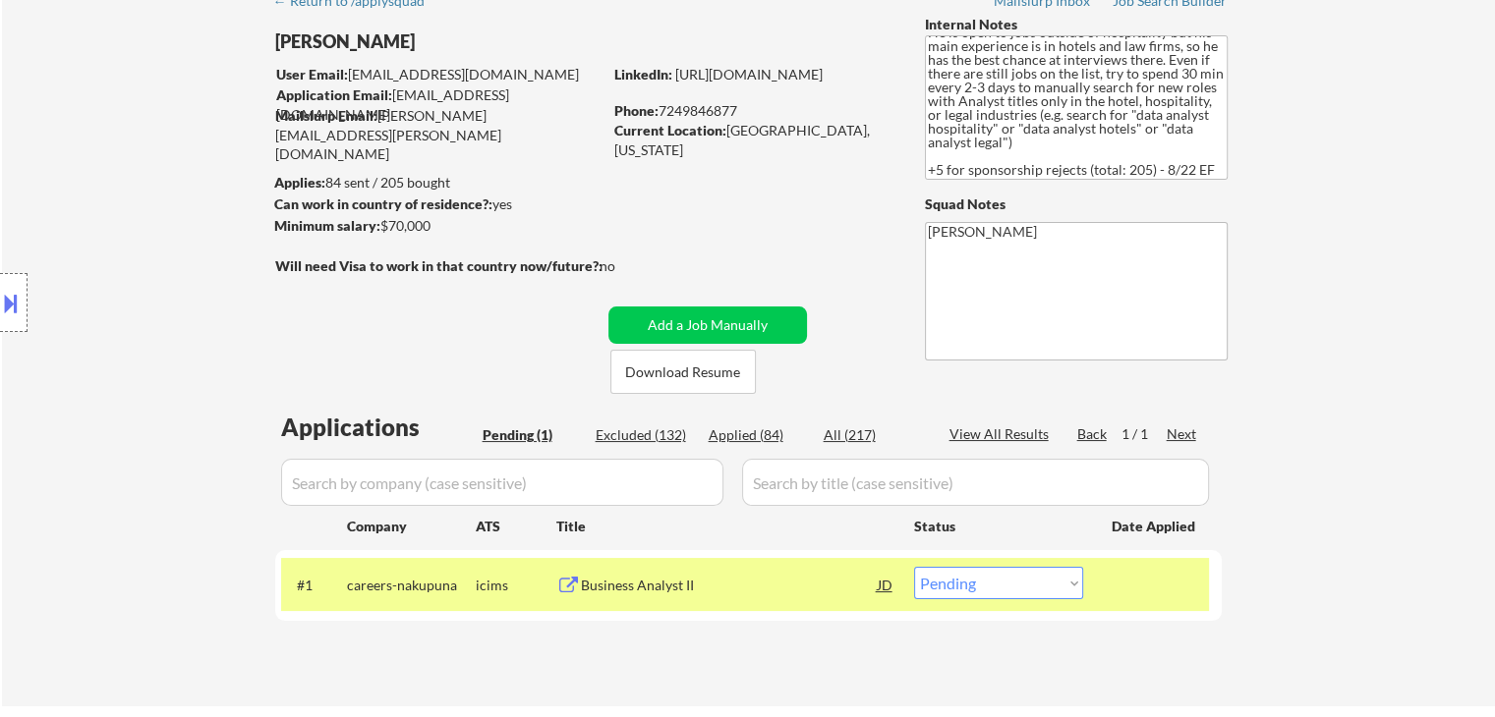
click at [704, 245] on div "← Return to /applysquad Mailslurp Inbox Job Search Builder [PERSON_NAME] User E…" at bounding box center [748, 335] width 981 height 711
click at [704, 241] on div "← Return to /applysquad Mailslurp Inbox Job Search Builder [PERSON_NAME] User E…" at bounding box center [748, 335] width 981 height 711
click at [716, 218] on div "← Return to /applysquad Mailslurp Inbox Job Search Builder [PERSON_NAME] User E…" at bounding box center [748, 335] width 981 height 711
click at [716, 217] on div "← Return to /applysquad Mailslurp Inbox Job Search Builder [PERSON_NAME] User E…" at bounding box center [748, 335] width 981 height 711
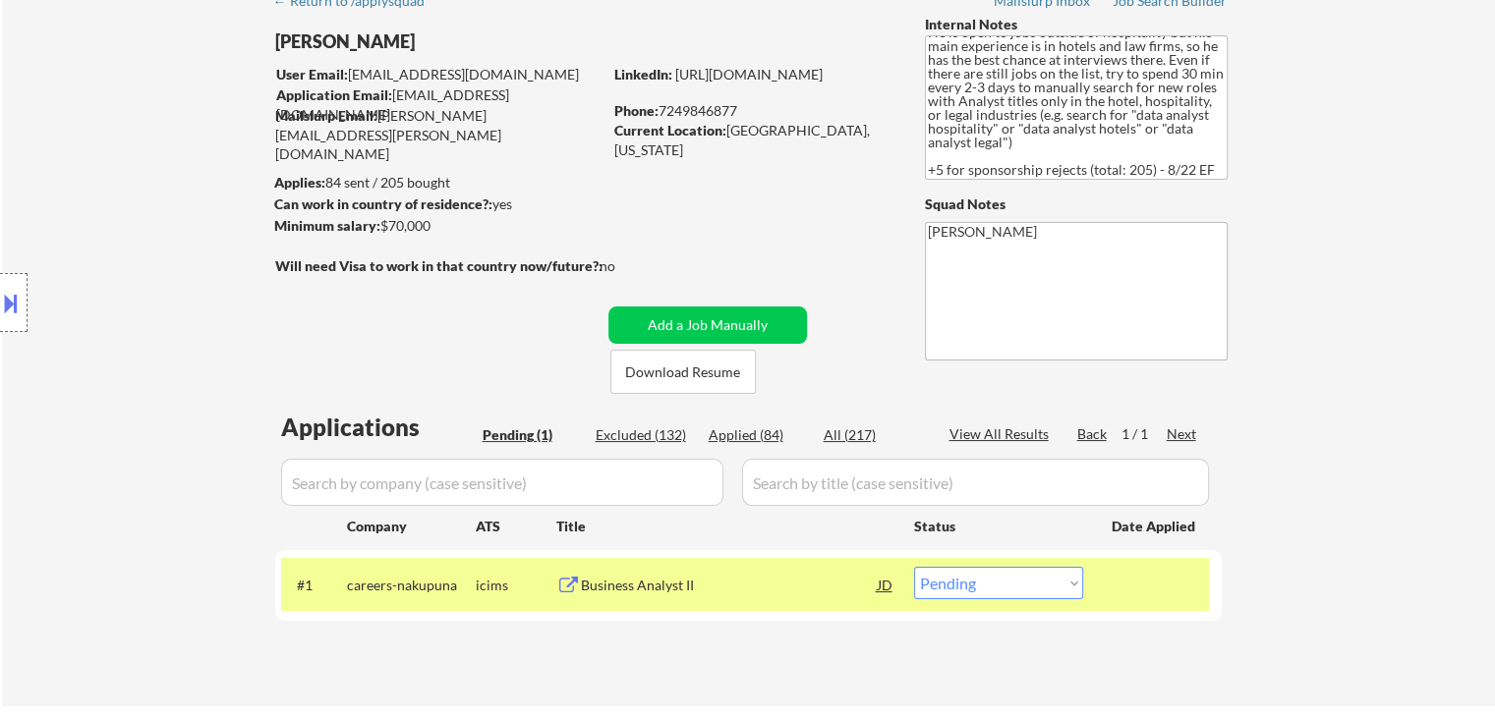
click at [715, 214] on div "← Return to /applysquad Mailslurp Inbox Job Search Builder [PERSON_NAME] User E…" at bounding box center [748, 335] width 981 height 711
click at [714, 208] on div "← Return to /applysquad Mailslurp Inbox Job Search Builder [PERSON_NAME] User E…" at bounding box center [748, 335] width 981 height 711
click at [731, 190] on div "← Return to /applysquad Mailslurp Inbox Job Search Builder [PERSON_NAME] User E…" at bounding box center [748, 335] width 981 height 711
click at [243, 396] on div "Location Inclusions:" at bounding box center [176, 303] width 352 height 365
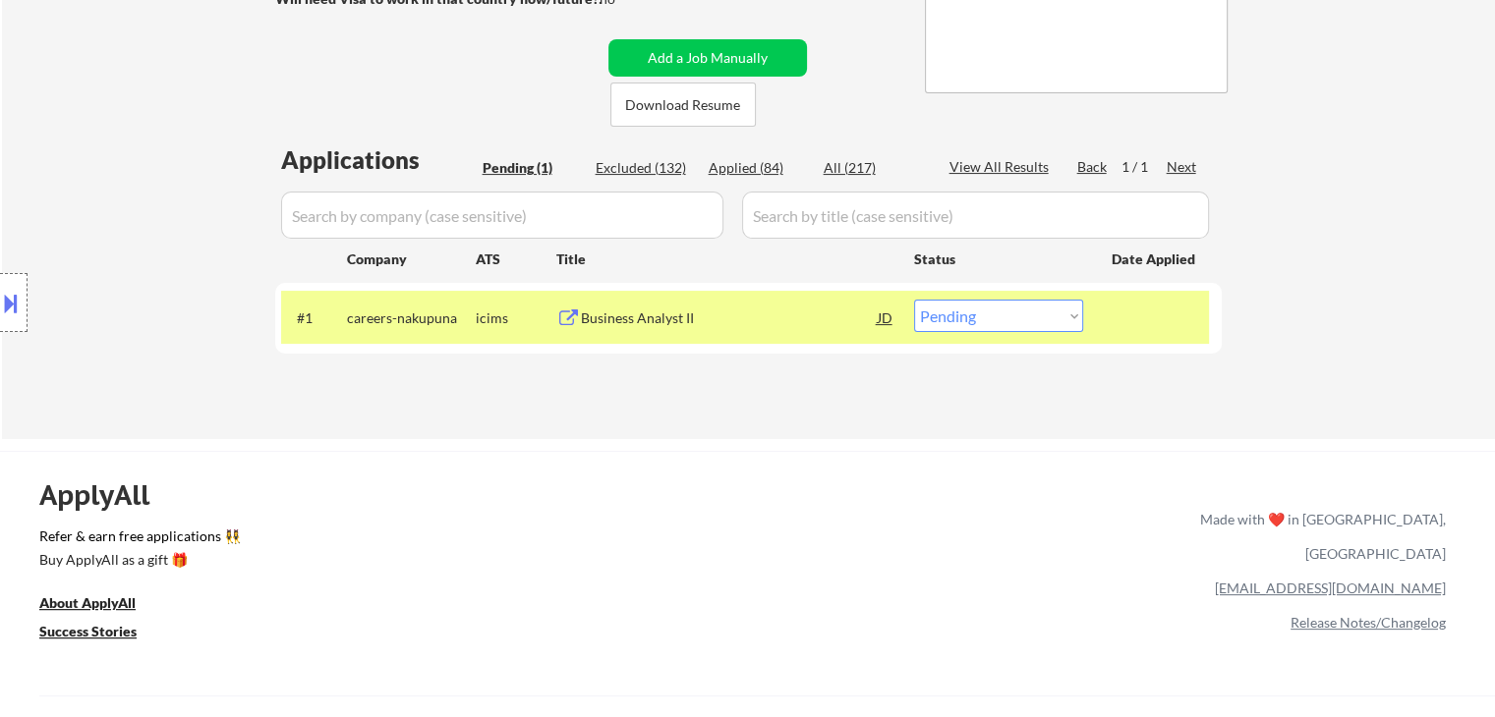
scroll to position [393, 0]
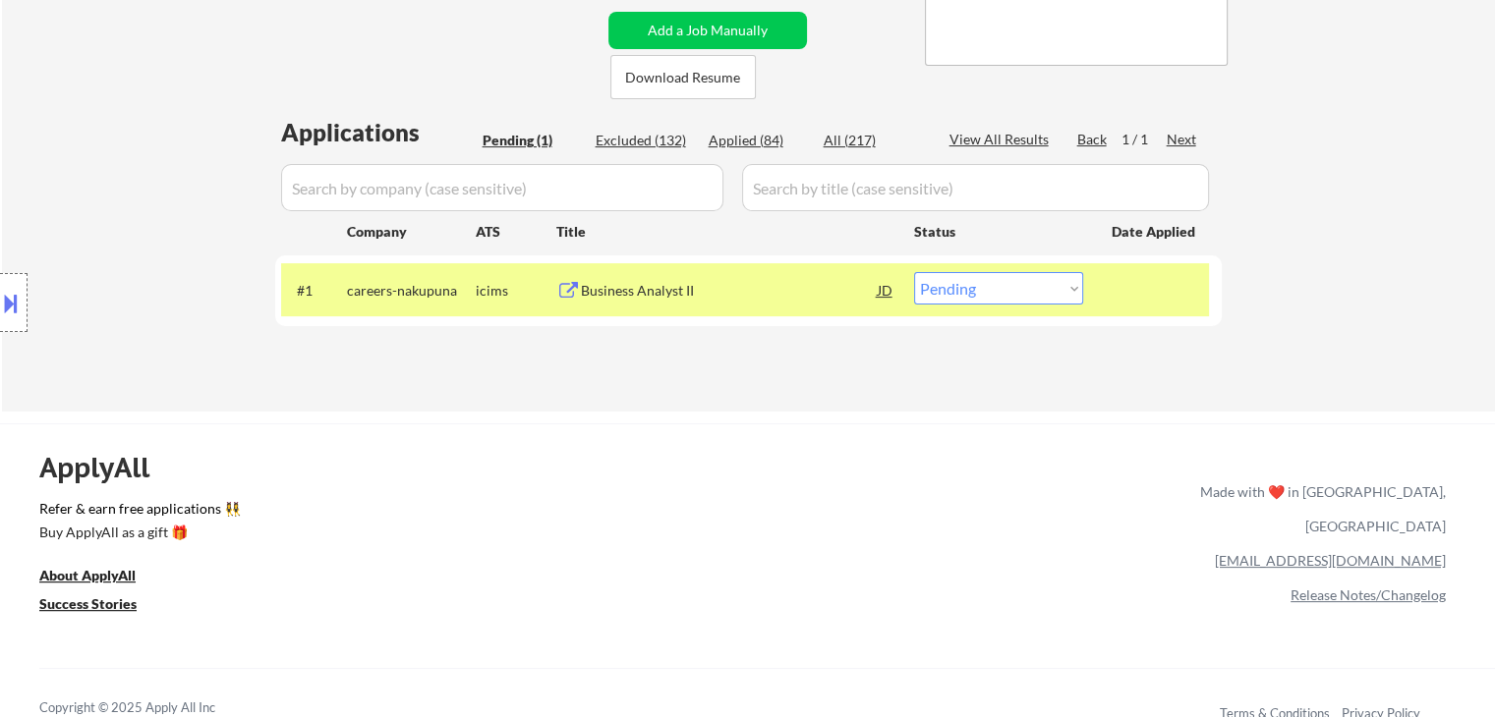
click at [69, 121] on div "Location Inclusions:" at bounding box center [176, 303] width 352 height 365
click at [98, 144] on div "Location Inclusions:" at bounding box center [176, 303] width 352 height 365
click at [1465, 131] on div "← Return to /applysquad Mailslurp Inbox Job Search Builder [PERSON_NAME] User E…" at bounding box center [748, 49] width 1493 height 726
